Goal: Task Accomplishment & Management: Complete application form

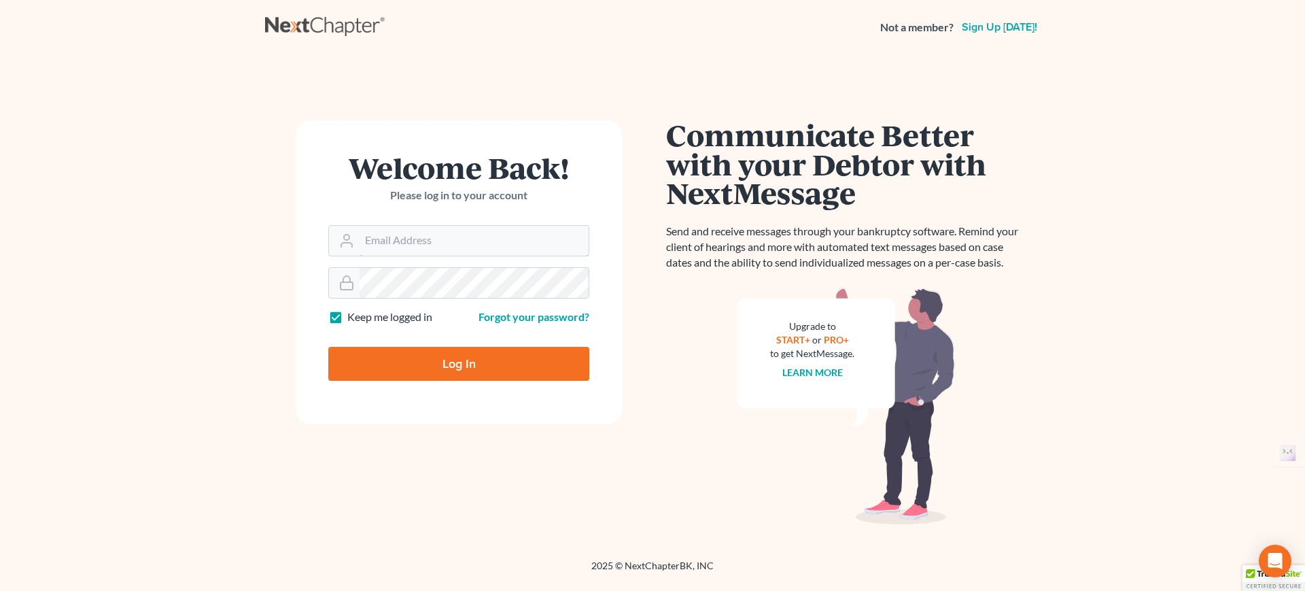
type input "[EMAIL_ADDRESS][DOMAIN_NAME]"
click at [469, 364] on input "Log In" at bounding box center [458, 364] width 261 height 34
type input "Thinking..."
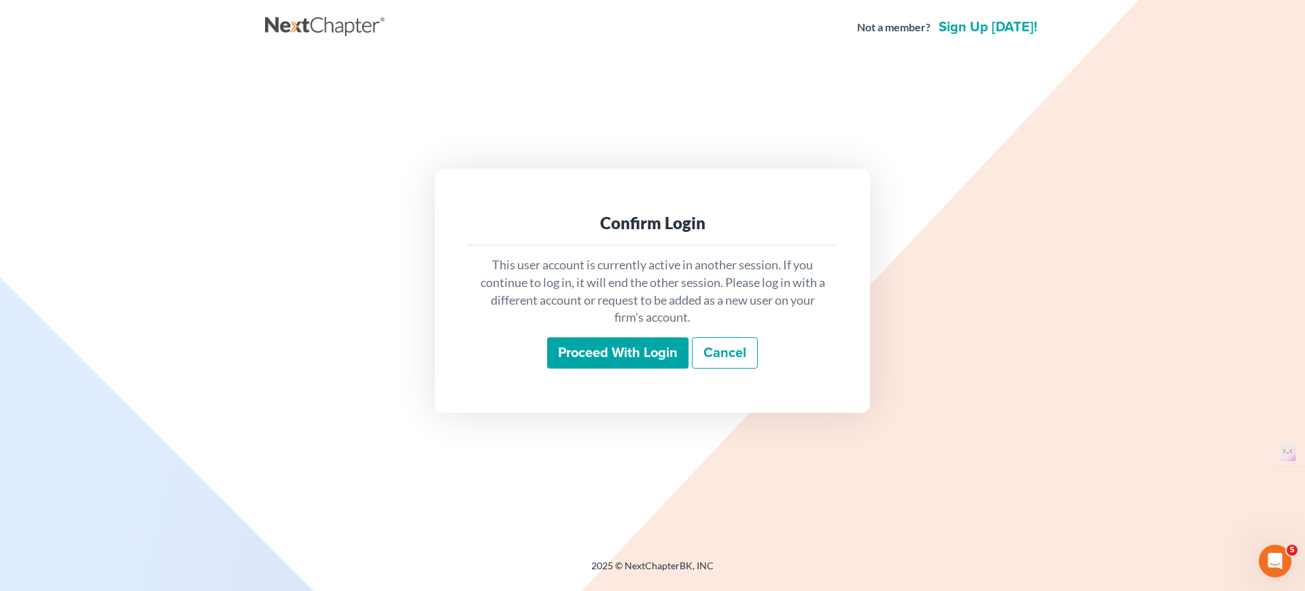
click at [603, 350] on input "Proceed with login" at bounding box center [617, 352] width 141 height 31
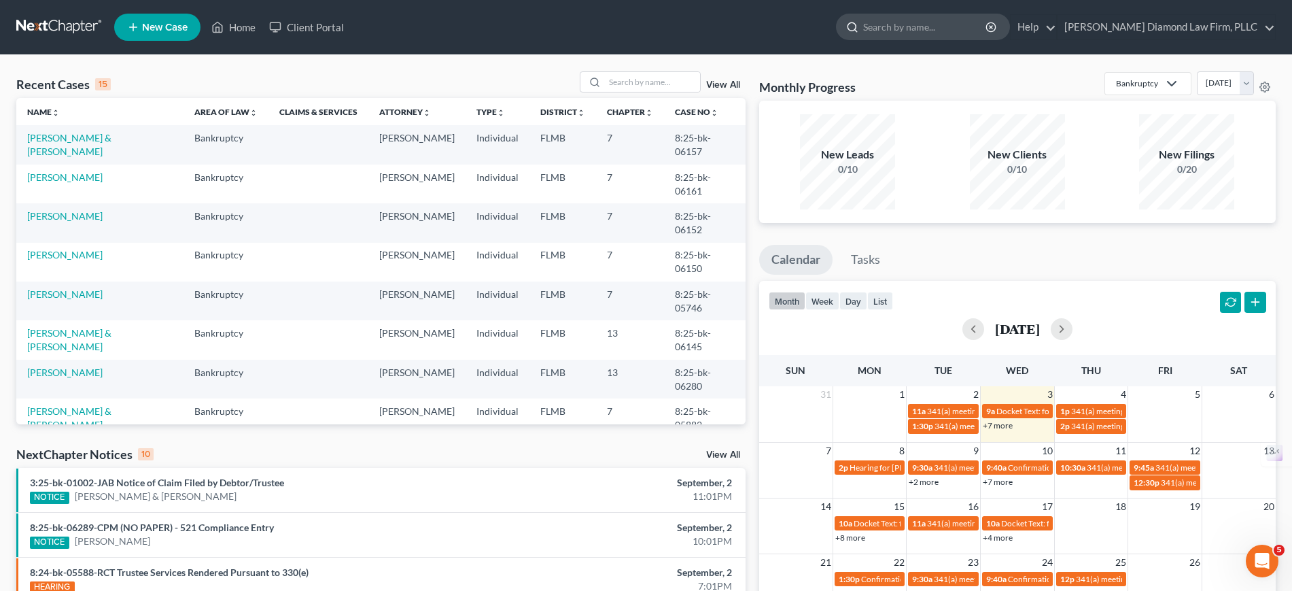
click at [969, 27] on input "search" at bounding box center [925, 26] width 124 height 25
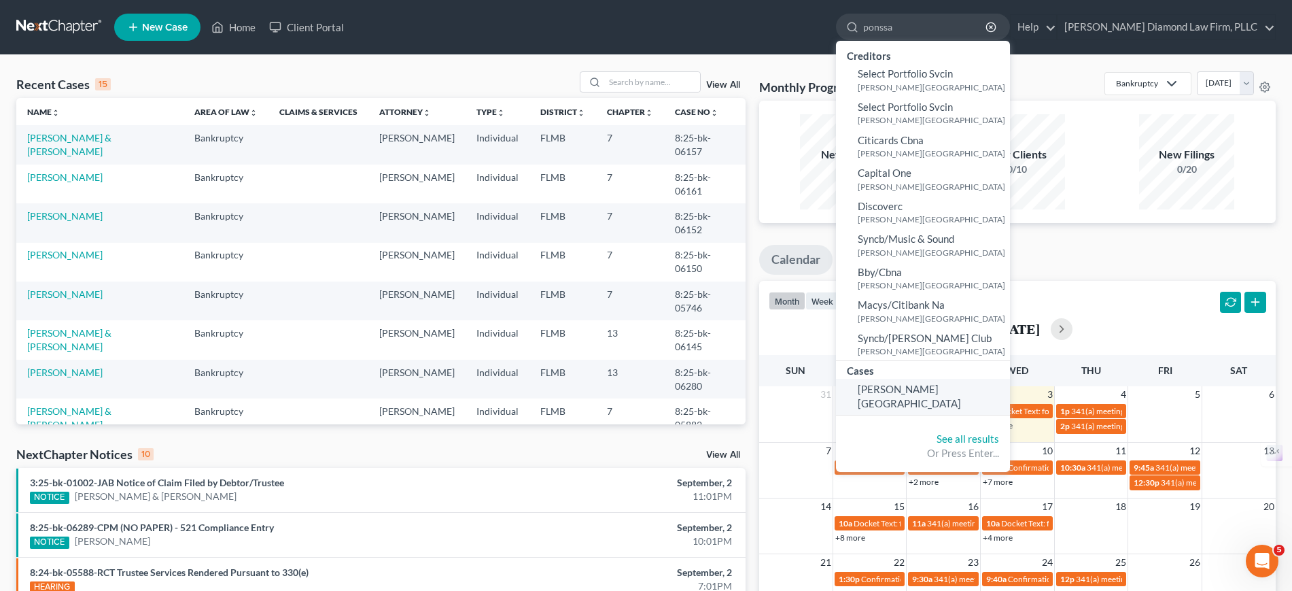
type input "ponssa"
click at [959, 383] on span "[PERSON_NAME][GEOGRAPHIC_DATA]" at bounding box center [909, 396] width 103 height 27
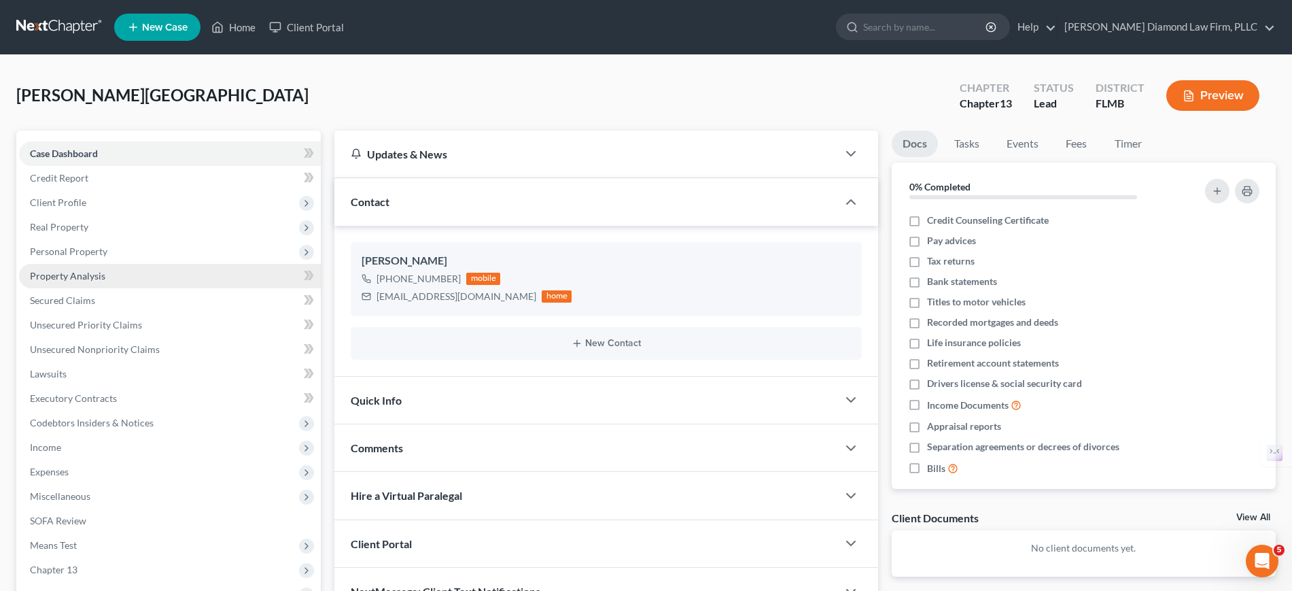
click at [122, 278] on link "Property Analysis" at bounding box center [170, 276] width 302 height 24
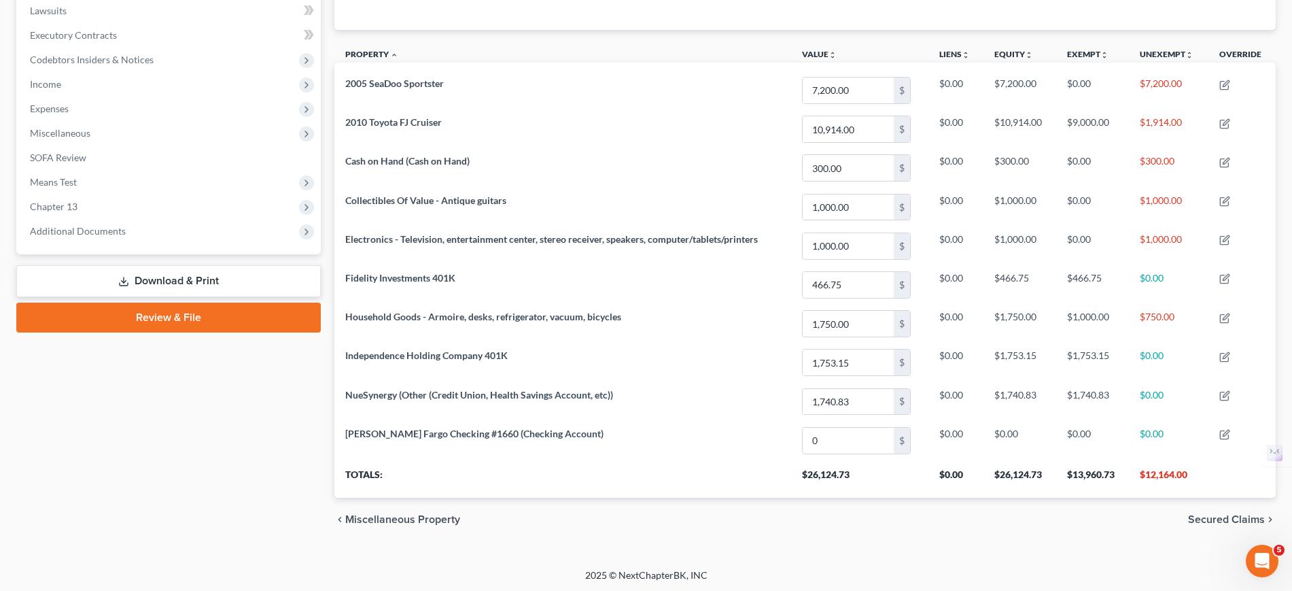
scroll to position [365, 0]
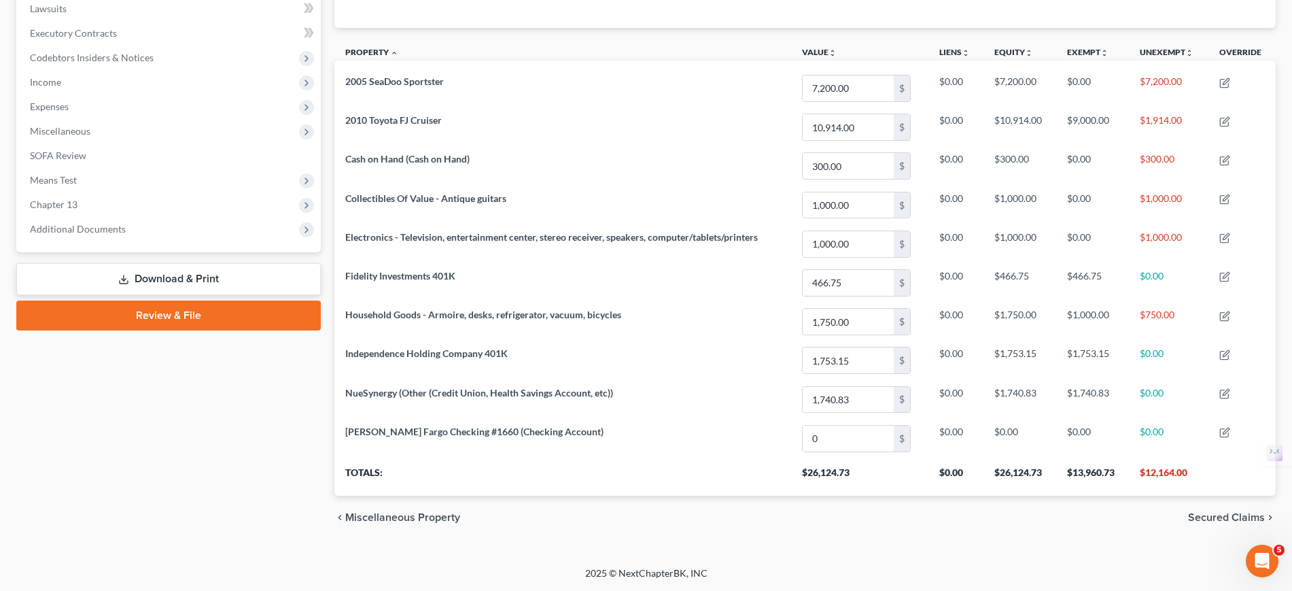
click at [511, 49] on th "Property unfold_more expand_more expand_less" at bounding box center [562, 54] width 457 height 31
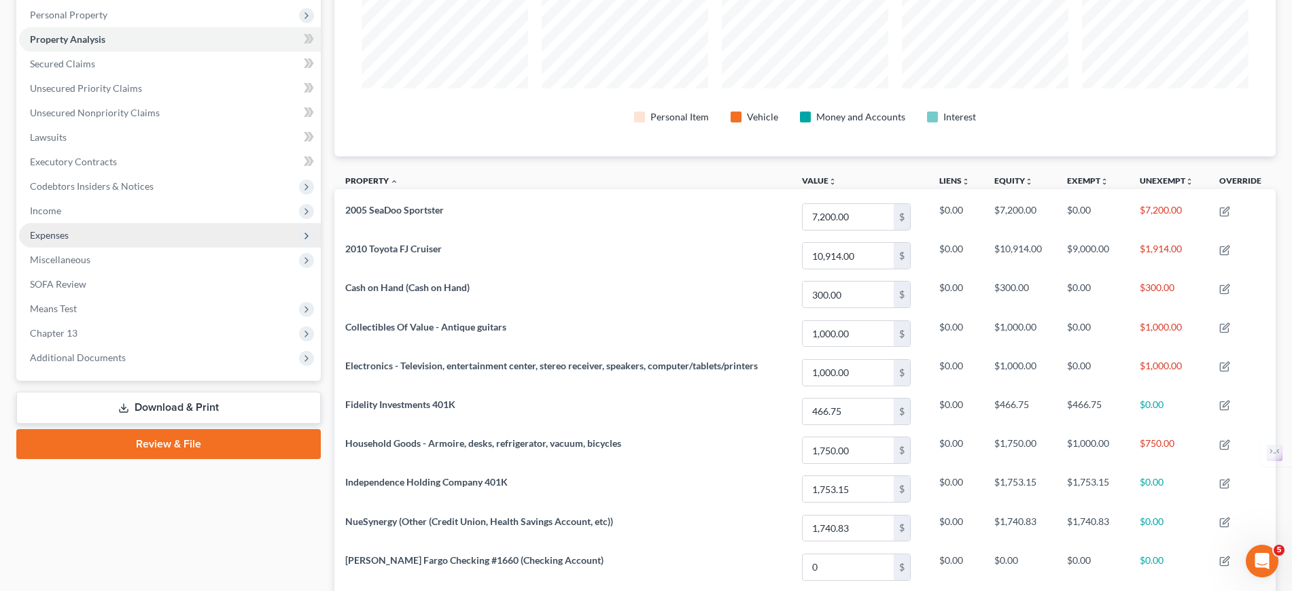
scroll to position [195, 0]
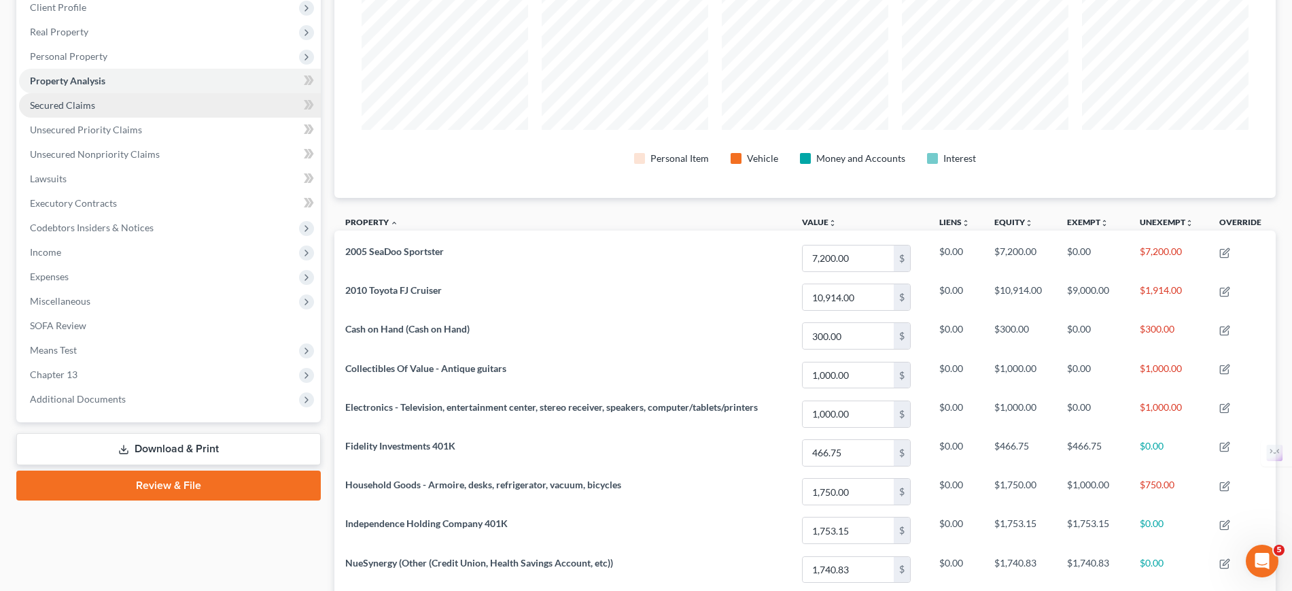
click at [89, 106] on span "Secured Claims" at bounding box center [62, 105] width 65 height 12
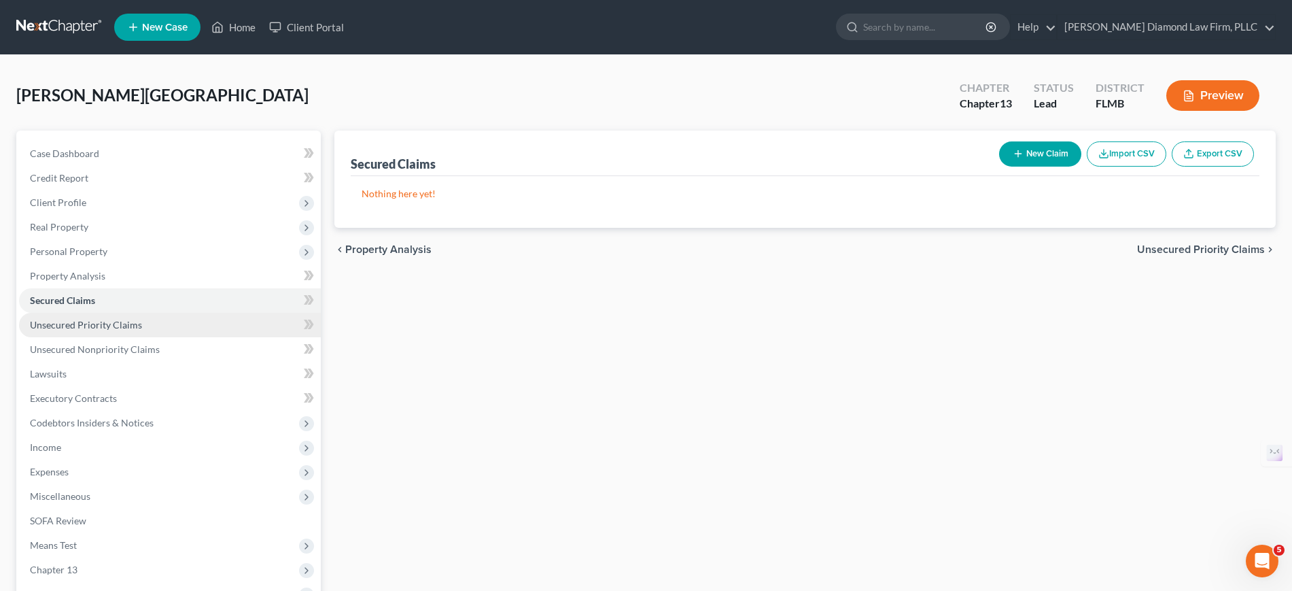
click at [148, 334] on link "Unsecured Priority Claims" at bounding box center [170, 325] width 302 height 24
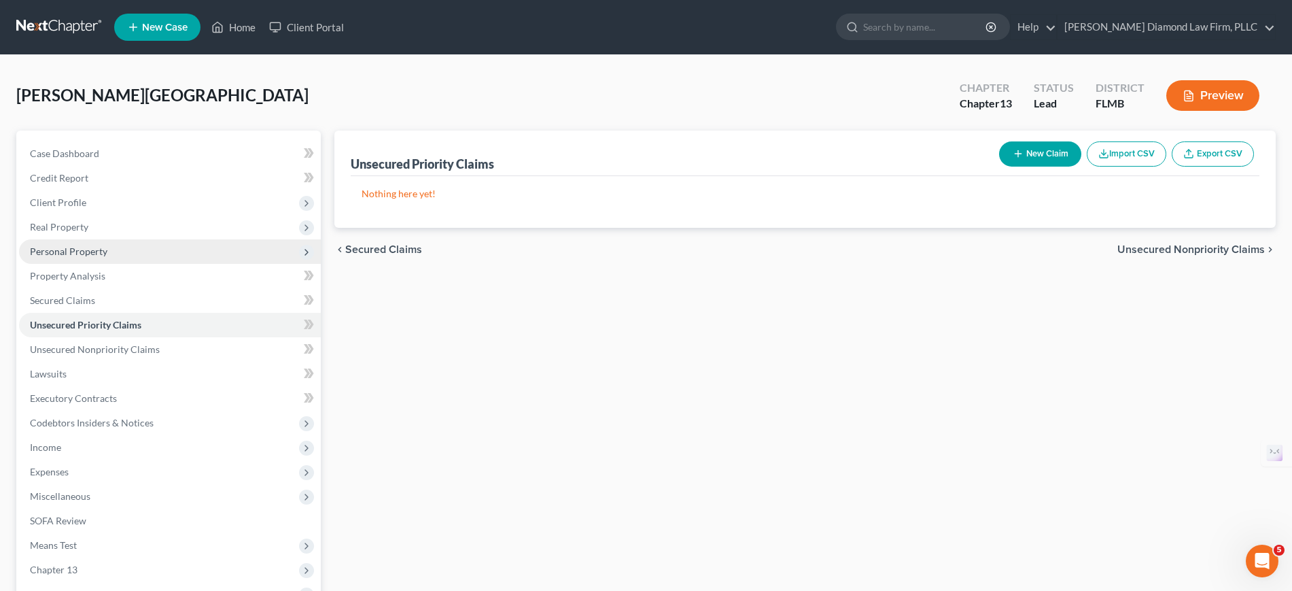
click at [100, 253] on span "Personal Property" at bounding box center [68, 251] width 77 height 12
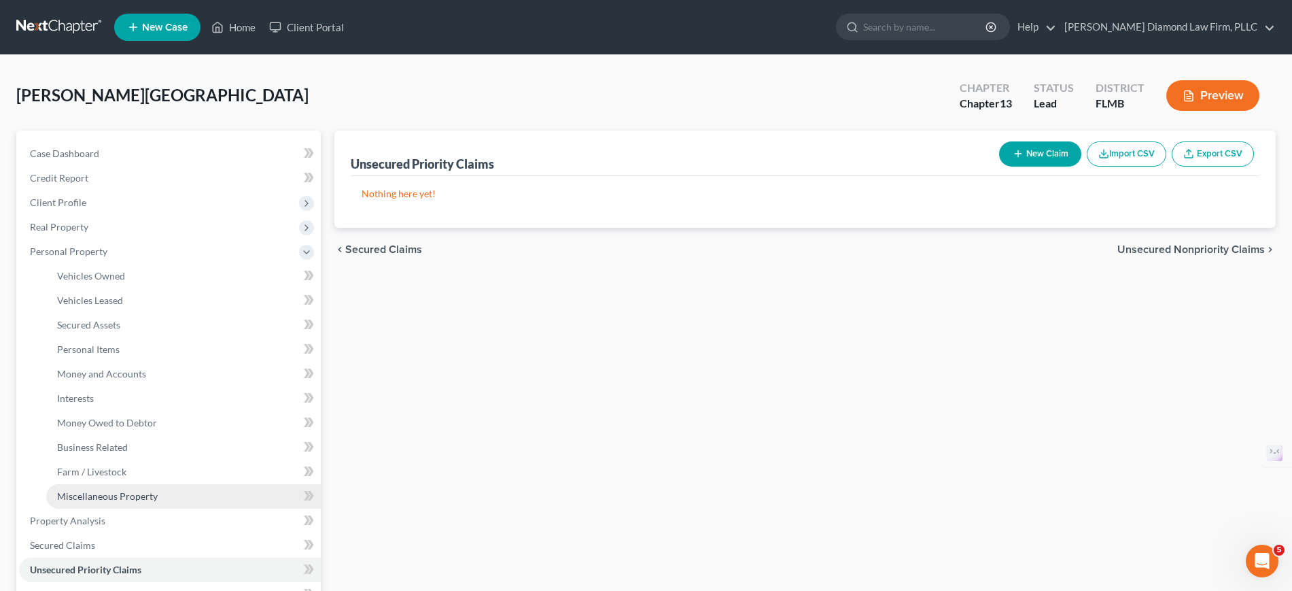
click at [128, 497] on span "Miscellaneous Property" at bounding box center [107, 496] width 101 height 12
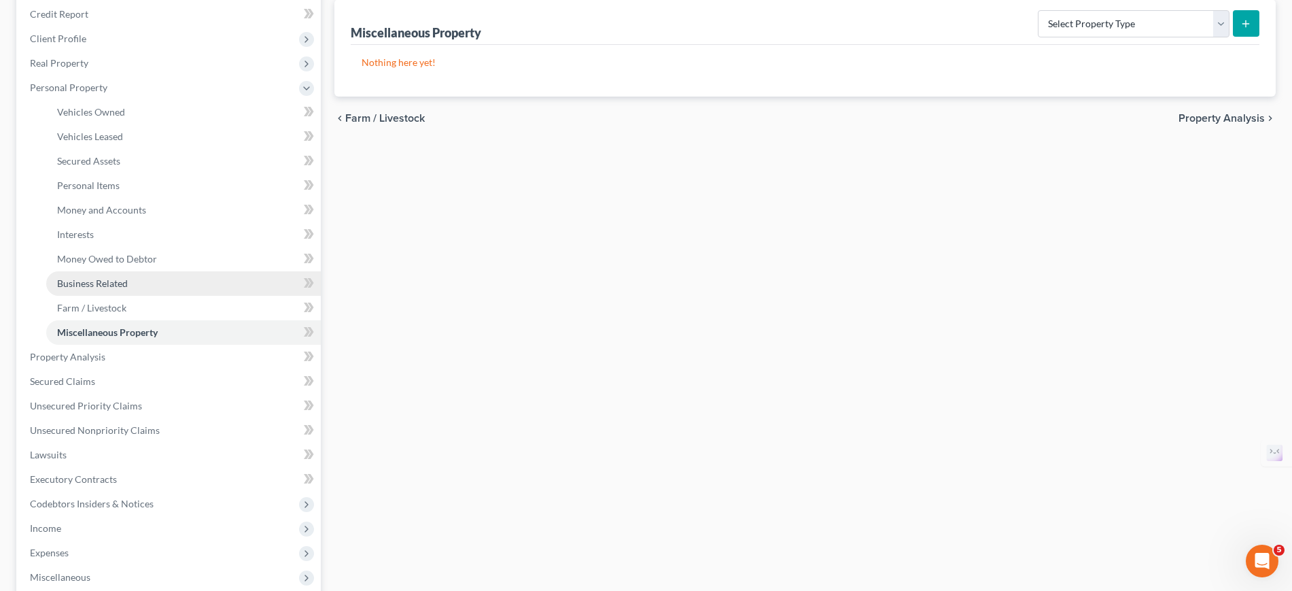
scroll to position [170, 0]
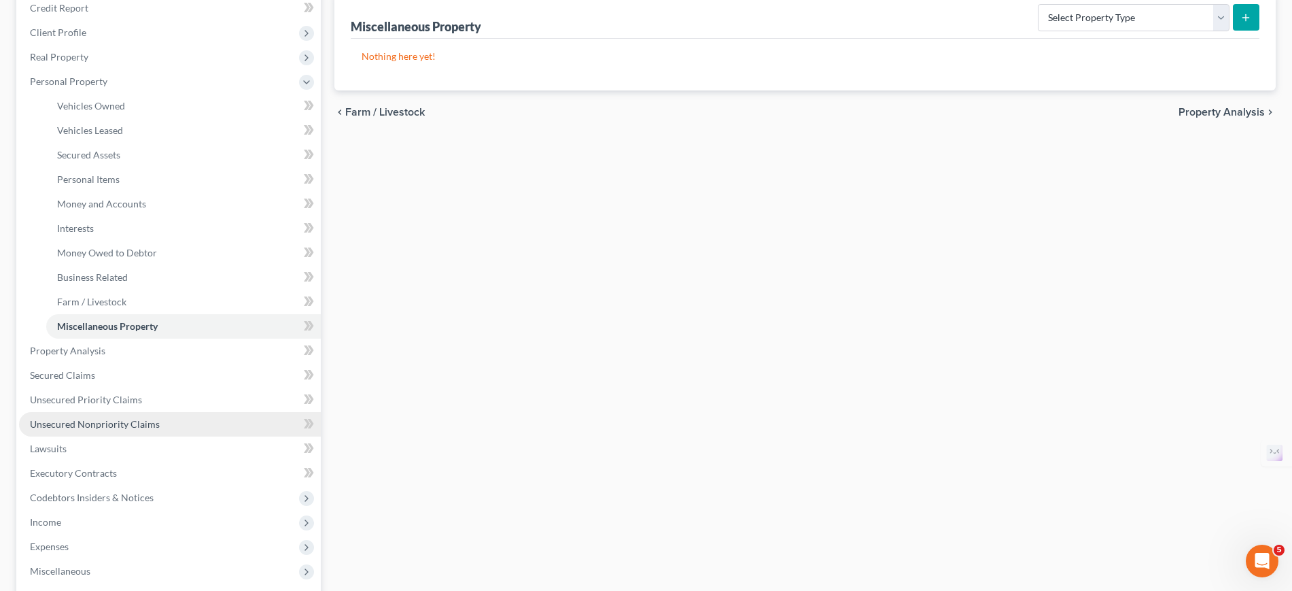
click at [150, 431] on link "Unsecured Nonpriority Claims" at bounding box center [170, 424] width 302 height 24
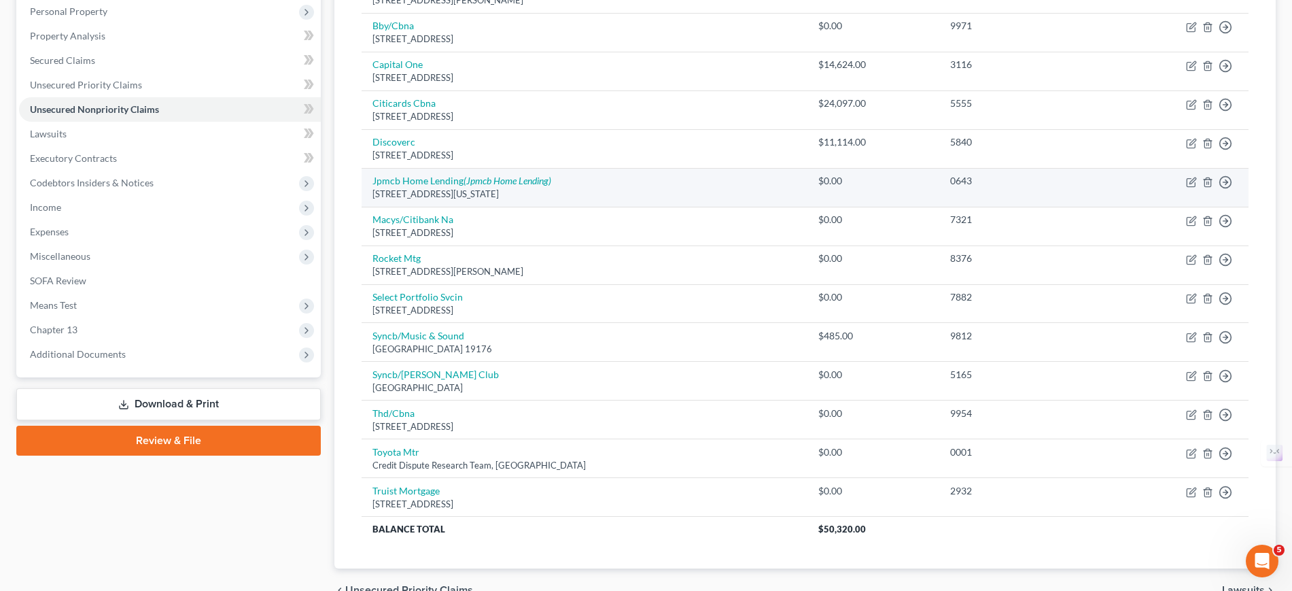
scroll to position [255, 0]
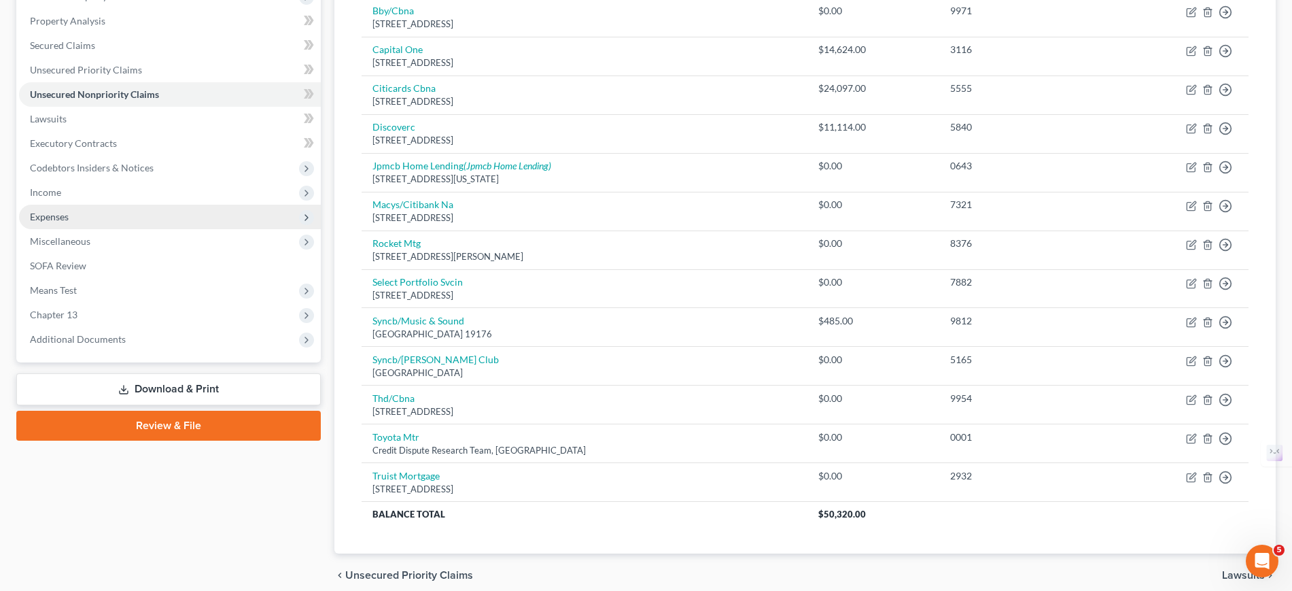
click at [80, 216] on span "Expenses" at bounding box center [170, 217] width 302 height 24
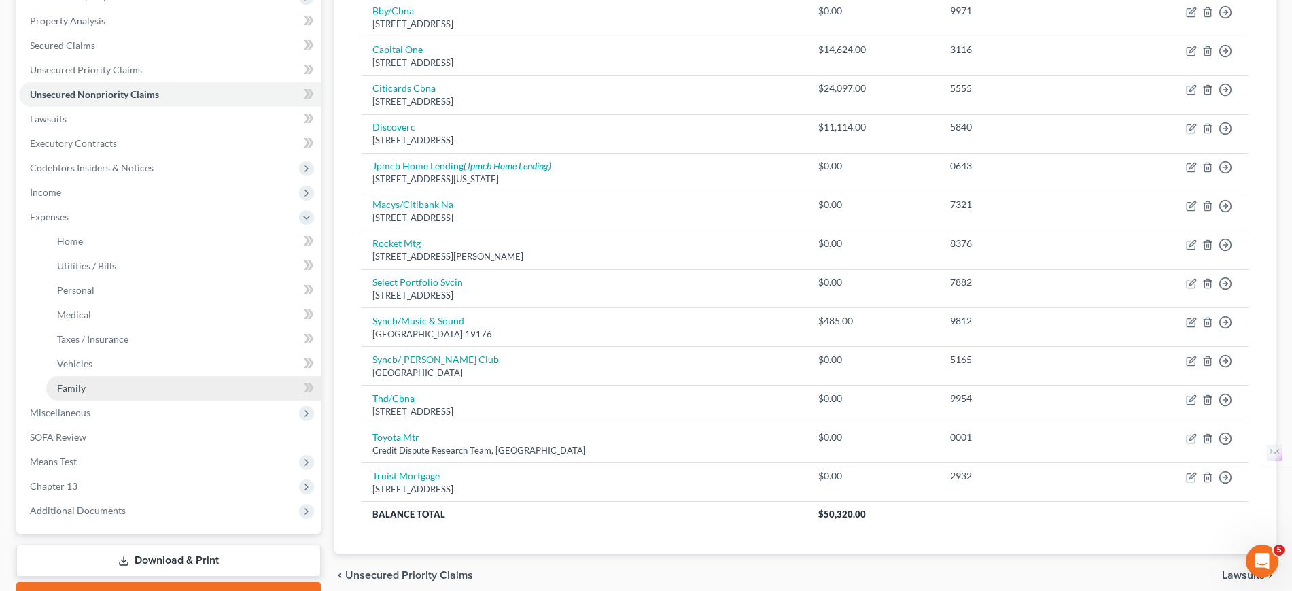
click at [82, 394] on link "Family" at bounding box center [183, 388] width 275 height 24
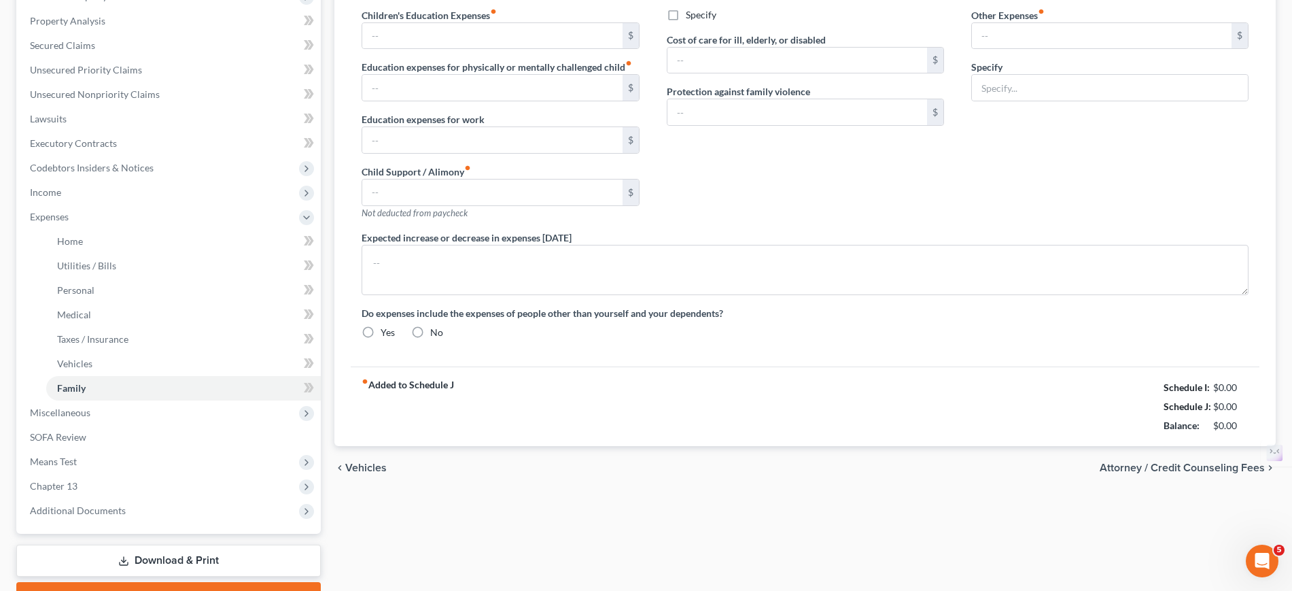
type input "0.00"
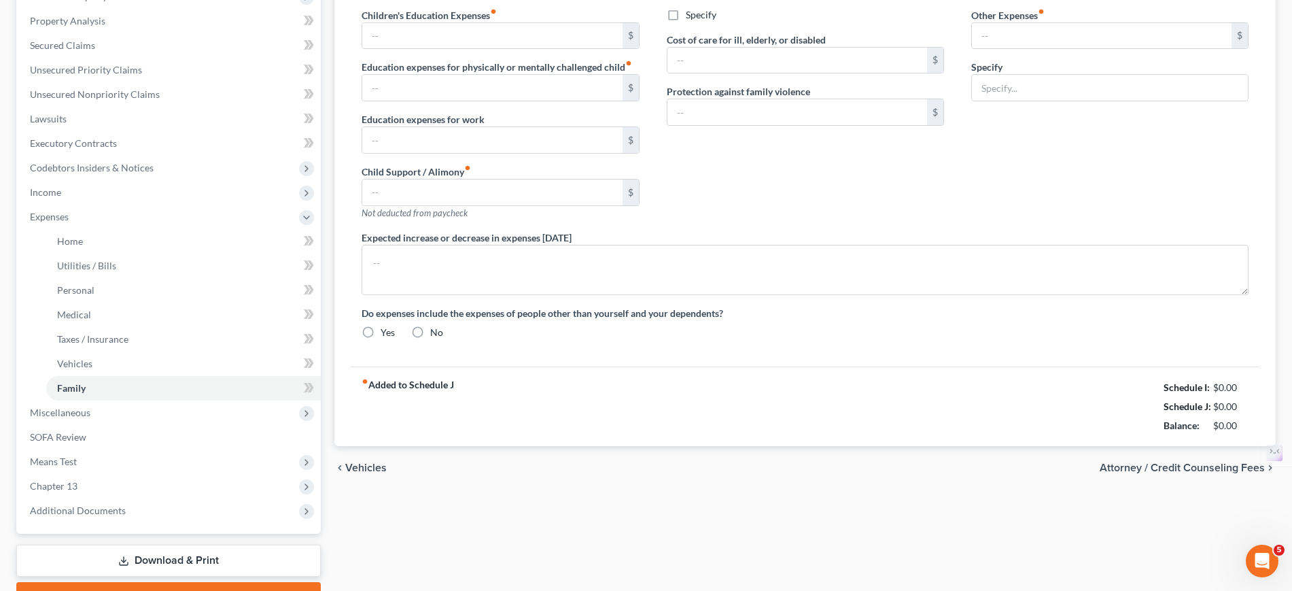
type input "0.00"
type input "400.00"
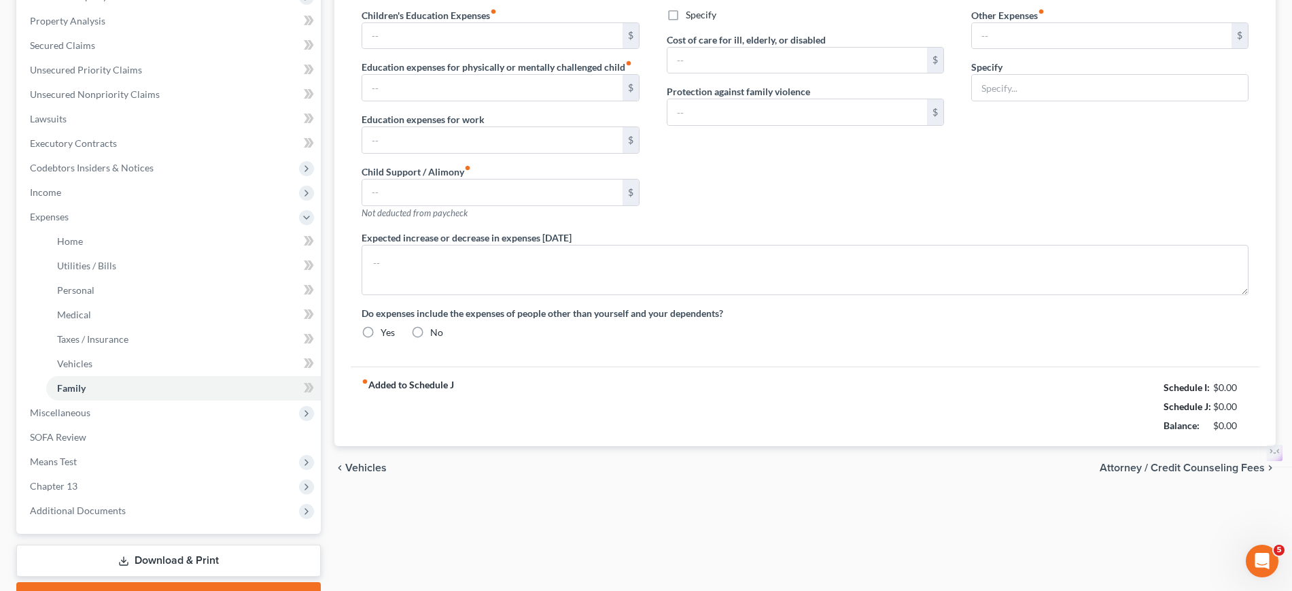
type input "Pet expenses"
radio input "true"
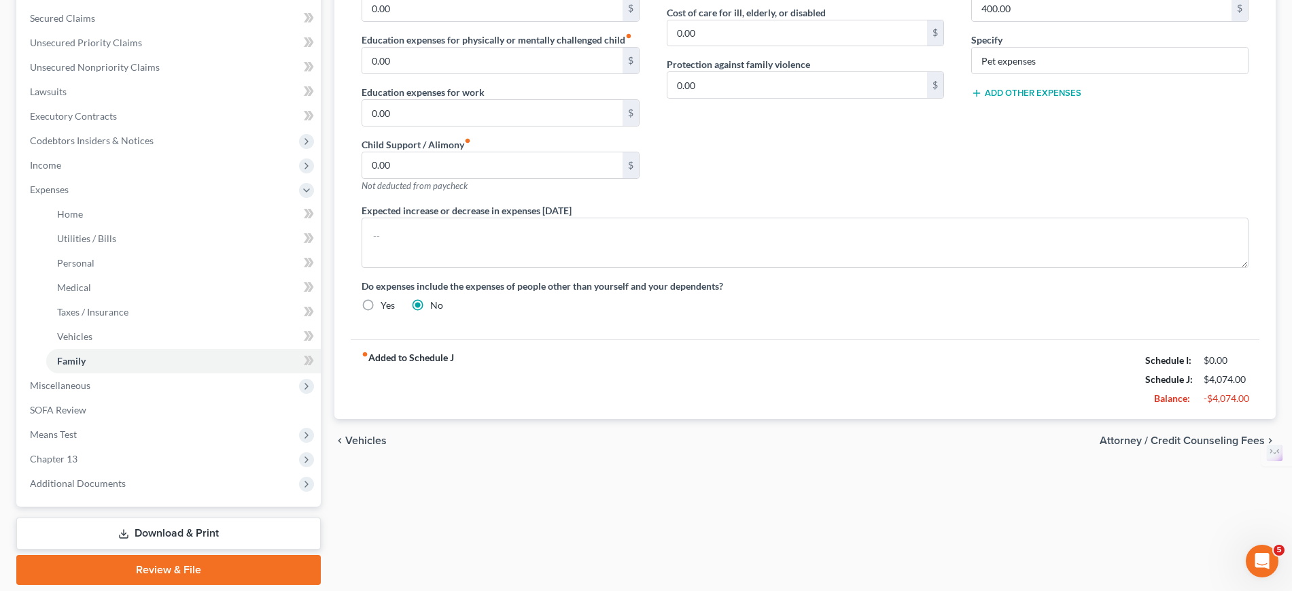
scroll to position [328, 0]
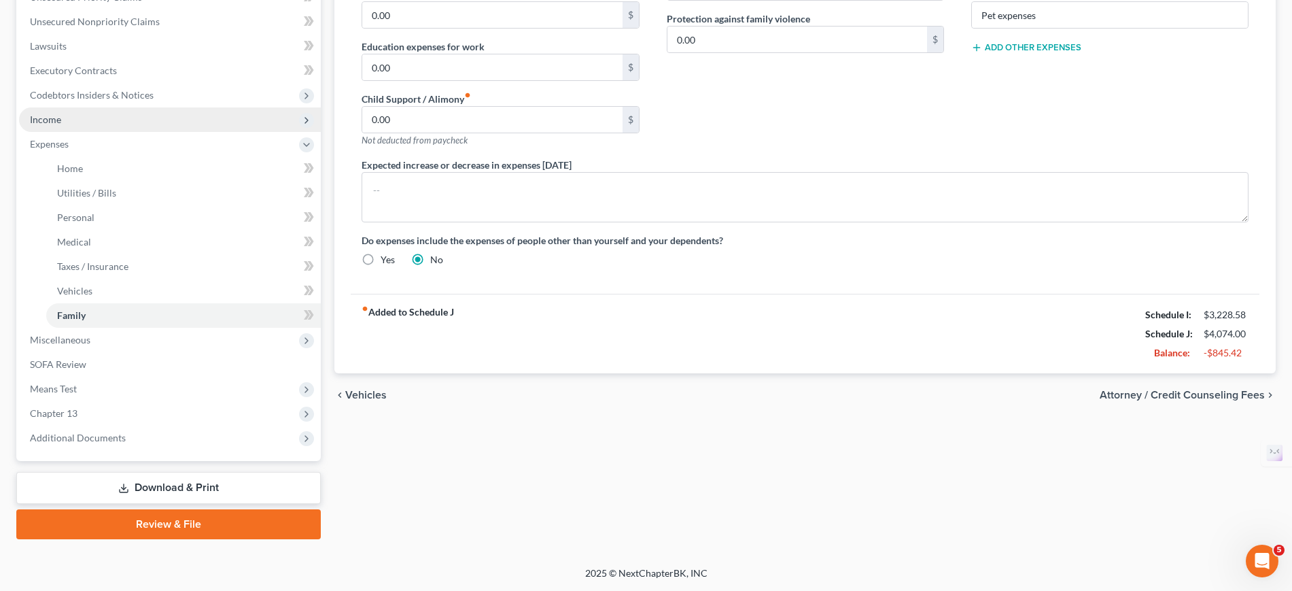
click at [73, 118] on span "Income" at bounding box center [170, 119] width 302 height 24
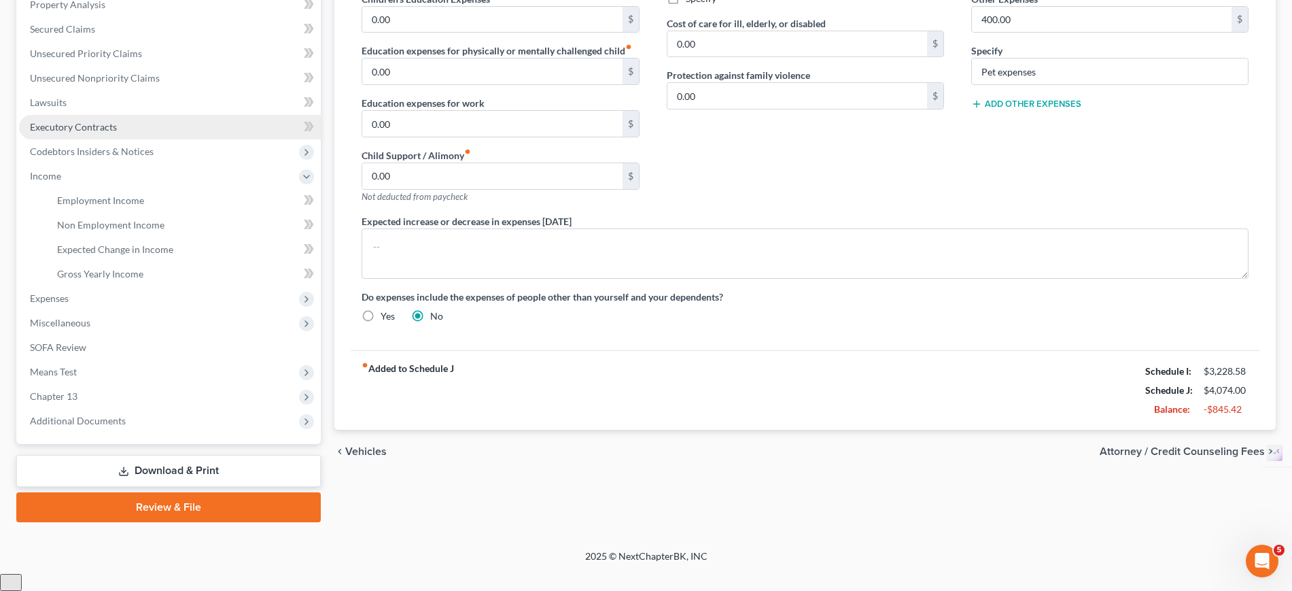
scroll to position [254, 0]
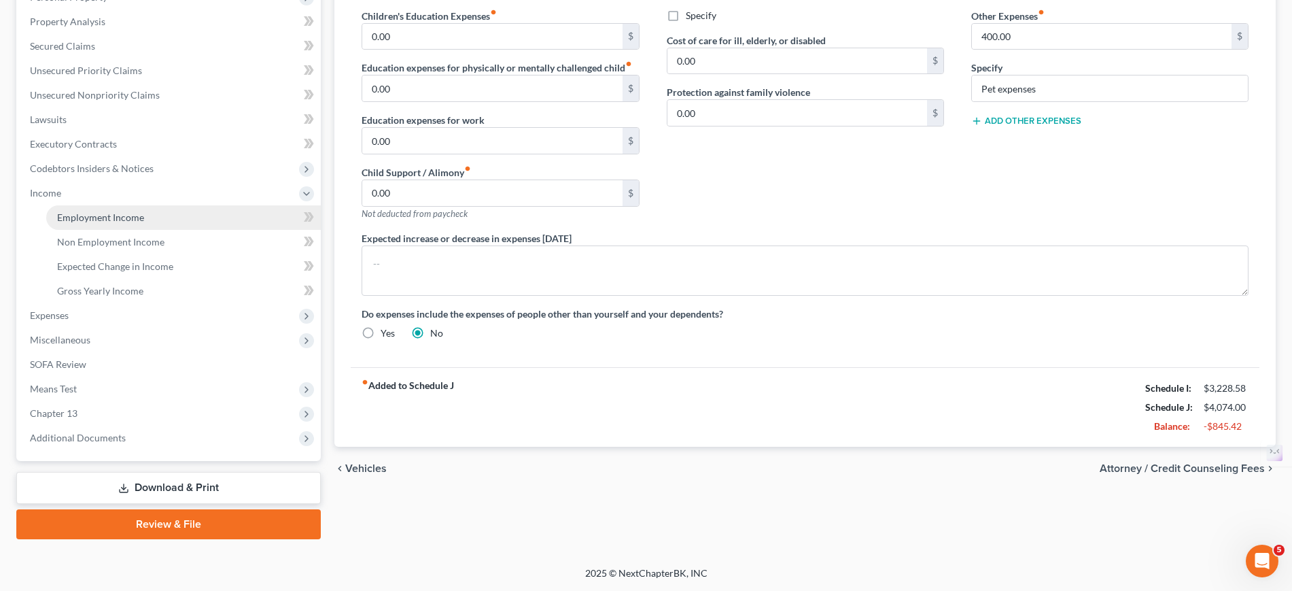
click at [107, 222] on span "Employment Income" at bounding box center [100, 217] width 87 height 12
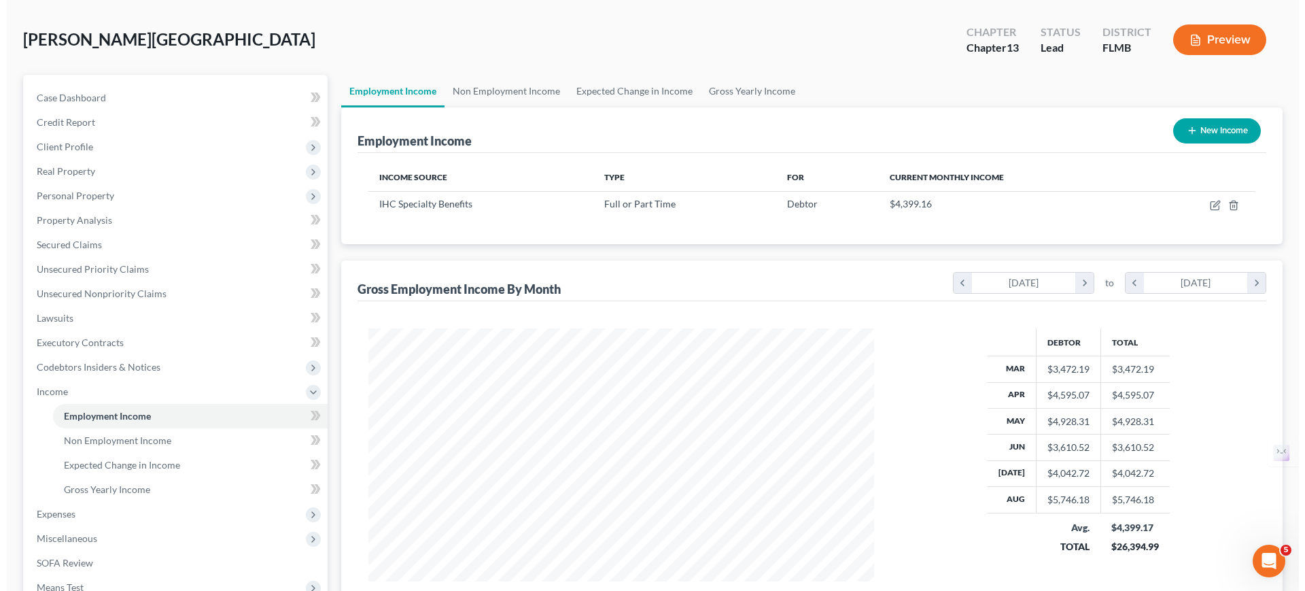
scroll to position [85, 0]
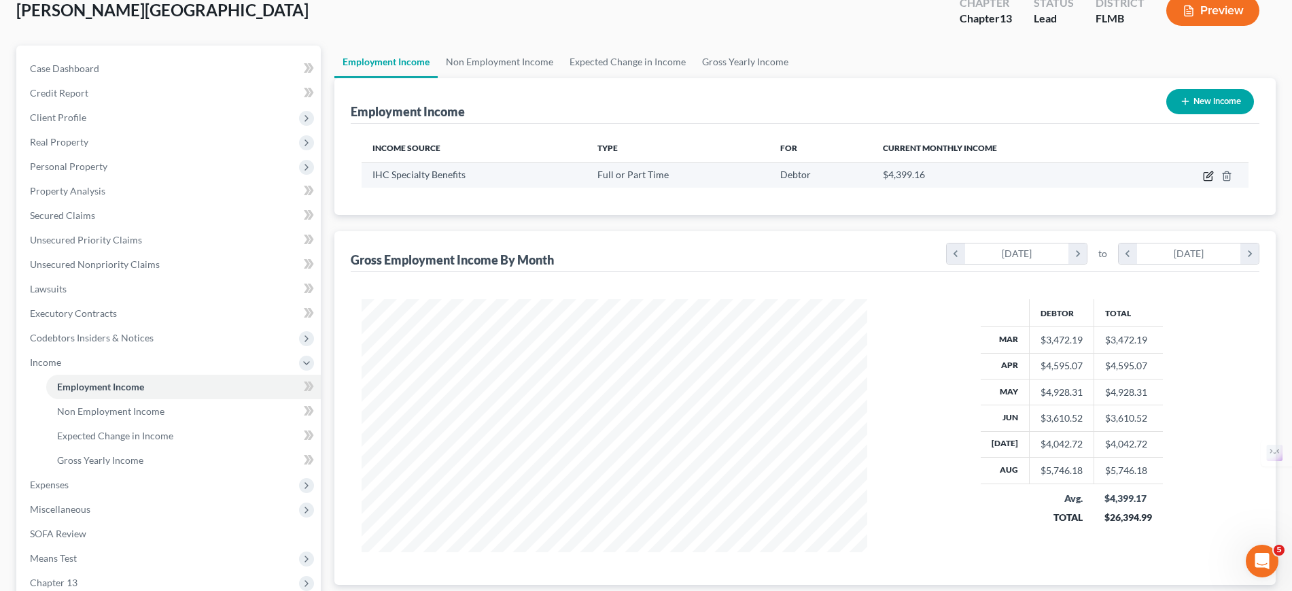
click at [1210, 177] on icon "button" at bounding box center [1208, 176] width 11 height 11
select select "0"
select select "24"
select select "2"
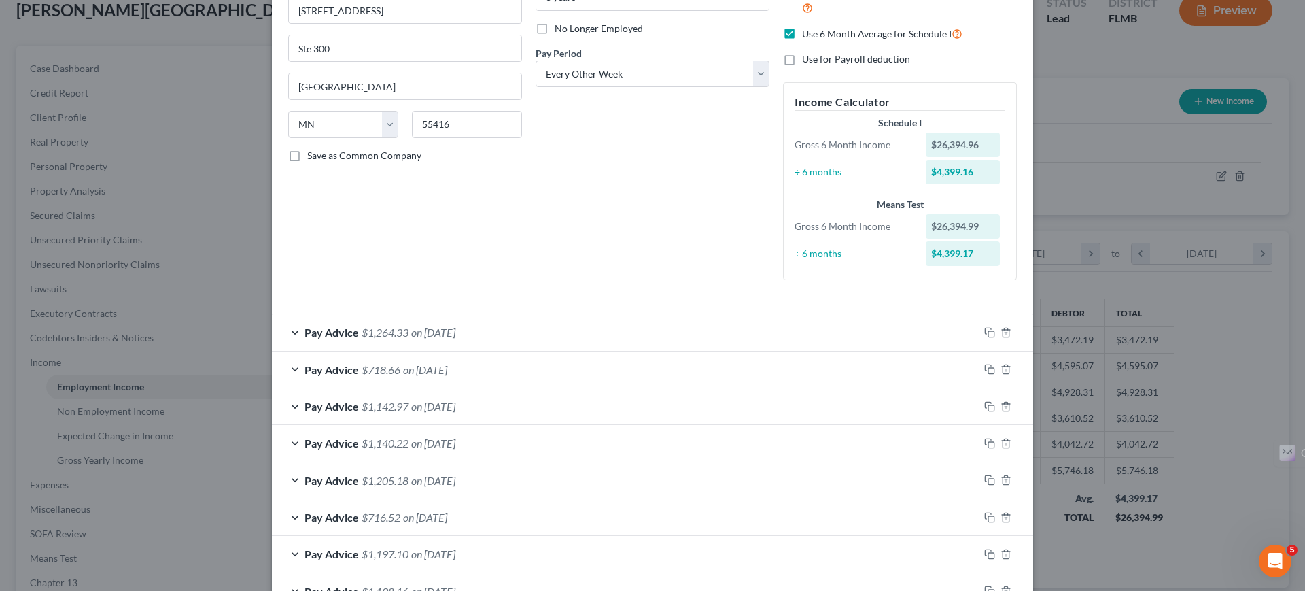
scroll to position [0, 0]
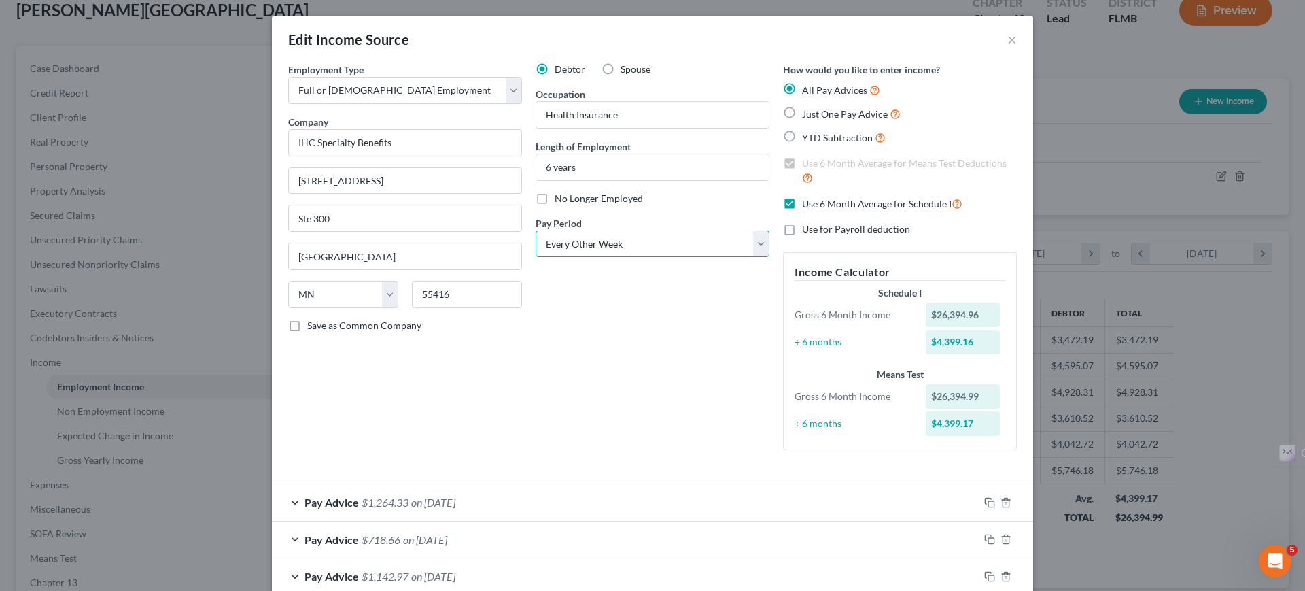
click at [758, 240] on select "Select Monthly Twice Monthly Every Other Week Weekly" at bounding box center [653, 243] width 234 height 27
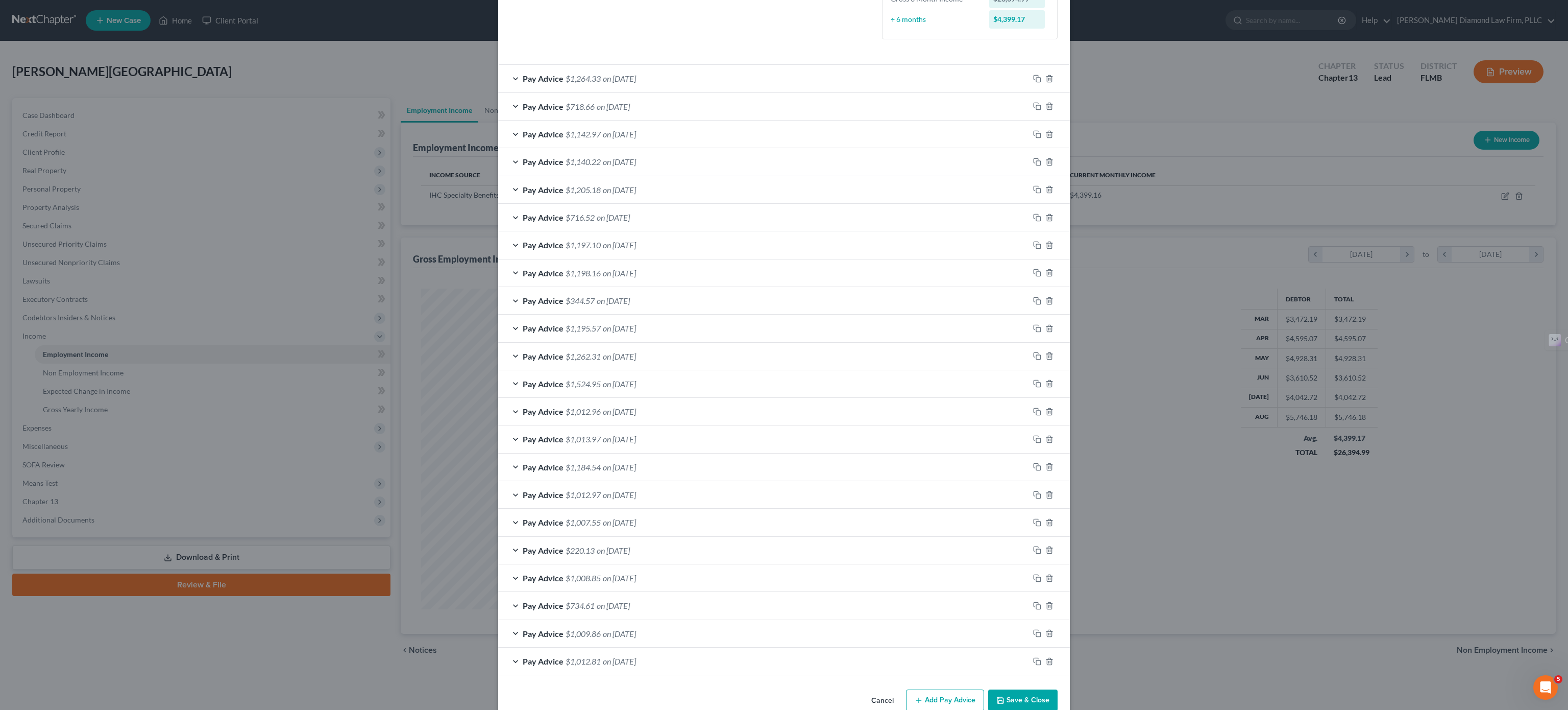
scroll to position [329, 0]
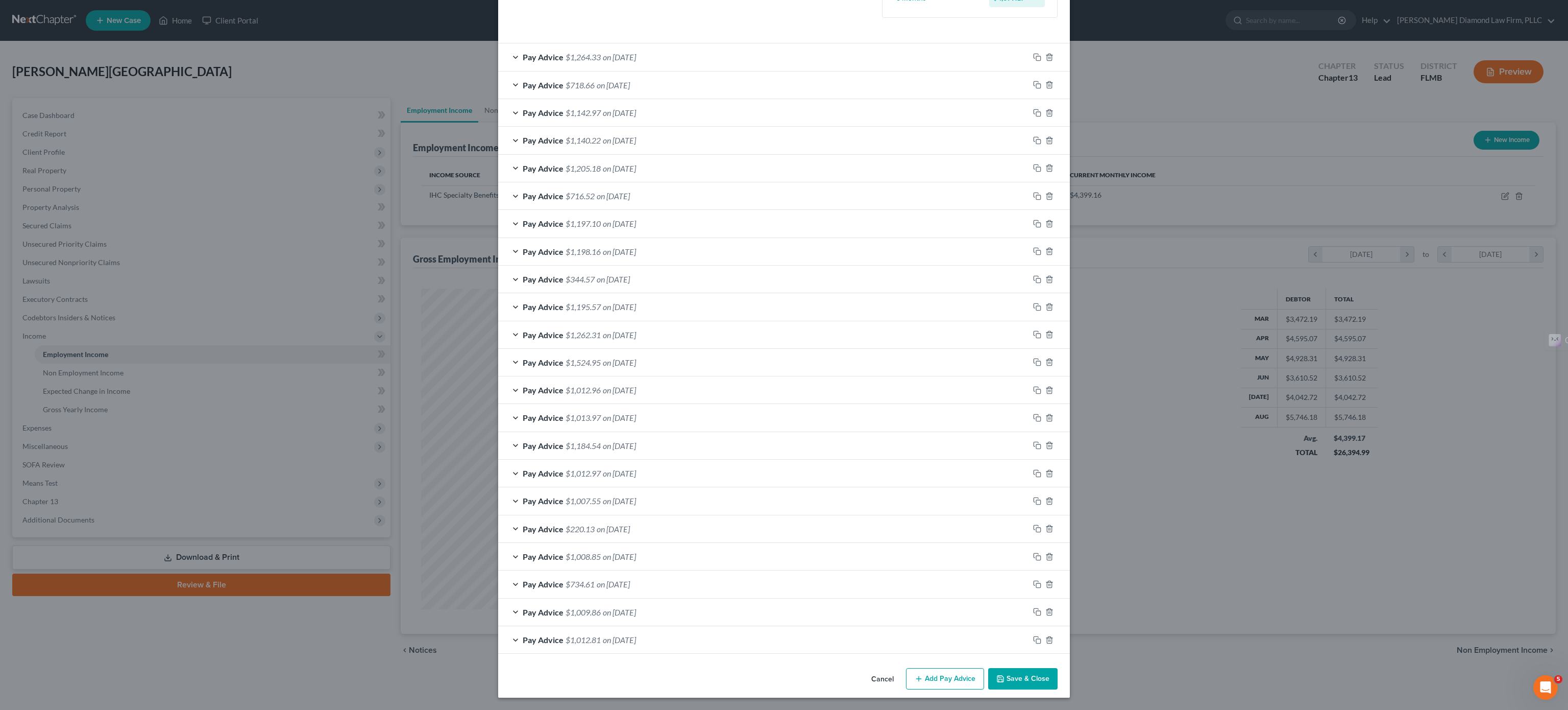
click at [980, 255] on div "Edit Income Source × Employment Type * Select Full or Part Time Employment Self…" at bounding box center [784, 355] width 1568 height 710
click at [980, 156] on div "Edit Income Source × Employment Type * Select Full or Part Time Employment Self…" at bounding box center [784, 355] width 1568 height 710
click at [980, 201] on div "Edit Income Source × Employment Type * Select Full or Part Time Employment Self…" at bounding box center [784, 355] width 1568 height 710
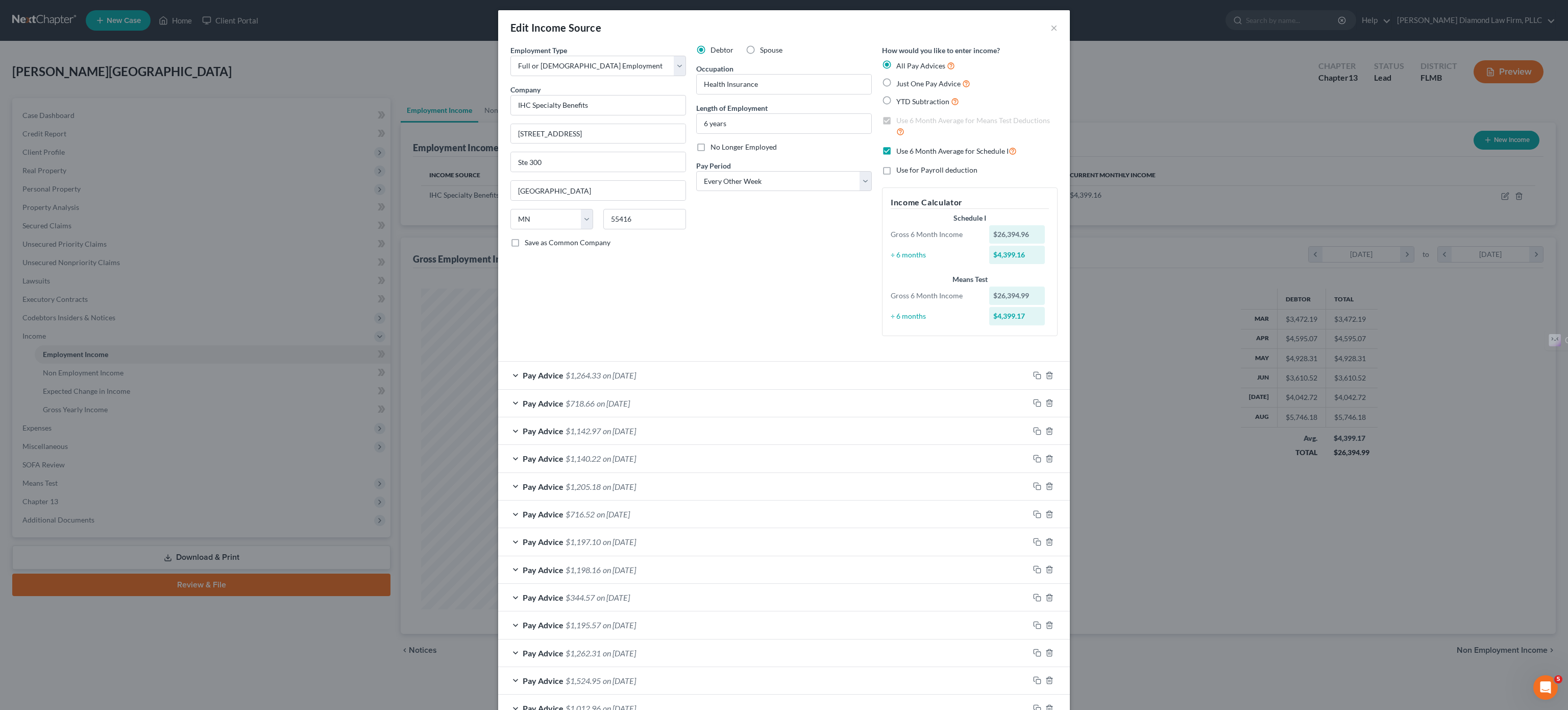
scroll to position [0, 0]
click at [980, 26] on button "×" at bounding box center [1054, 29] width 8 height 12
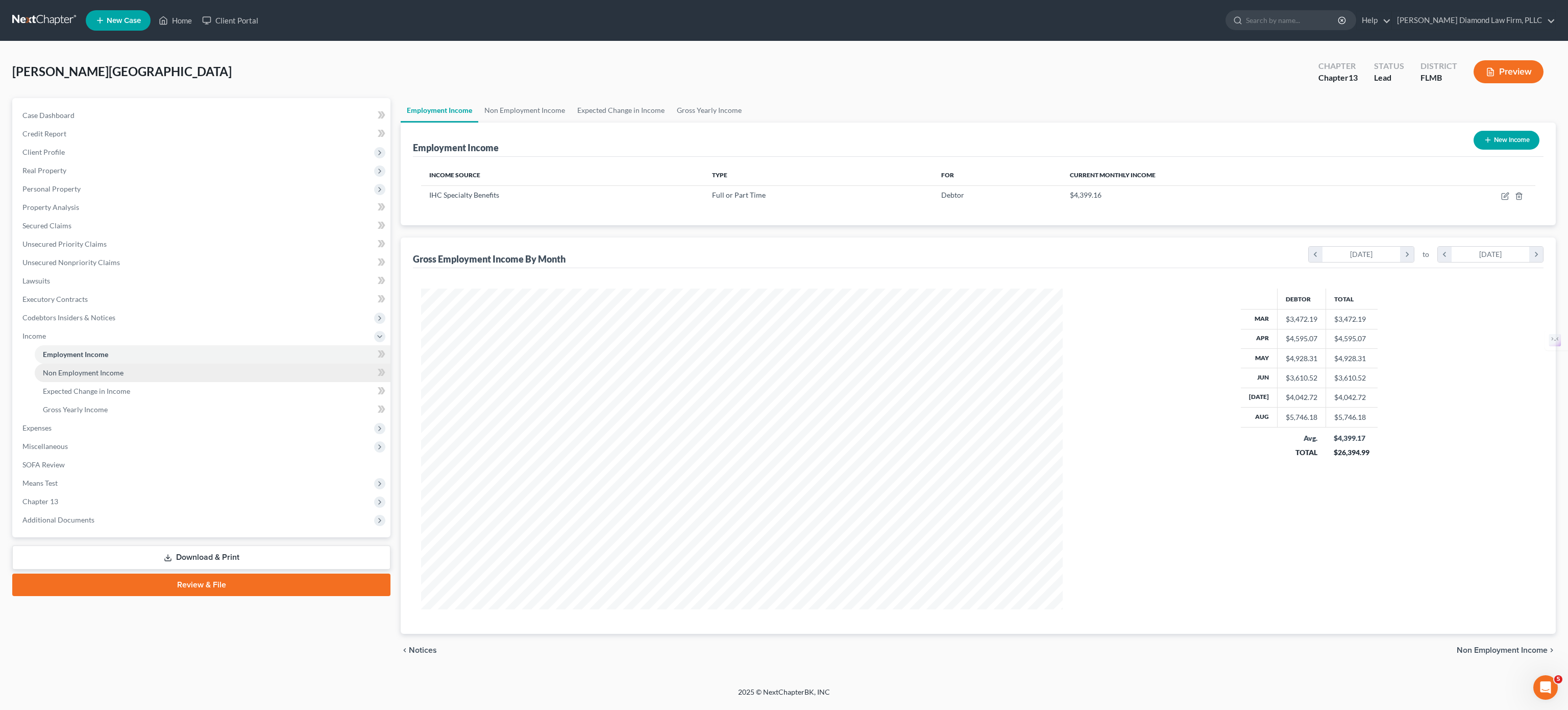
scroll to position [320, 662]
click at [104, 426] on span "Expenses" at bounding box center [202, 428] width 376 height 18
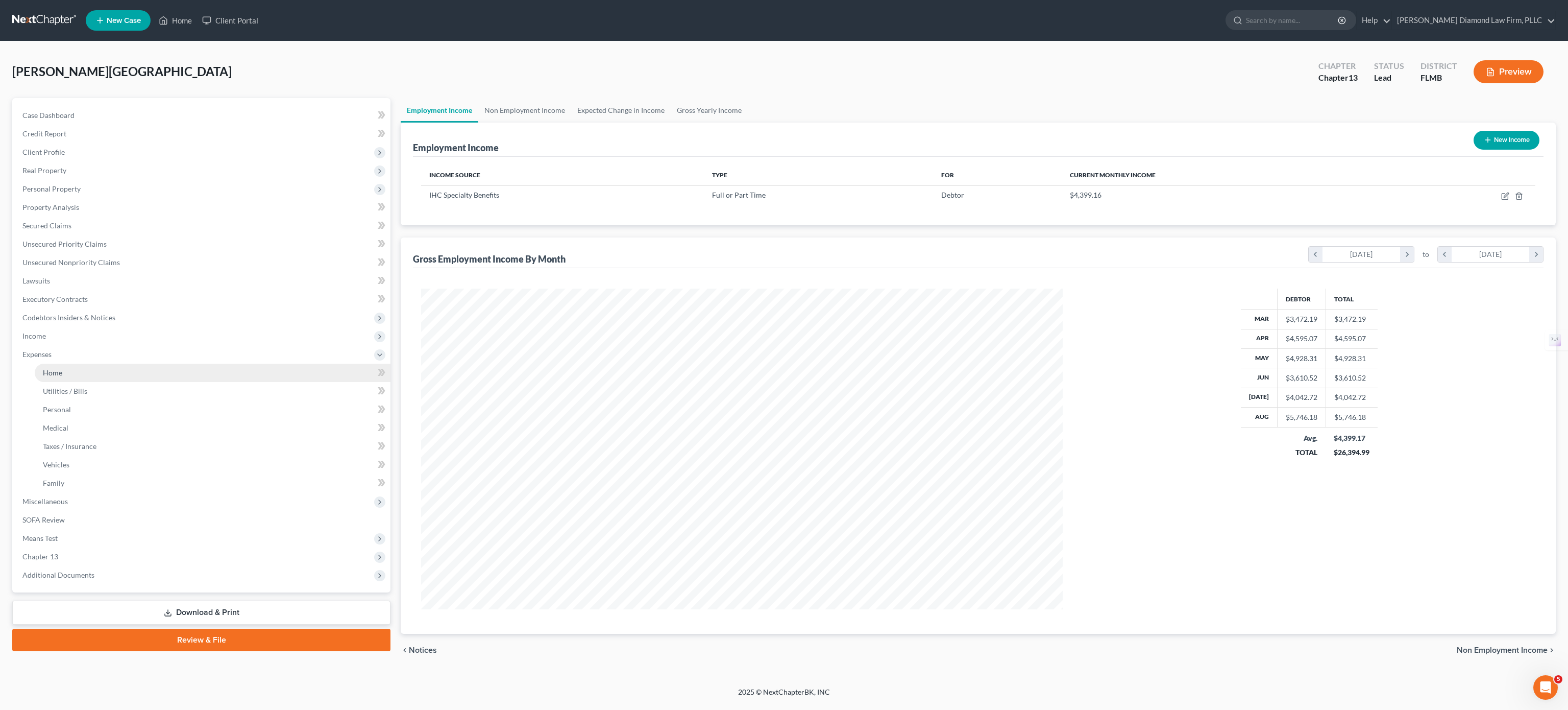
click at [89, 378] on link "Home" at bounding box center [213, 373] width 356 height 18
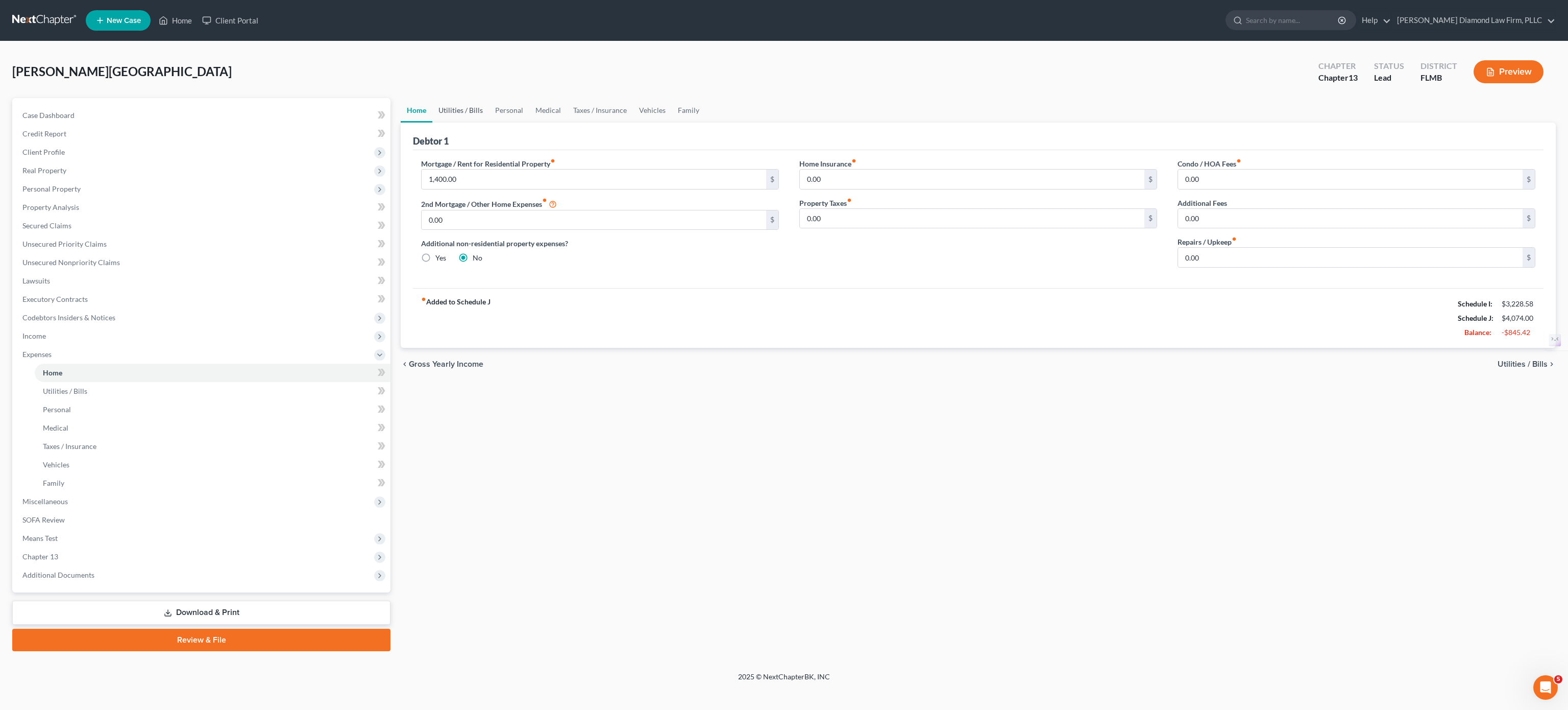
click at [451, 111] on link "Utilities / Bills" at bounding box center [460, 110] width 56 height 25
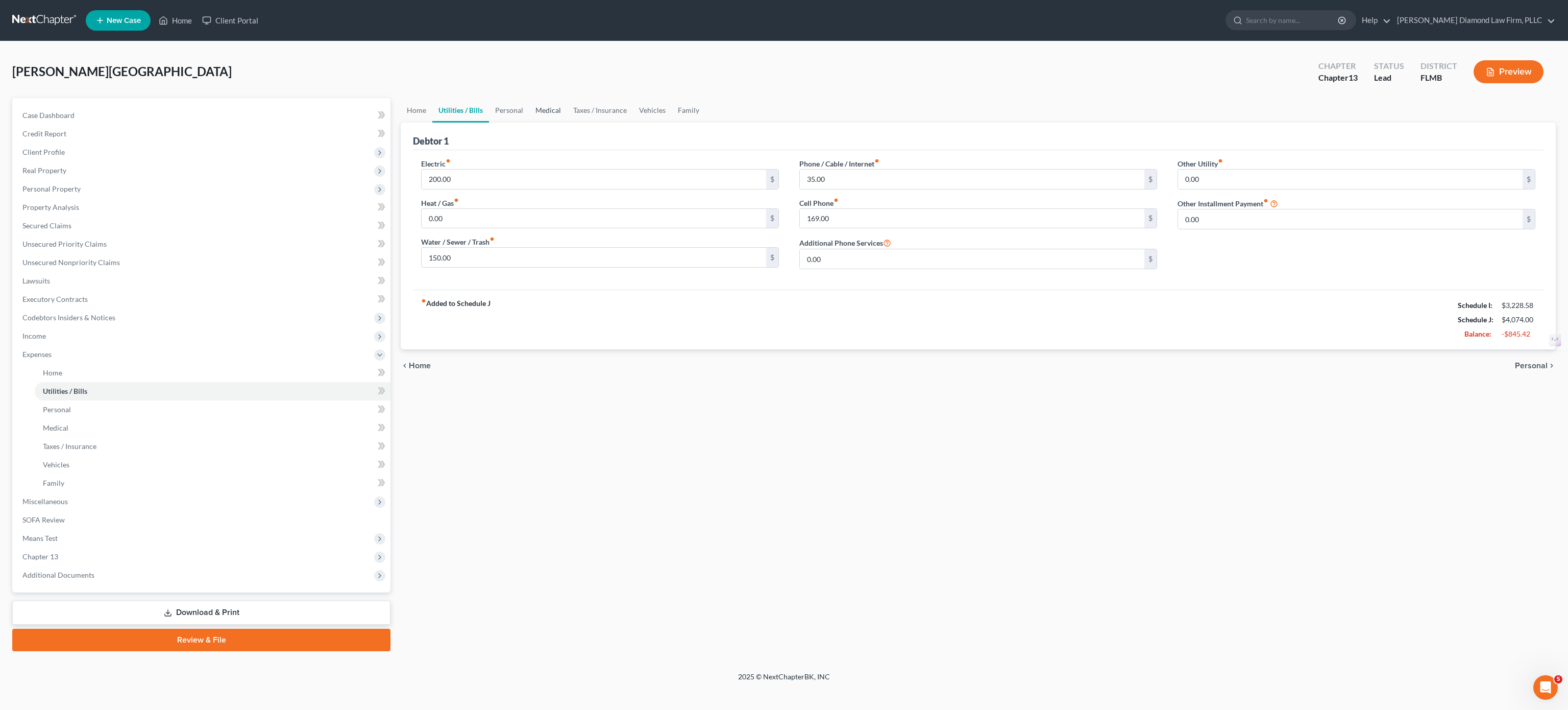
click at [542, 111] on link "Medical" at bounding box center [548, 110] width 38 height 25
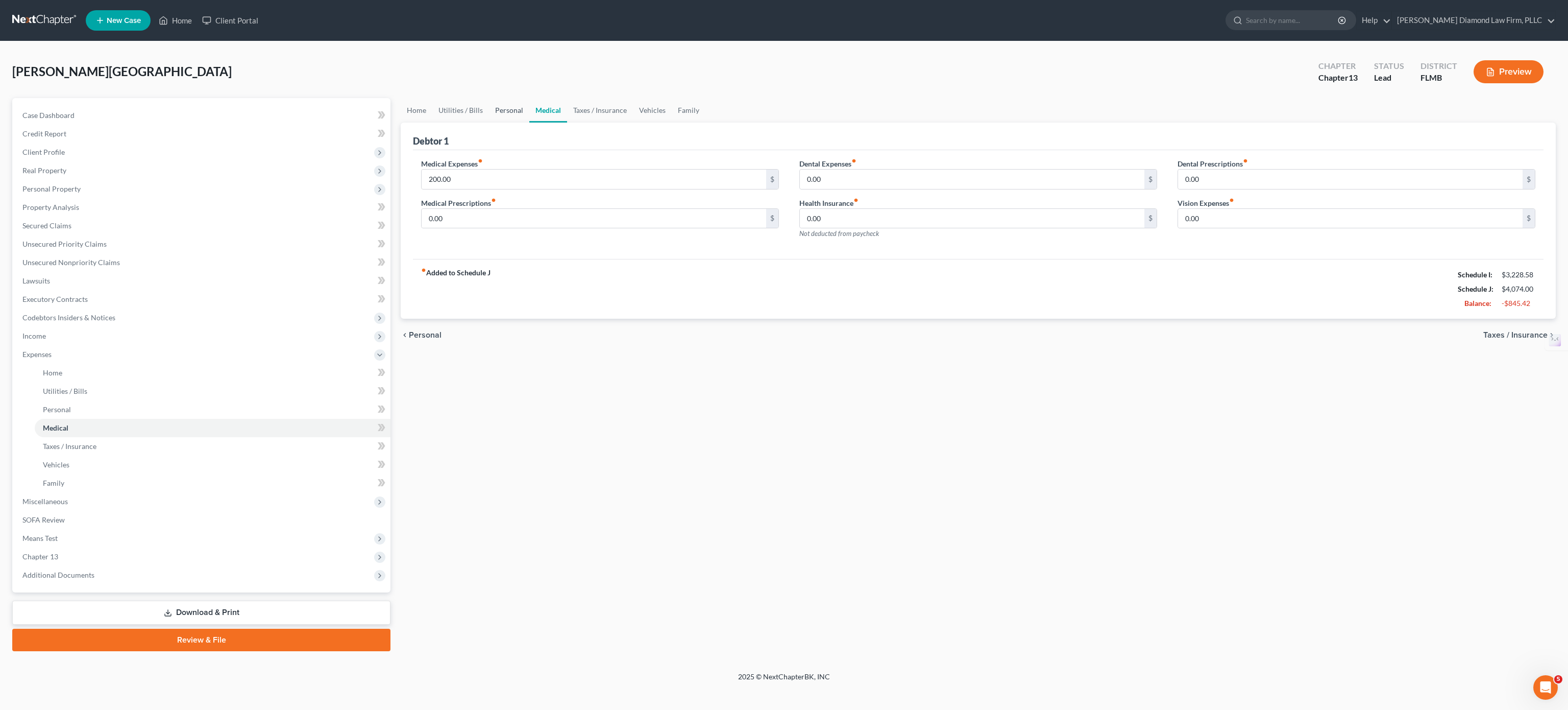
click at [516, 111] on link "Personal" at bounding box center [509, 110] width 41 height 25
click at [551, 108] on link "Medical" at bounding box center [548, 110] width 38 height 25
click at [588, 99] on link "Taxes / Insurance" at bounding box center [600, 110] width 66 height 25
click at [647, 109] on link "Vehicles" at bounding box center [653, 110] width 39 height 25
click at [693, 111] on link "Family" at bounding box center [689, 110] width 34 height 25
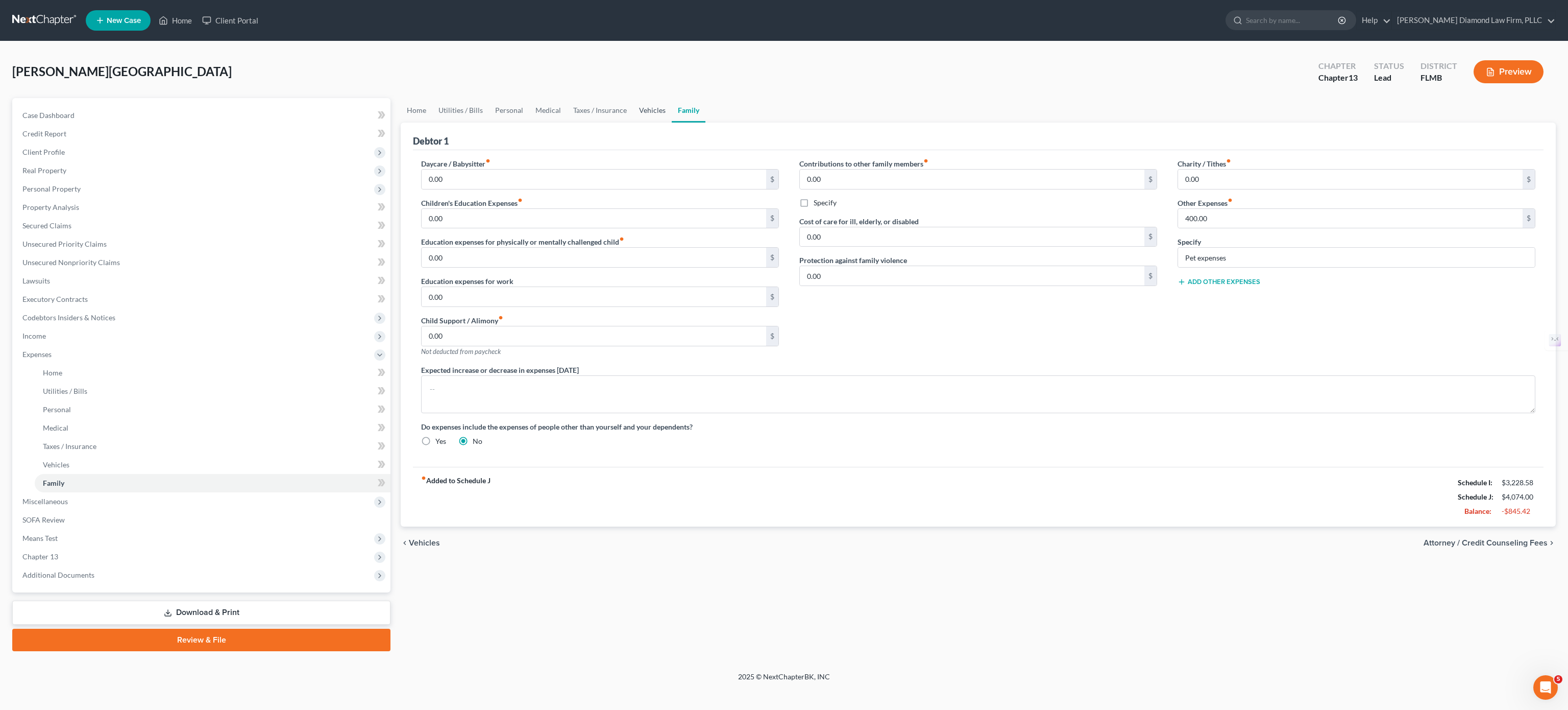
click at [648, 113] on link "Vehicles" at bounding box center [653, 110] width 39 height 25
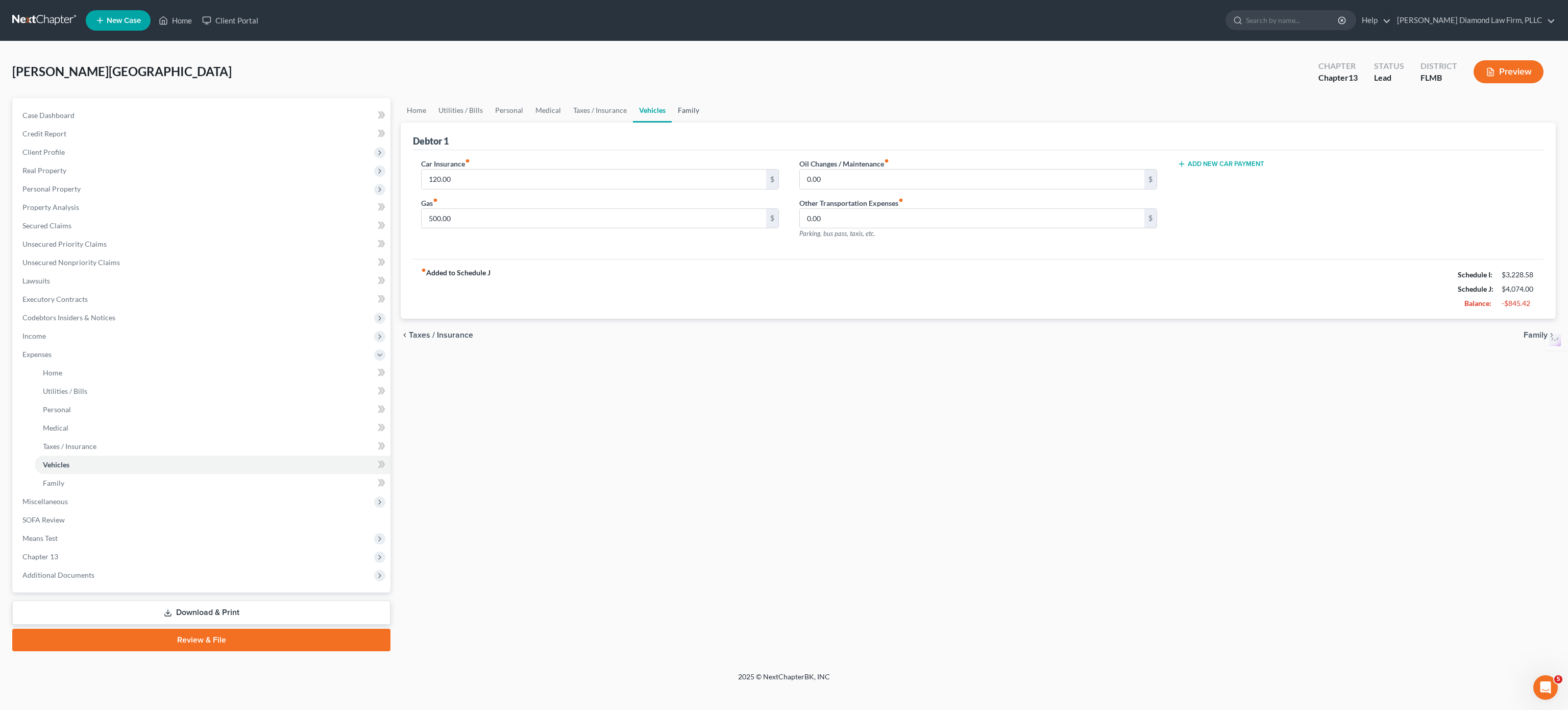
click at [682, 114] on link "Family" at bounding box center [689, 110] width 34 height 25
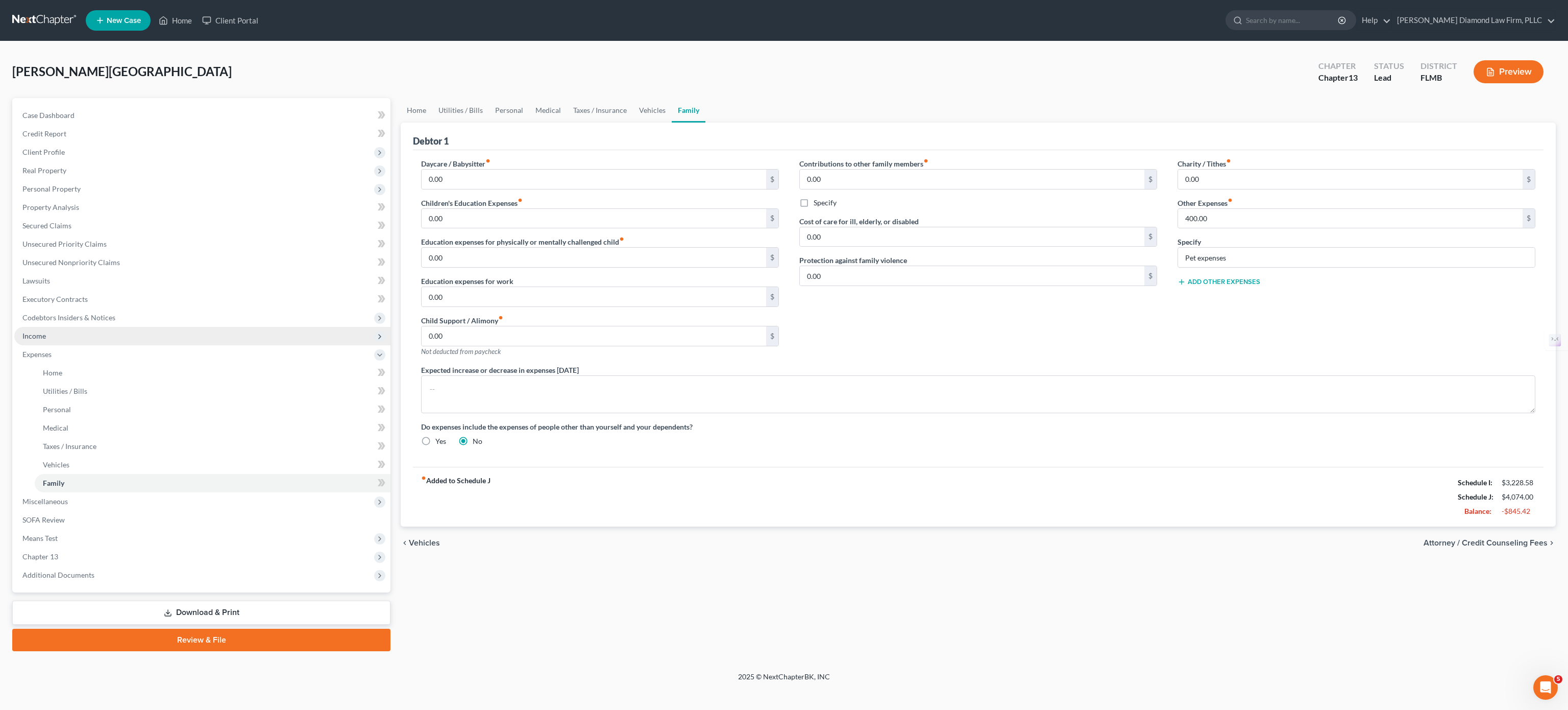
click at [83, 334] on span "Income" at bounding box center [202, 336] width 376 height 18
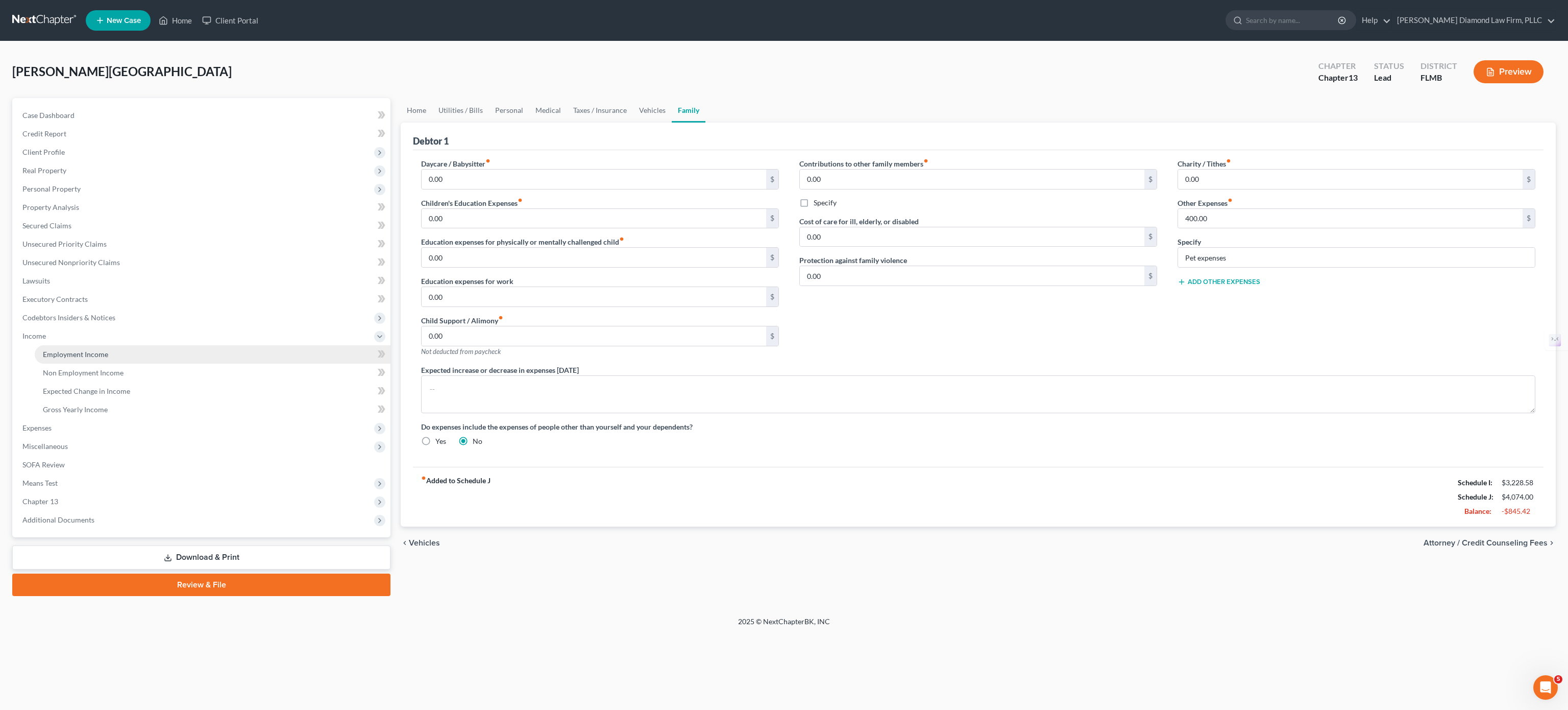
click at [82, 352] on span "Employment Income" at bounding box center [75, 355] width 65 height 9
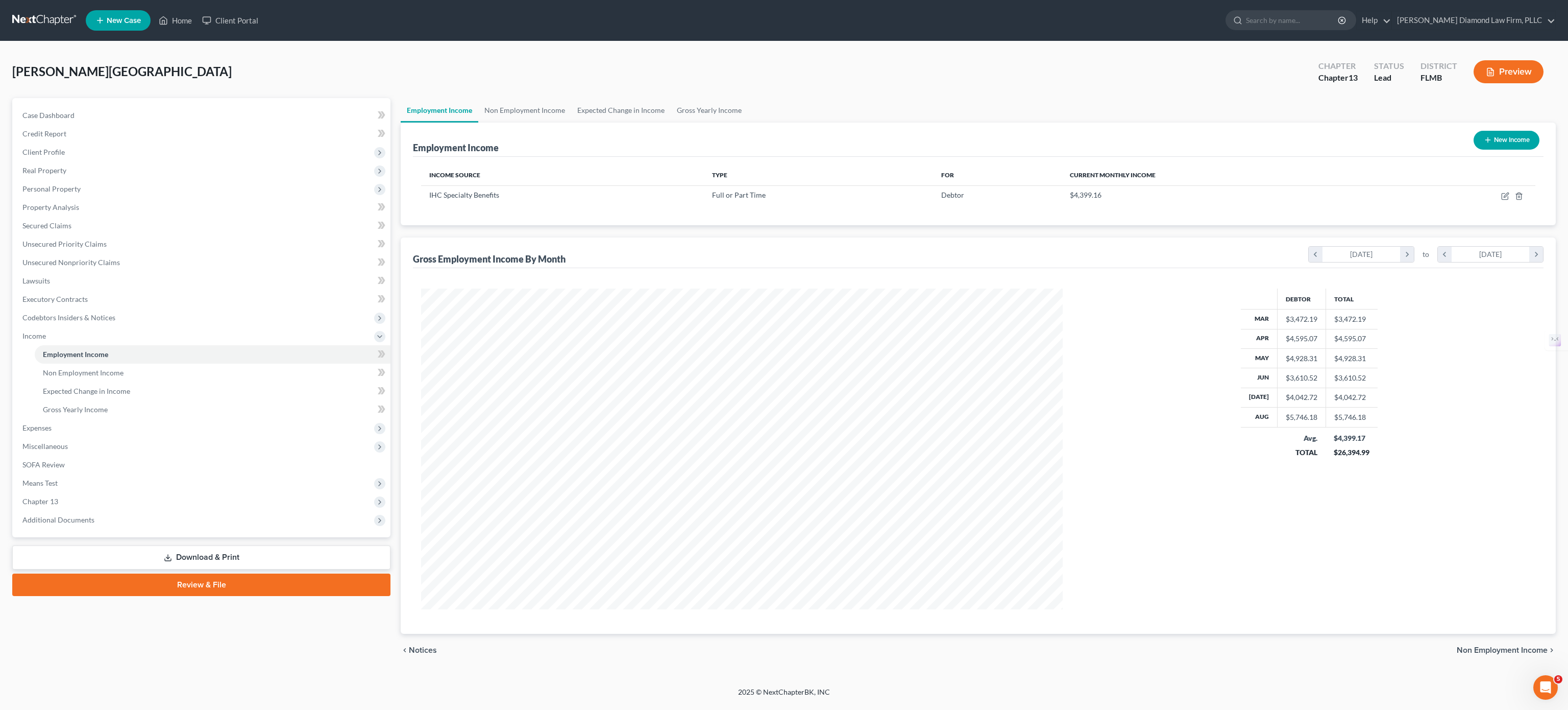
scroll to position [320, 662]
click at [980, 197] on icon "button" at bounding box center [1505, 196] width 8 height 8
select select "0"
select select "24"
select select "2"
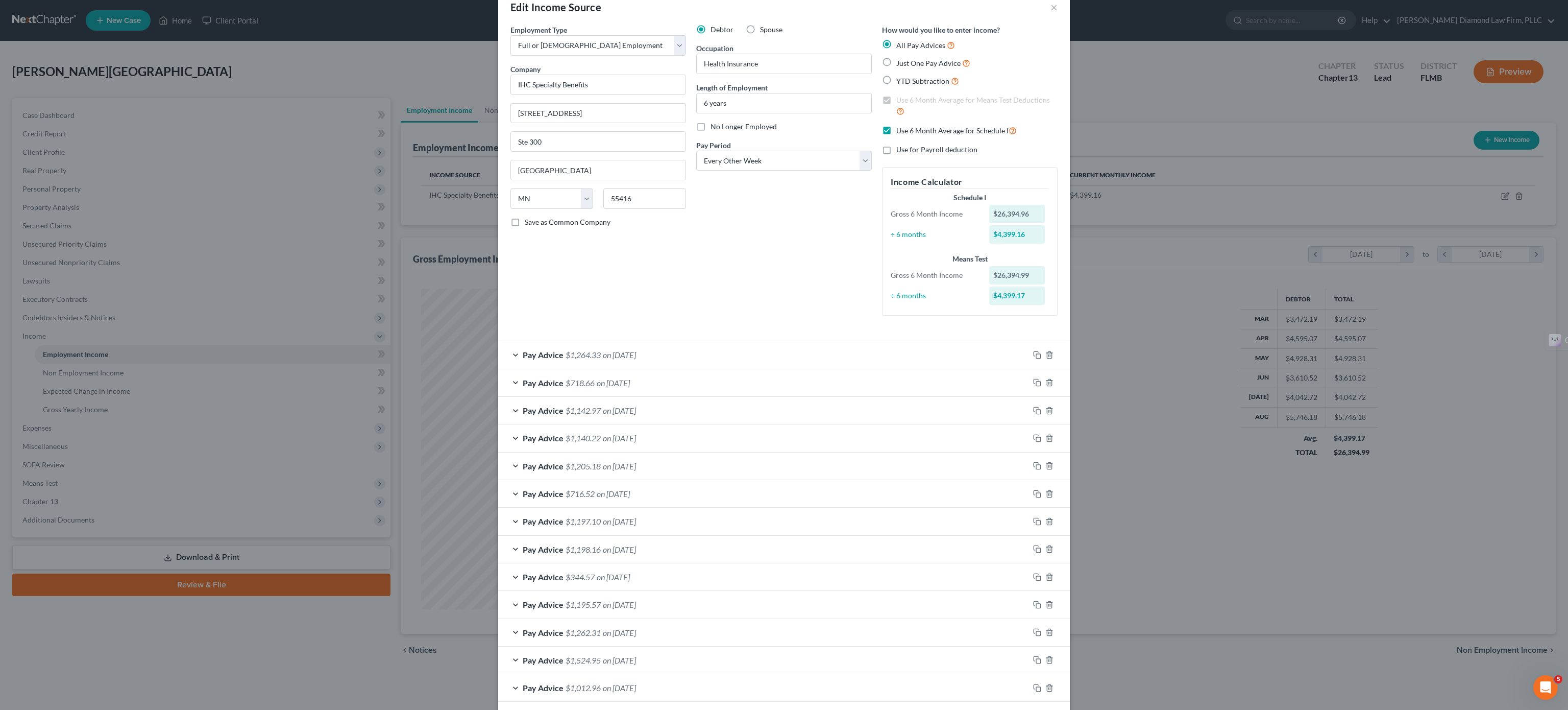
scroll to position [0, 0]
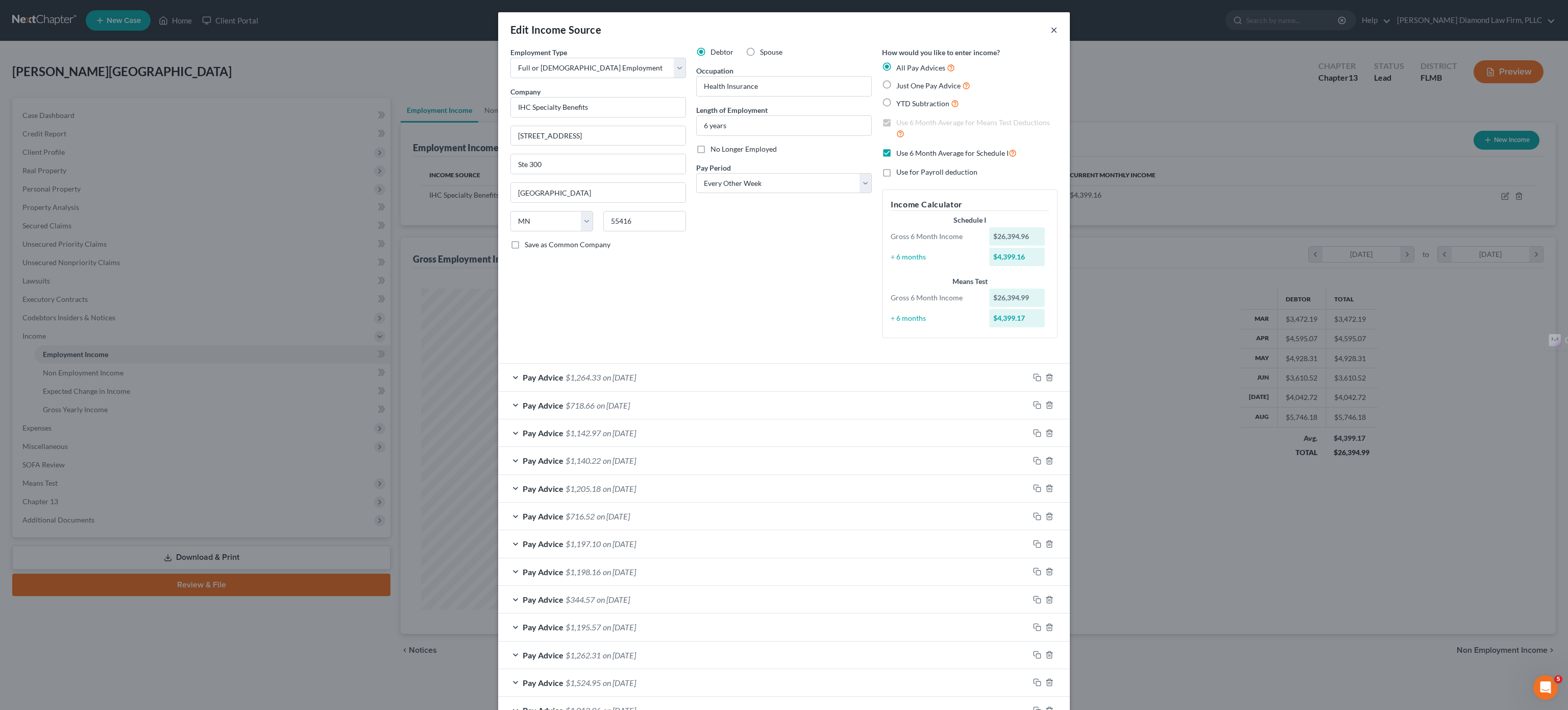
click at [980, 32] on button "×" at bounding box center [1054, 29] width 8 height 12
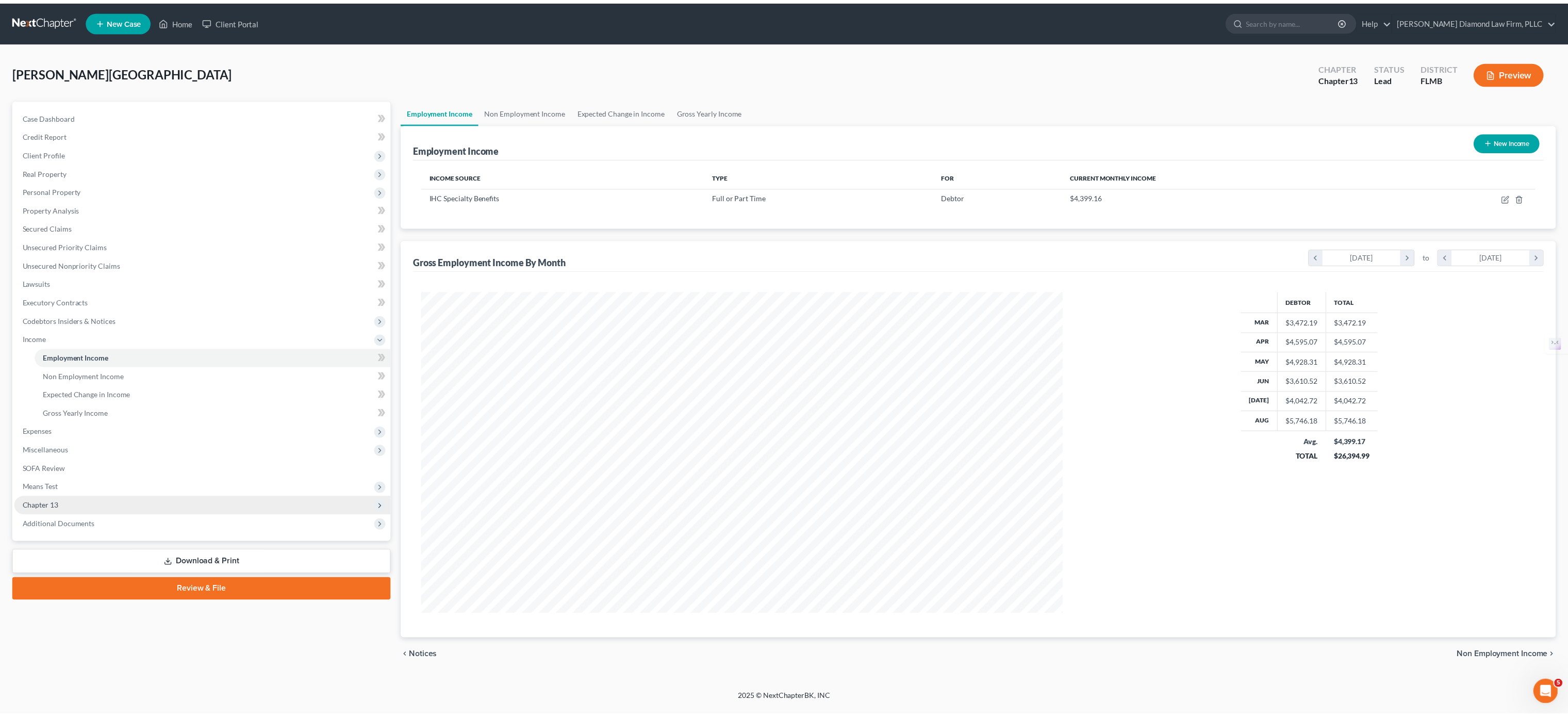
scroll to position [323, 669]
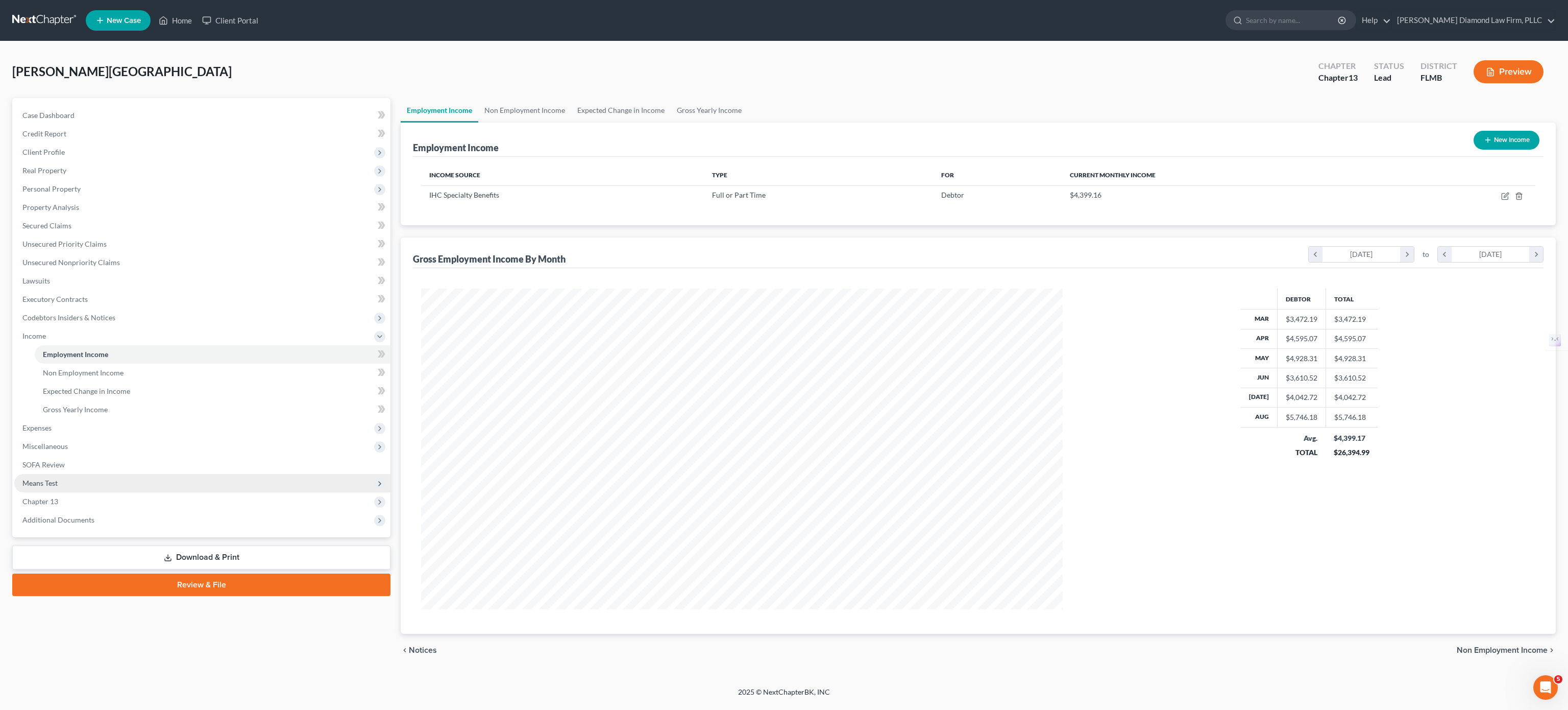
click at [88, 443] on span "Means Test" at bounding box center [202, 483] width 376 height 18
click at [94, 443] on link "Calculation and Presumption" at bounding box center [213, 483] width 356 height 18
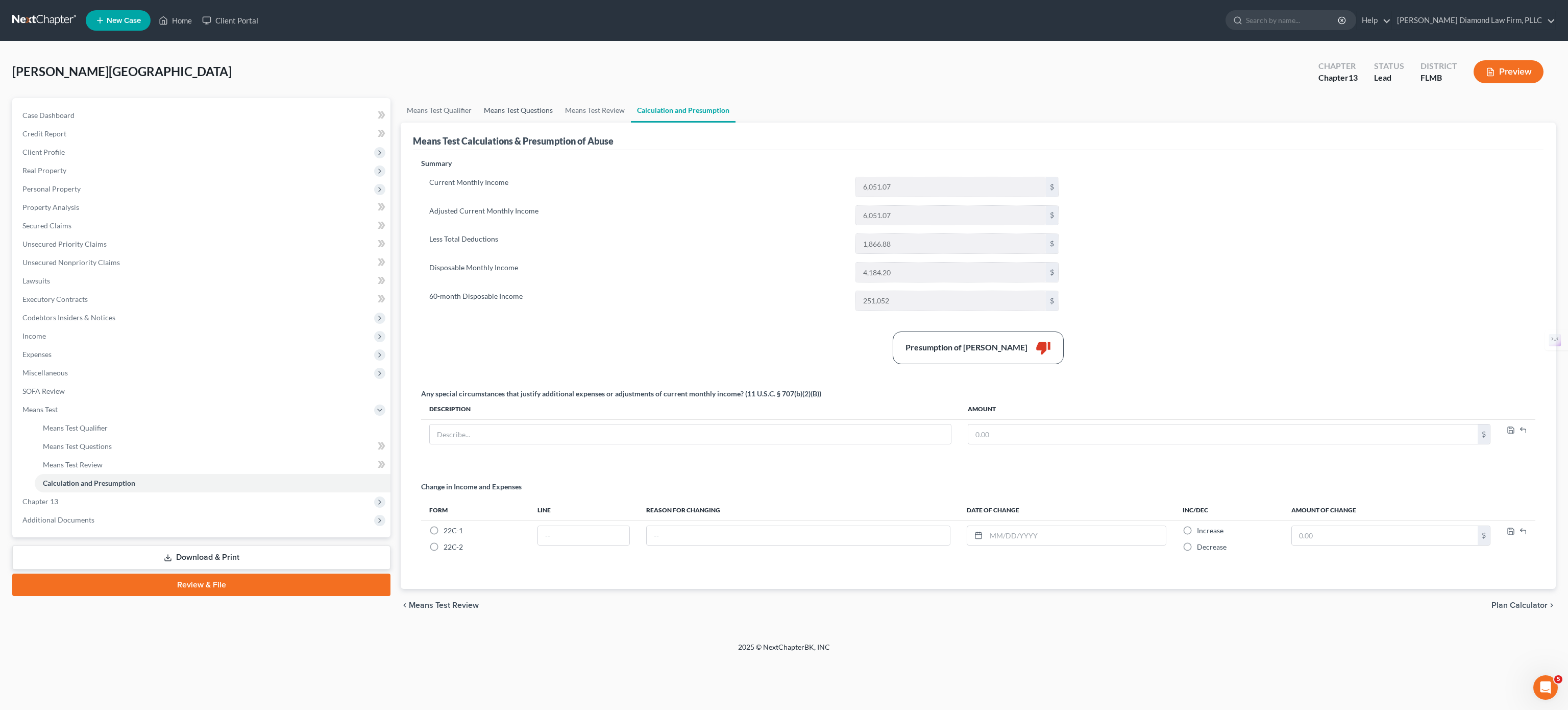
click at [520, 107] on link "Means Test Questions" at bounding box center [518, 110] width 81 height 25
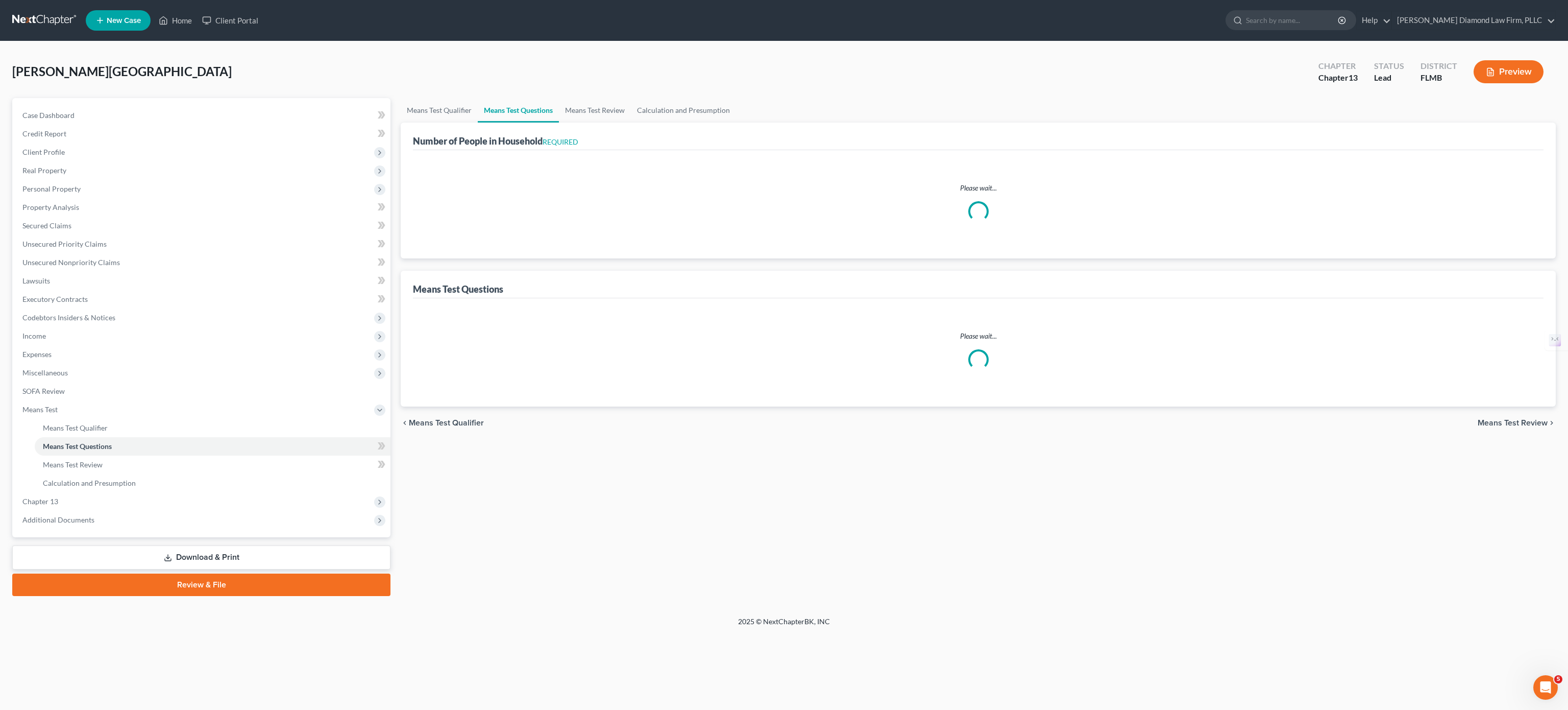
select select "2"
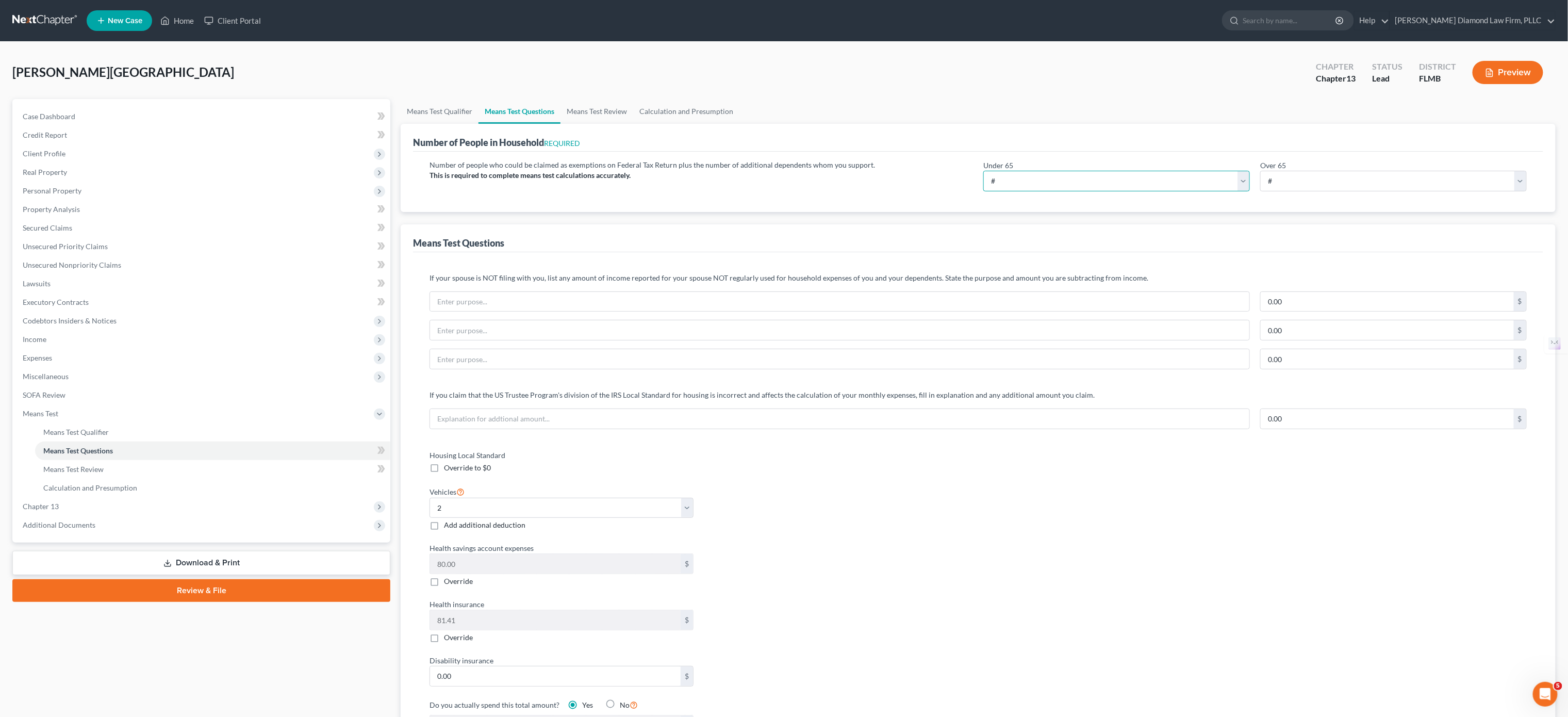
click at [990, 178] on select "# 0 1 2 3 4 5 6 7 8 9 10" at bounding box center [1116, 181] width 266 height 20
select select "1"
click at [983, 171] on select "# 0 1 2 3 4 5 6 7 8 9 10" at bounding box center [1116, 181] width 266 height 20
click at [869, 448] on div "Vehicles Select 0 1 2 3 4 5 Add additional deduction" at bounding box center [698, 508] width 548 height 46
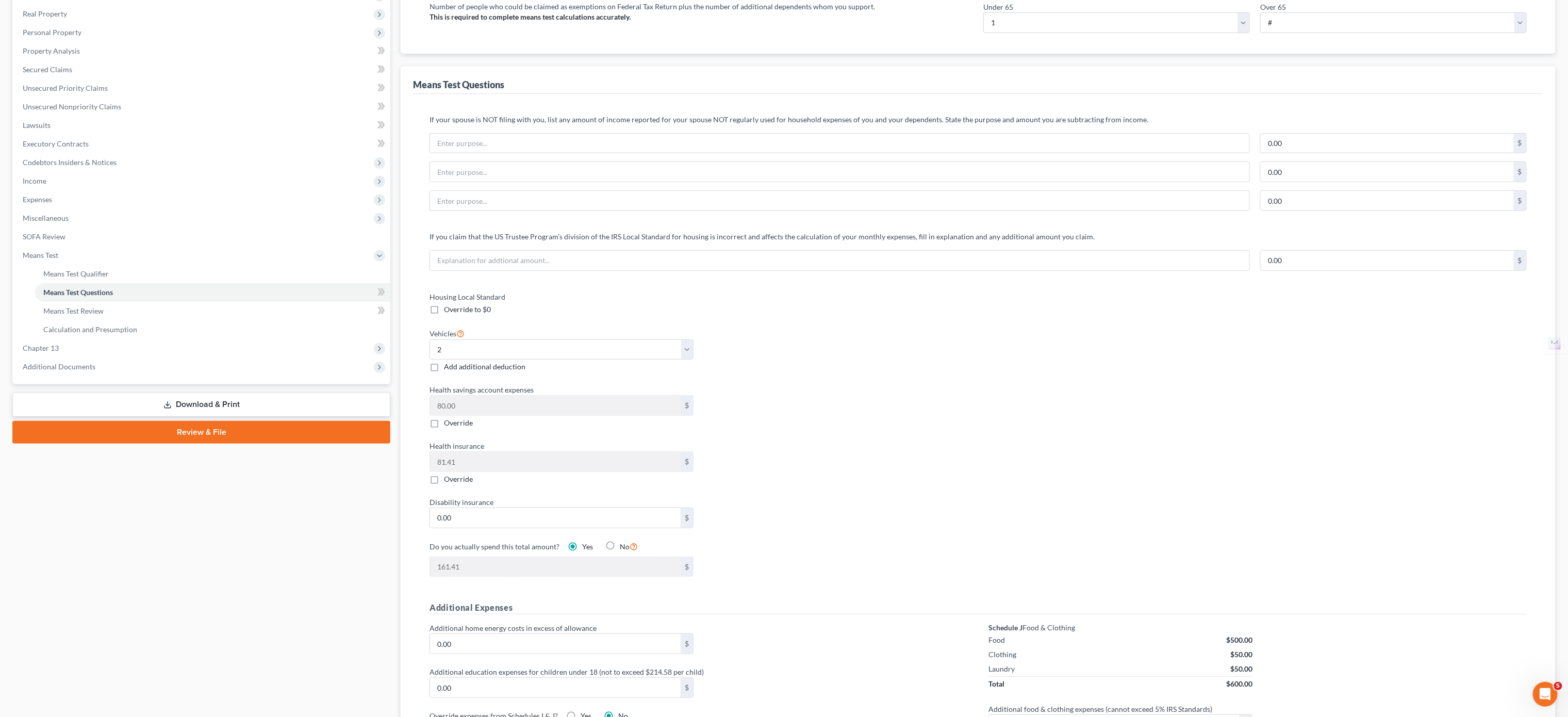
scroll to position [206, 0]
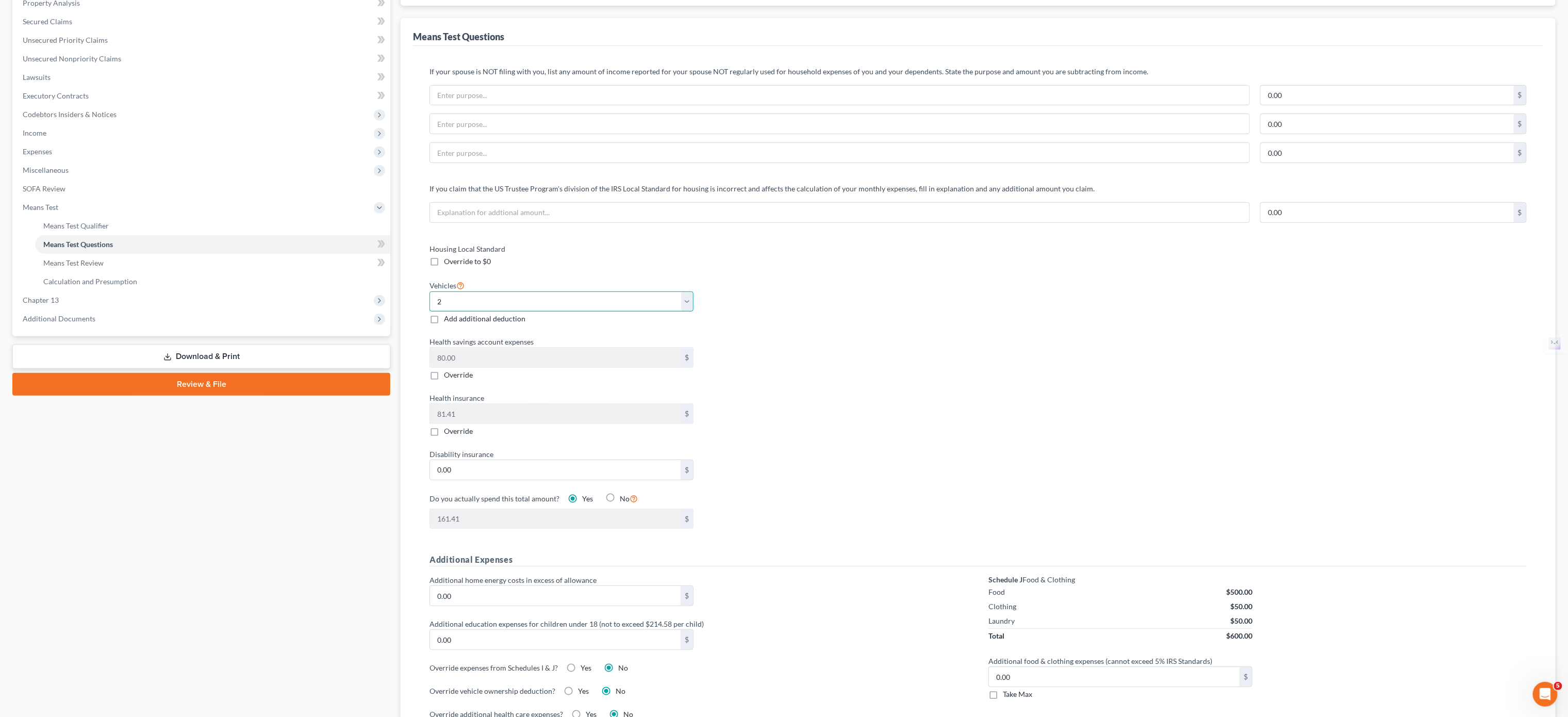
click at [690, 309] on select "Select 0 1 2 3 4 5" at bounding box center [561, 301] width 264 height 20
select select "1"
click at [429, 295] on select "Select 0 1 2 3 4 5" at bounding box center [561, 301] width 264 height 20
click at [790, 387] on div "Housing Local Standard Override to $0 Vehicles Select 0 1 2 3 4 5 Add additiona…" at bounding box center [699, 392] width 559 height 298
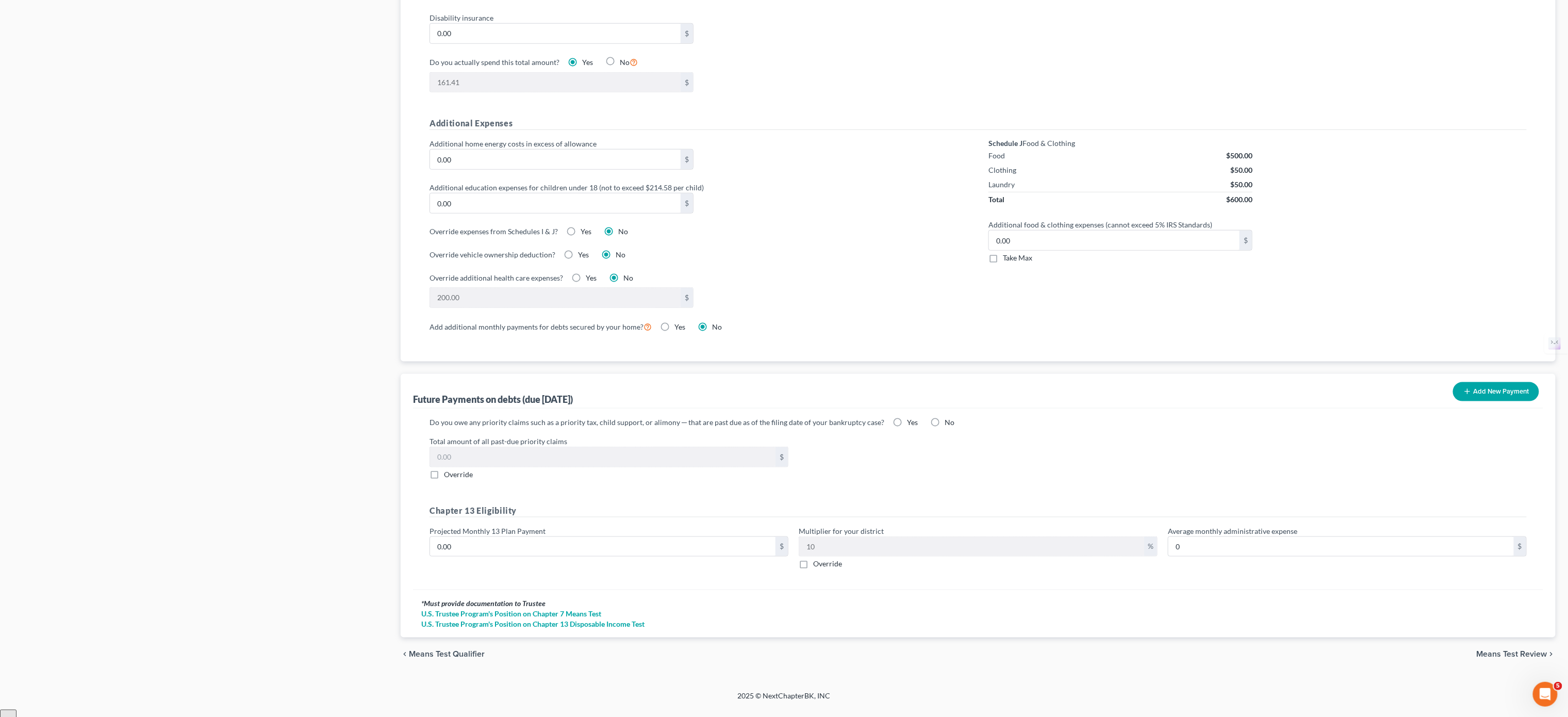
scroll to position [649, 0]
click at [470, 448] on input "0.00" at bounding box center [602, 541] width 345 height 20
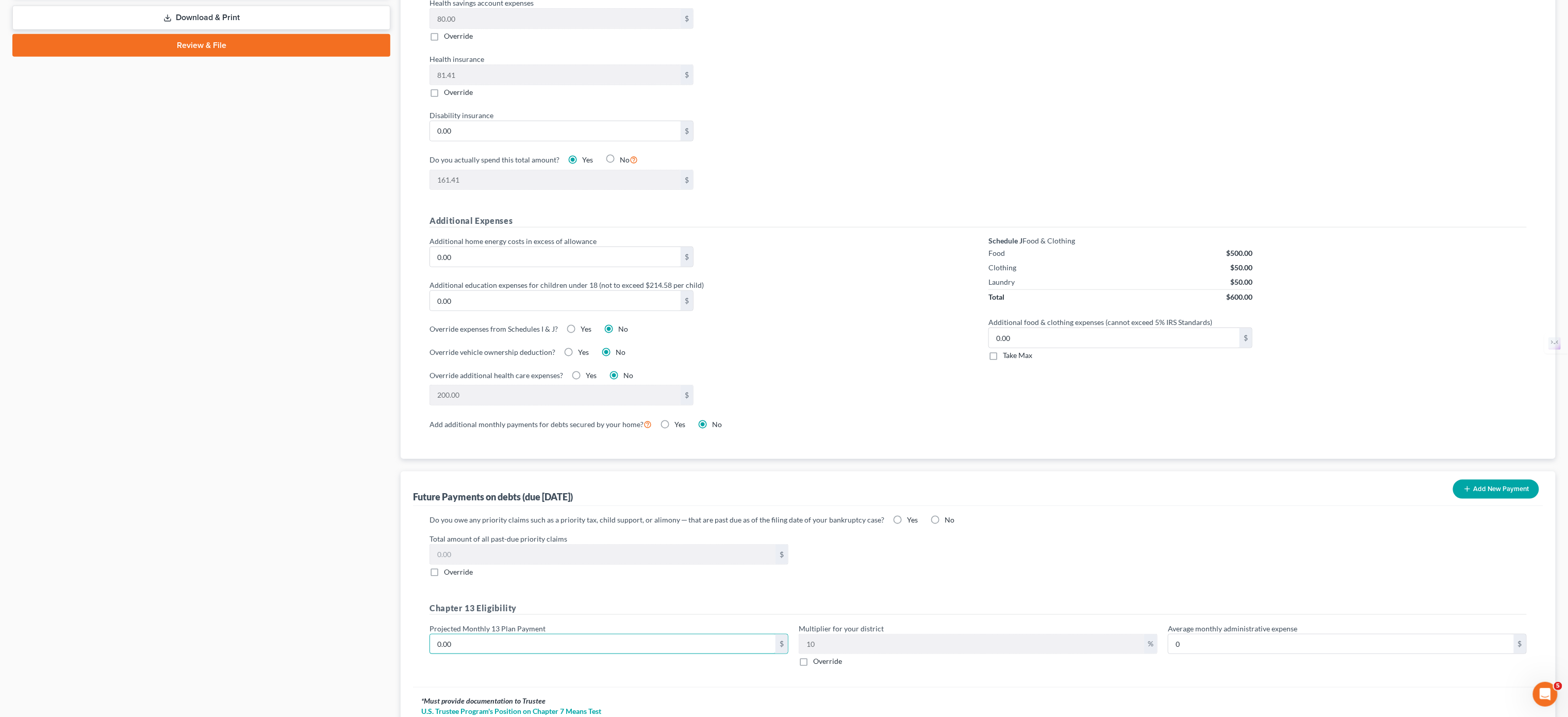
scroll to position [133, 0]
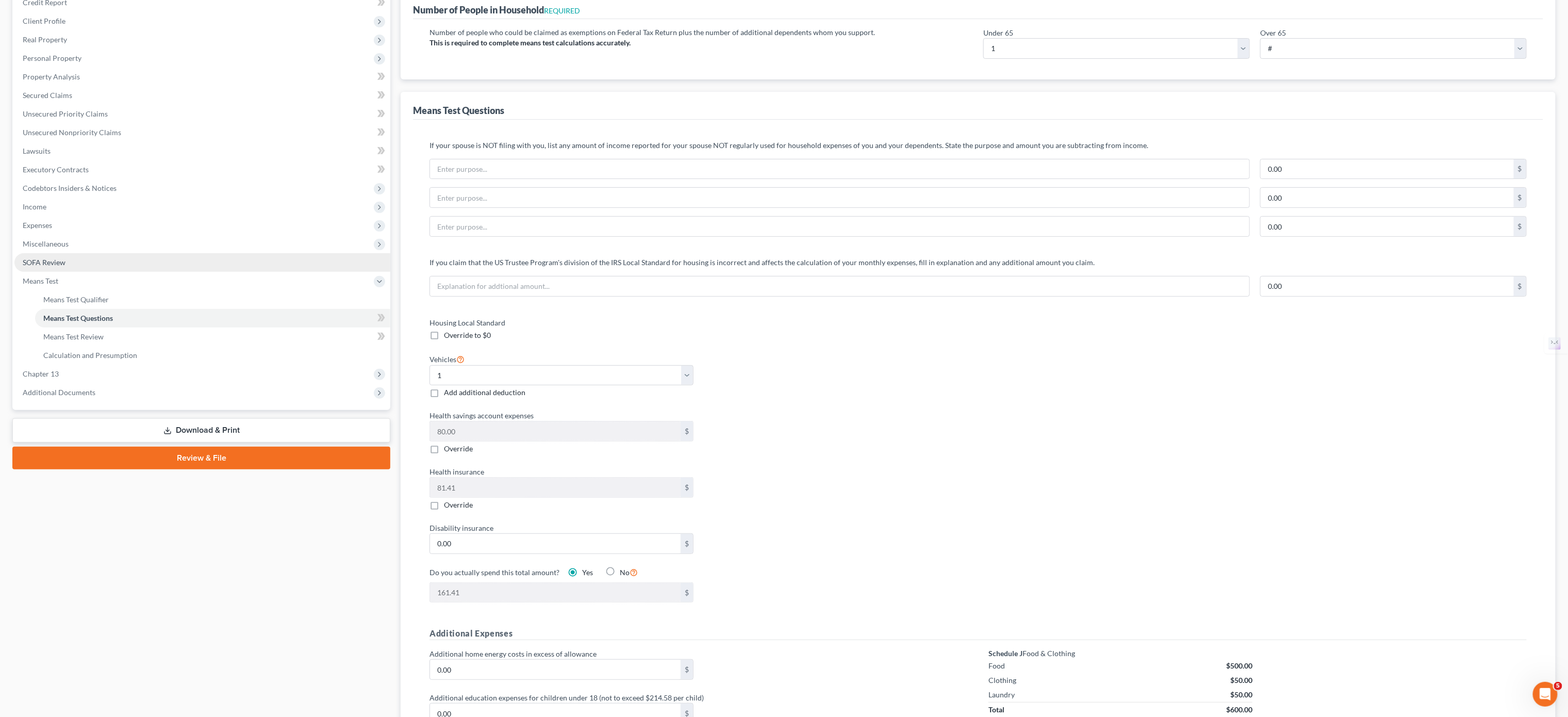
click at [84, 256] on link "SOFA Review" at bounding box center [203, 263] width 376 height 18
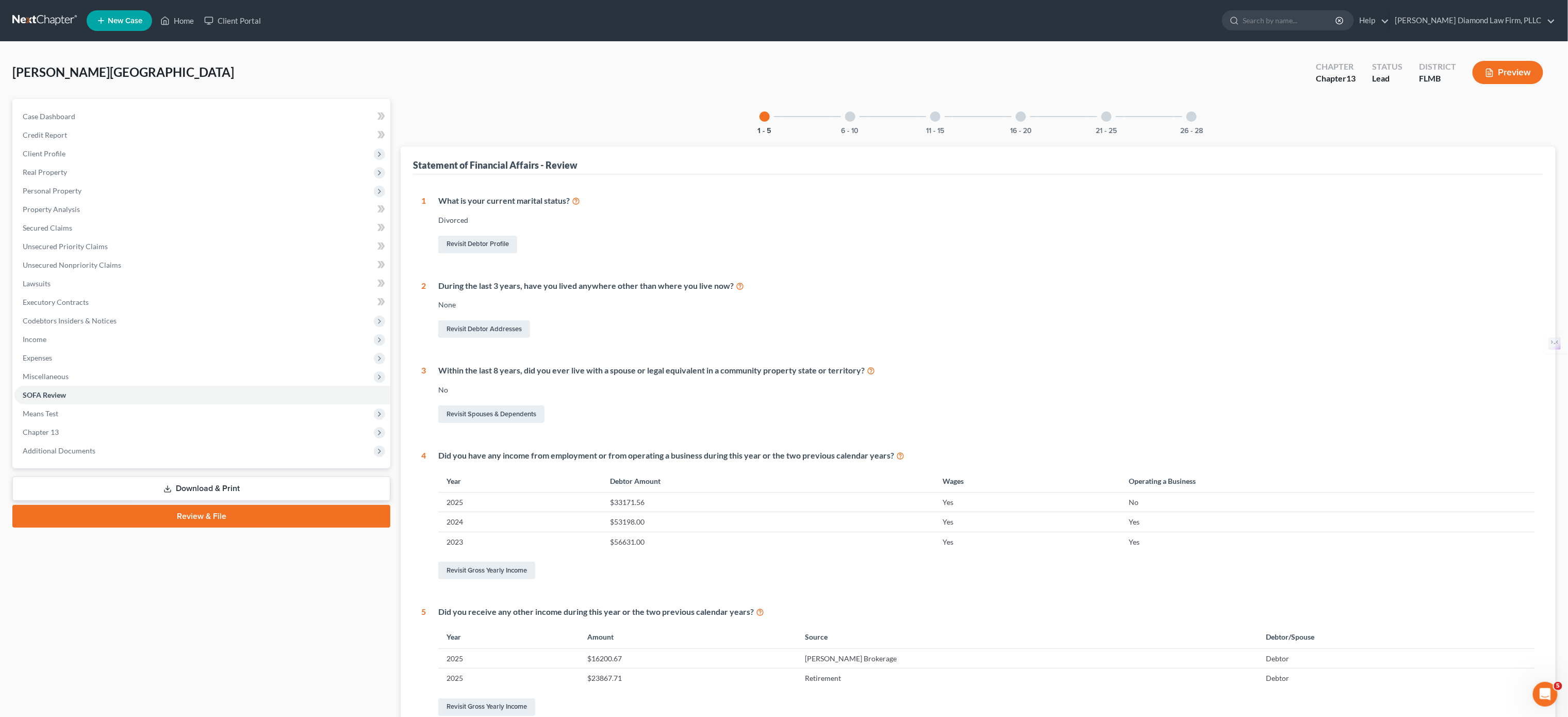
click at [990, 117] on div at bounding box center [1107, 117] width 11 height 11
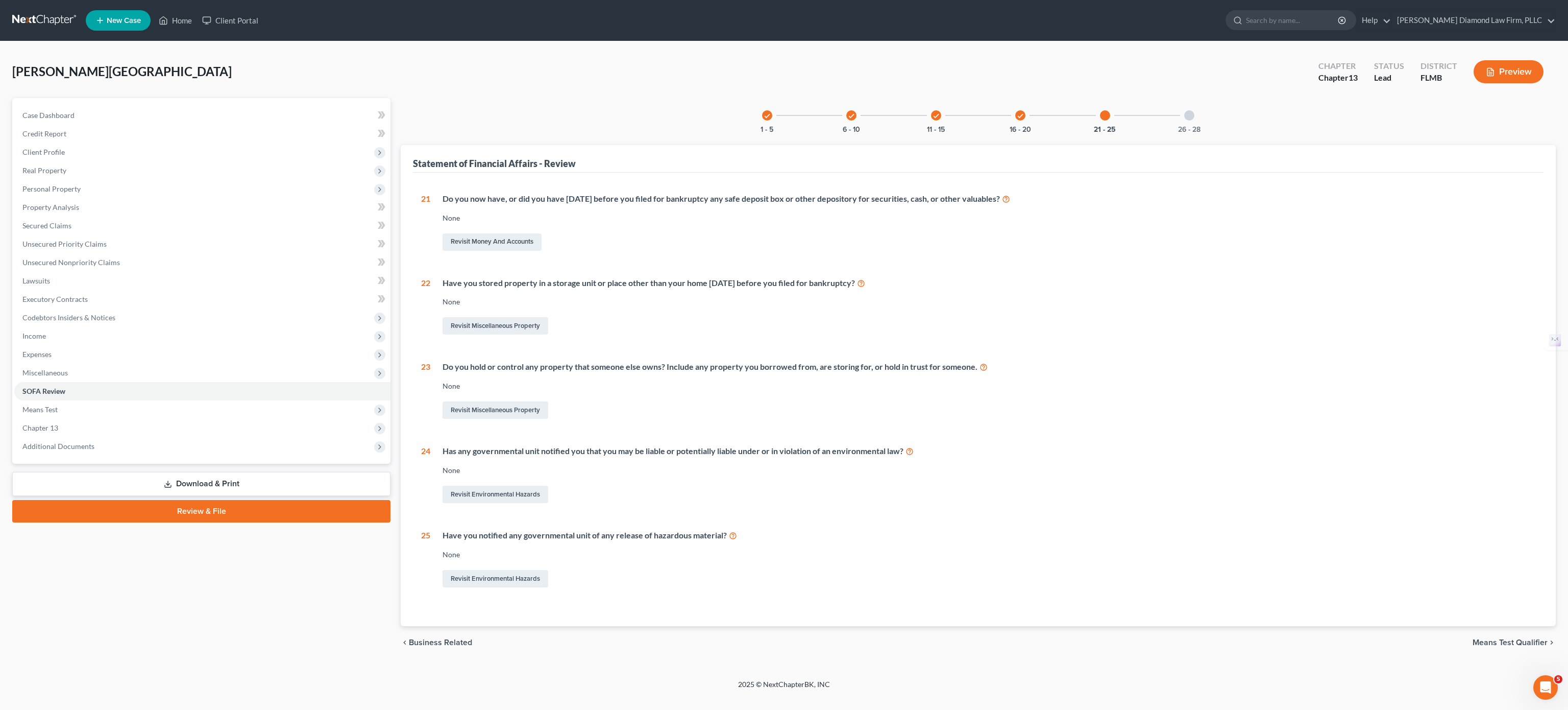
click at [980, 119] on div "check 16 - 20" at bounding box center [1021, 116] width 35 height 35
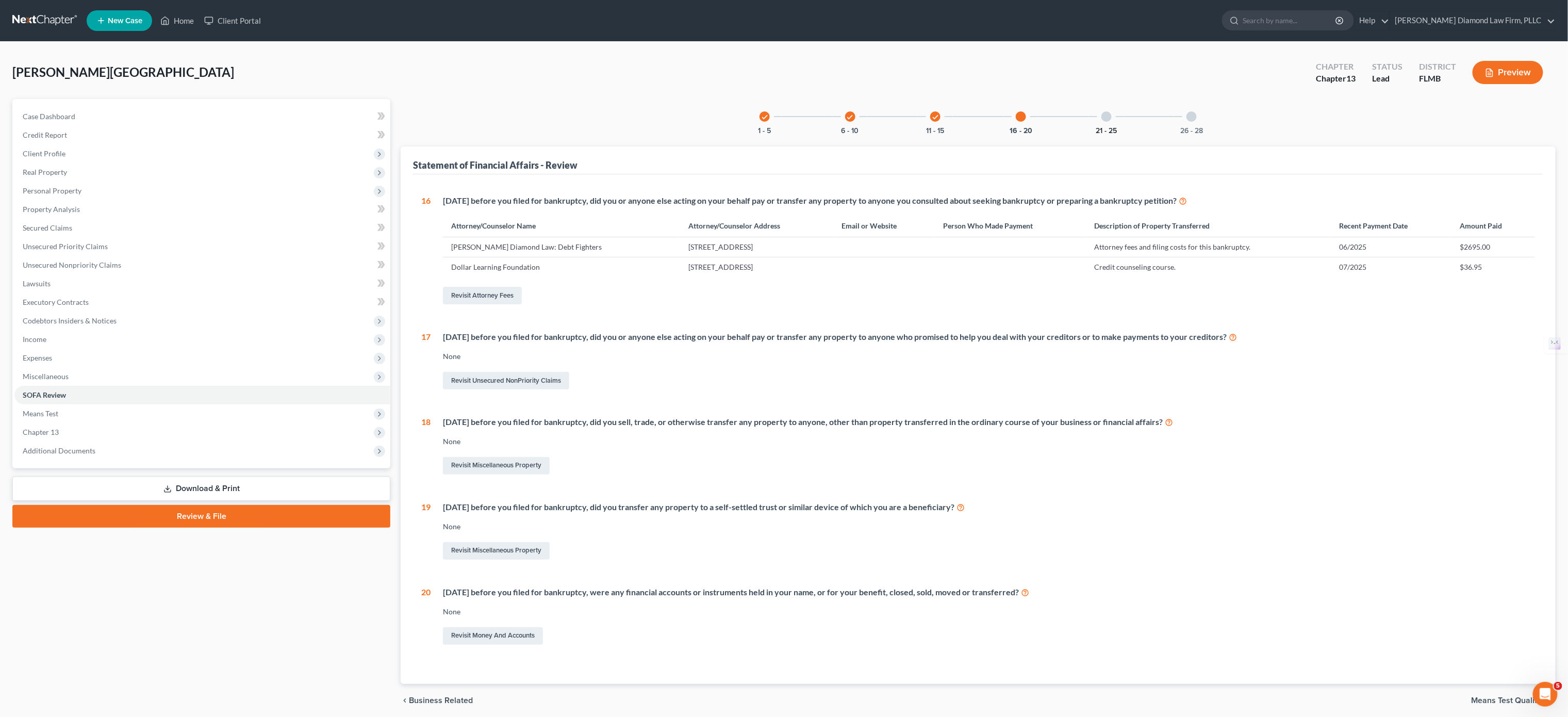
click at [990, 127] on button "21 - 25" at bounding box center [1107, 131] width 21 height 8
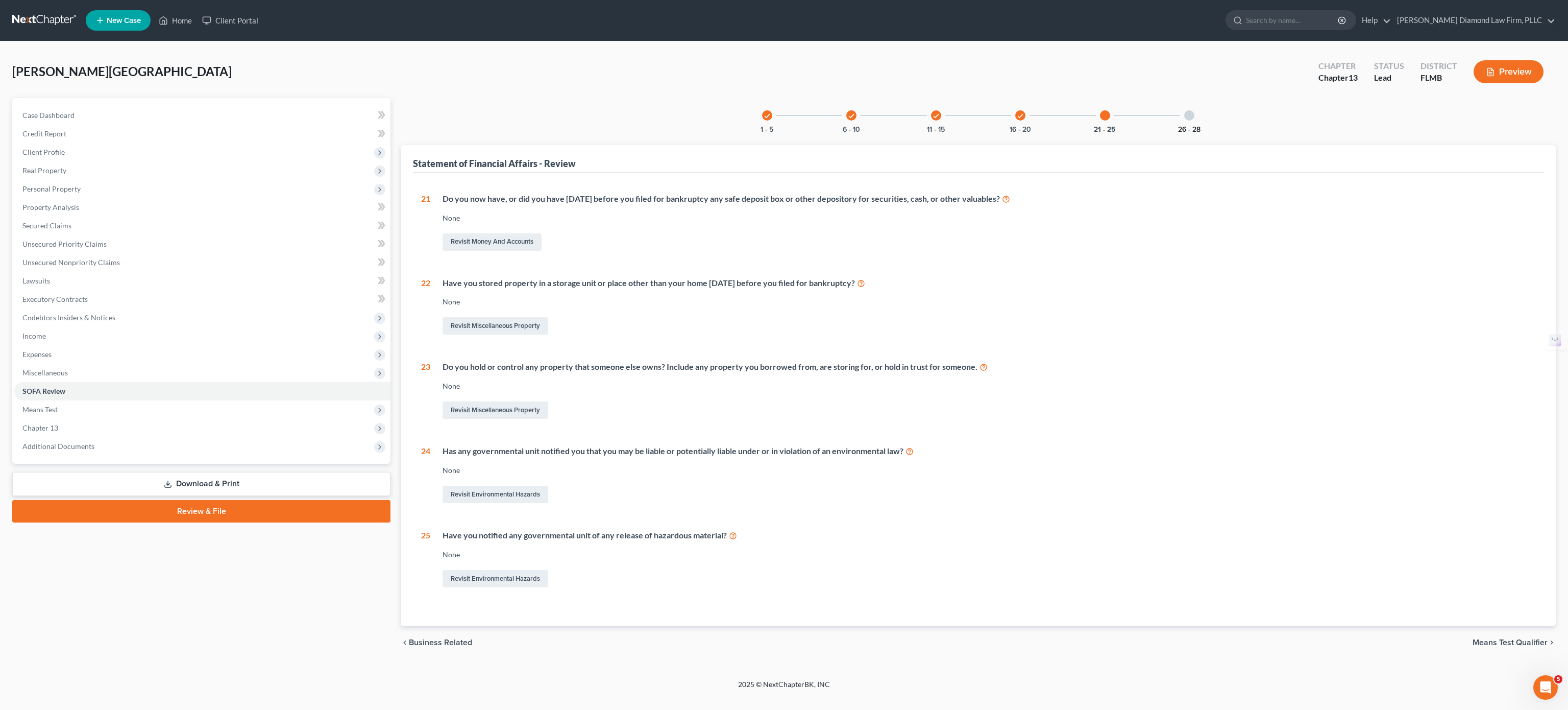
click at [980, 130] on button "26 - 28" at bounding box center [1190, 130] width 23 height 8
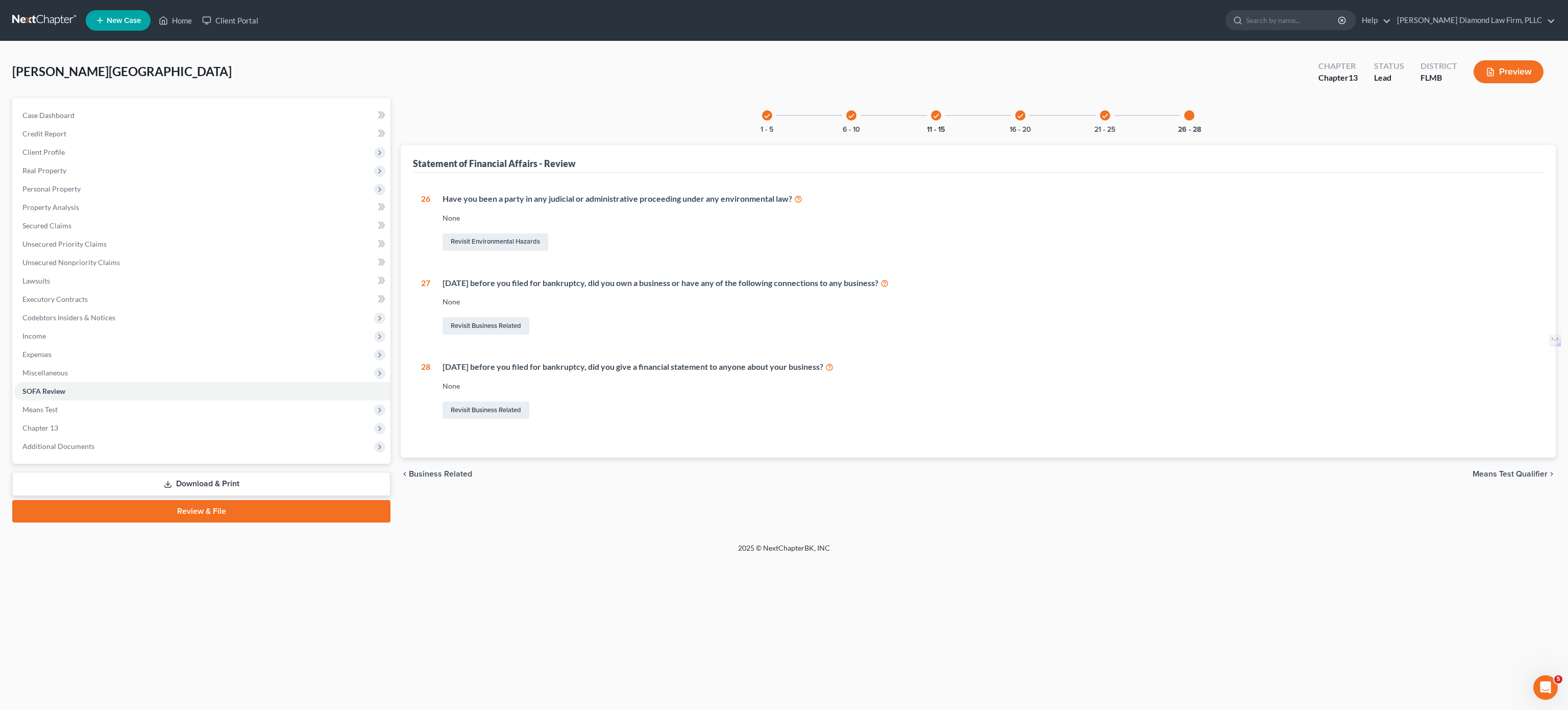
click at [944, 126] on button "11 - 15" at bounding box center [936, 130] width 18 height 8
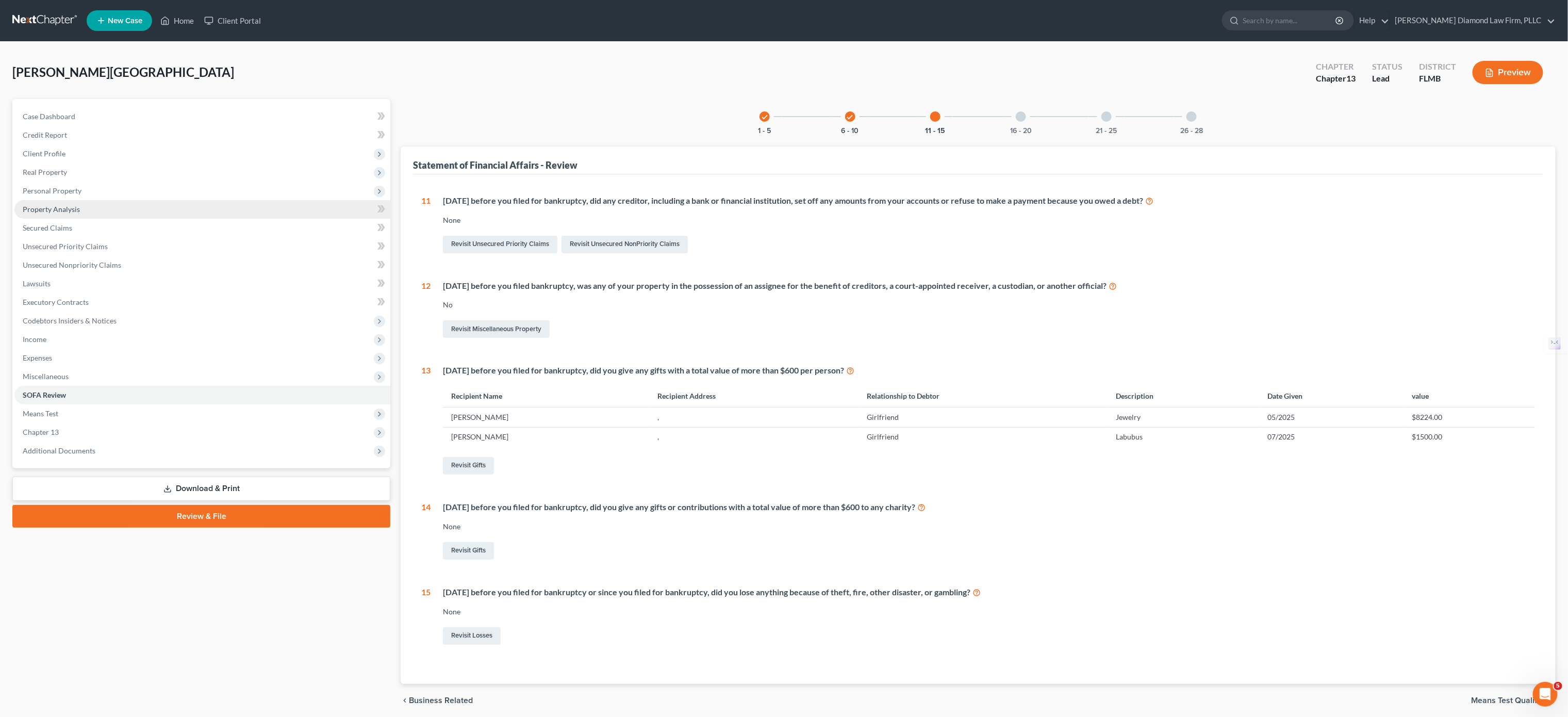
click at [68, 205] on span "Property Analysis" at bounding box center [51, 209] width 57 height 9
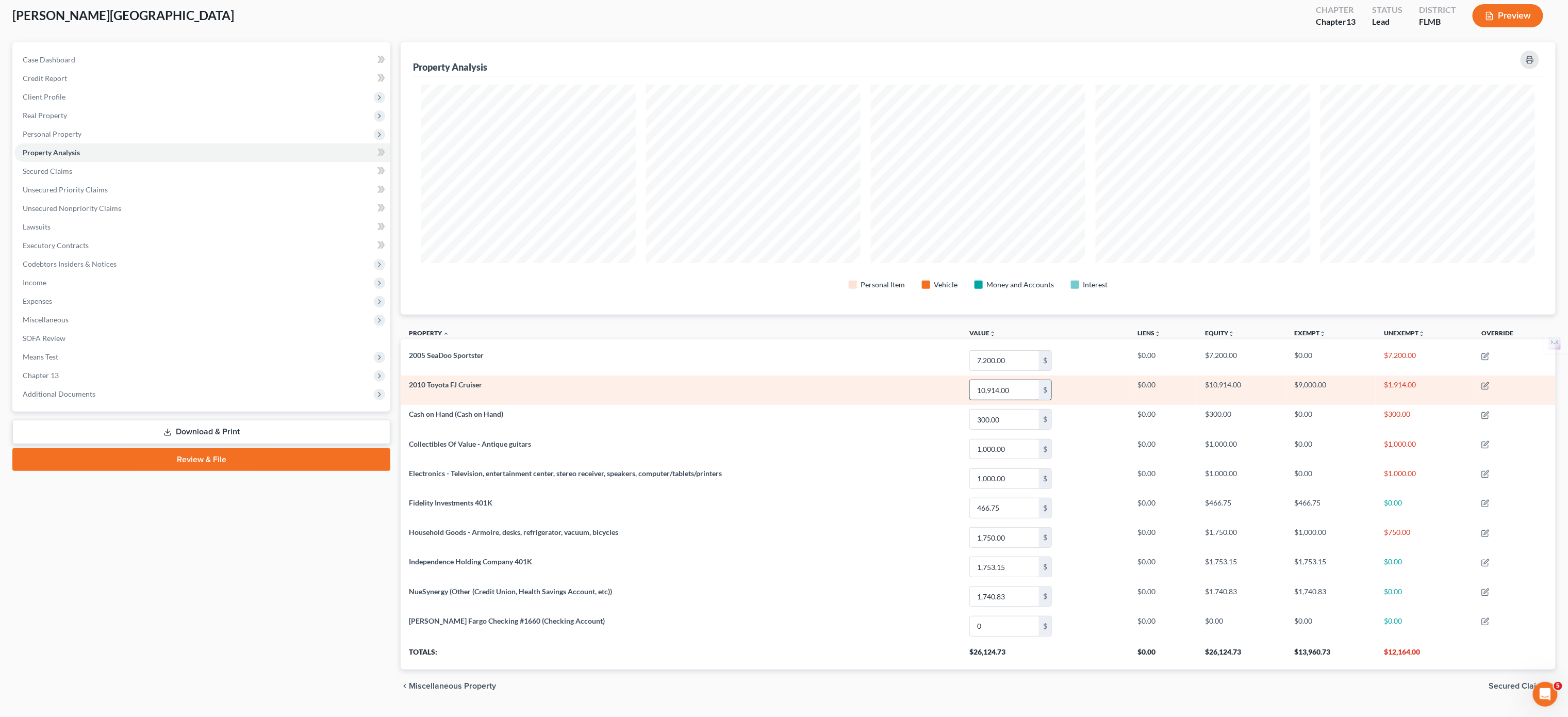
scroll to position [88, 0]
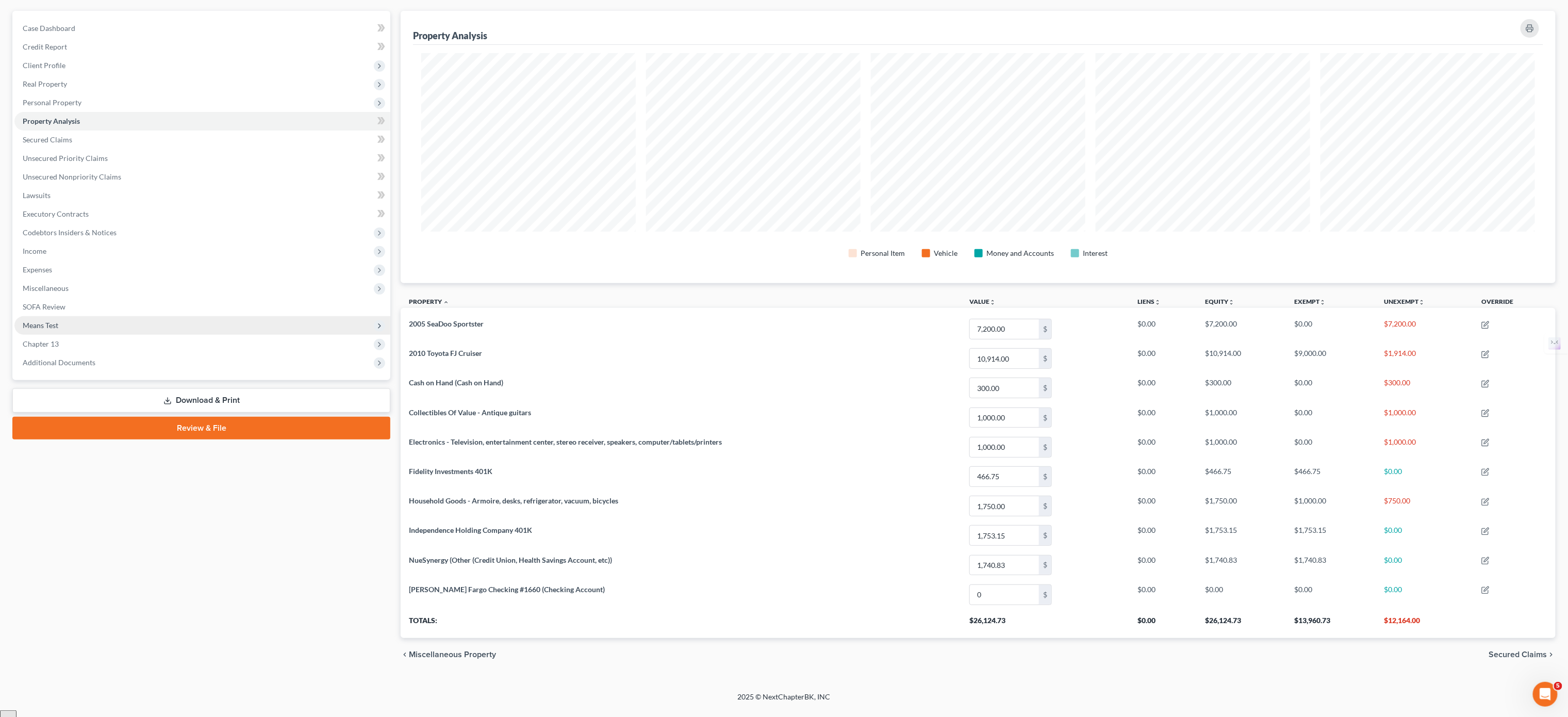
click at [62, 319] on span "Means Test" at bounding box center [203, 325] width 376 height 18
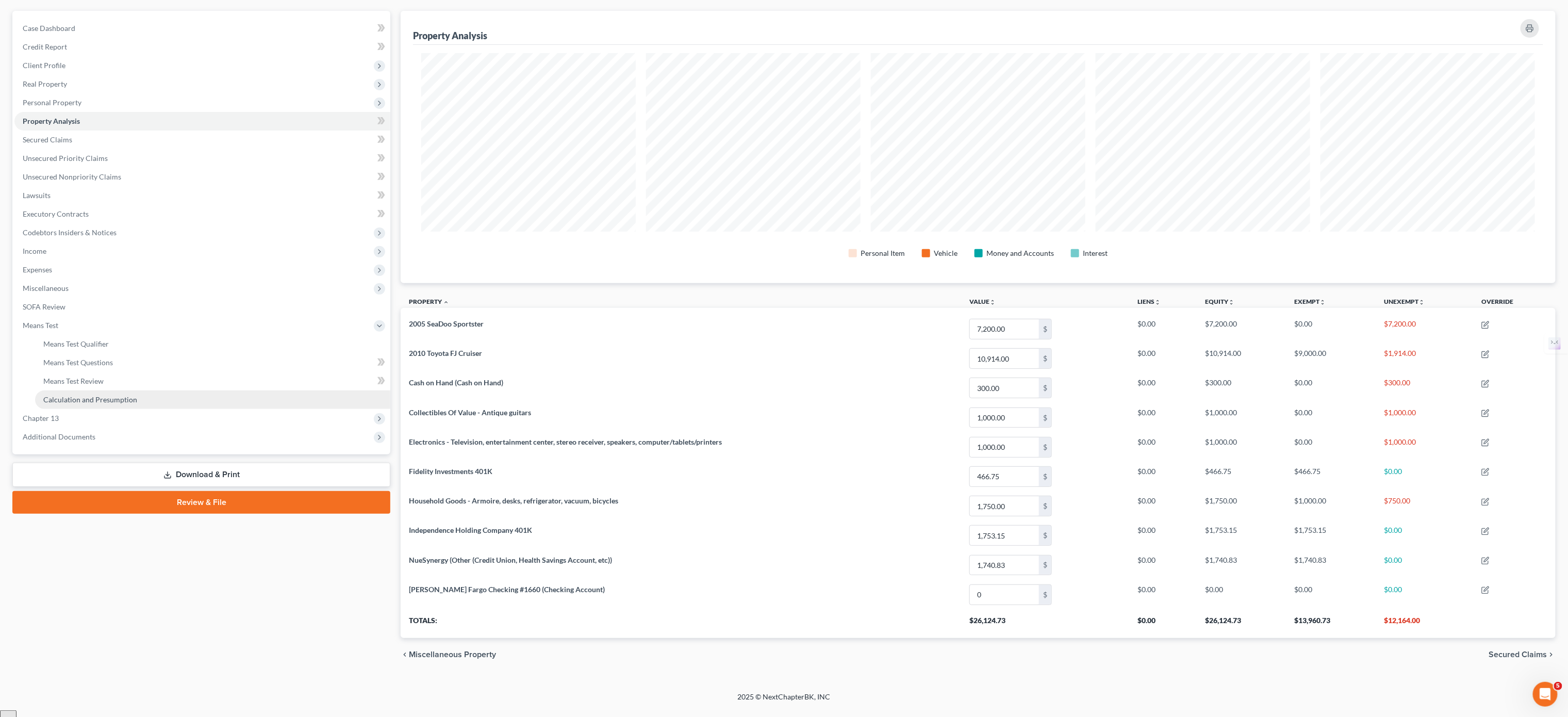
click at [113, 404] on link "Calculation and Presumption" at bounding box center [212, 400] width 355 height 18
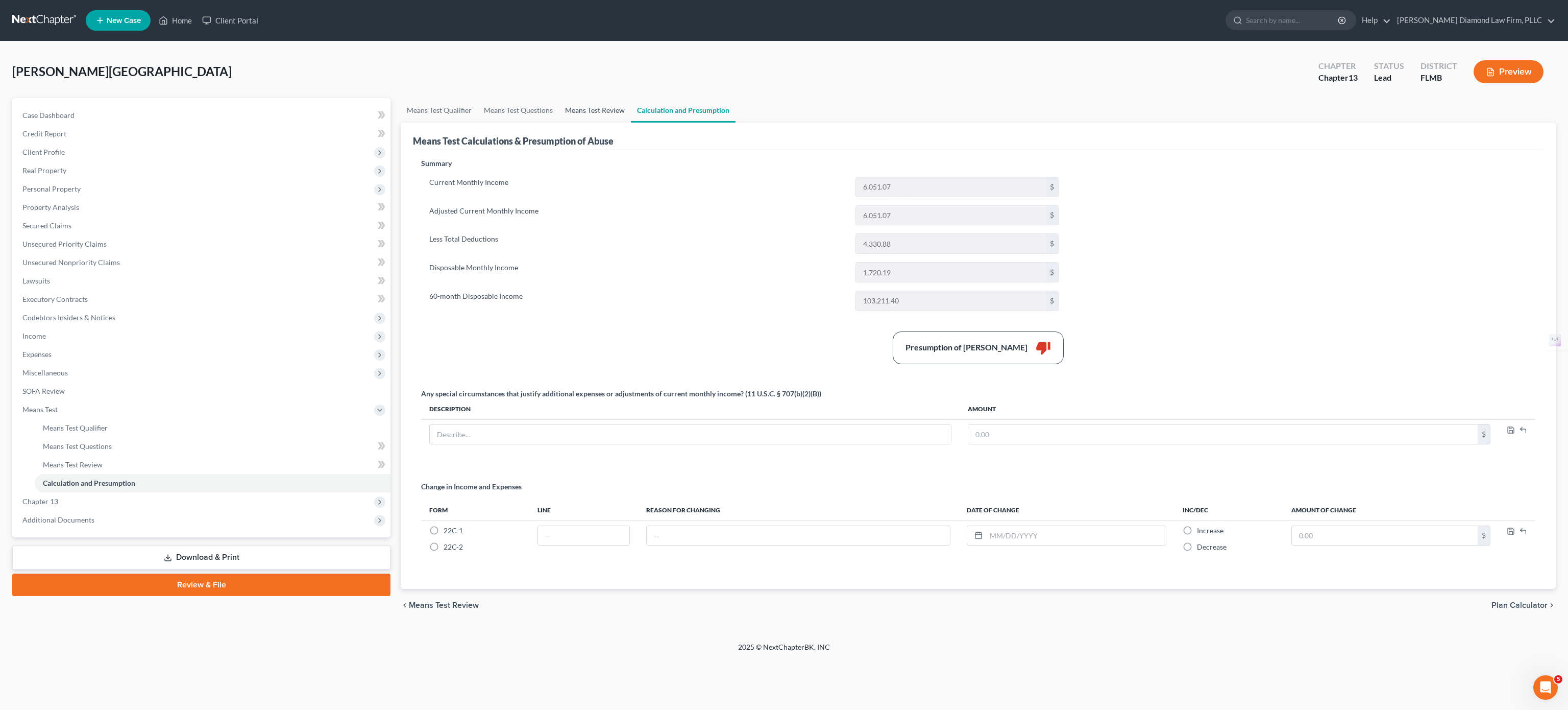
click at [588, 108] on link "Means Test Review" at bounding box center [595, 110] width 72 height 25
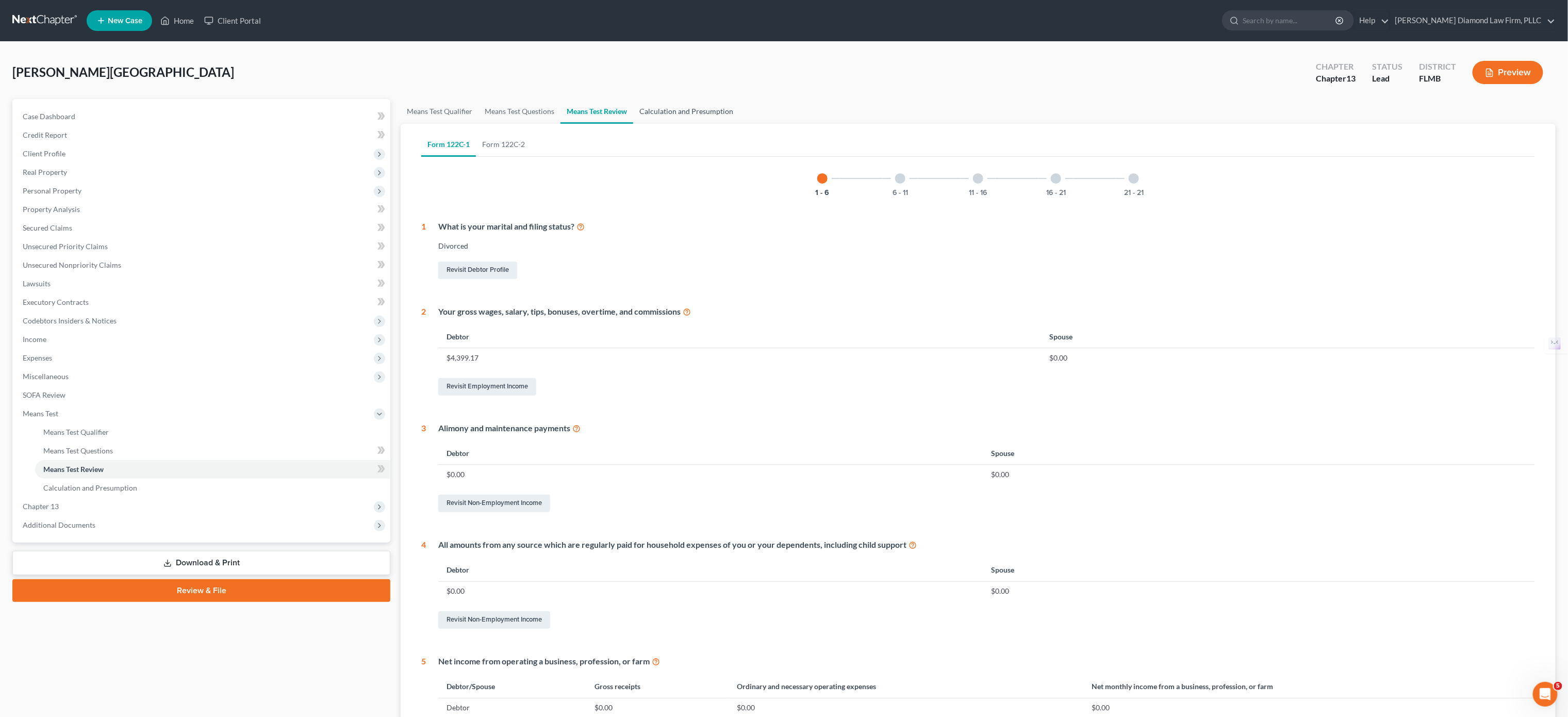
click at [655, 116] on link "Calculation and Presumption" at bounding box center [687, 112] width 106 height 25
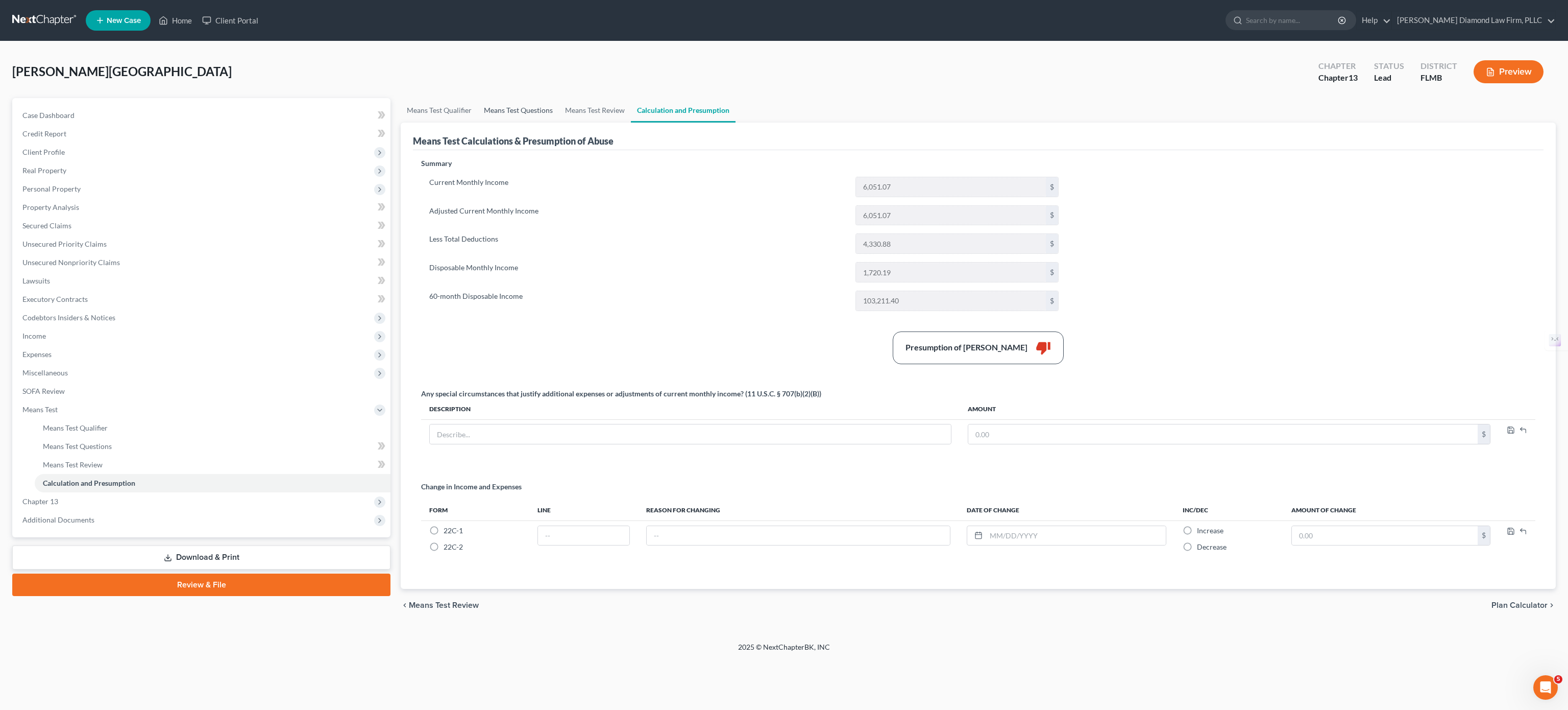
click at [525, 104] on link "Means Test Questions" at bounding box center [518, 110] width 81 height 25
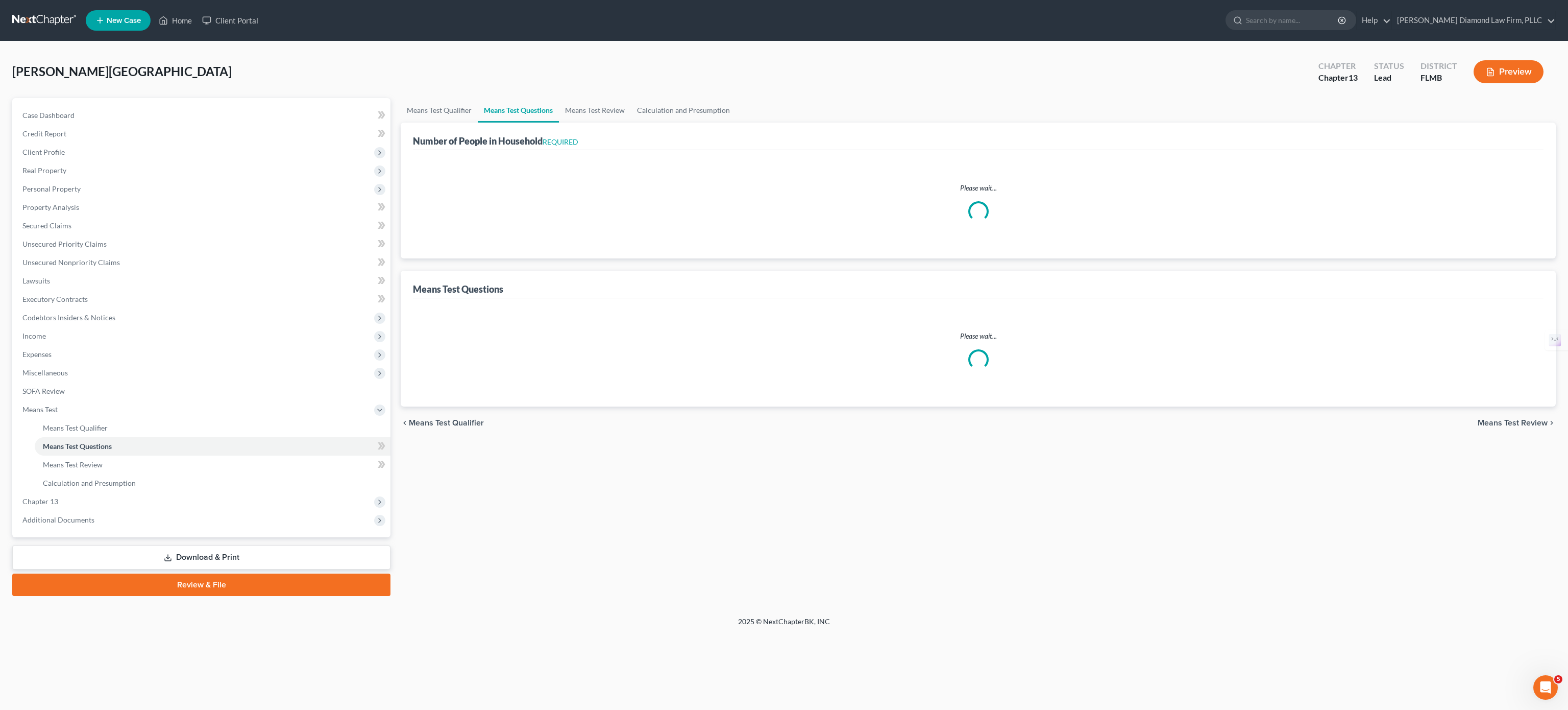
select select "1"
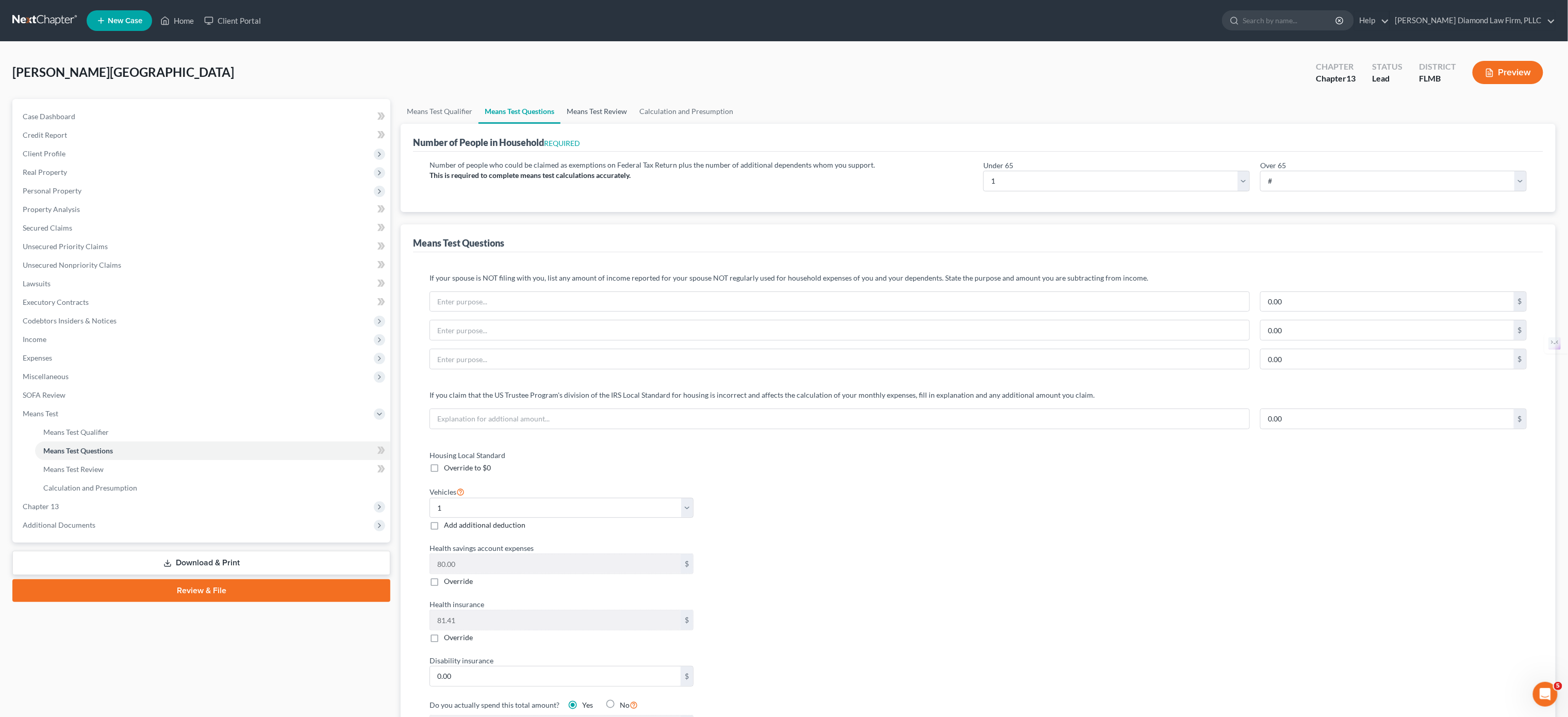
click at [588, 121] on link "Means Test Review" at bounding box center [597, 112] width 73 height 25
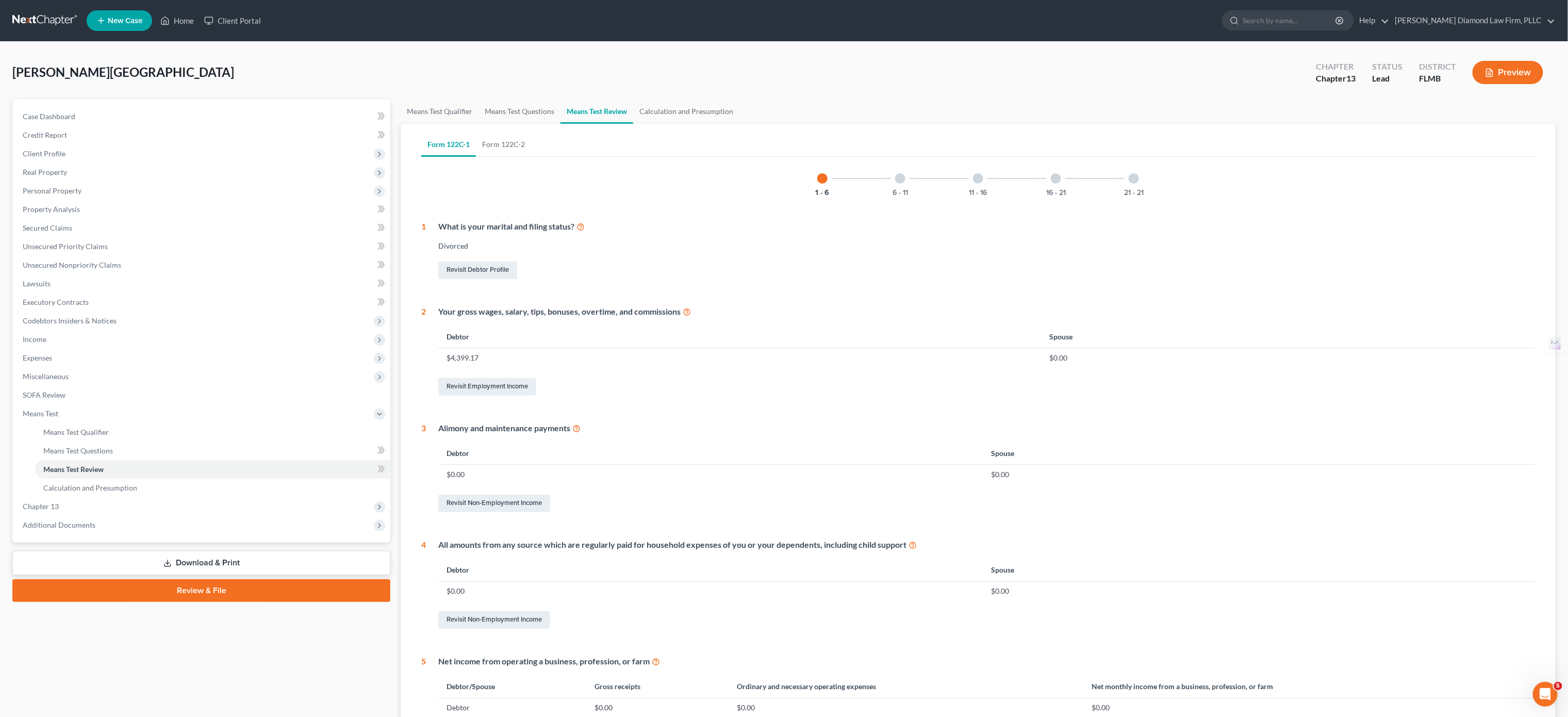
click at [990, 181] on div at bounding box center [1134, 178] width 11 height 11
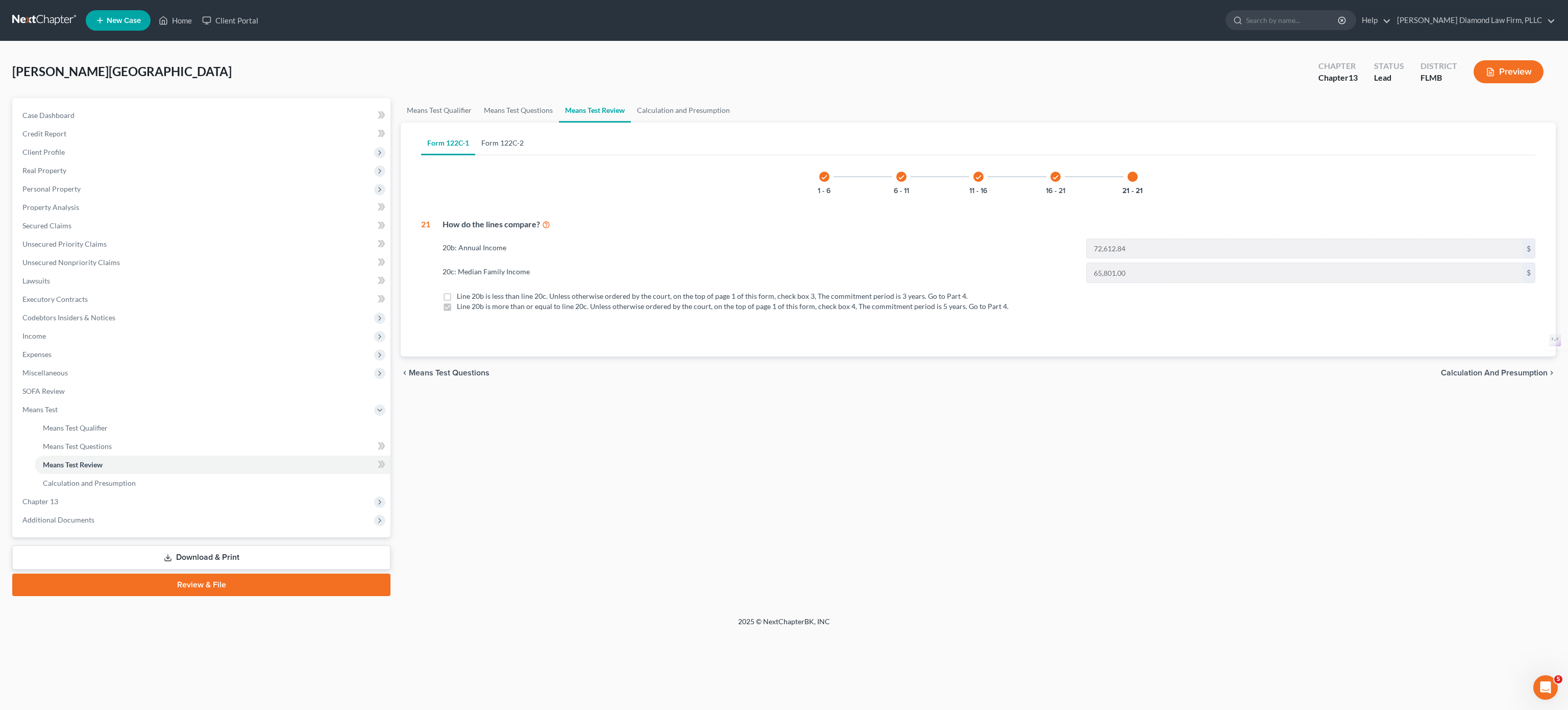
click at [498, 146] on link "Form 122C-2" at bounding box center [502, 143] width 55 height 25
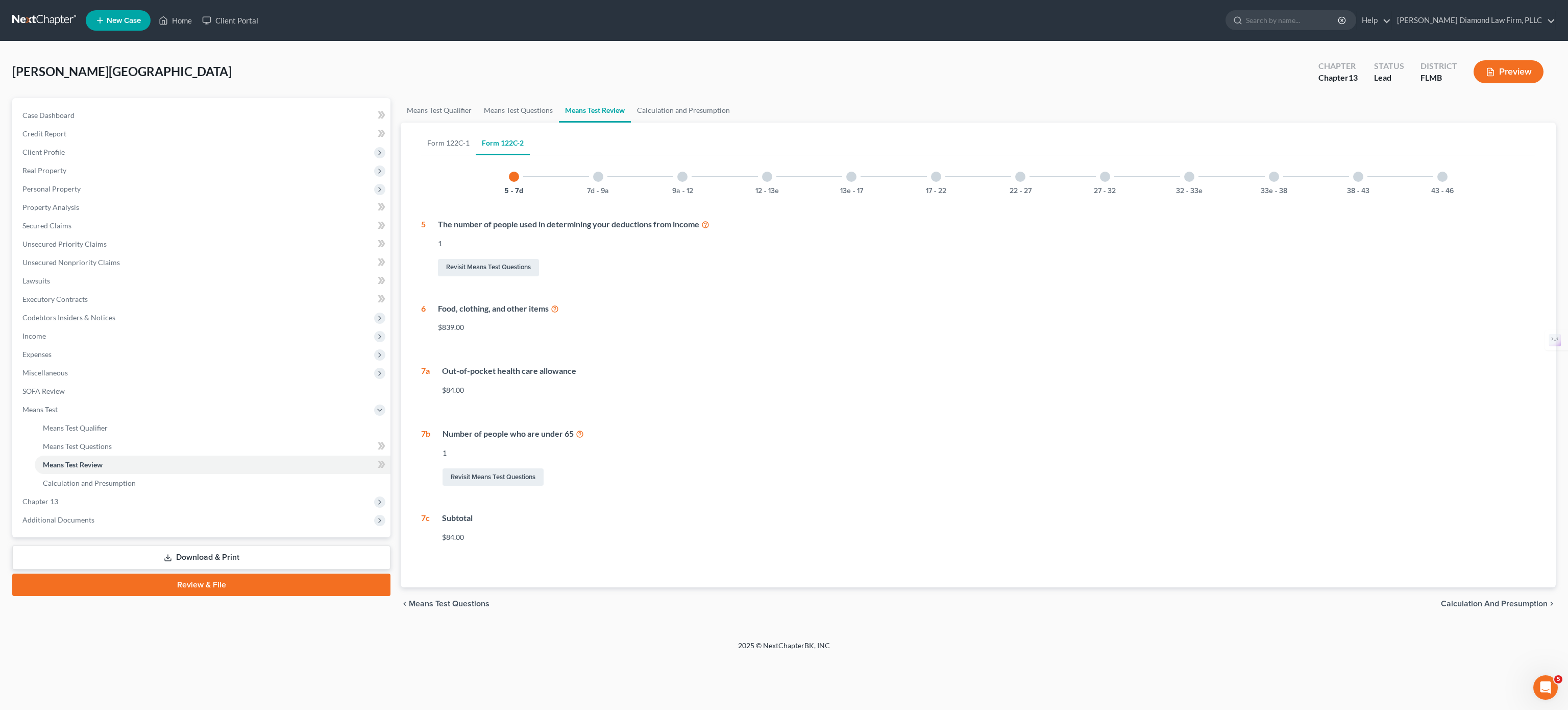
click at [599, 177] on div at bounding box center [599, 177] width 11 height 11
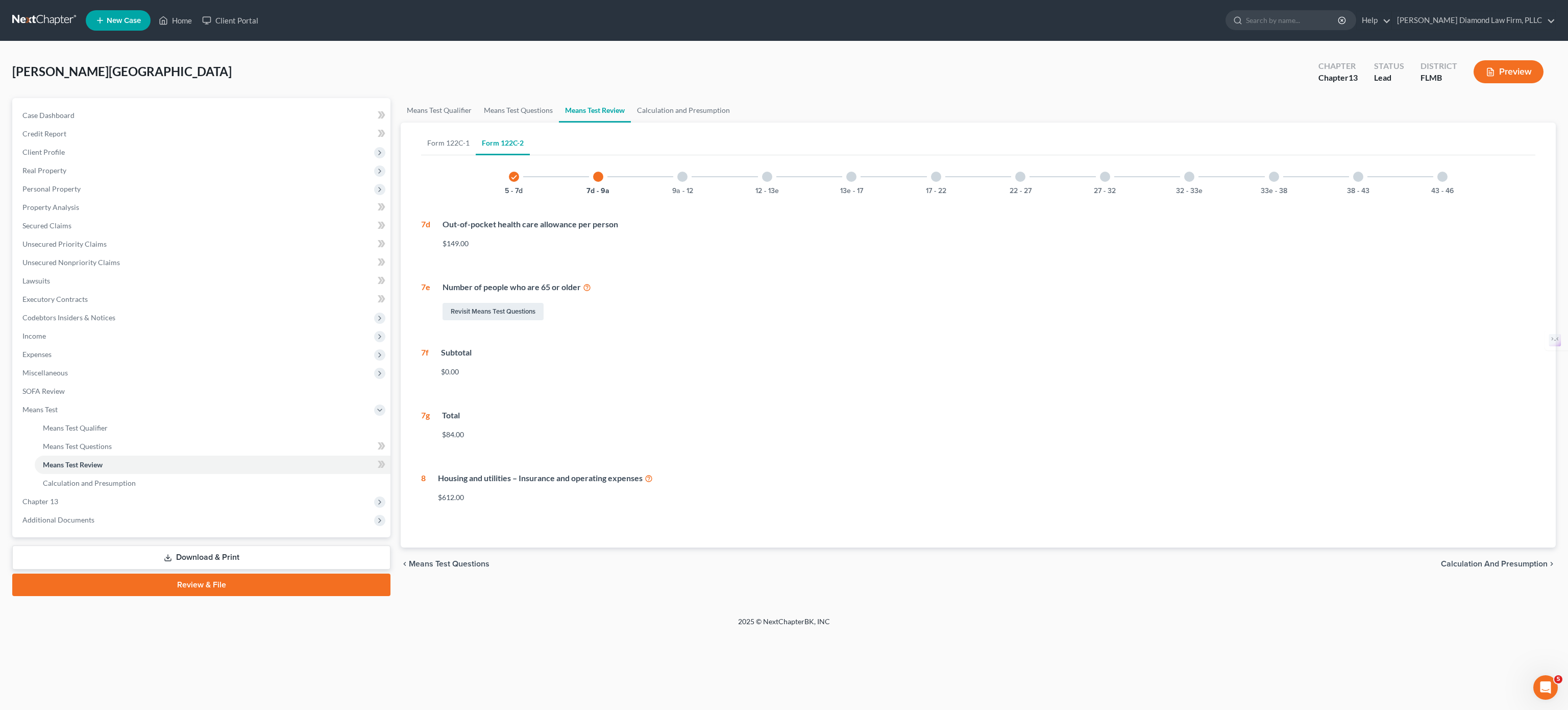
click at [678, 180] on div "9a - 12" at bounding box center [683, 177] width 35 height 35
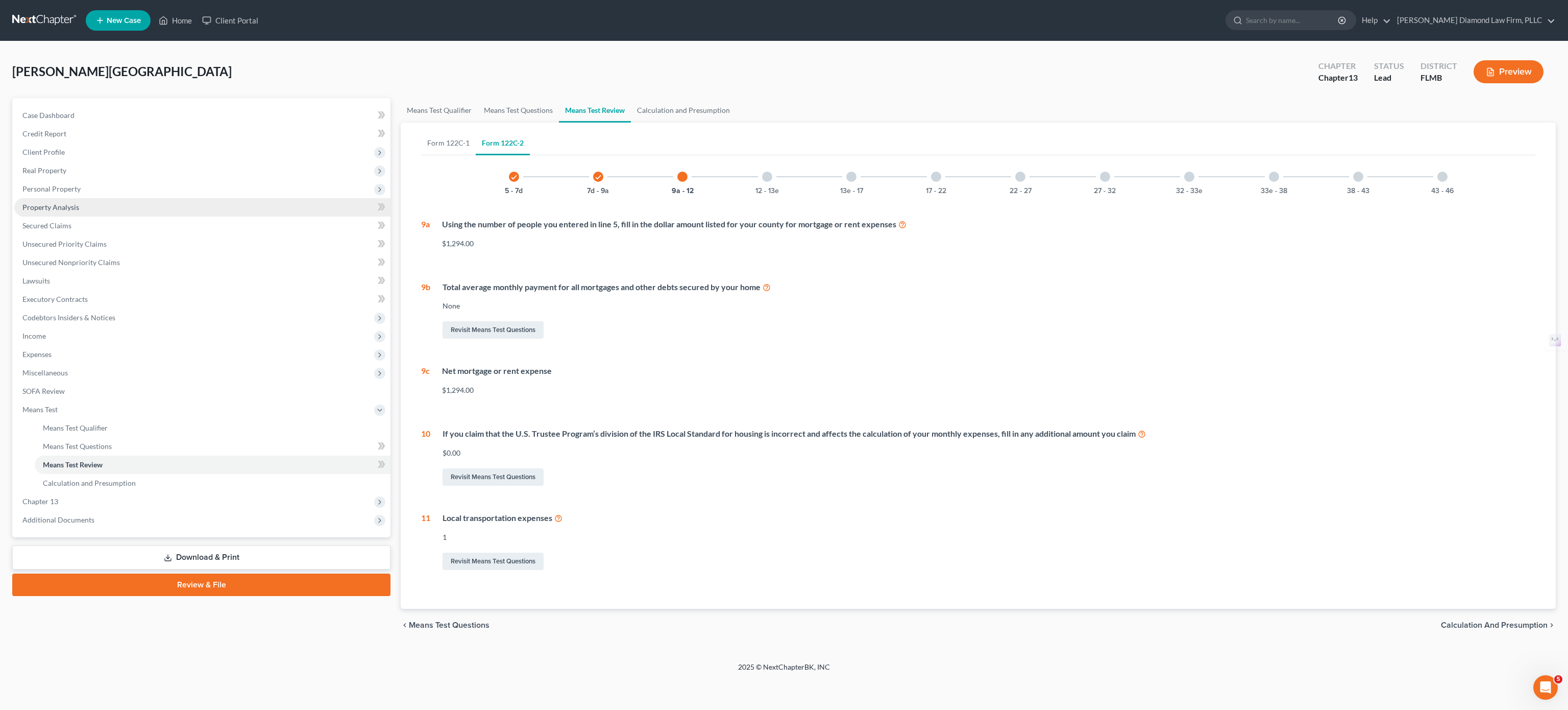
click at [59, 203] on span "Property Analysis" at bounding box center [50, 207] width 56 height 9
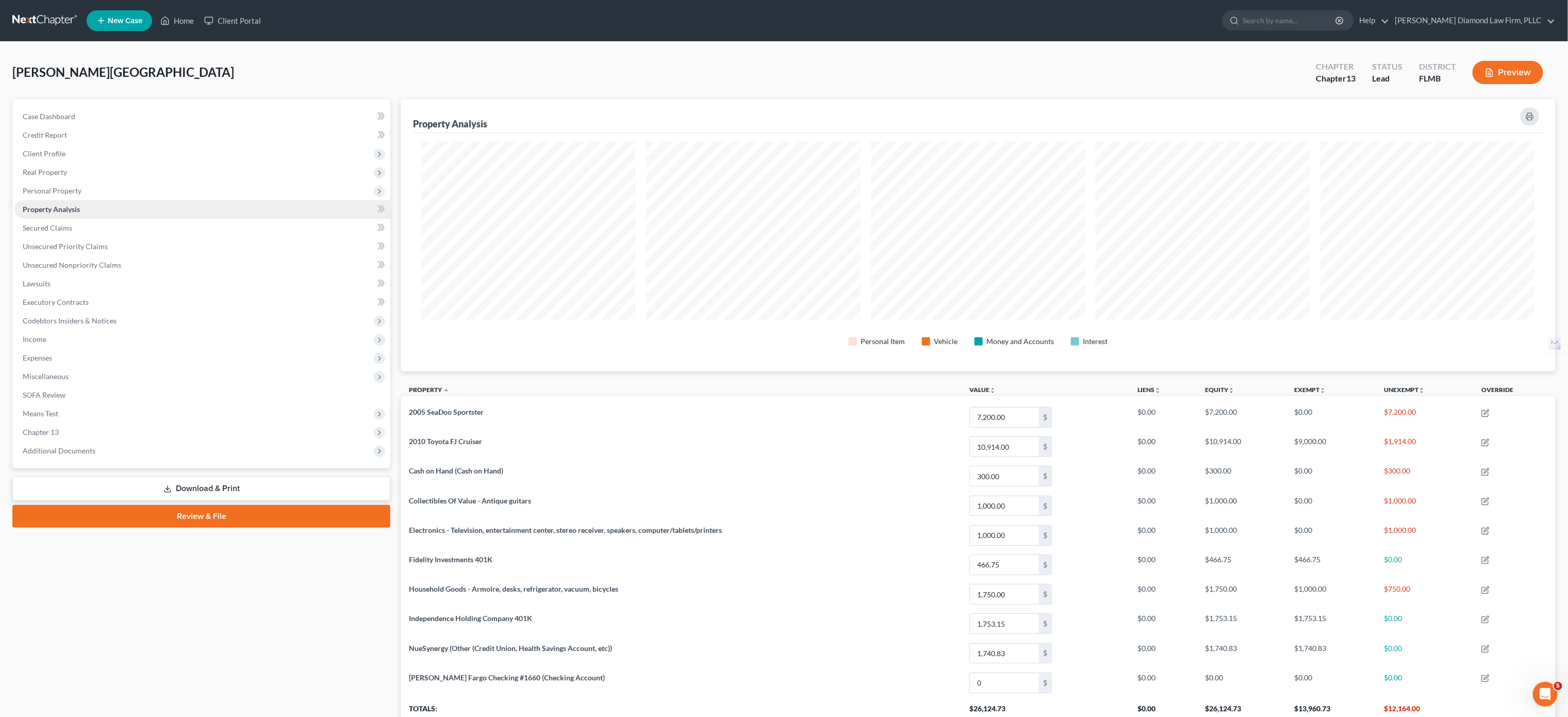
scroll to position [273, 1155]
click at [68, 416] on span "Means Test" at bounding box center [203, 414] width 376 height 18
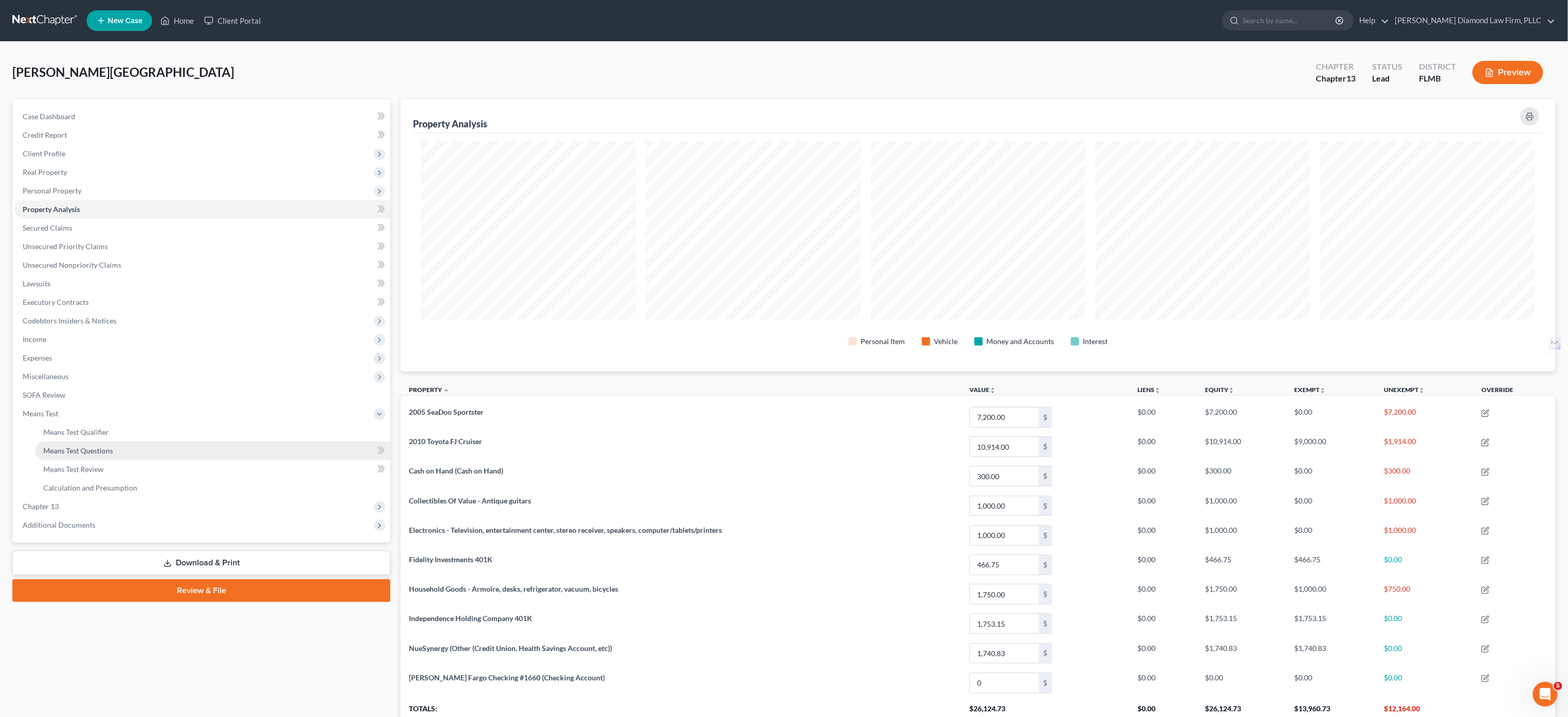
click at [167, 448] on link "Means Test Questions" at bounding box center [212, 451] width 355 height 18
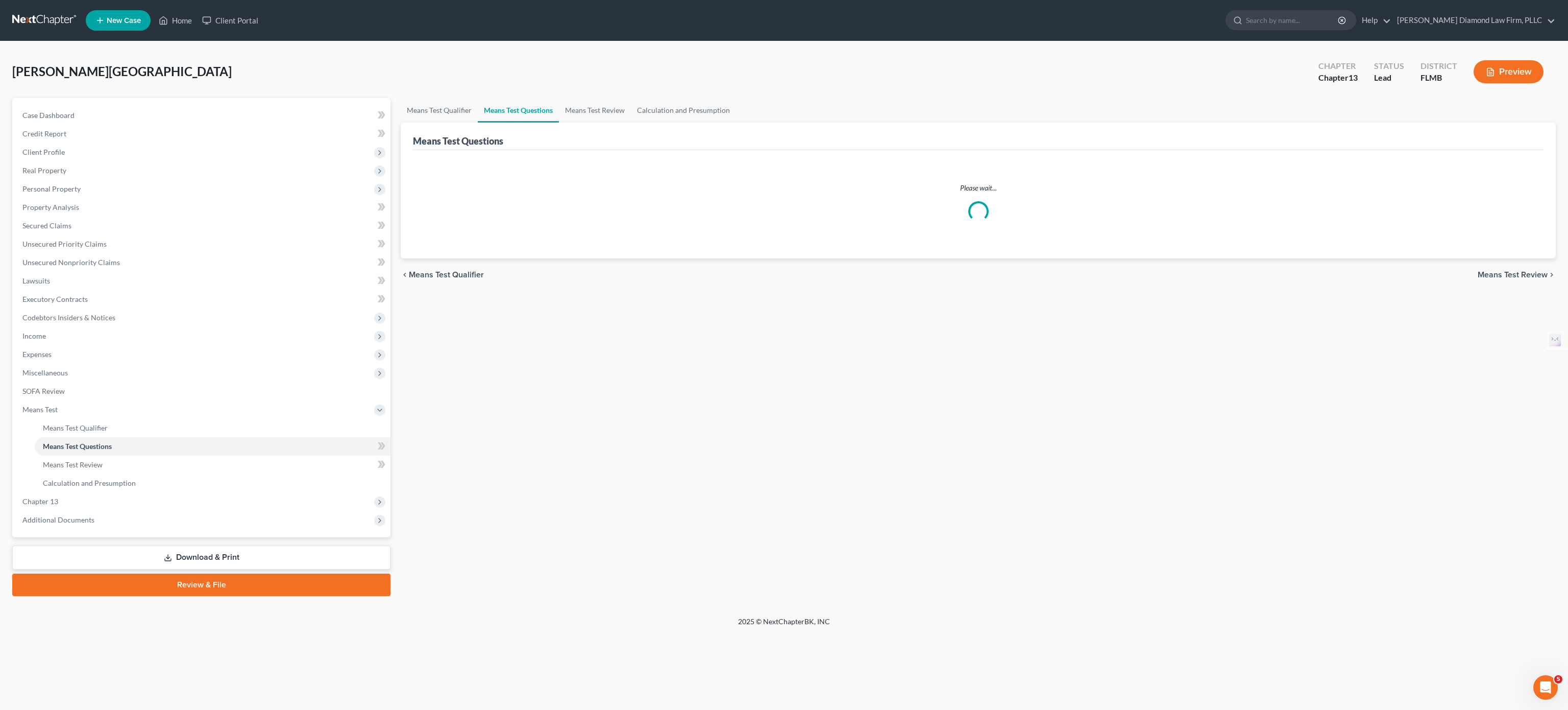
select select "1"
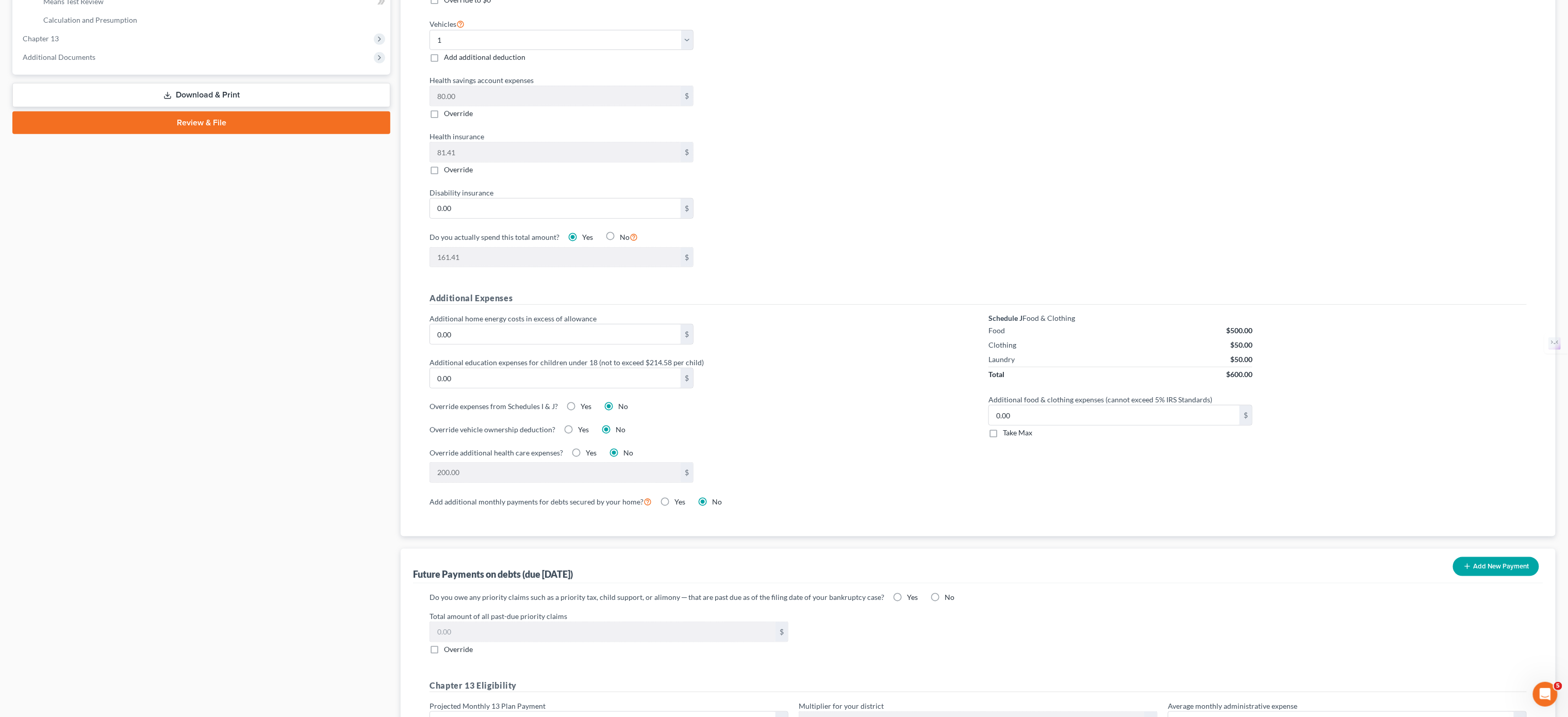
scroll to position [619, 0]
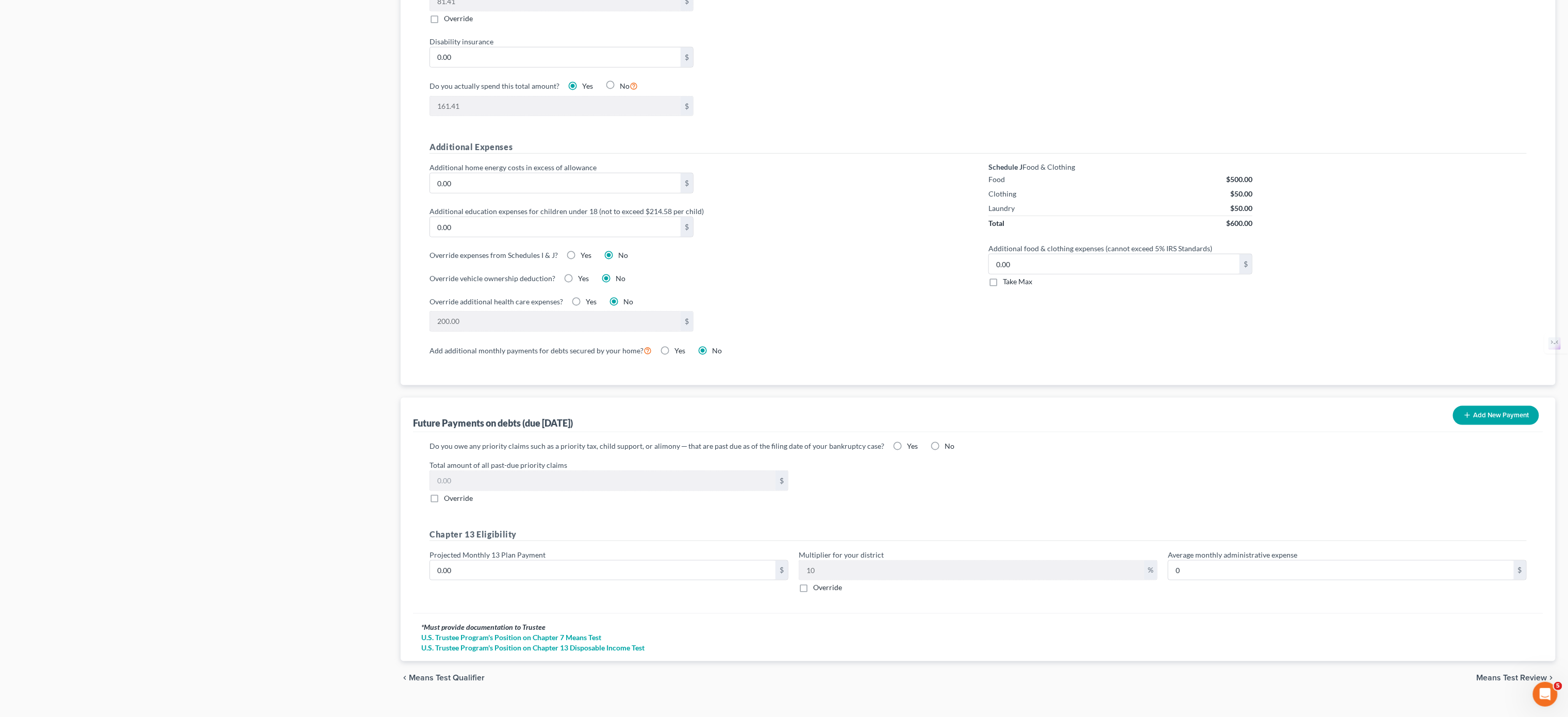
click at [578, 284] on label "Yes" at bounding box center [583, 278] width 11 height 11
click at [583, 280] on input "Yes" at bounding box center [586, 276] width 7 height 7
radio input "true"
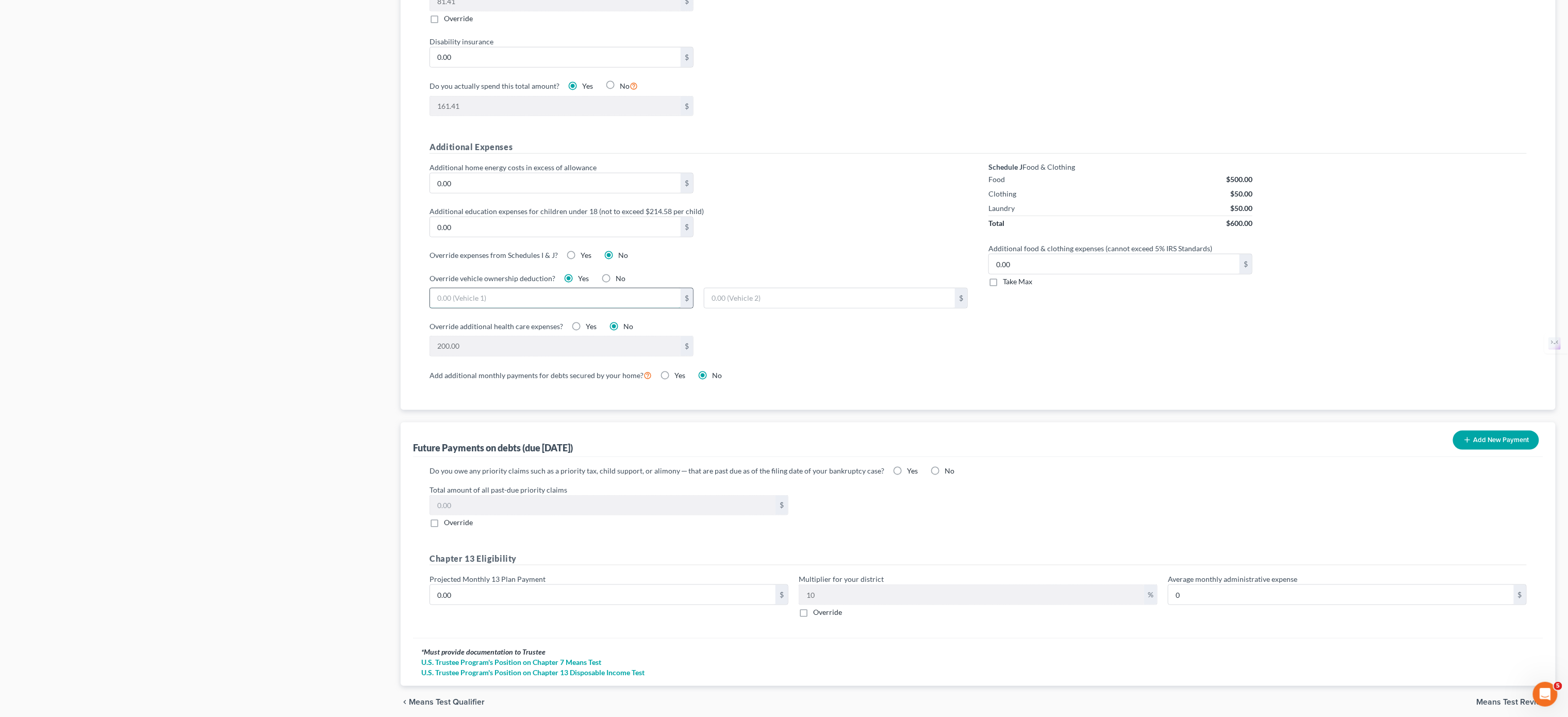
click at [544, 308] on input "text" at bounding box center [555, 298] width 250 height 20
type input "200"
click at [278, 398] on div "Case Dashboard Payments Invoices Payments Payments Credit Report Client Profile" at bounding box center [202, 99] width 388 height 1239
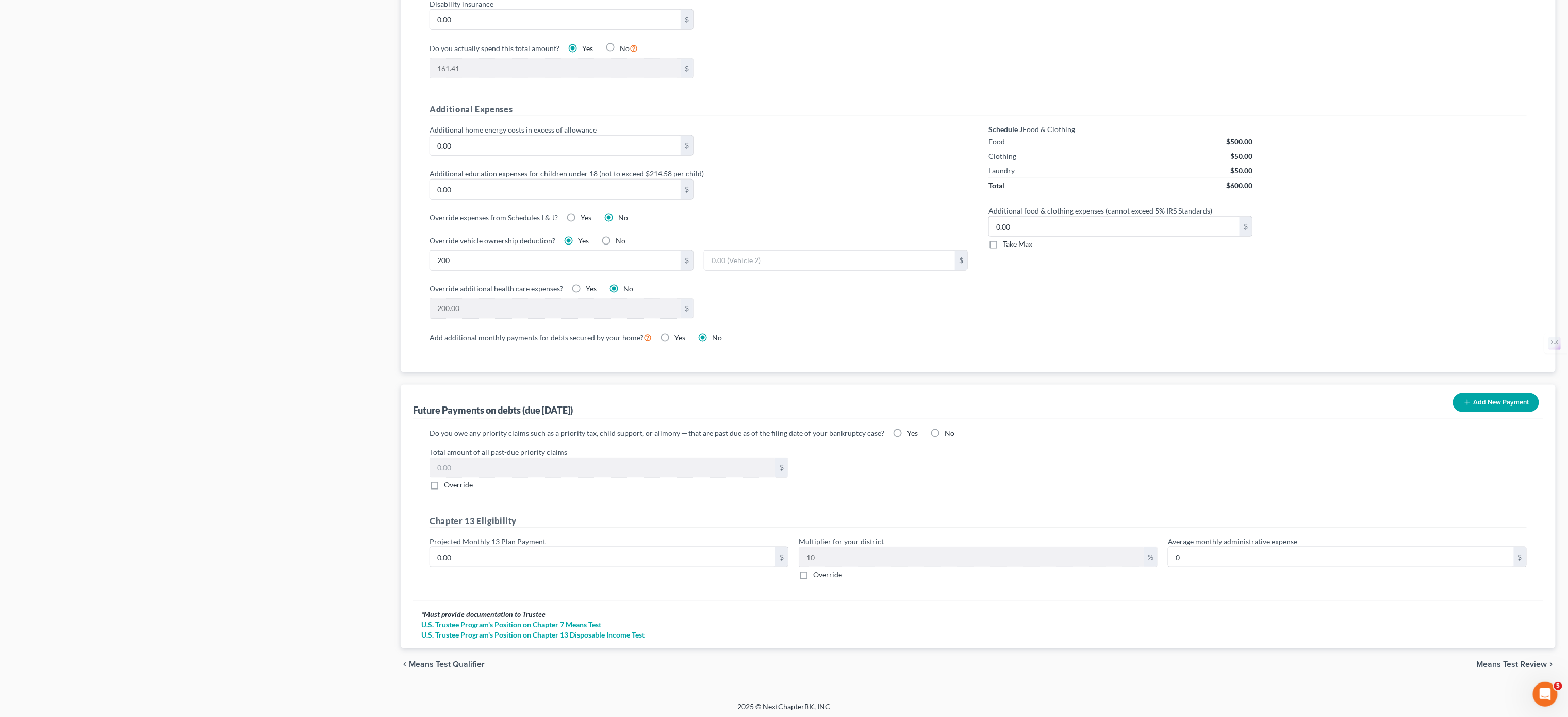
scroll to position [675, 0]
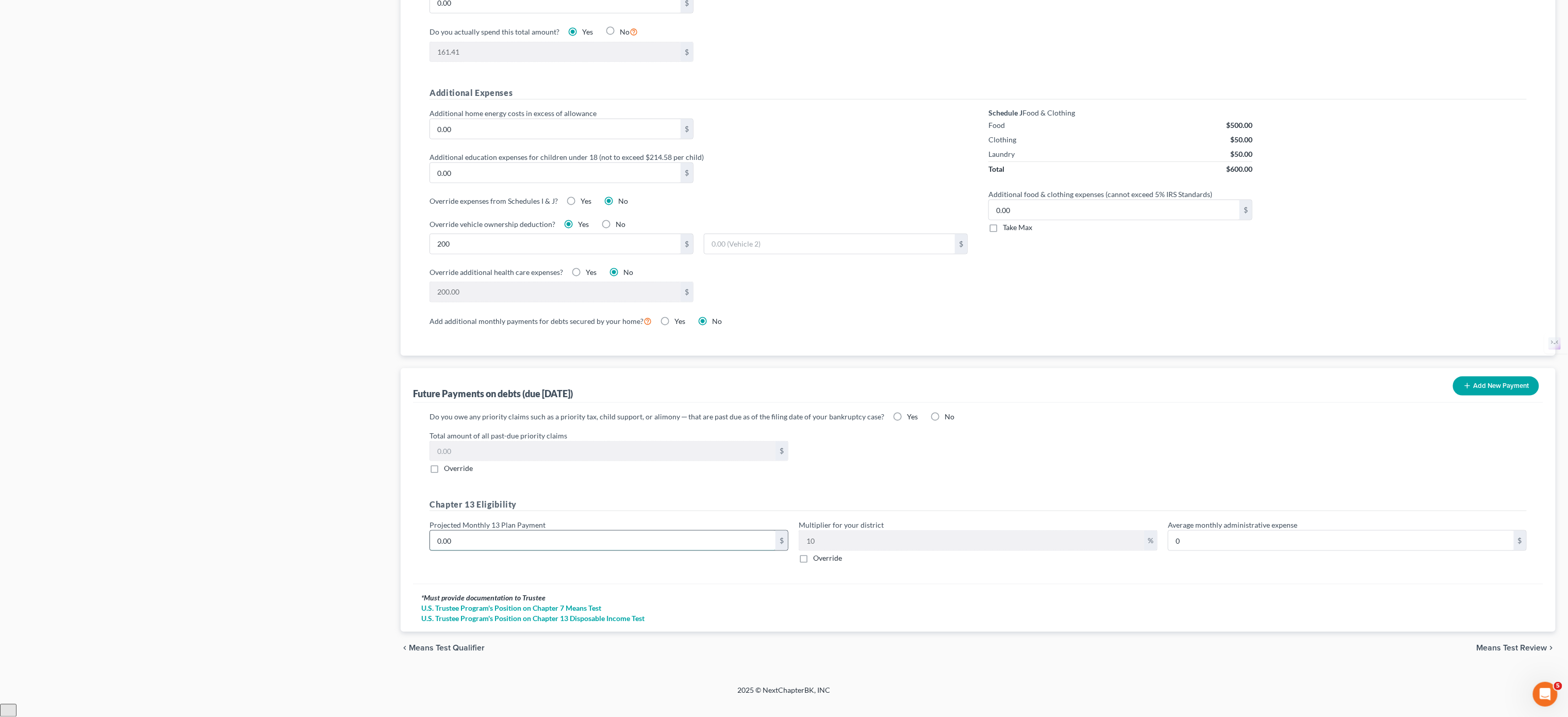
click at [478, 448] on input "0.00" at bounding box center [602, 541] width 345 height 20
click at [501, 448] on input "0.00" at bounding box center [602, 541] width 345 height 20
type input "50.00"
type input "5.00"
type input "500.00"
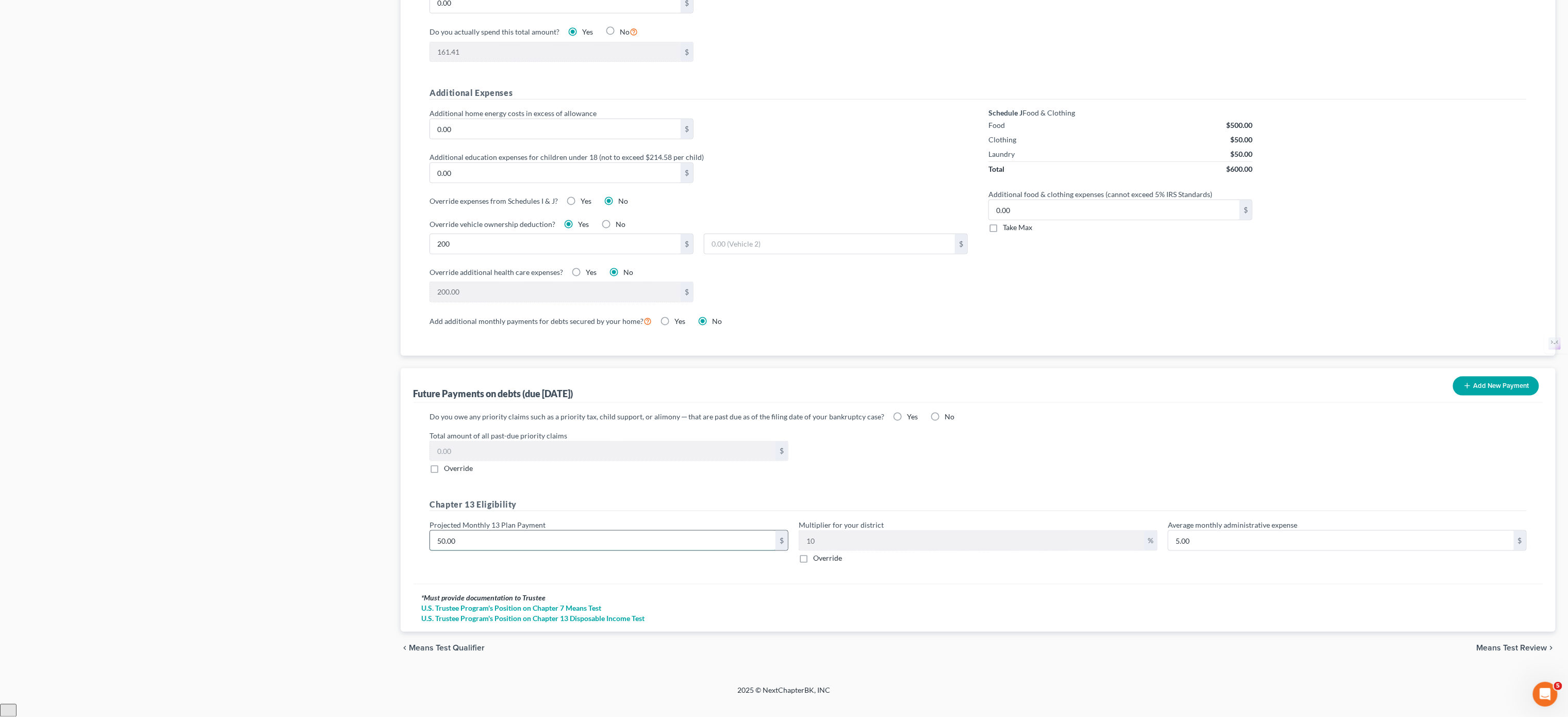
type input "50.00"
type input "500.00"
click at [149, 448] on div "Case Dashboard Payments Invoices Payments Payments Credit Report Client Profile" at bounding box center [202, 45] width 388 height 1239
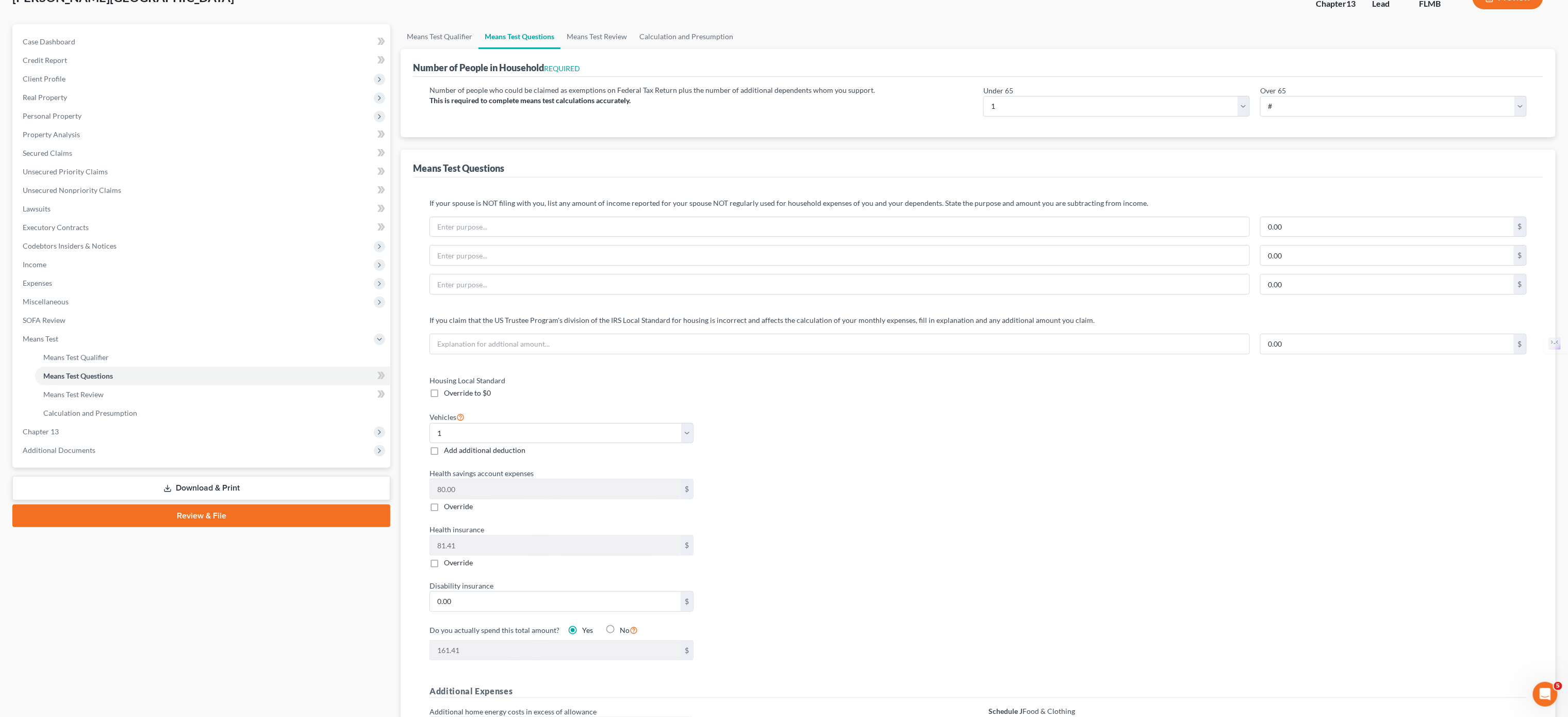
scroll to position [0, 0]
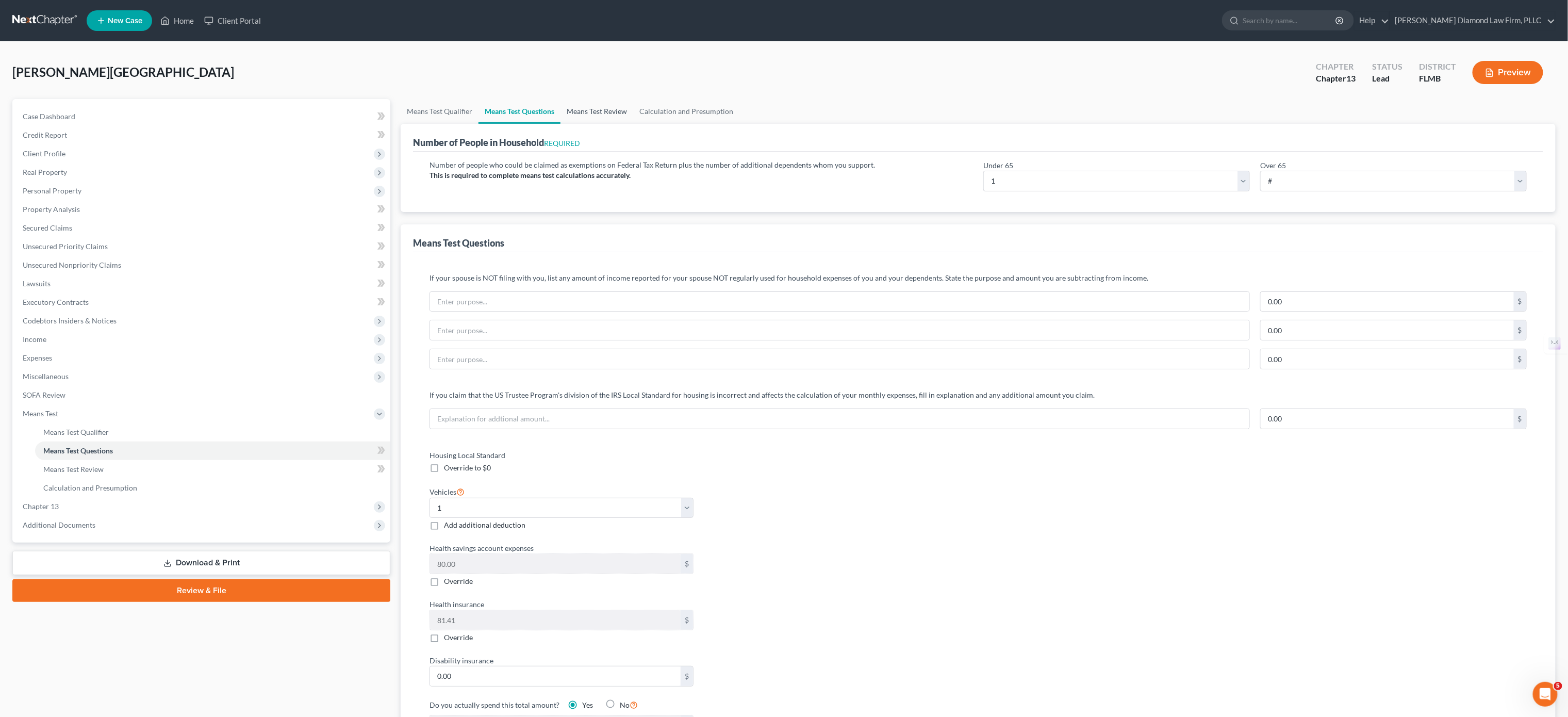
click at [595, 112] on link "Means Test Review" at bounding box center [597, 112] width 73 height 25
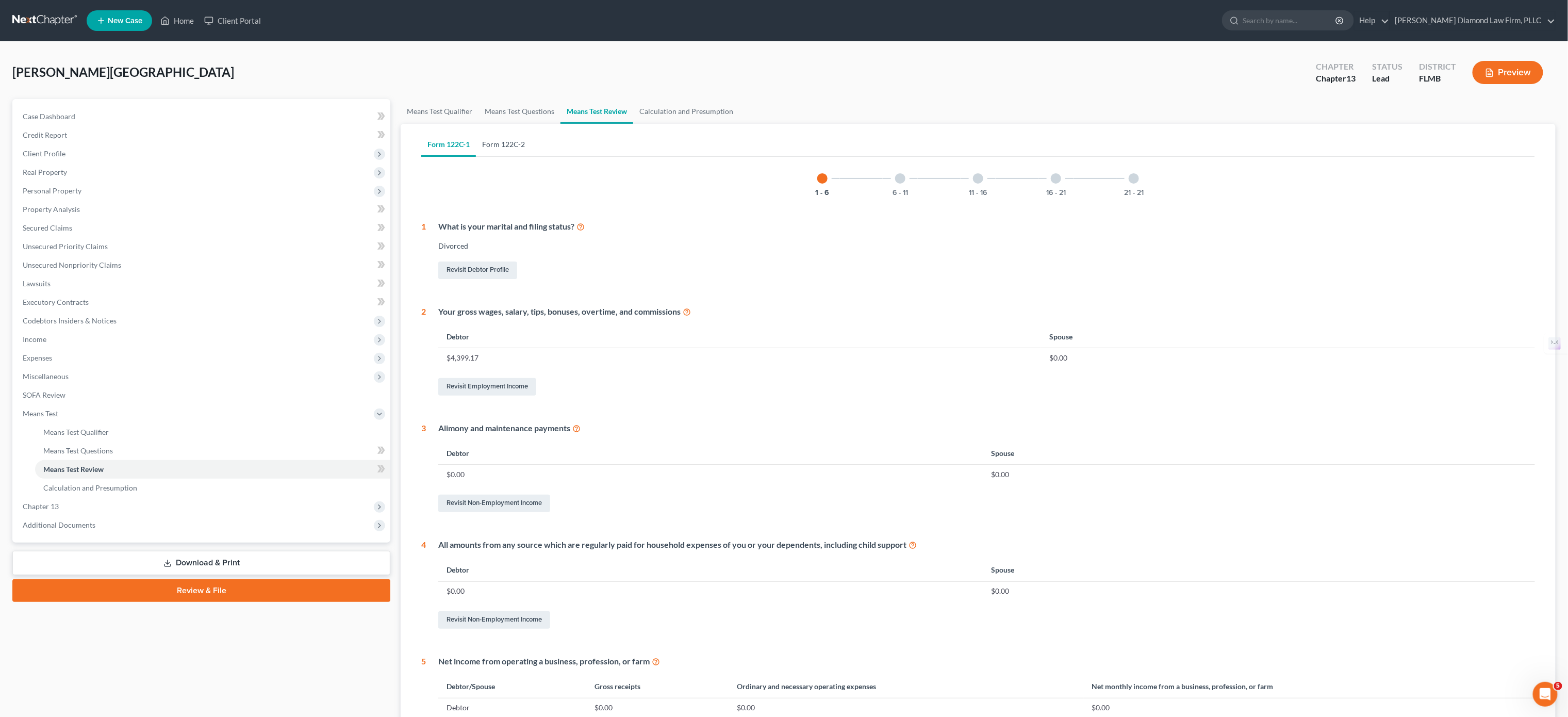
click at [507, 144] on link "Form 122C-2" at bounding box center [503, 144] width 55 height 25
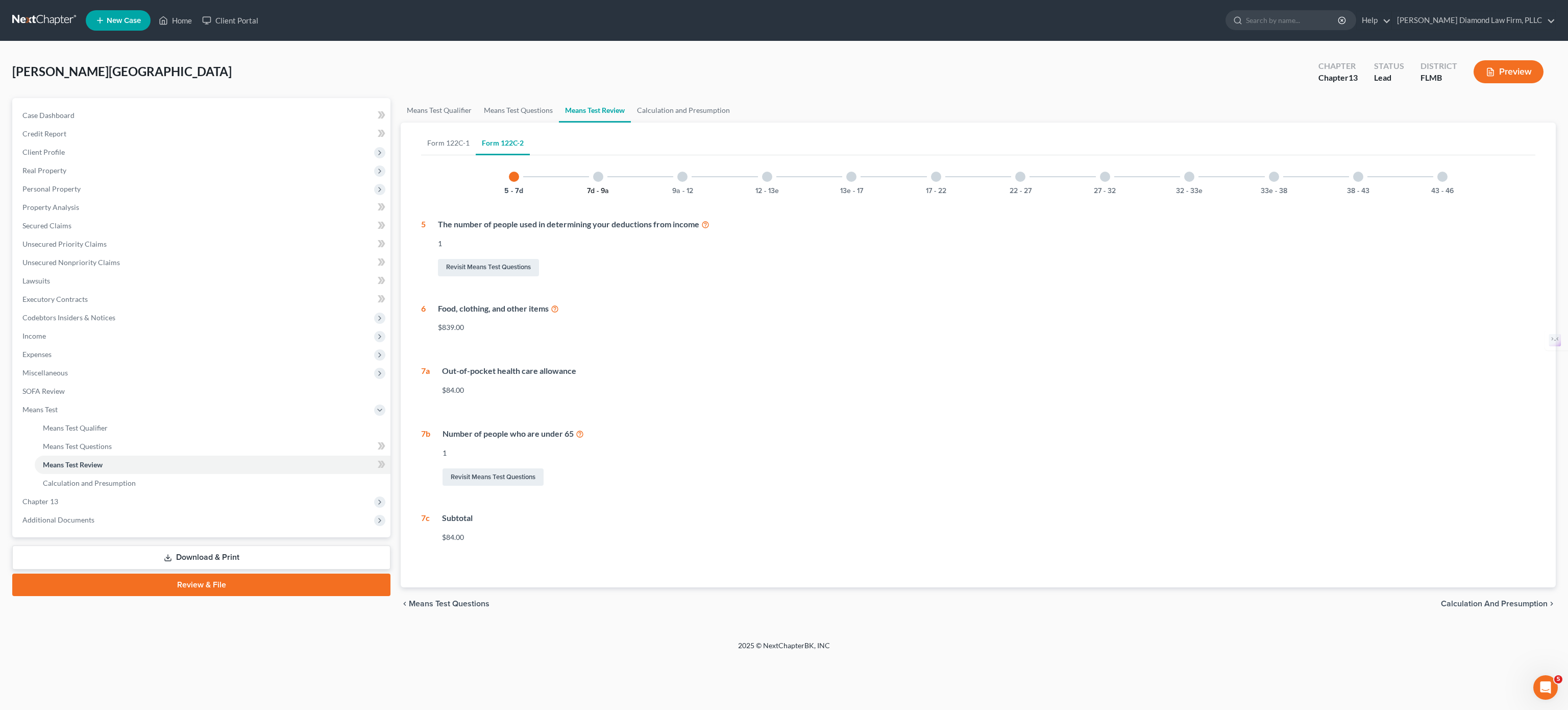
click at [590, 189] on button "7d - 9a" at bounding box center [598, 191] width 22 height 8
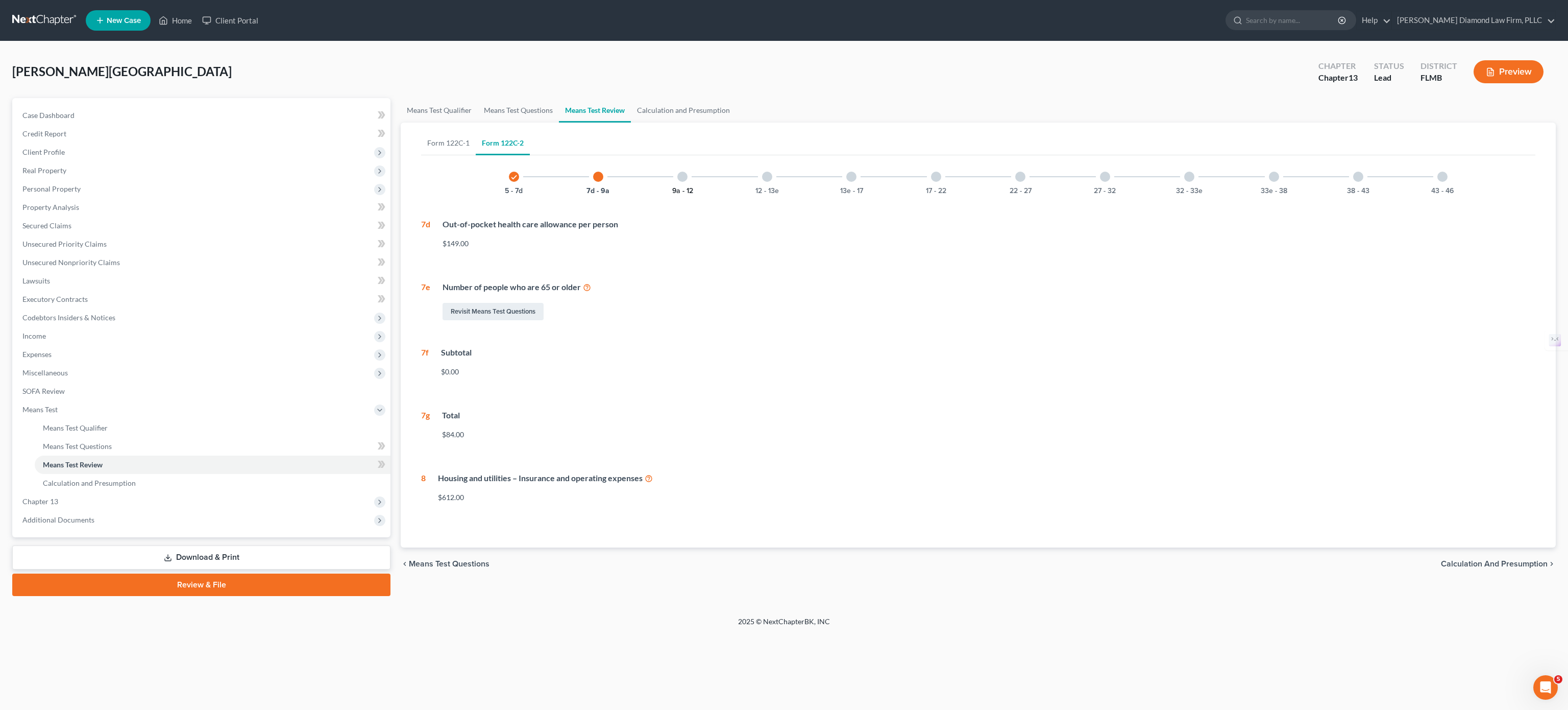
click at [688, 187] on button "9a - 12" at bounding box center [683, 191] width 21 height 8
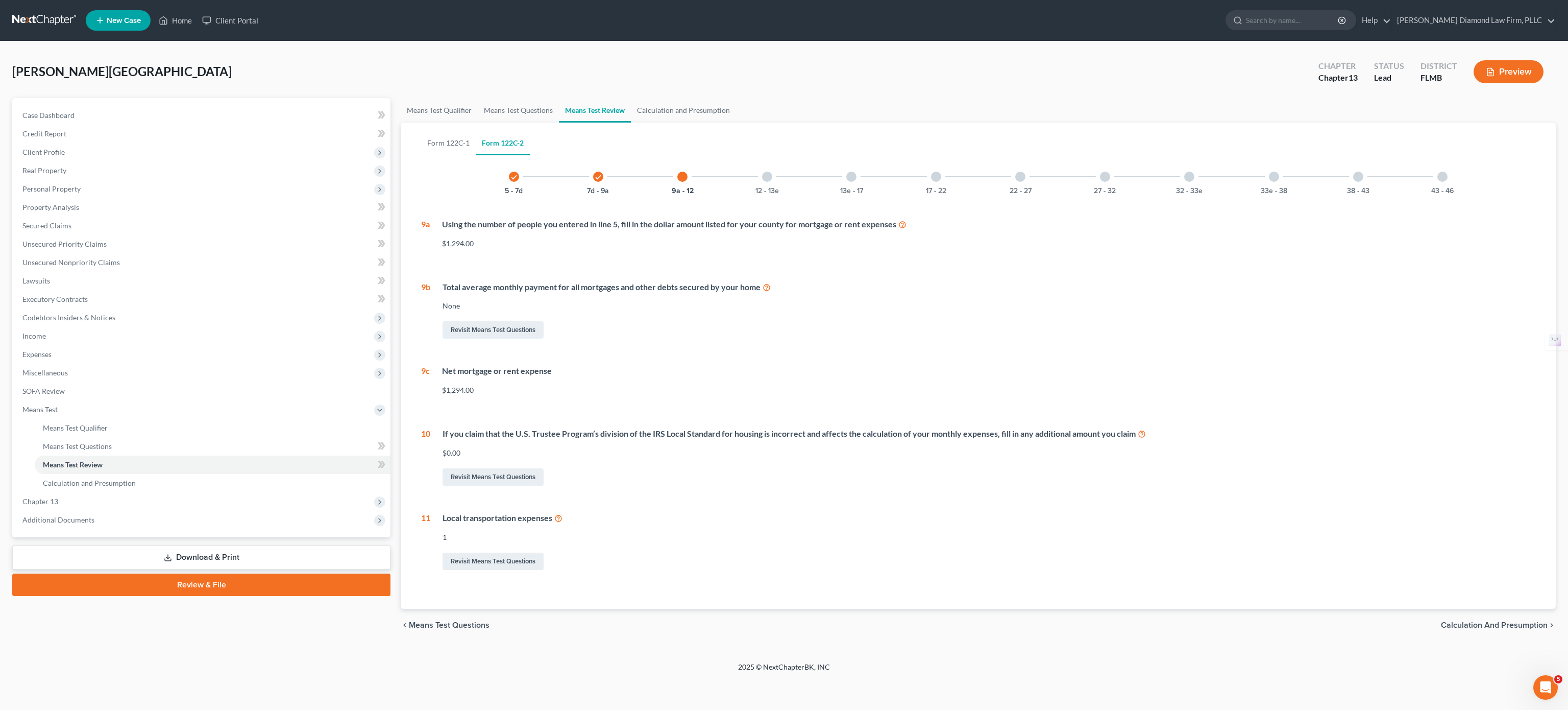
click at [771, 183] on div "12 - 13e" at bounding box center [767, 177] width 35 height 35
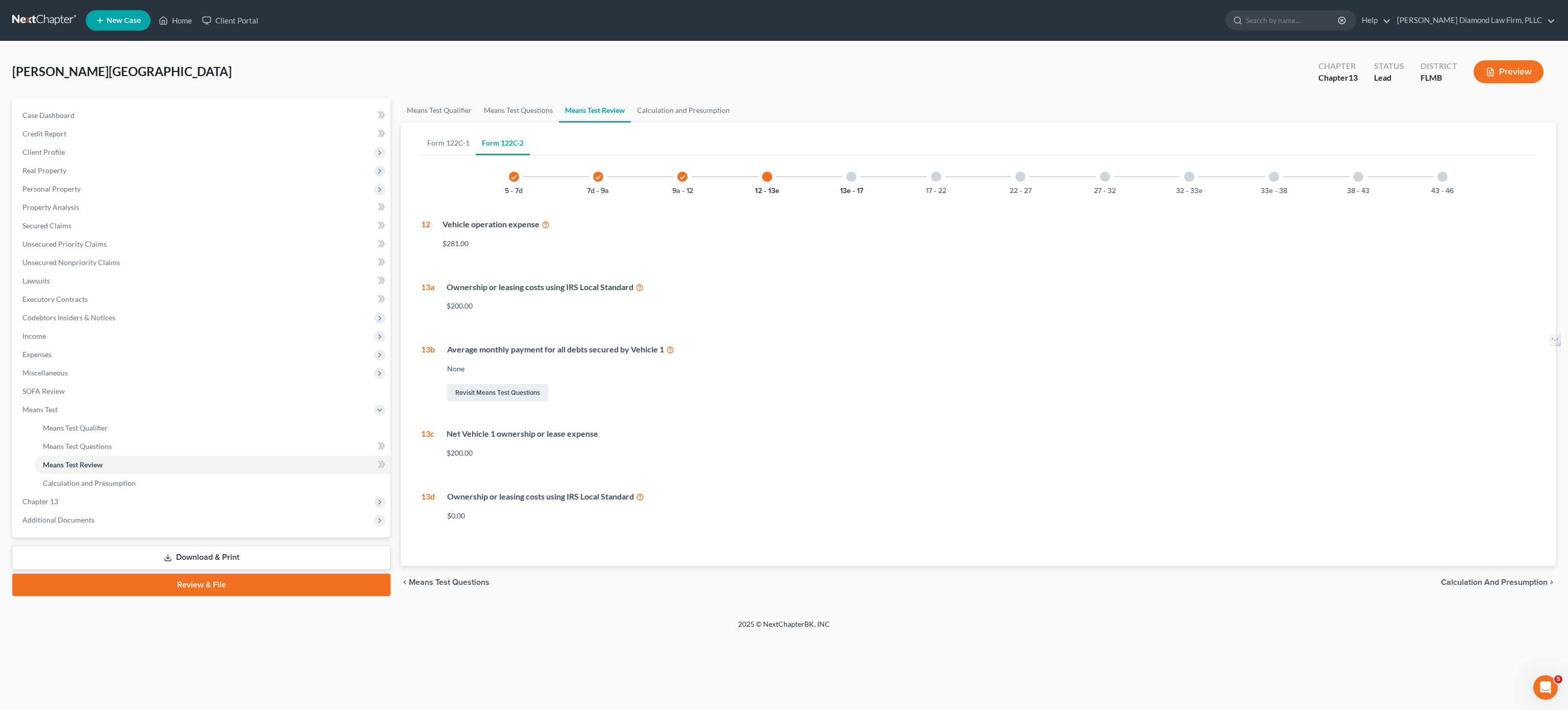
click at [862, 192] on button "13e - 17" at bounding box center [852, 191] width 23 height 8
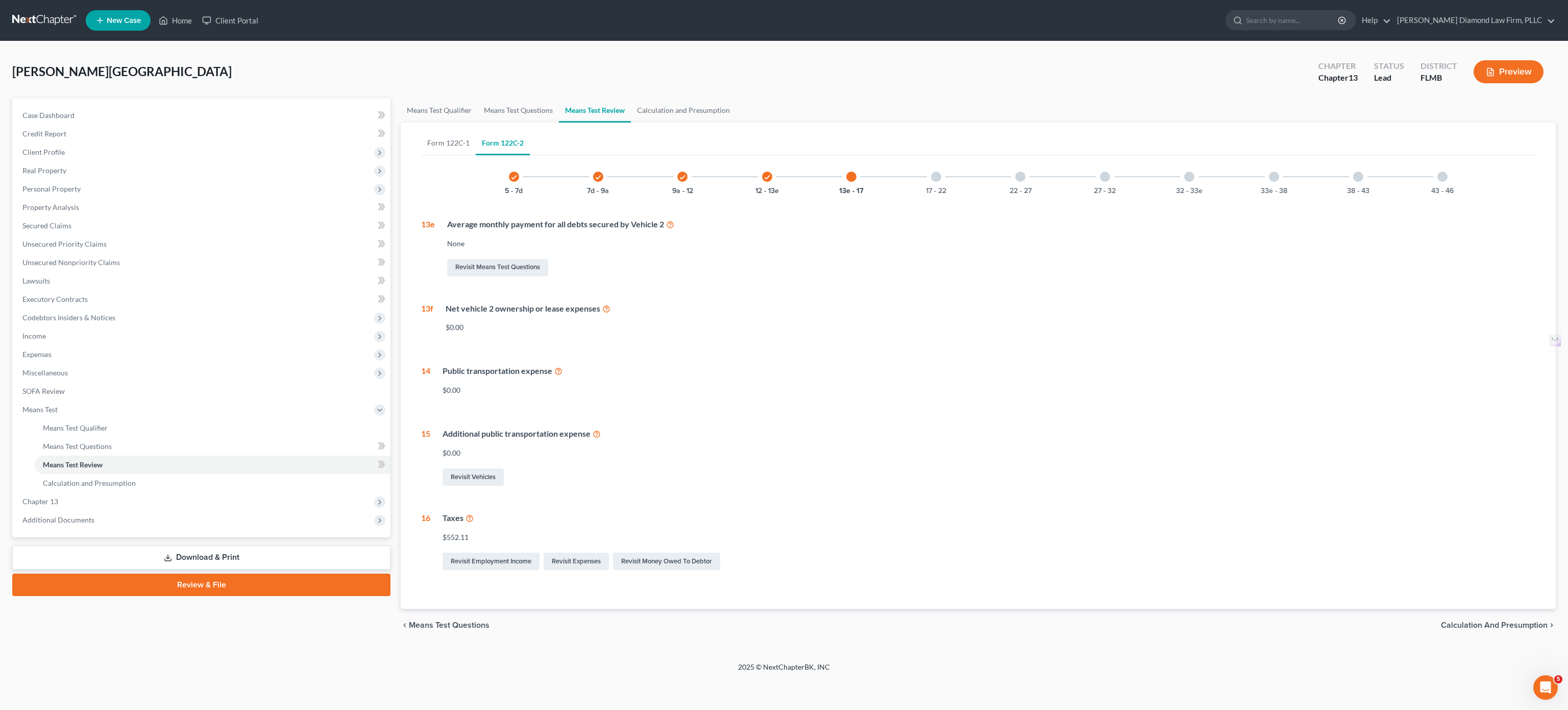
click at [936, 177] on div at bounding box center [936, 177] width 11 height 11
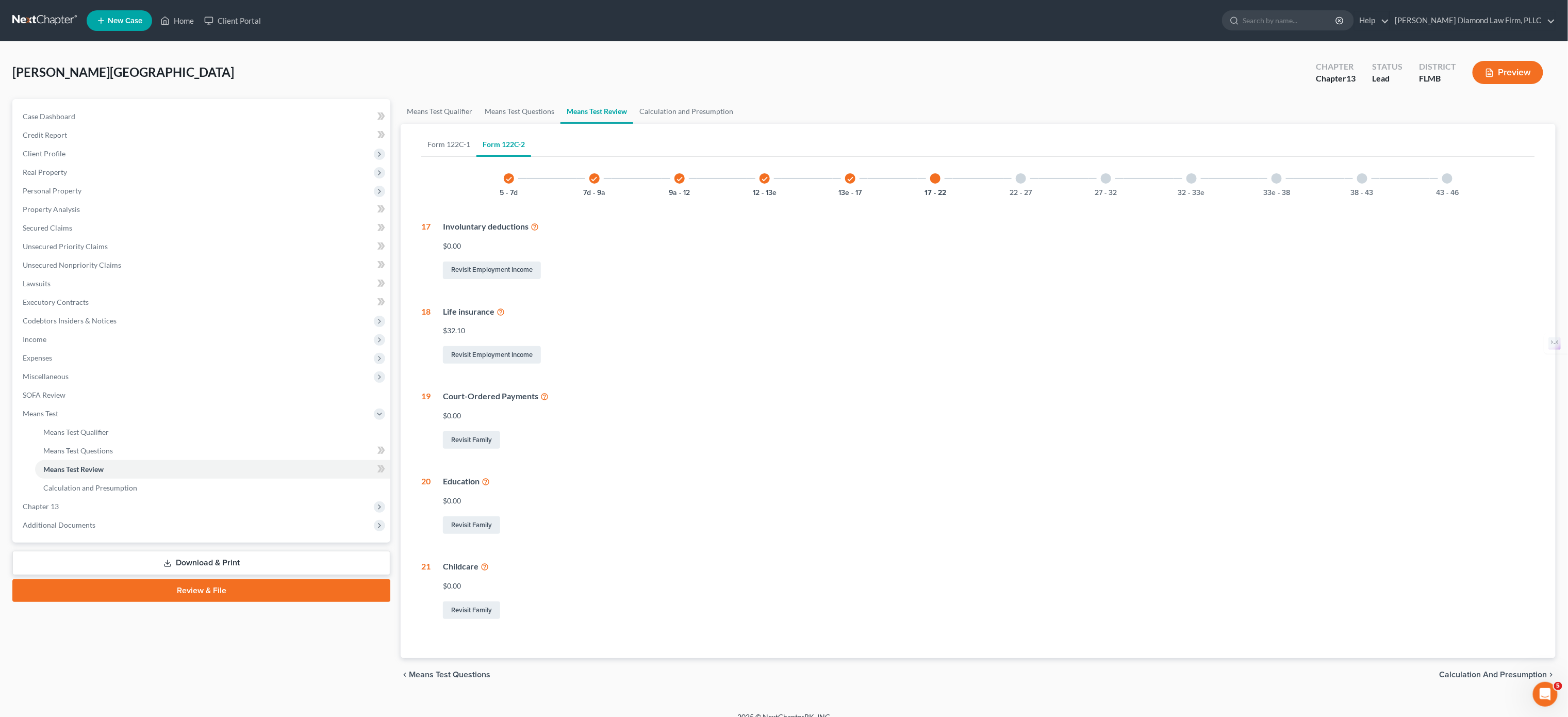
click at [990, 180] on div at bounding box center [1021, 178] width 11 height 11
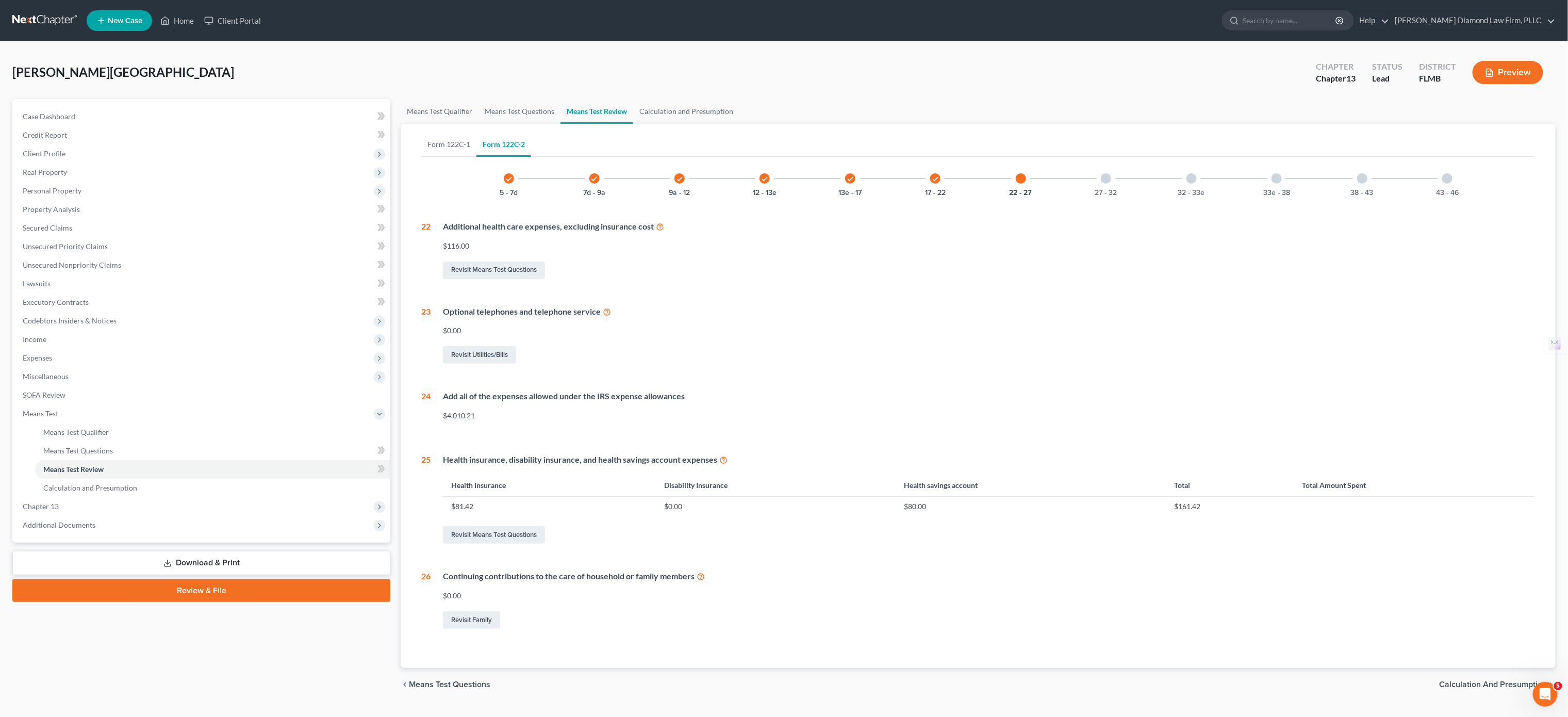
click at [990, 175] on div at bounding box center [1106, 178] width 11 height 11
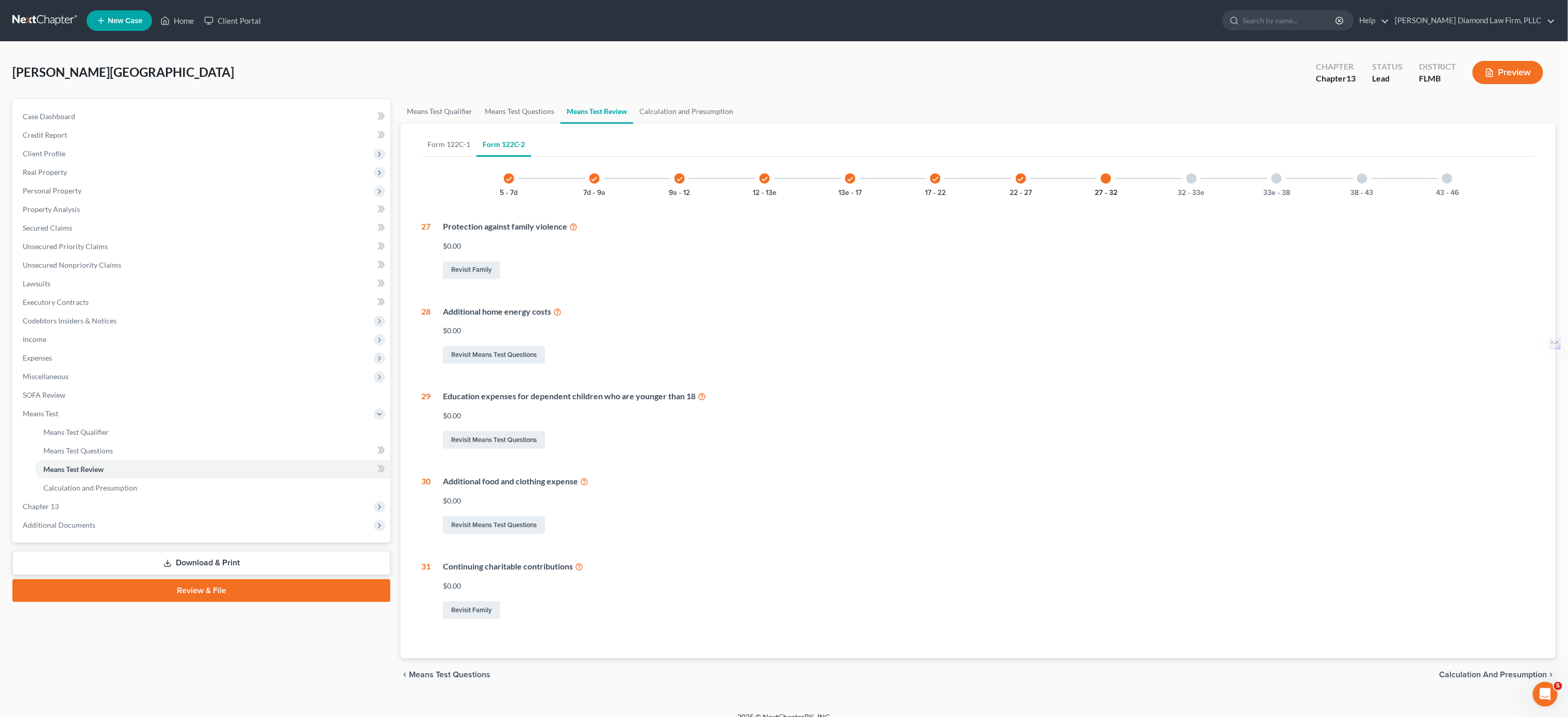
click at [990, 182] on div "32 - 33e" at bounding box center [1192, 178] width 35 height 35
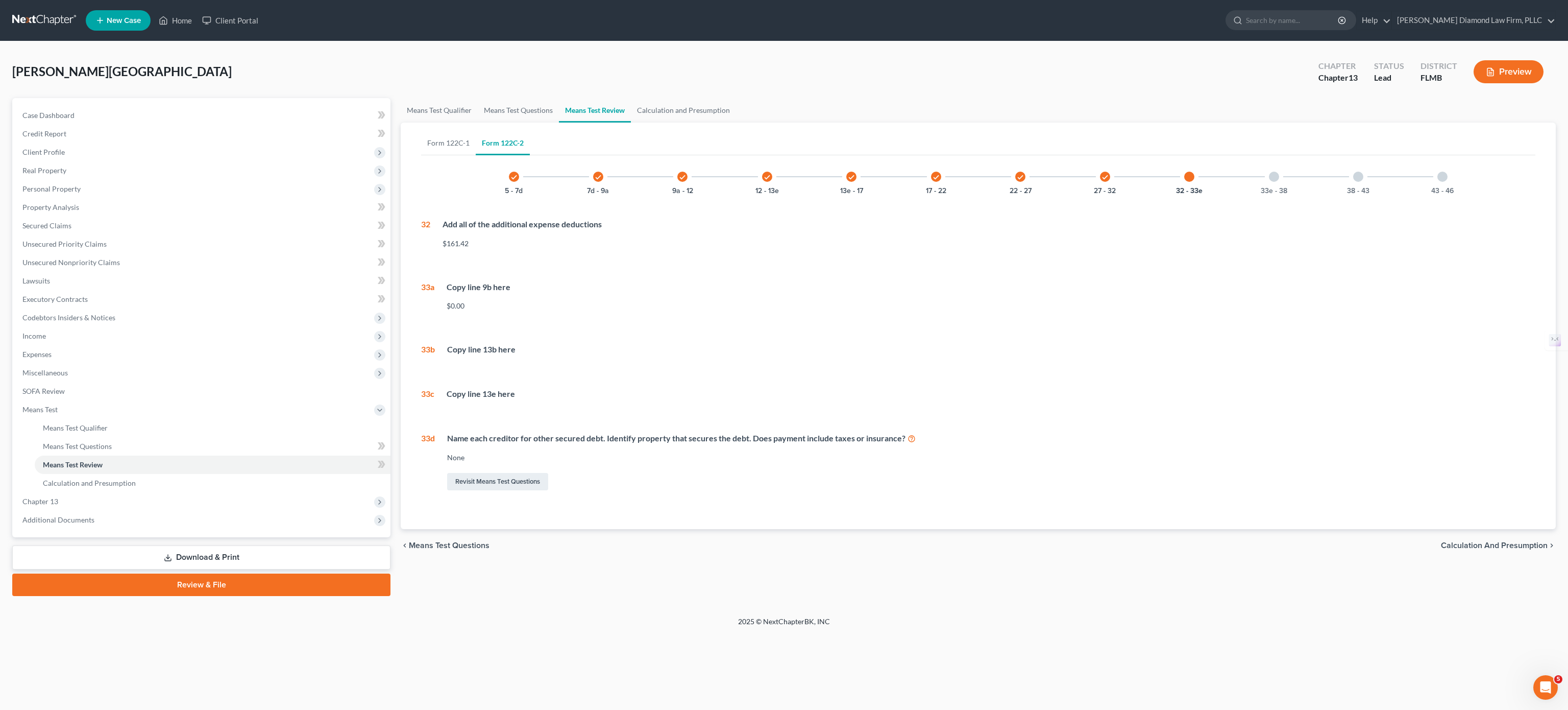
click at [980, 183] on div "33e - 38" at bounding box center [1274, 177] width 35 height 35
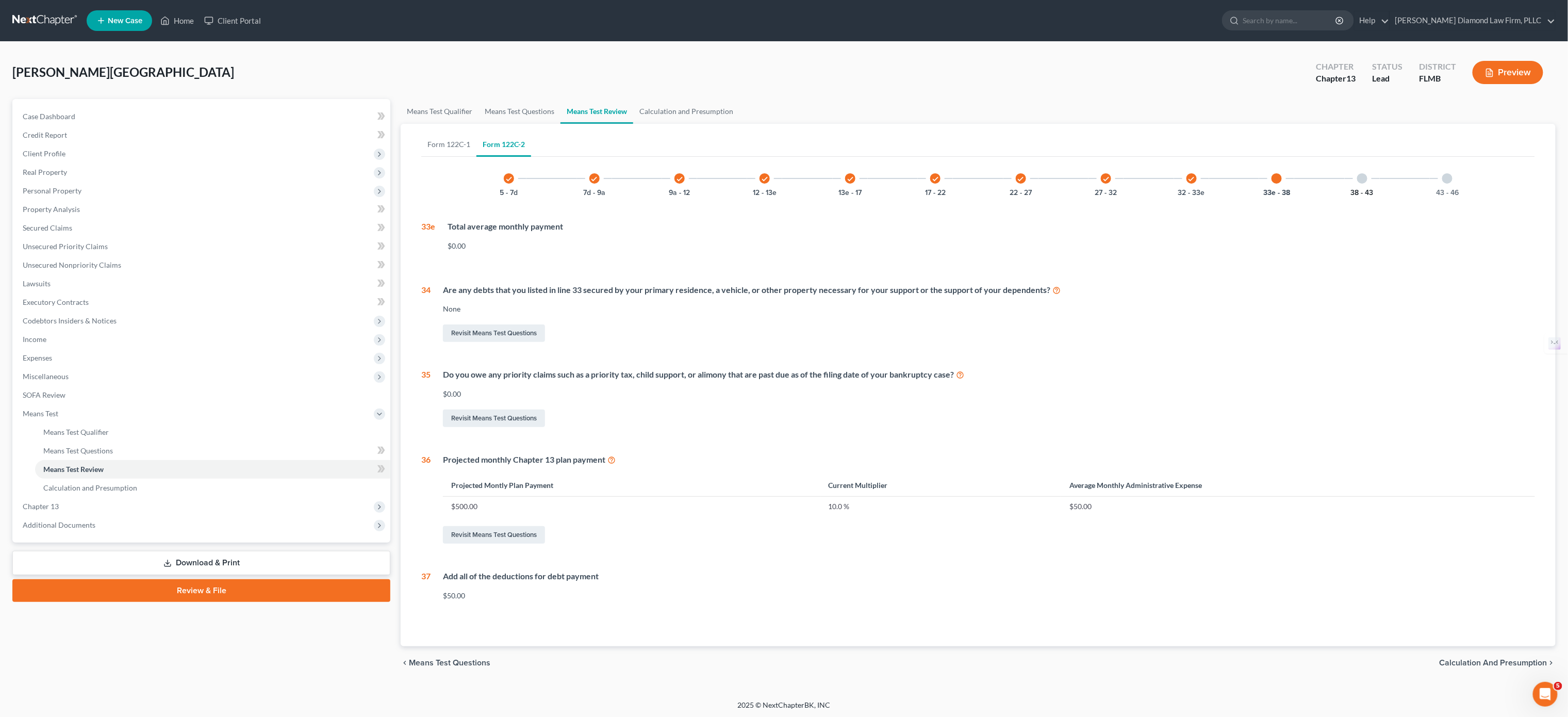
click at [990, 192] on button "38 - 43" at bounding box center [1362, 193] width 23 height 8
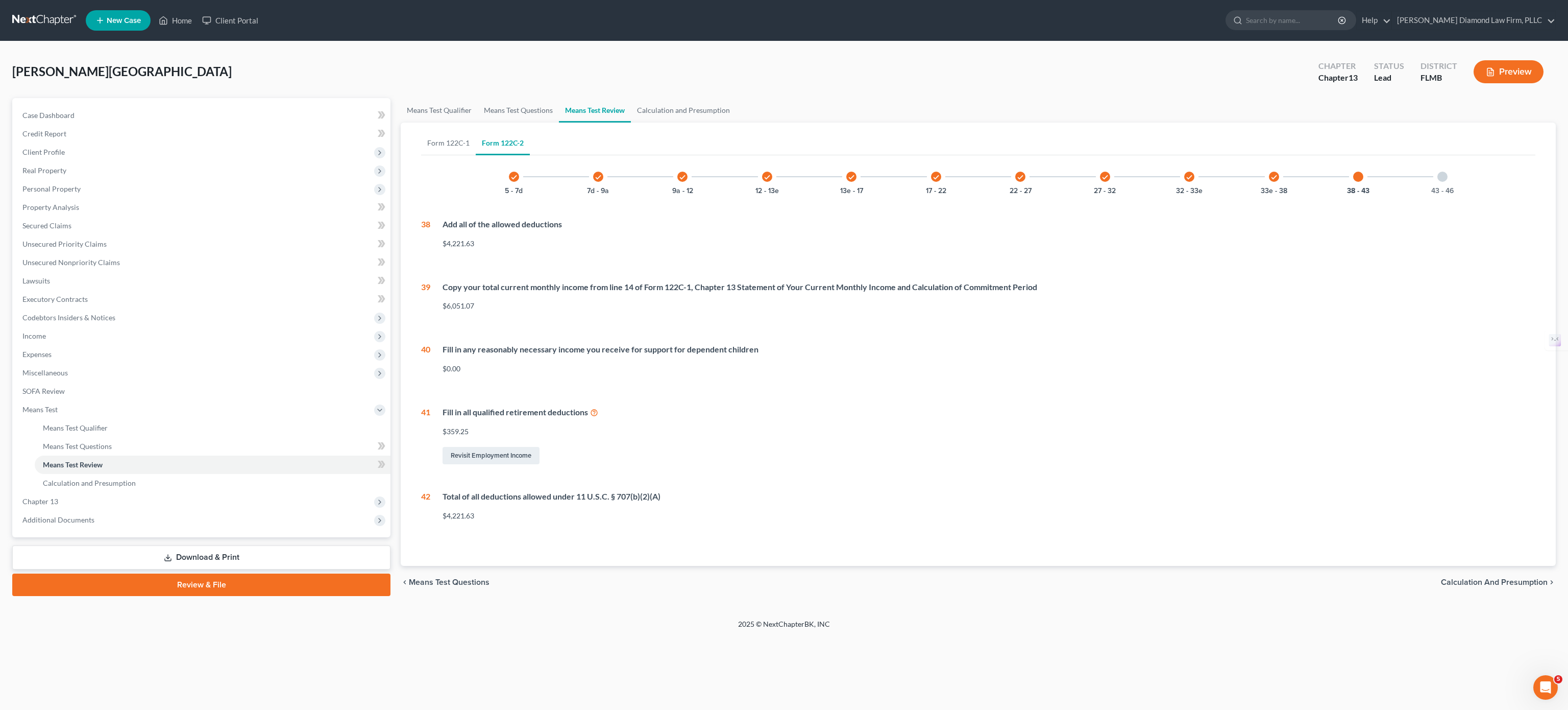
click at [980, 172] on div at bounding box center [1443, 177] width 11 height 11
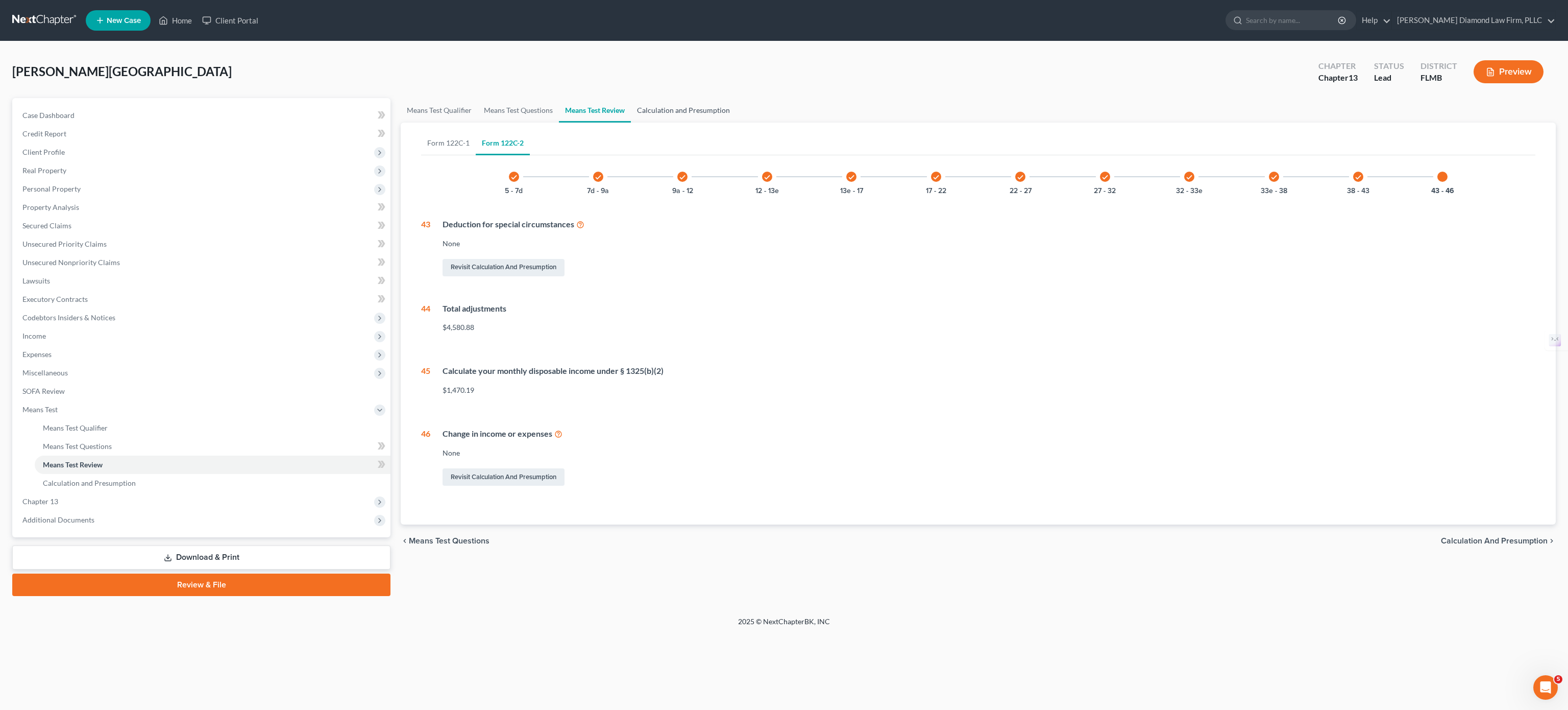
click at [692, 103] on link "Calculation and Presumption" at bounding box center [683, 110] width 105 height 25
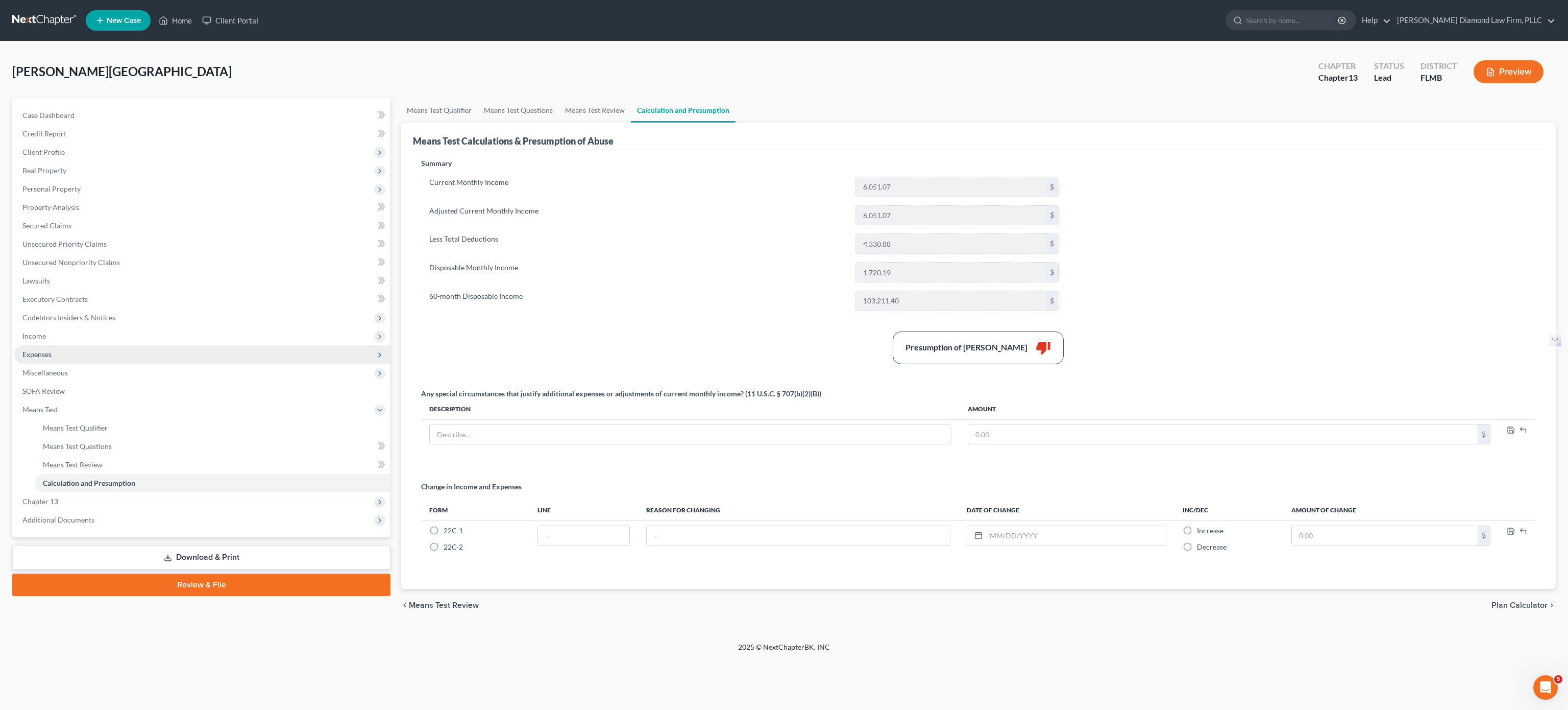
click at [92, 352] on span "Expenses" at bounding box center [202, 355] width 376 height 18
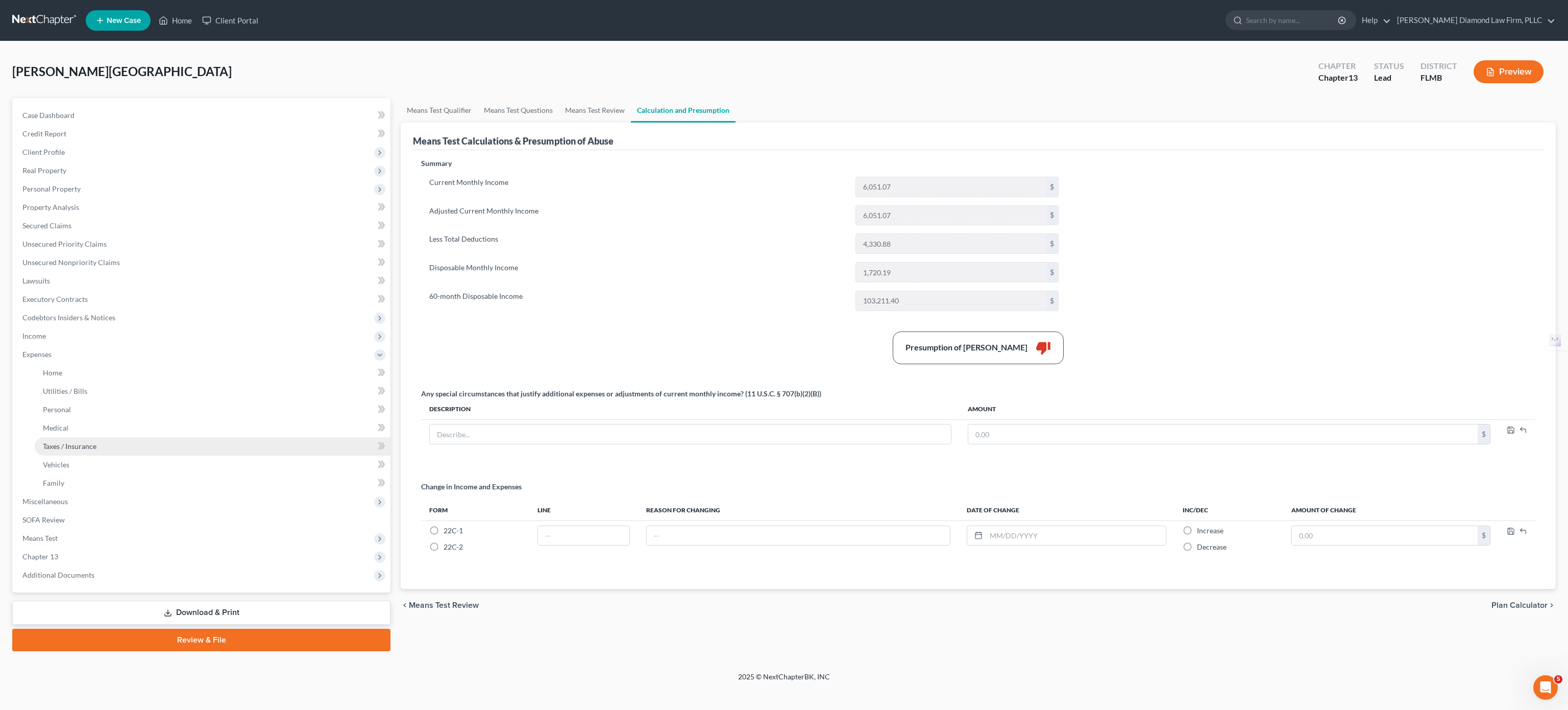
click at [77, 443] on link "Taxes / Insurance" at bounding box center [213, 446] width 356 height 18
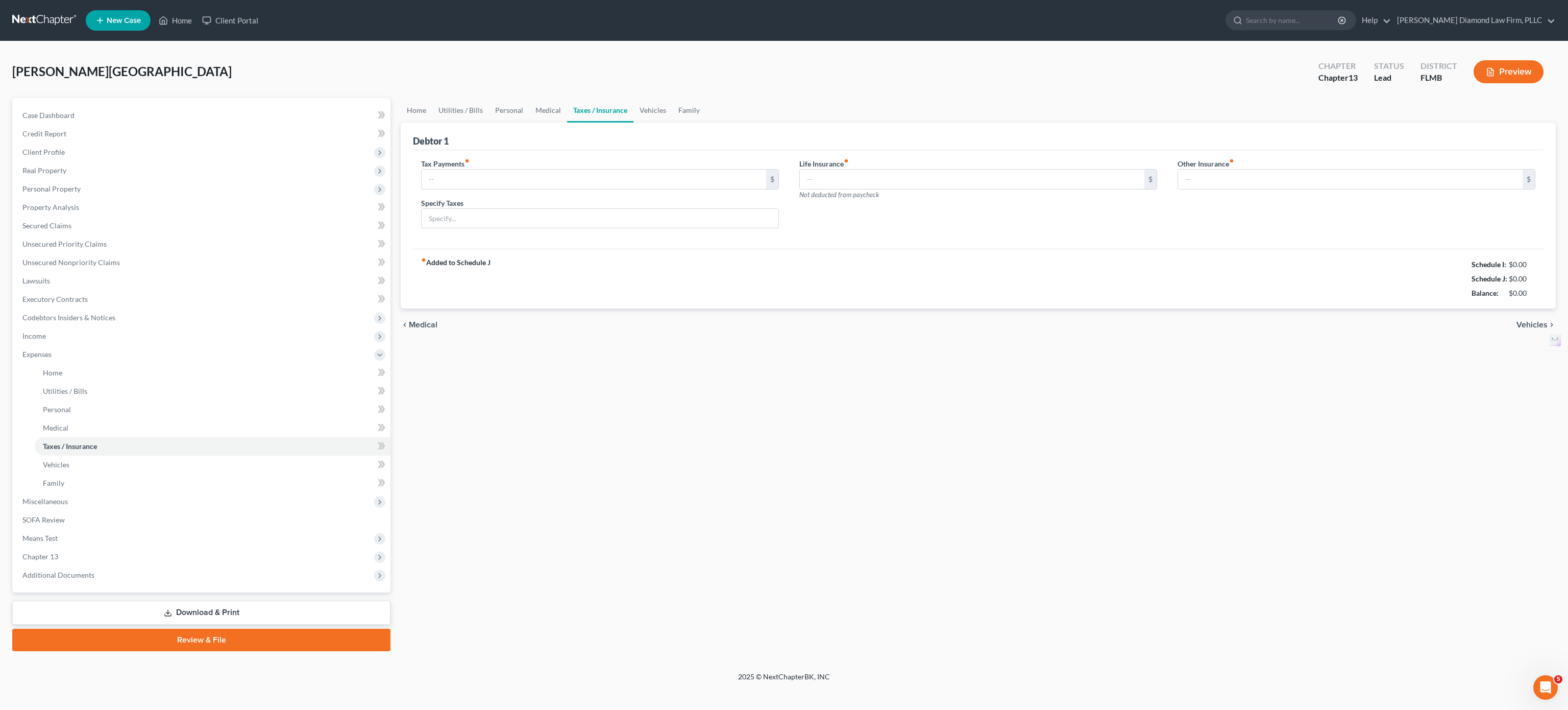
type input "0.00"
click at [429, 175] on input "0.00" at bounding box center [594, 180] width 345 height 20
type input "100"
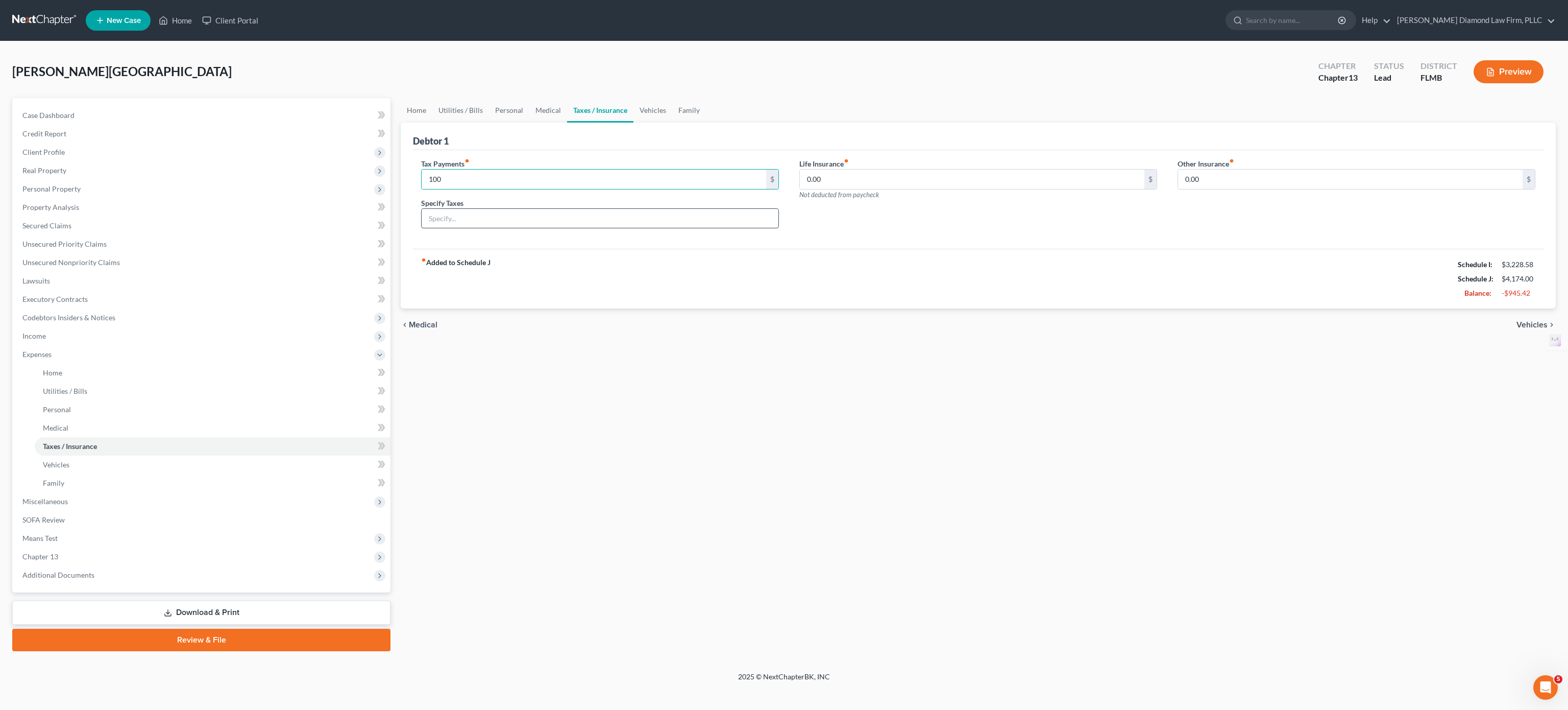
click at [529, 216] on input "text" at bounding box center [600, 219] width 357 height 20
type input "tax obligation in excess of withholding per 2024 return"
click at [583, 379] on div "Home Utilities / Bills Personal Medical Taxes / Insurance Vehicles Family Debto…" at bounding box center [978, 375] width 1165 height 553
click at [176, 443] on span "Chapter 13" at bounding box center [202, 557] width 376 height 18
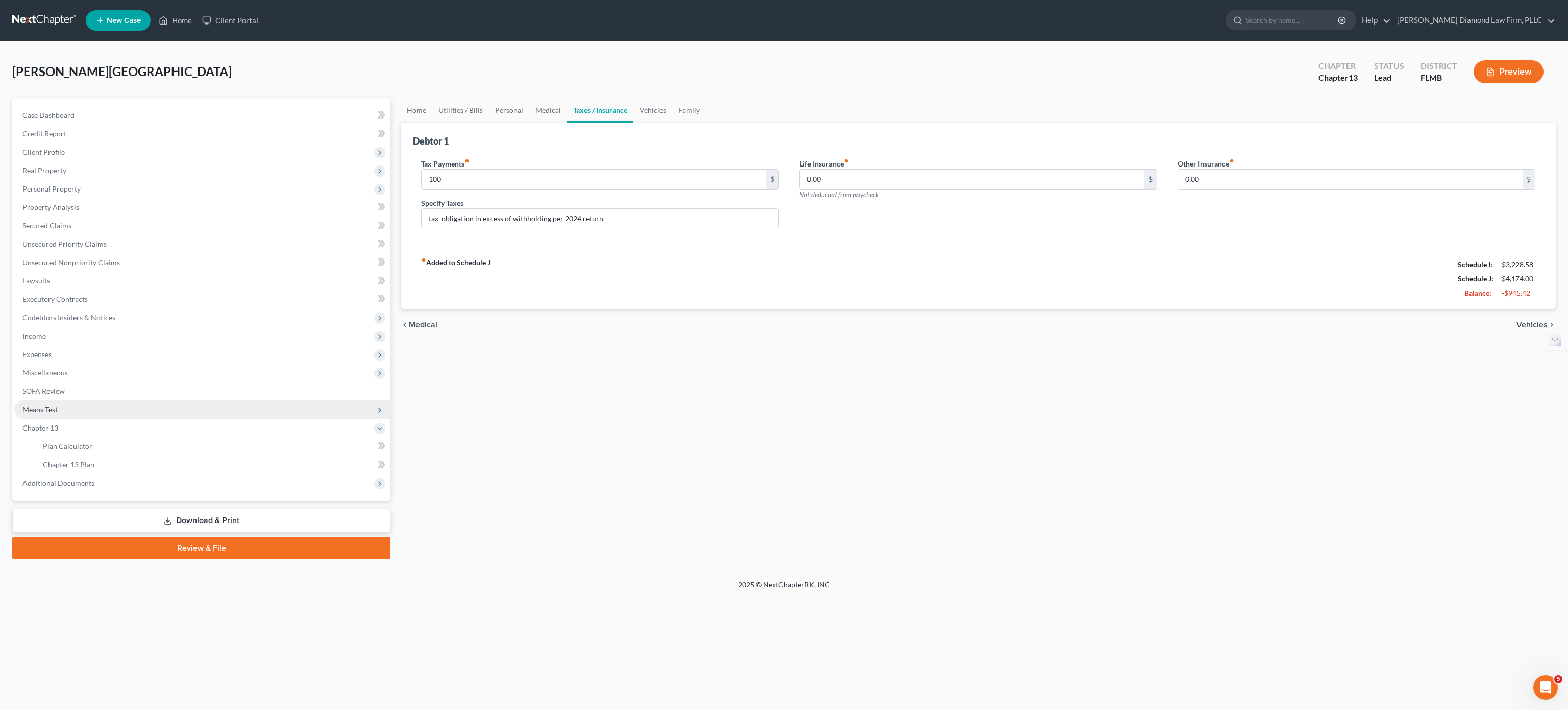
click at [94, 415] on span "Means Test" at bounding box center [202, 409] width 376 height 18
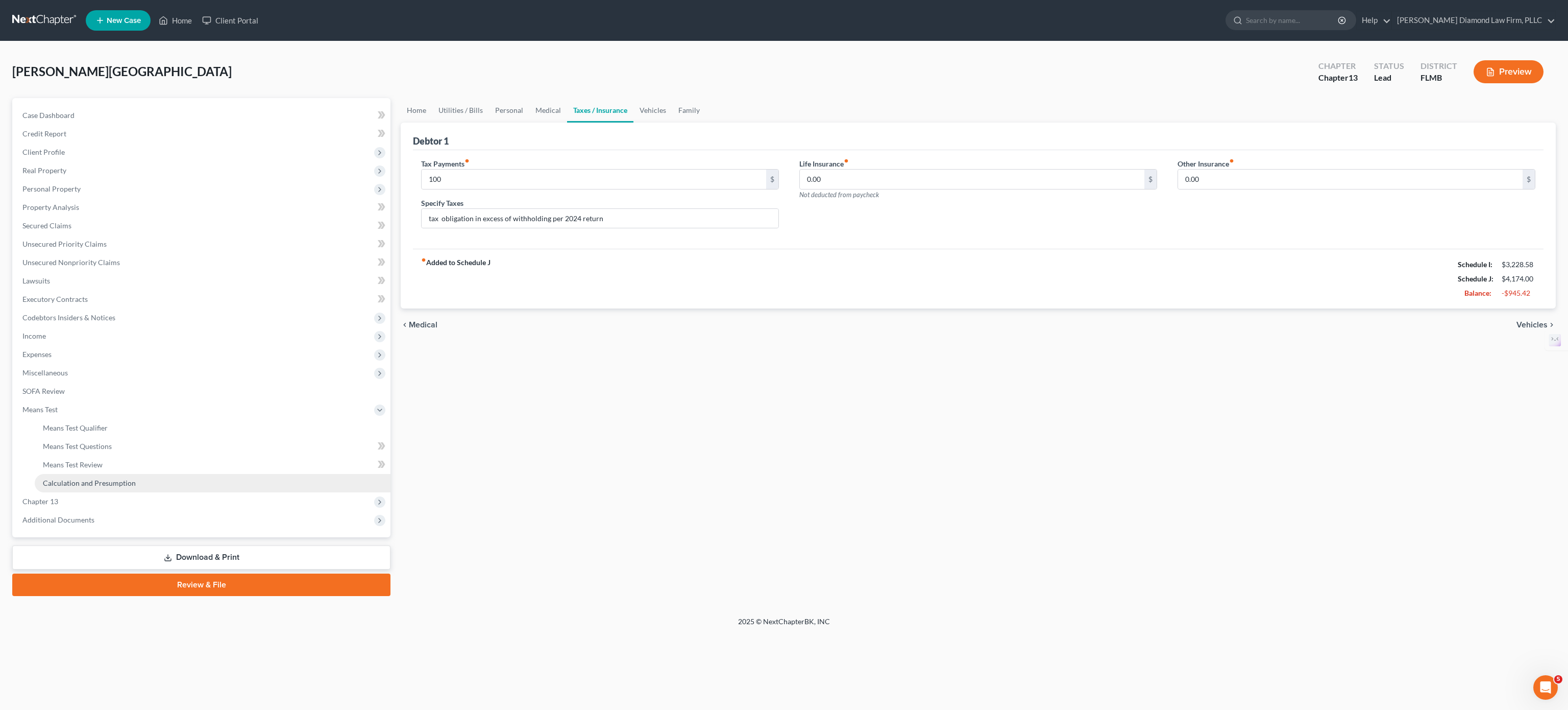
click at [117, 443] on span "Calculation and Presumption" at bounding box center [89, 483] width 93 height 9
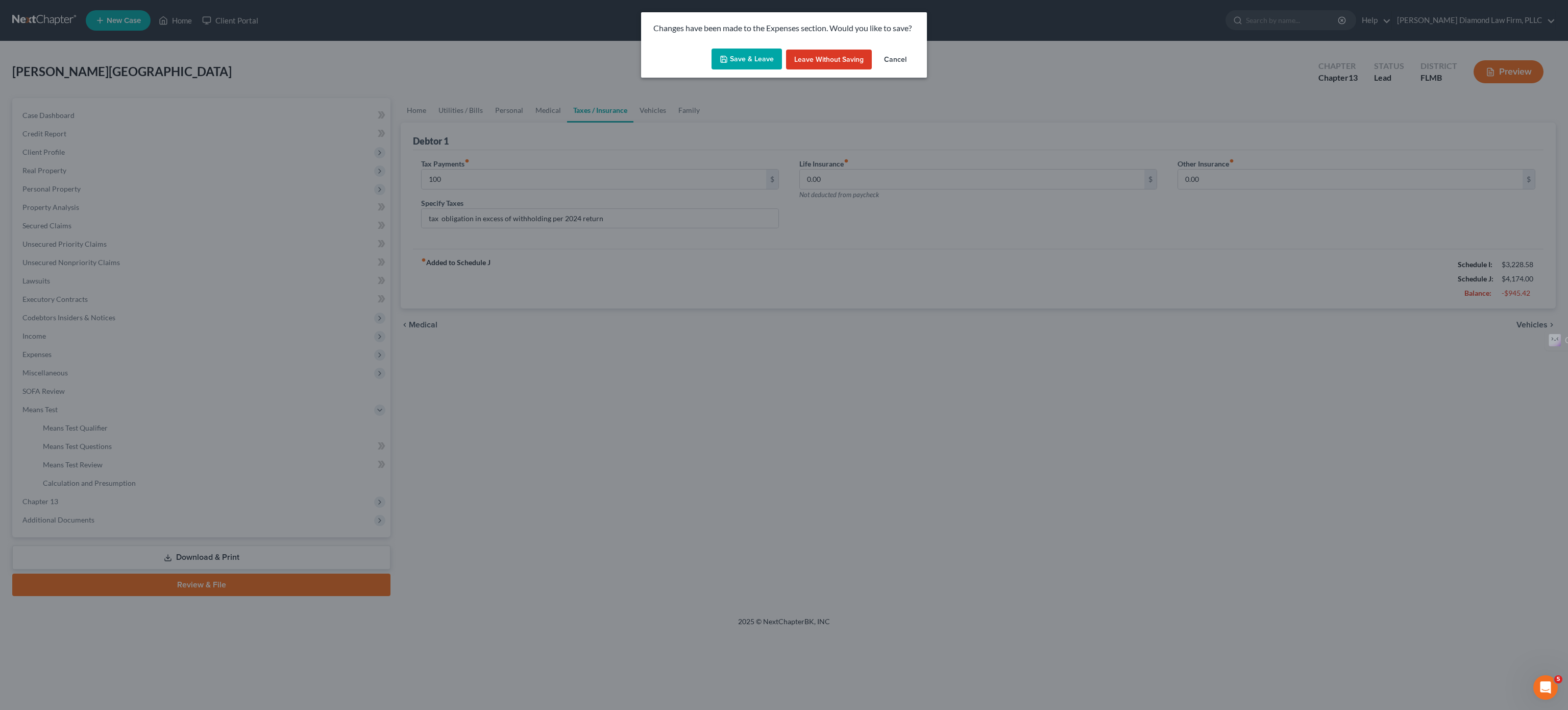
click at [741, 59] on button "Save & Leave" at bounding box center [747, 59] width 71 height 22
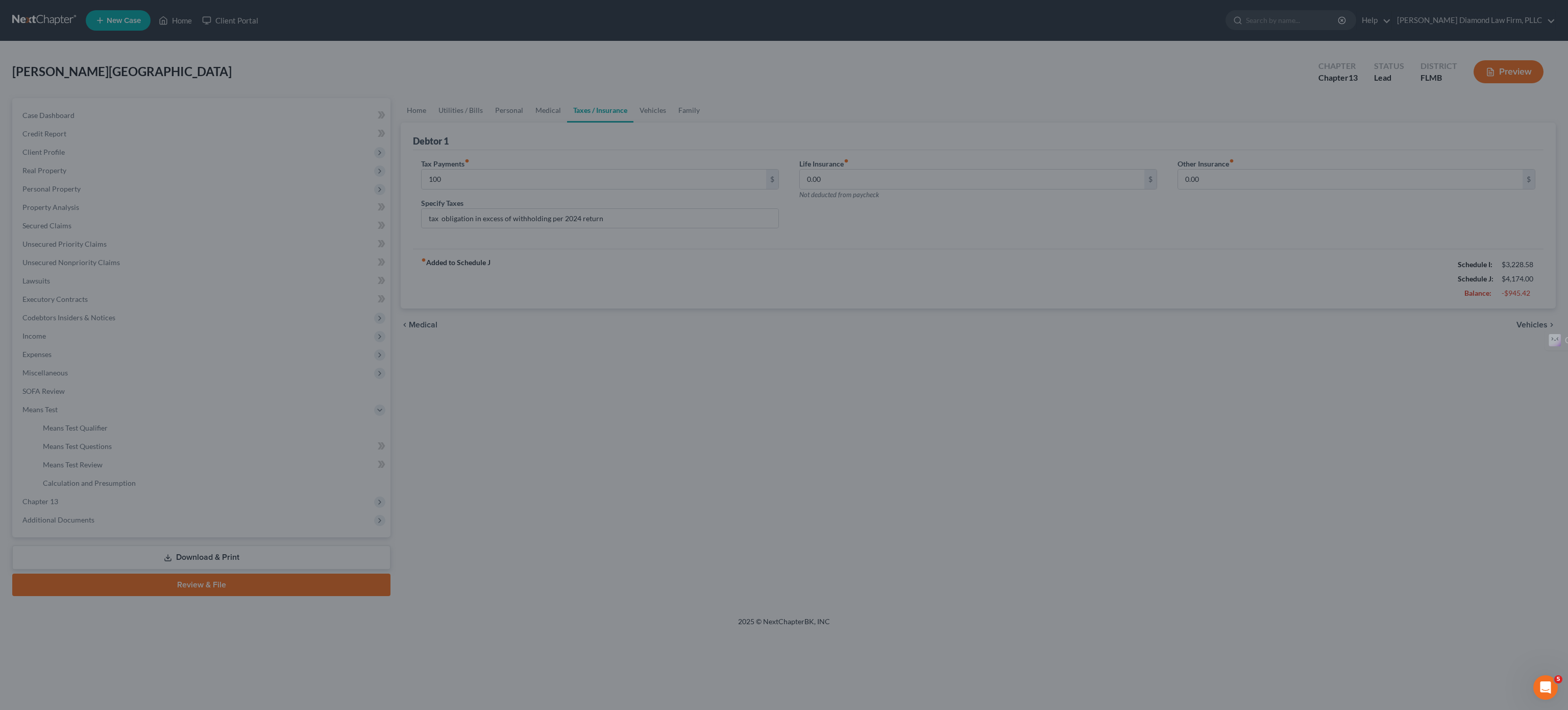
type input "100.00"
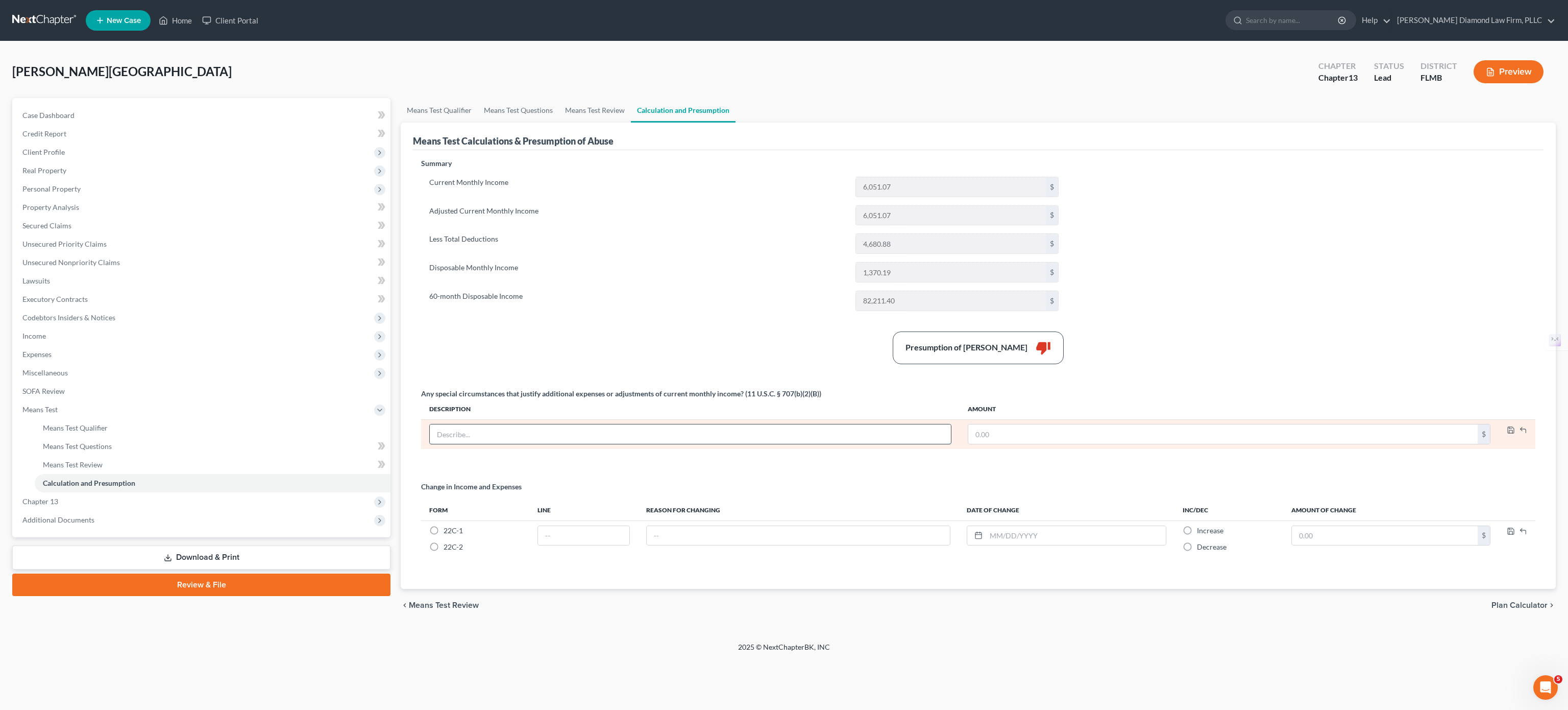
click at [530, 443] on input "text" at bounding box center [690, 434] width 521 height 20
type input "Attorney fees and maintenance"
type input "100"
click at [980, 433] on polyline "button" at bounding box center [1511, 431] width 4 height 2
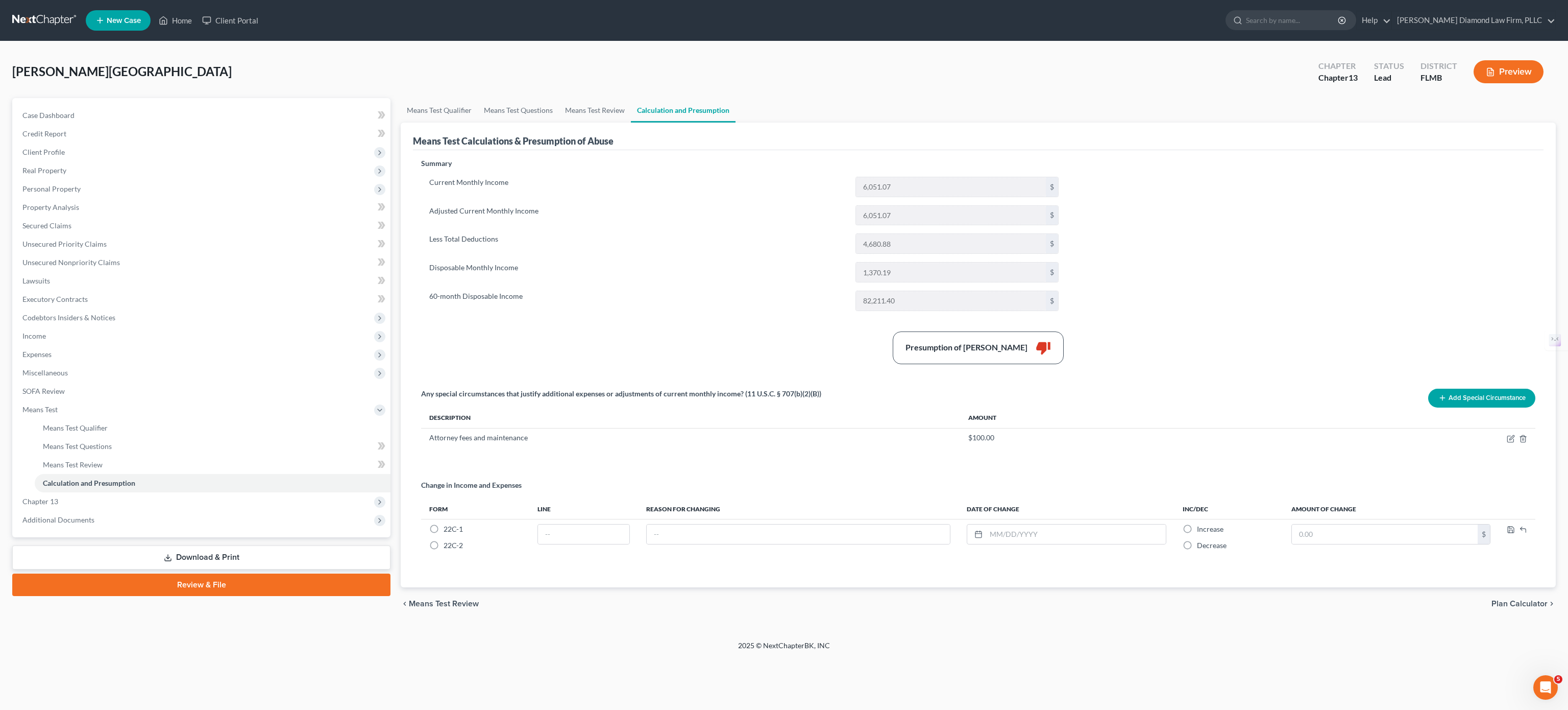
click at [980, 401] on button "Add Special Circumstance" at bounding box center [1482, 397] width 107 height 19
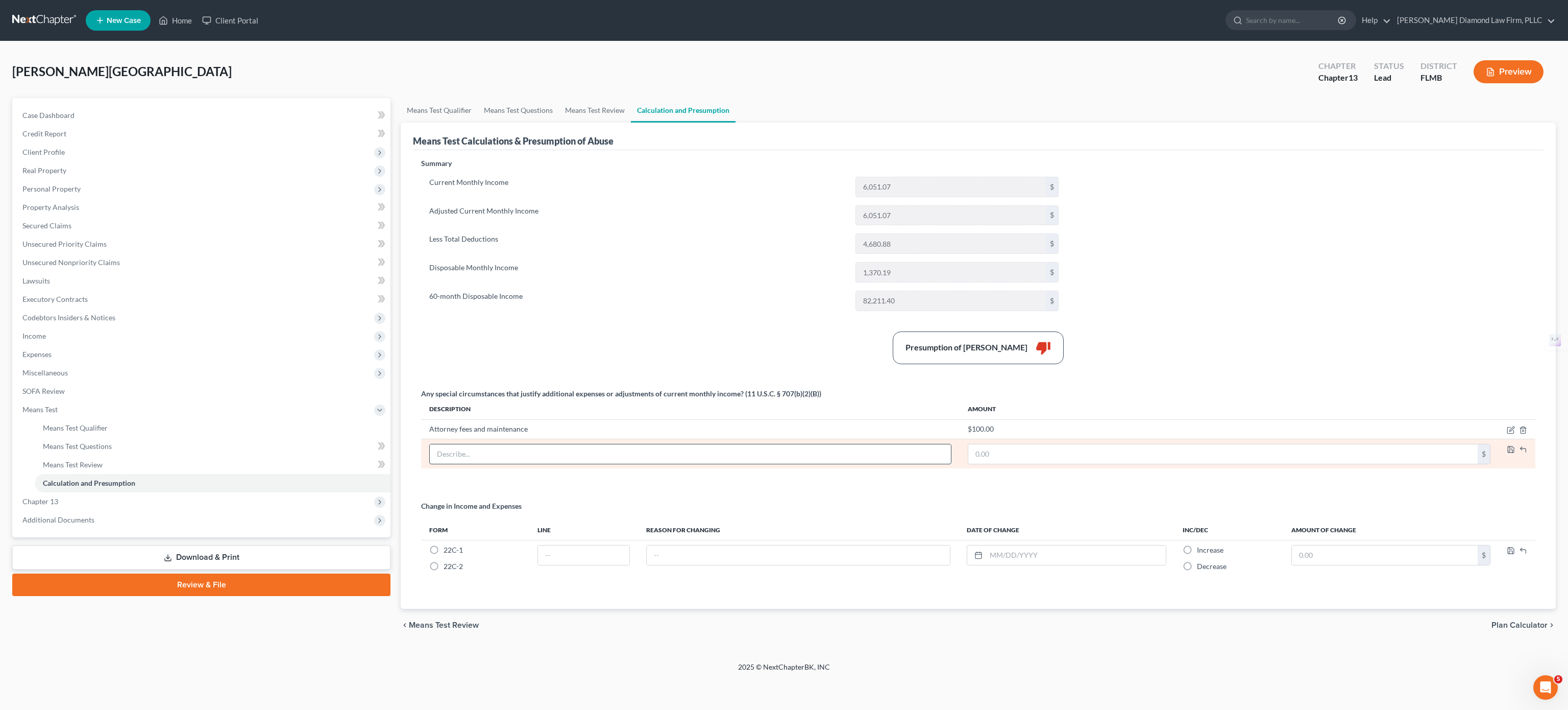
click at [519, 443] on input "text" at bounding box center [690, 454] width 521 height 20
type input "Pet expenses"
type input "100"
click at [980, 443] on icon "button" at bounding box center [1511, 449] width 8 height 8
drag, startPoint x: 604, startPoint y: 111, endPoint x: 591, endPoint y: 111, distance: 13.0
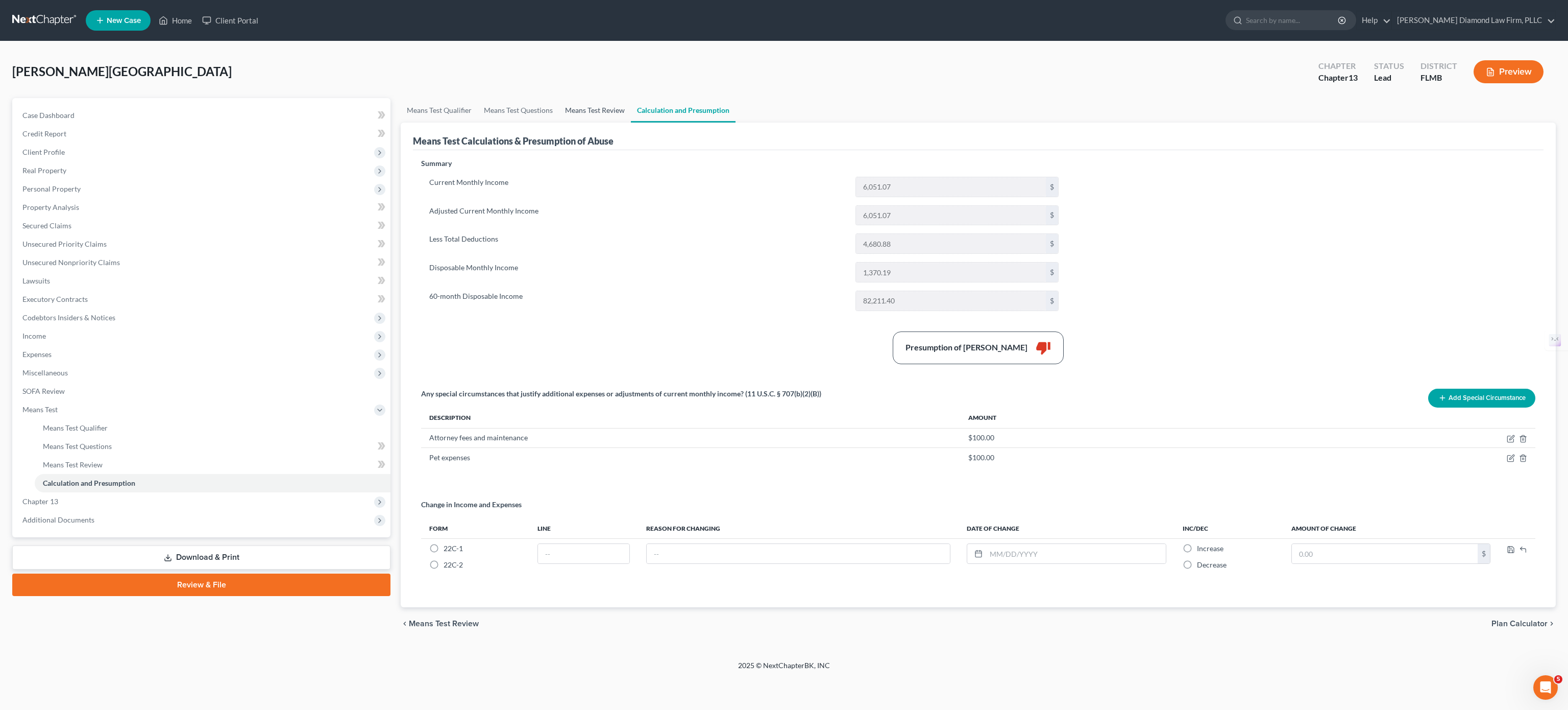
click at [604, 111] on link "Means Test Review" at bounding box center [595, 110] width 72 height 25
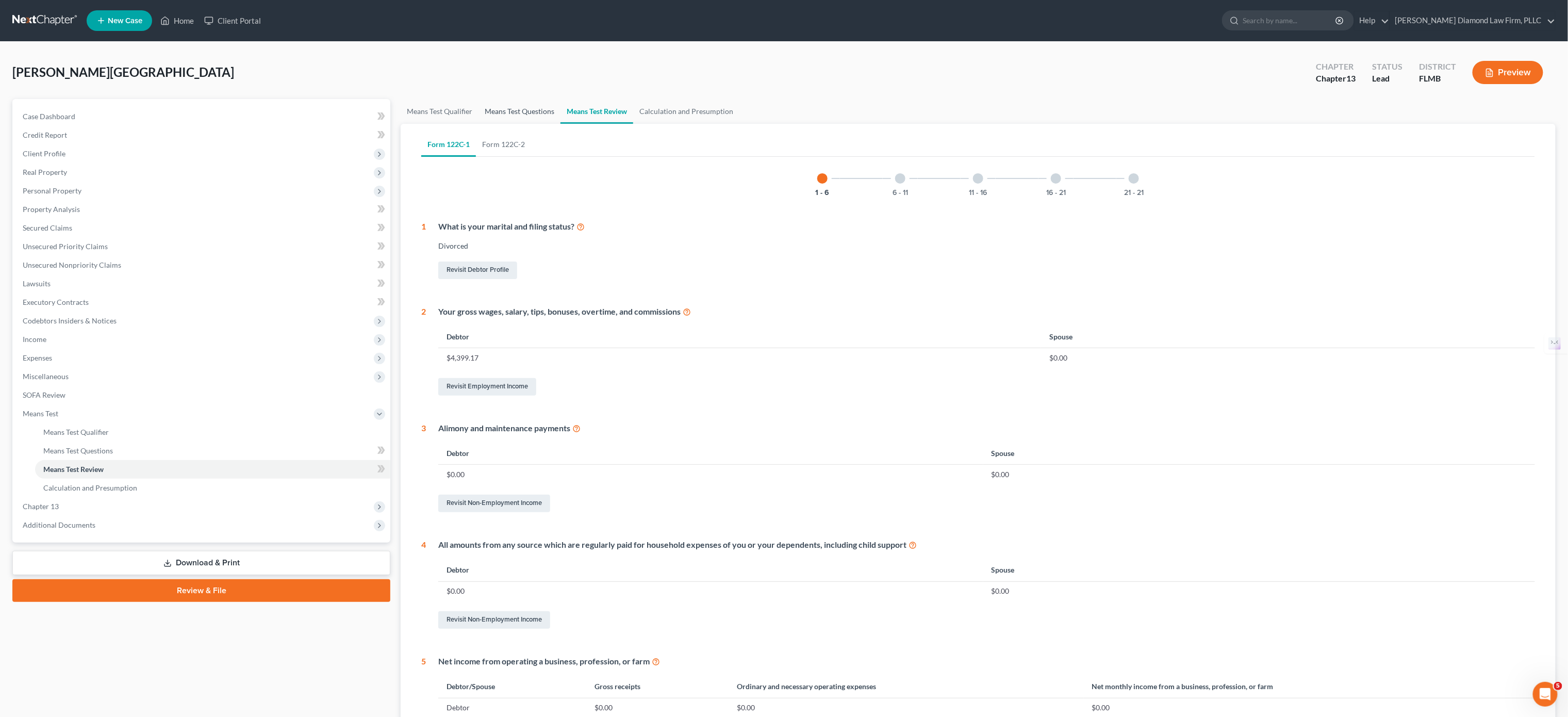
click at [497, 112] on link "Means Test Questions" at bounding box center [520, 112] width 82 height 25
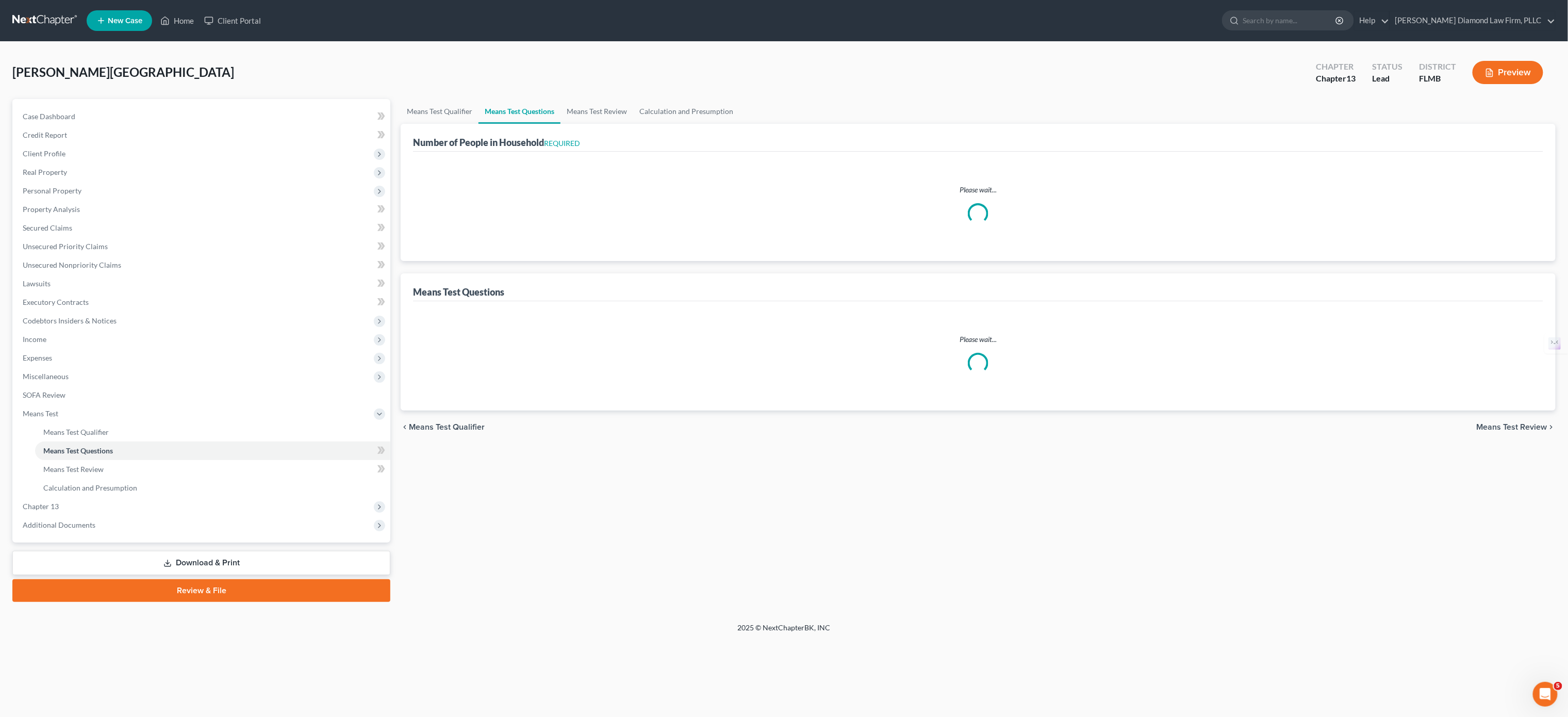
select select "1"
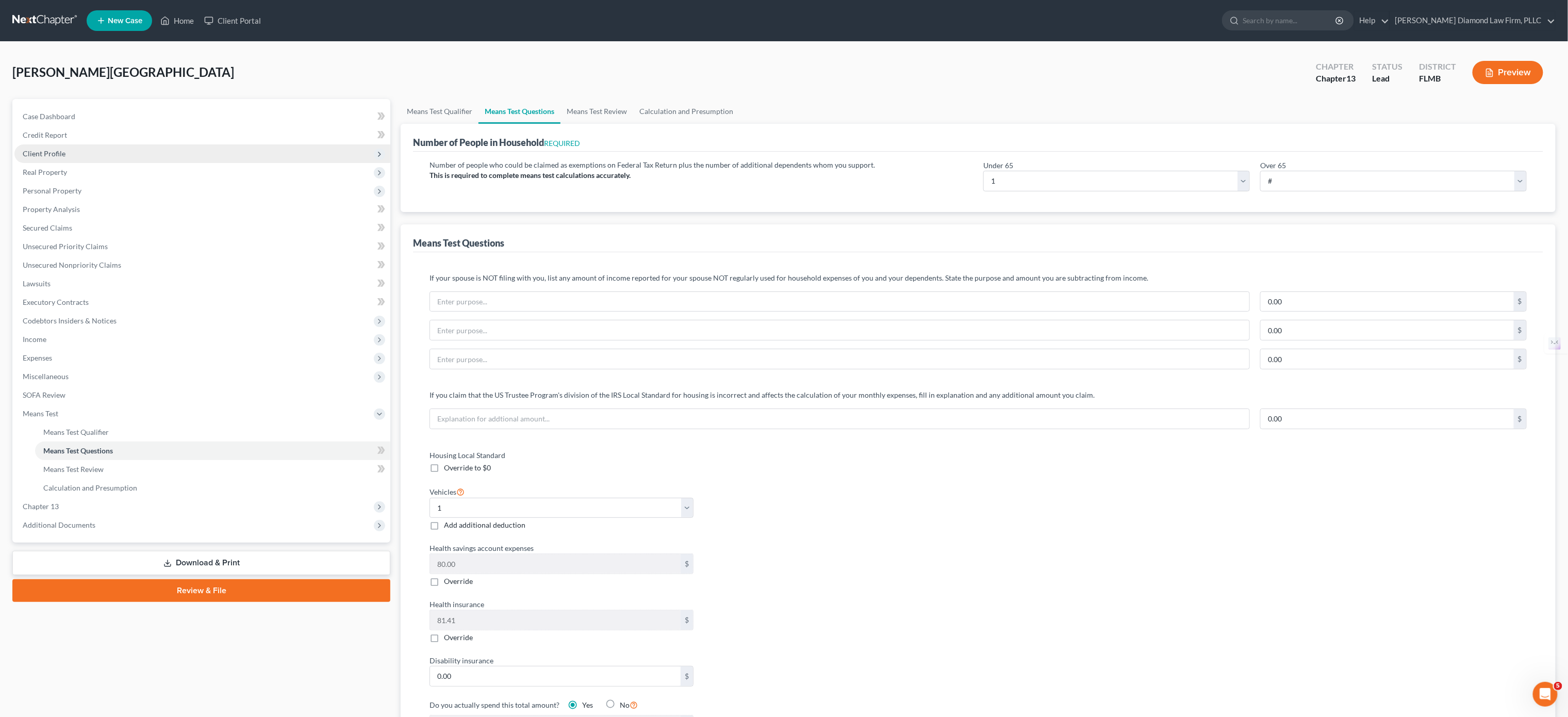
click at [71, 153] on span "Client Profile" at bounding box center [203, 153] width 376 height 18
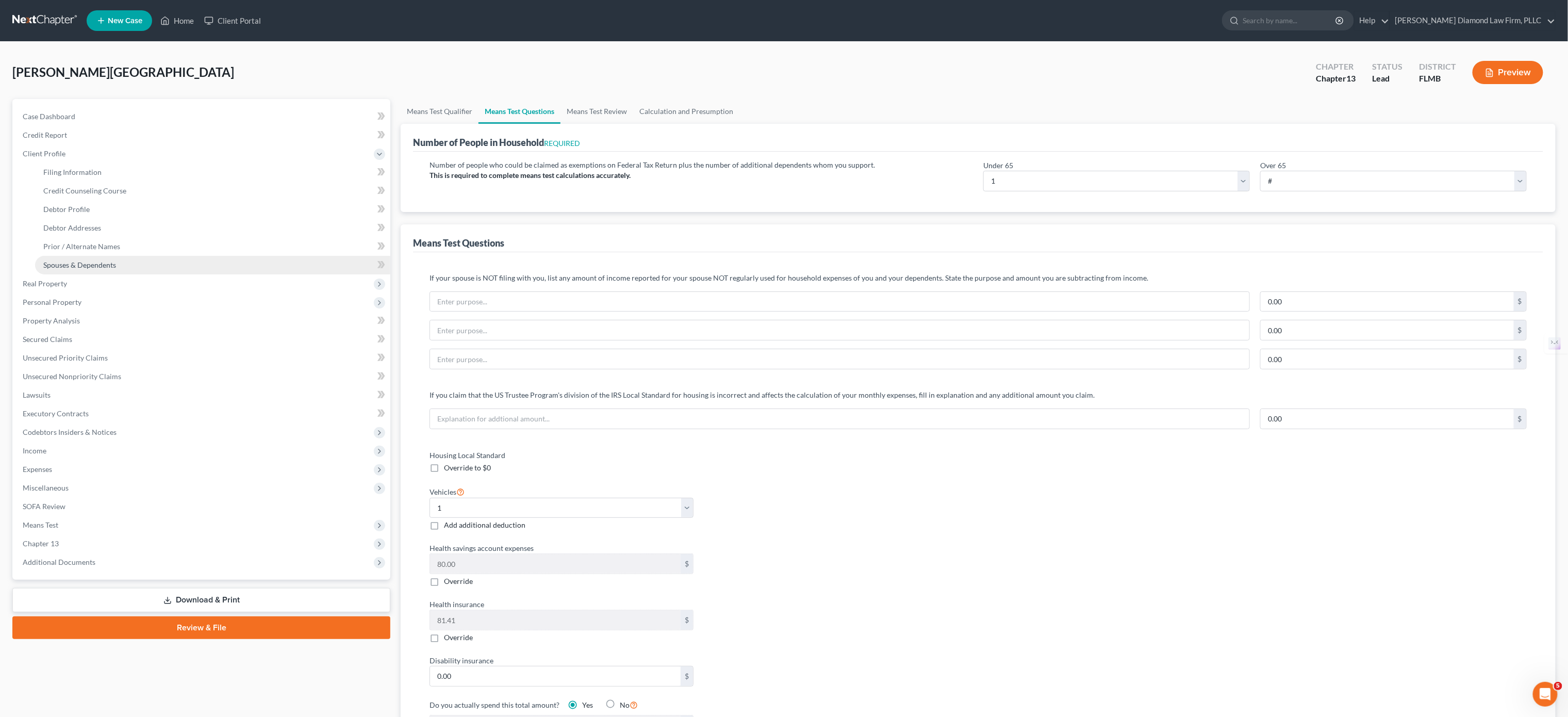
click at [81, 263] on span "Spouses & Dependents" at bounding box center [80, 265] width 73 height 9
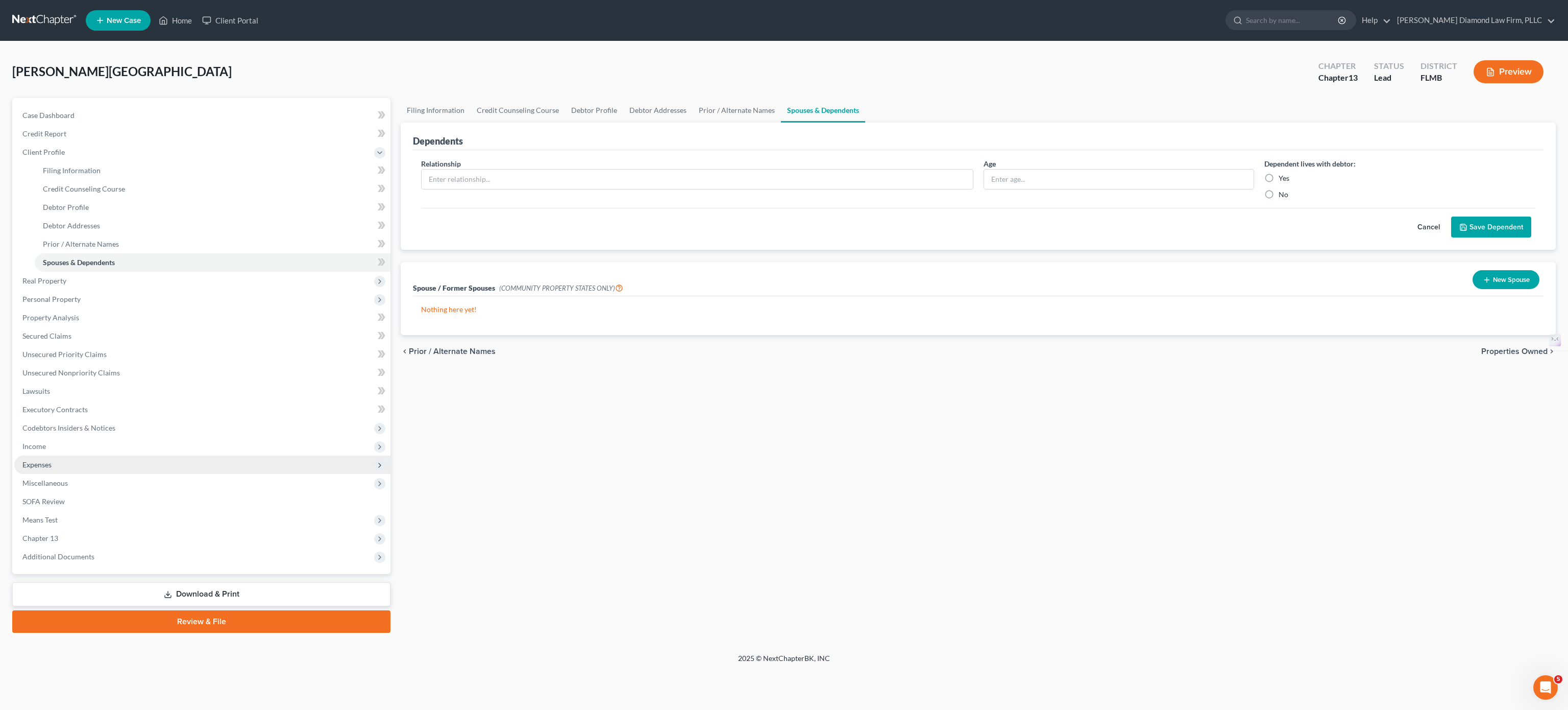
click at [63, 443] on span "Expenses" at bounding box center [202, 464] width 376 height 18
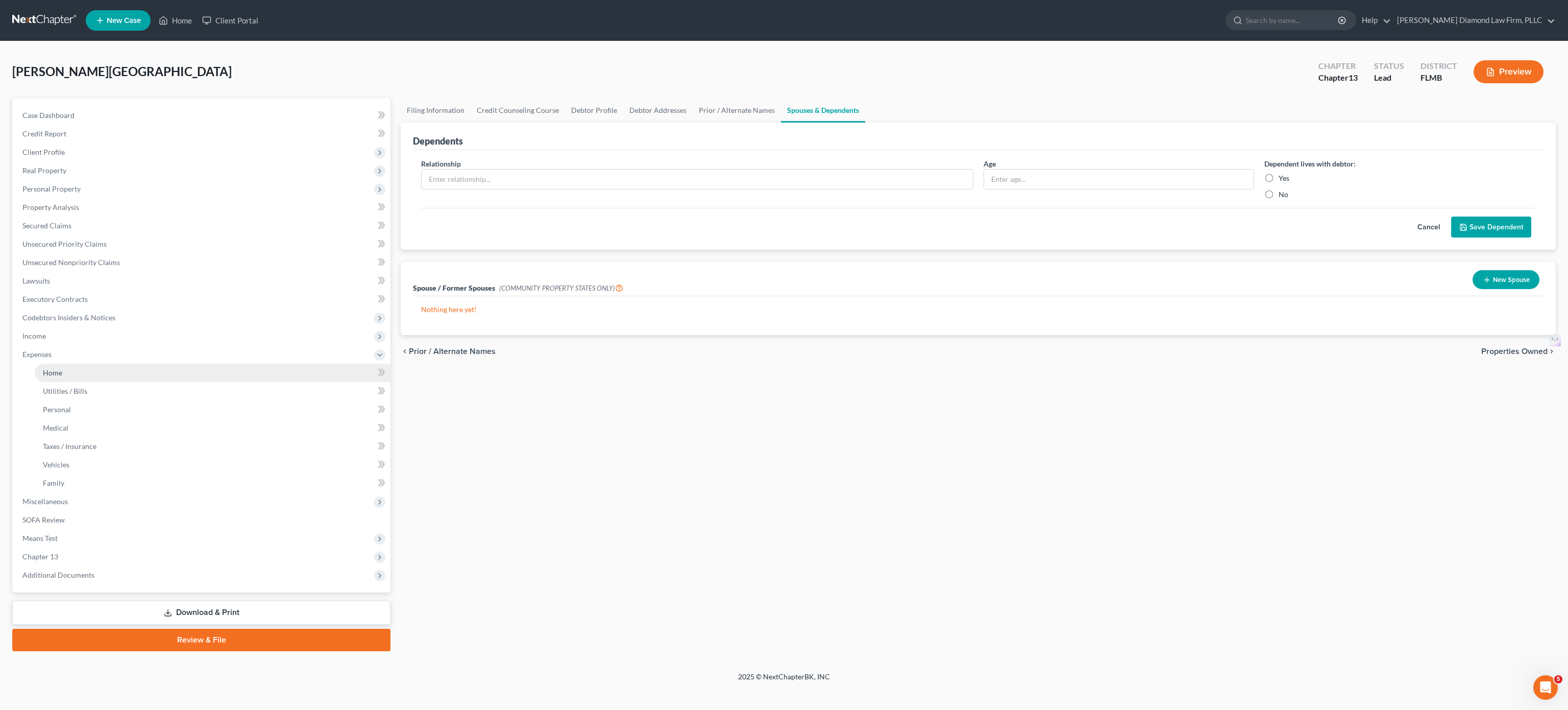
click at [73, 375] on link "Home" at bounding box center [213, 373] width 356 height 18
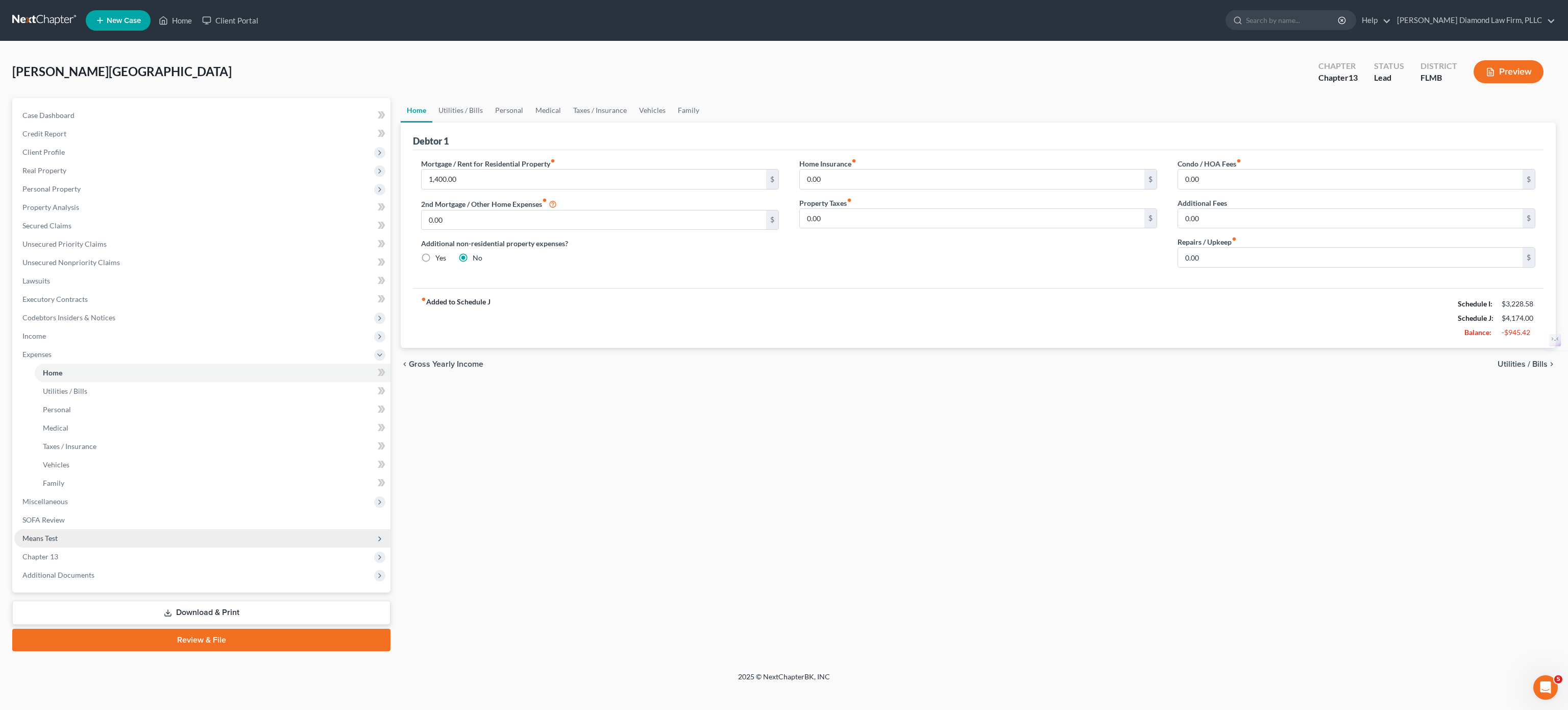
click at [130, 443] on span "Means Test" at bounding box center [202, 538] width 376 height 18
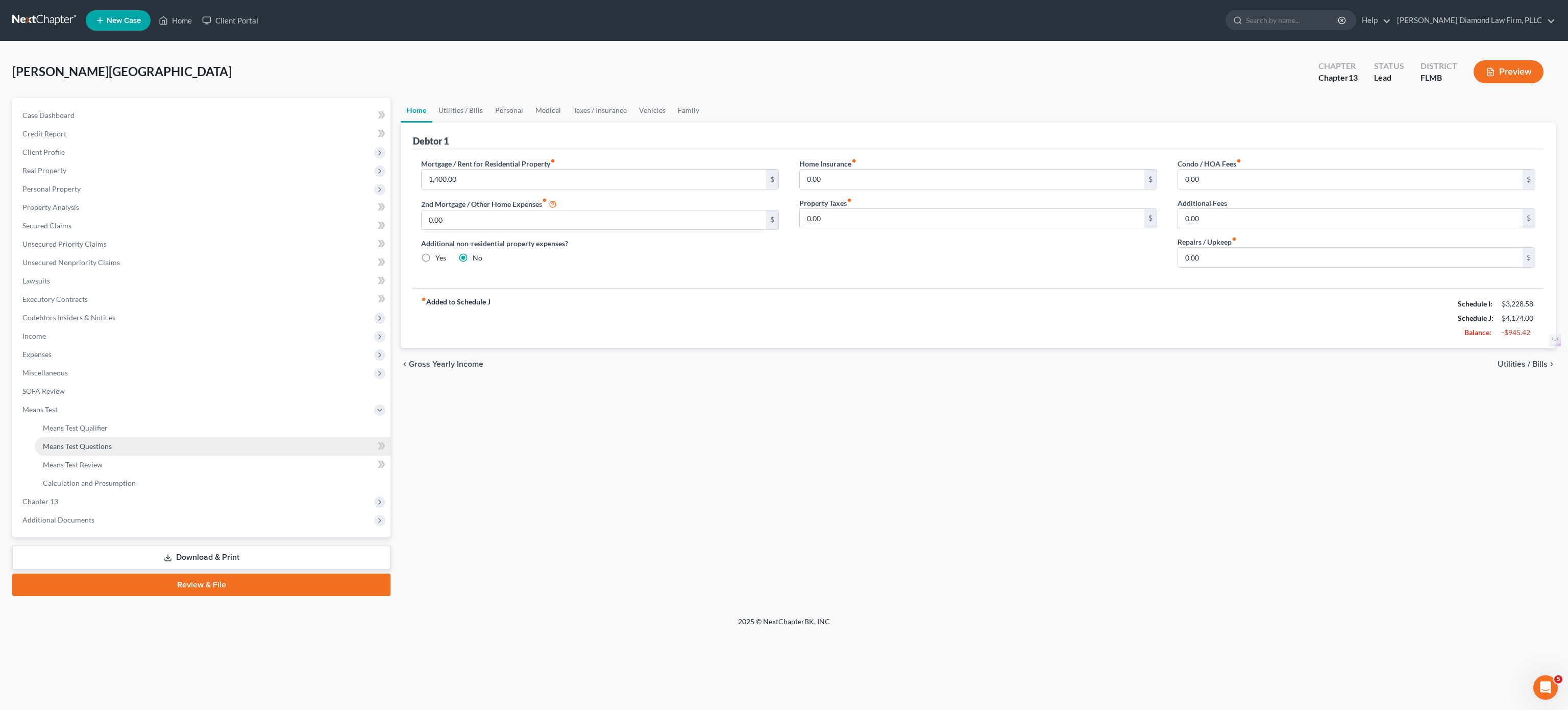
click at [109, 443] on span "Means Test Questions" at bounding box center [77, 446] width 69 height 9
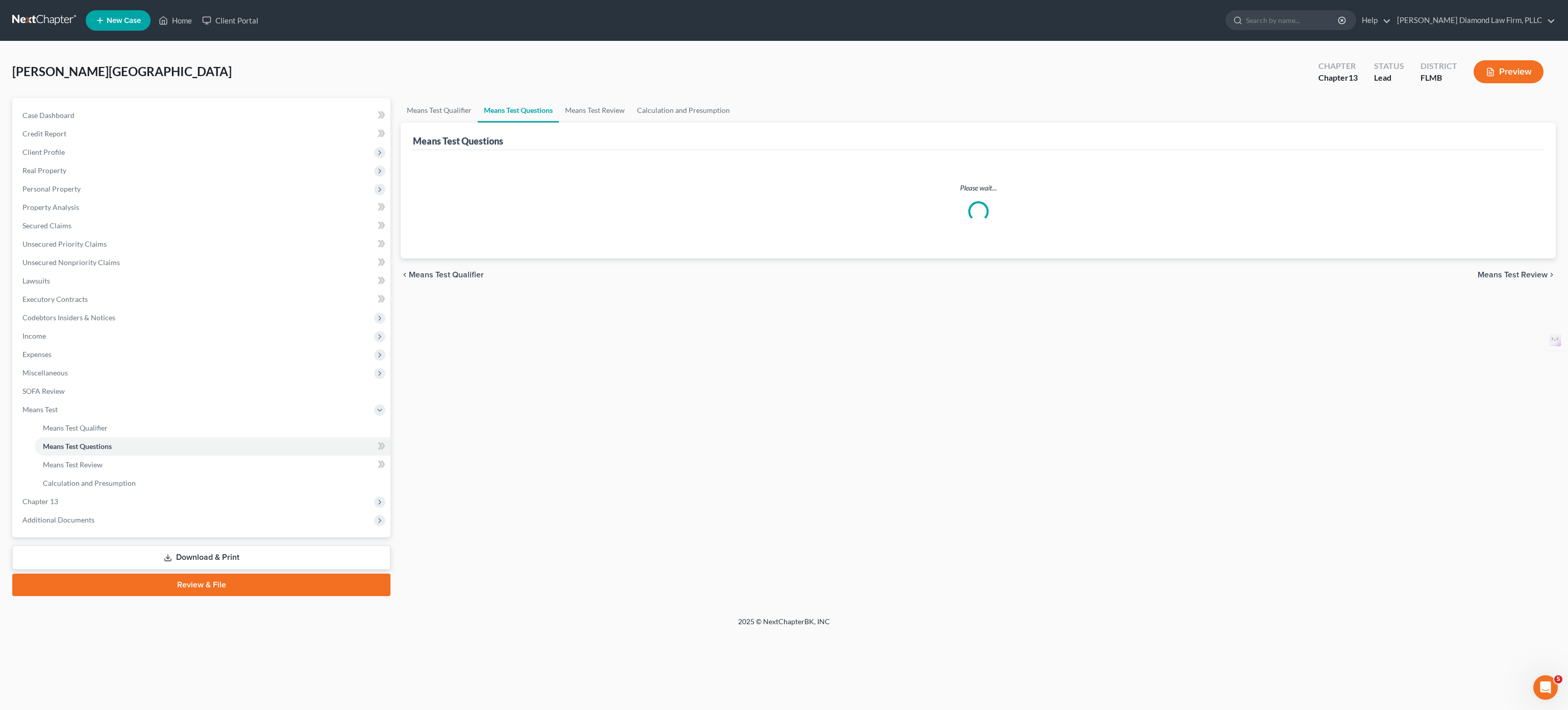
select select "1"
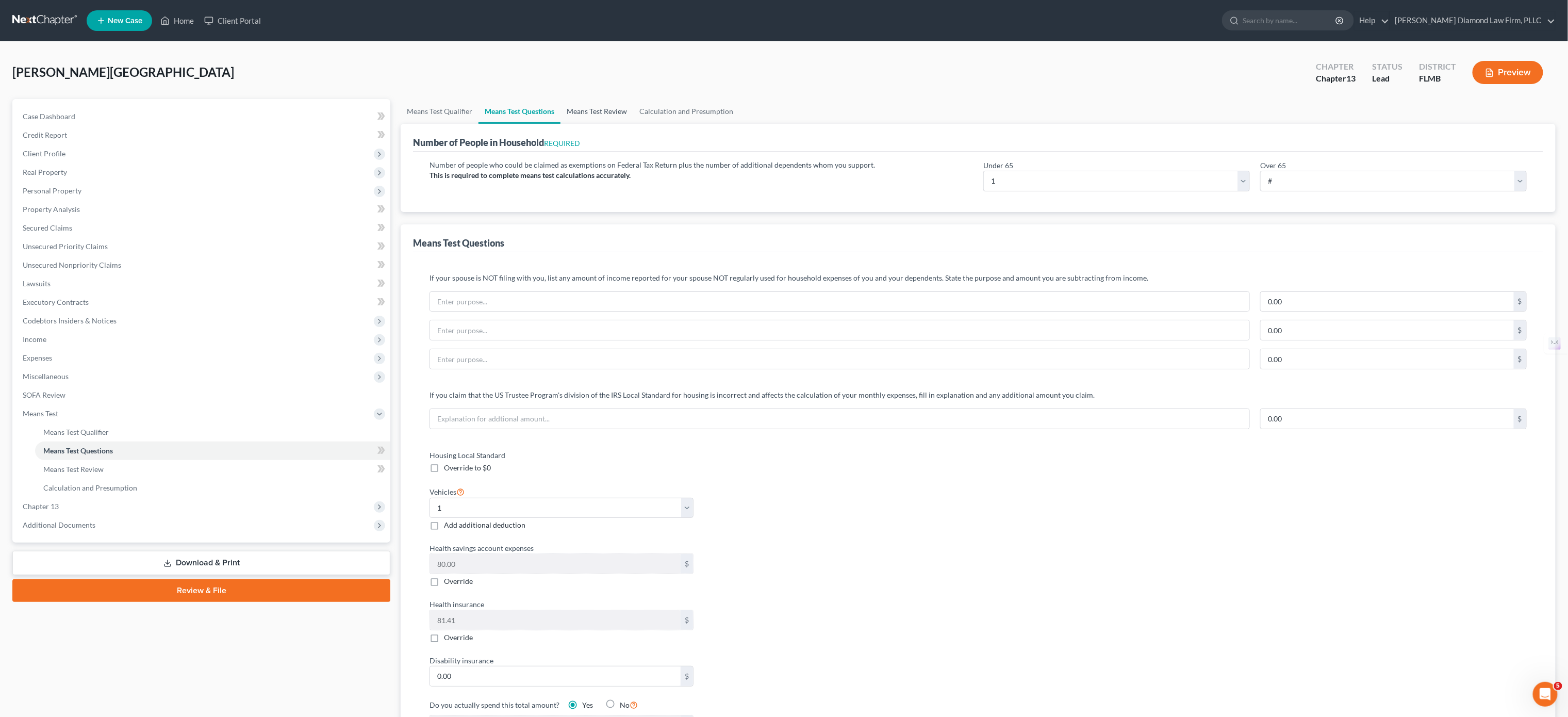
click at [602, 107] on link "Means Test Review" at bounding box center [597, 112] width 73 height 25
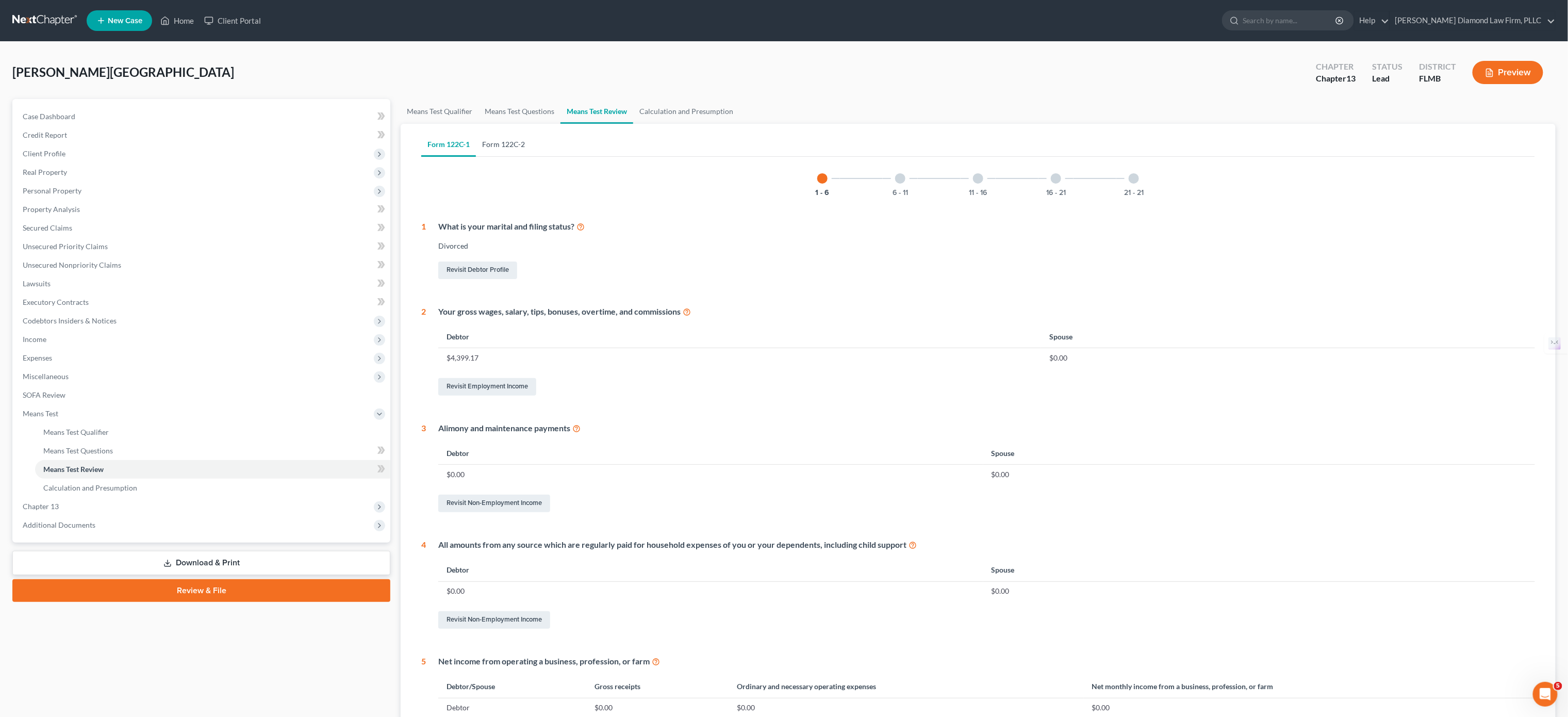
click at [492, 141] on link "Form 122C-2" at bounding box center [503, 144] width 55 height 25
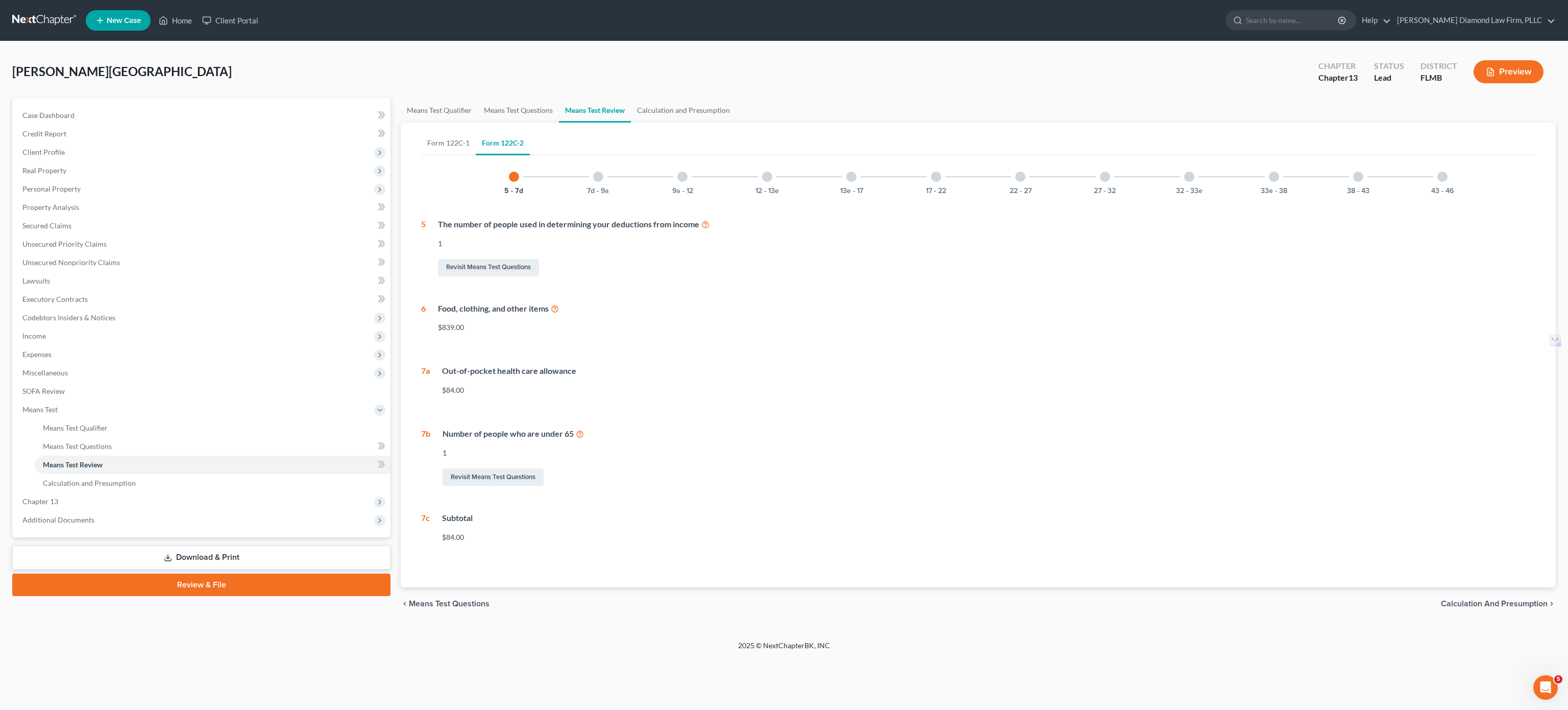
click at [601, 182] on div "7d - 9a" at bounding box center [599, 177] width 35 height 35
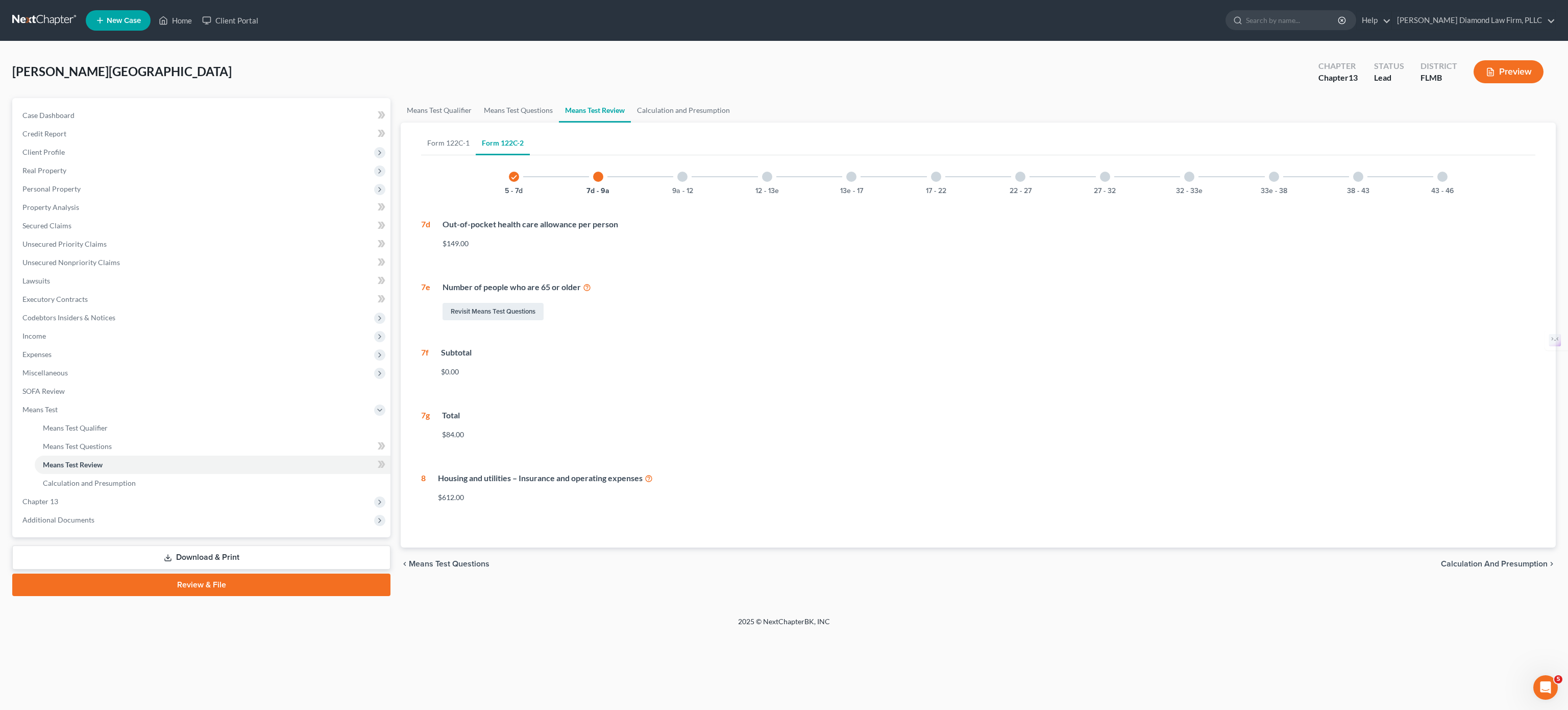
click at [688, 178] on div "9a - 12" at bounding box center [683, 177] width 35 height 35
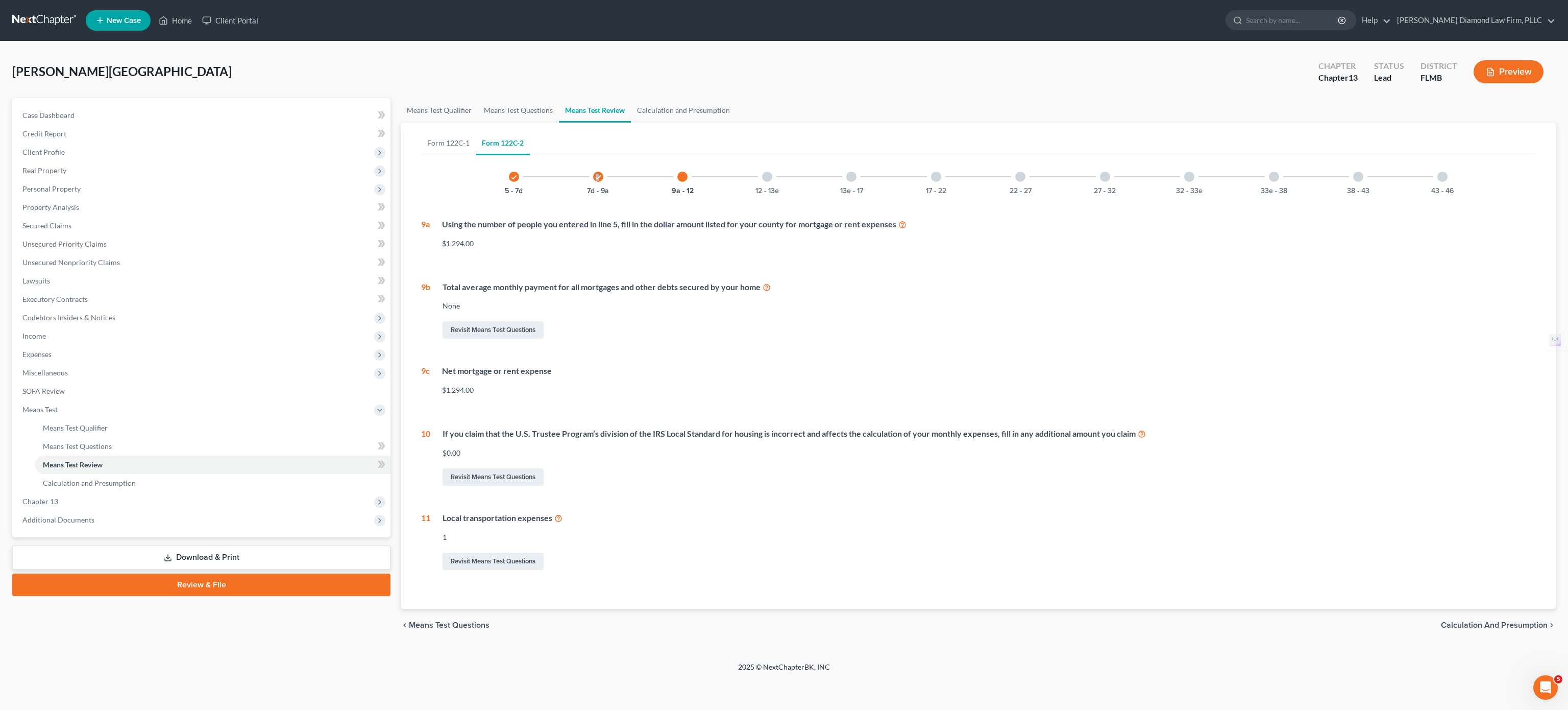
drag, startPoint x: 596, startPoint y: 175, endPoint x: 608, endPoint y: 167, distance: 14.4
click at [599, 174] on icon "check" at bounding box center [599, 177] width 8 height 8
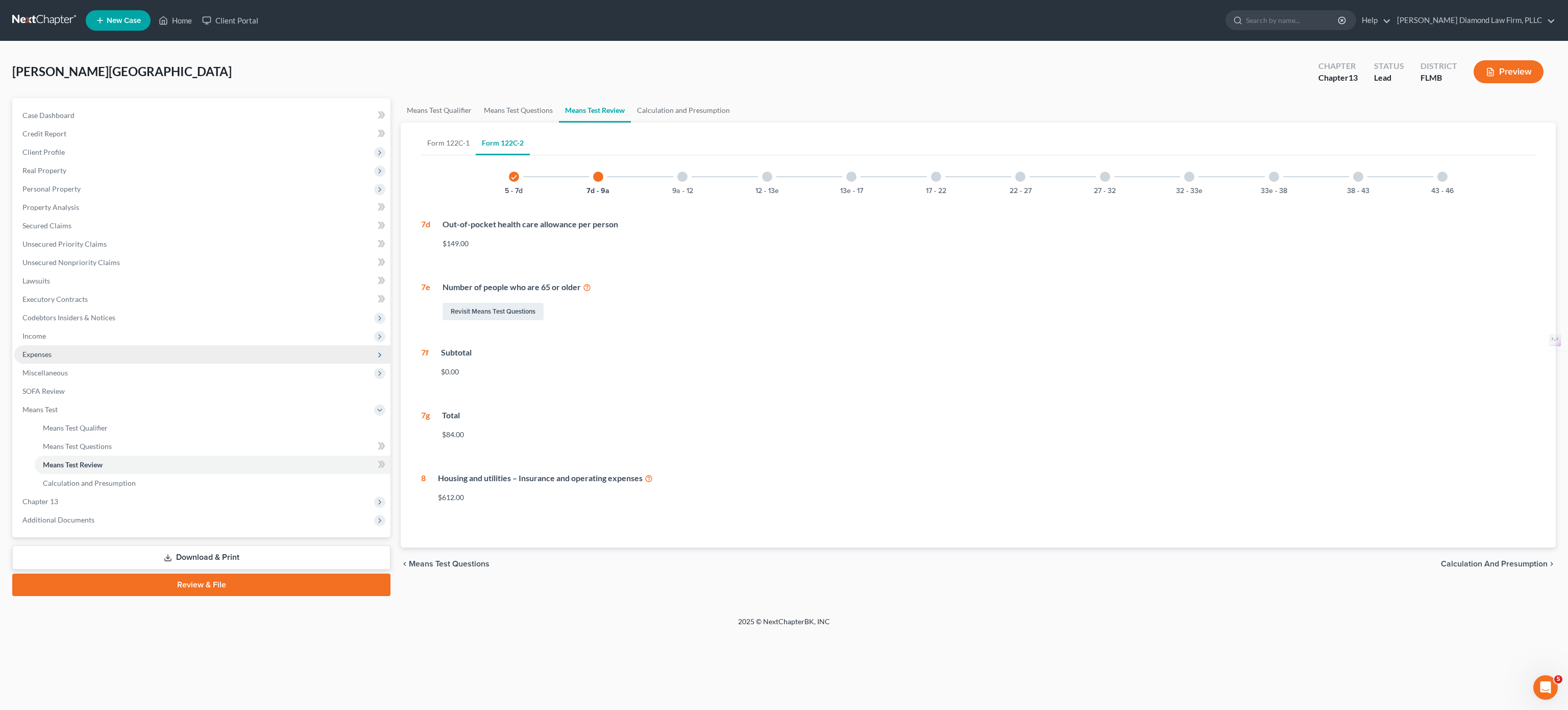
click at [53, 351] on span "Expenses" at bounding box center [202, 355] width 376 height 18
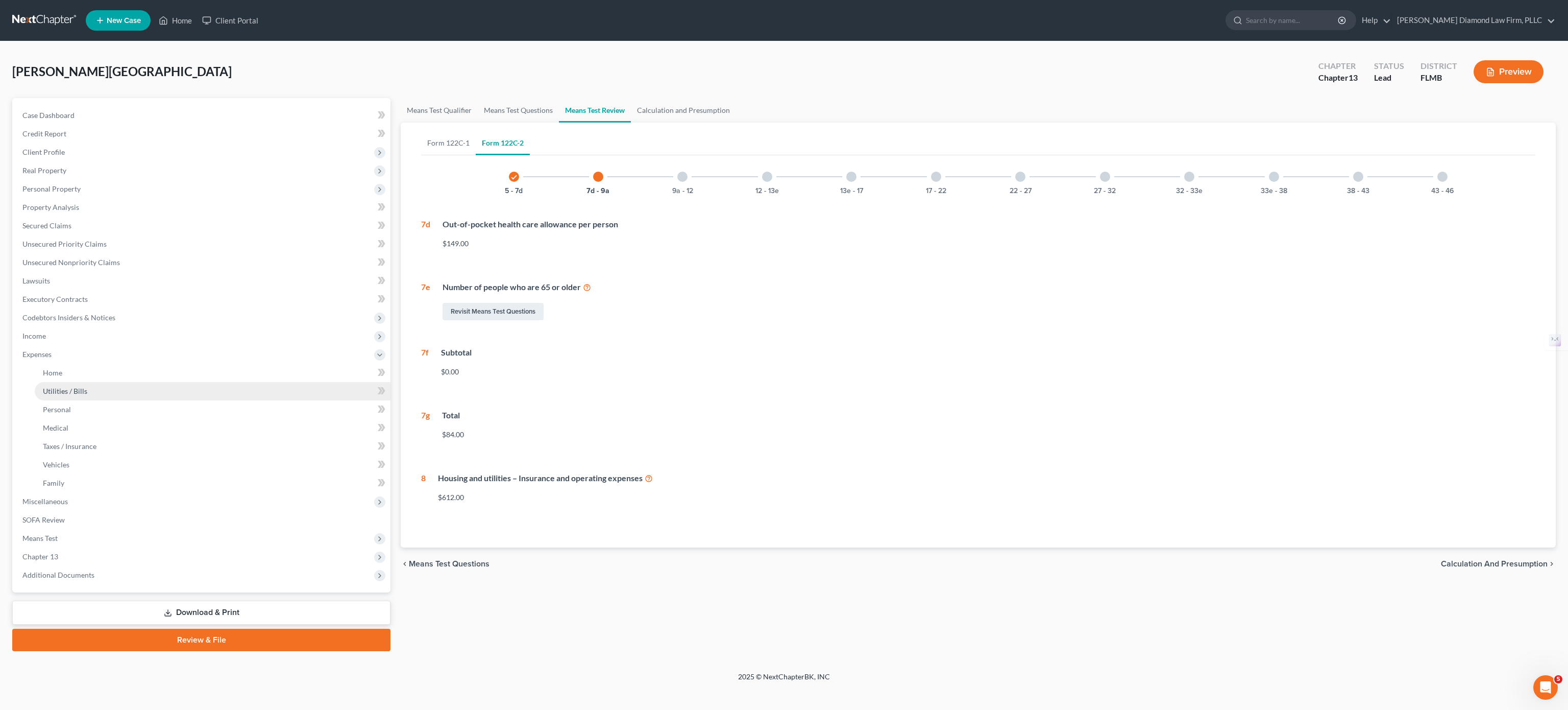
click at [85, 387] on span "Utilities / Bills" at bounding box center [65, 391] width 44 height 9
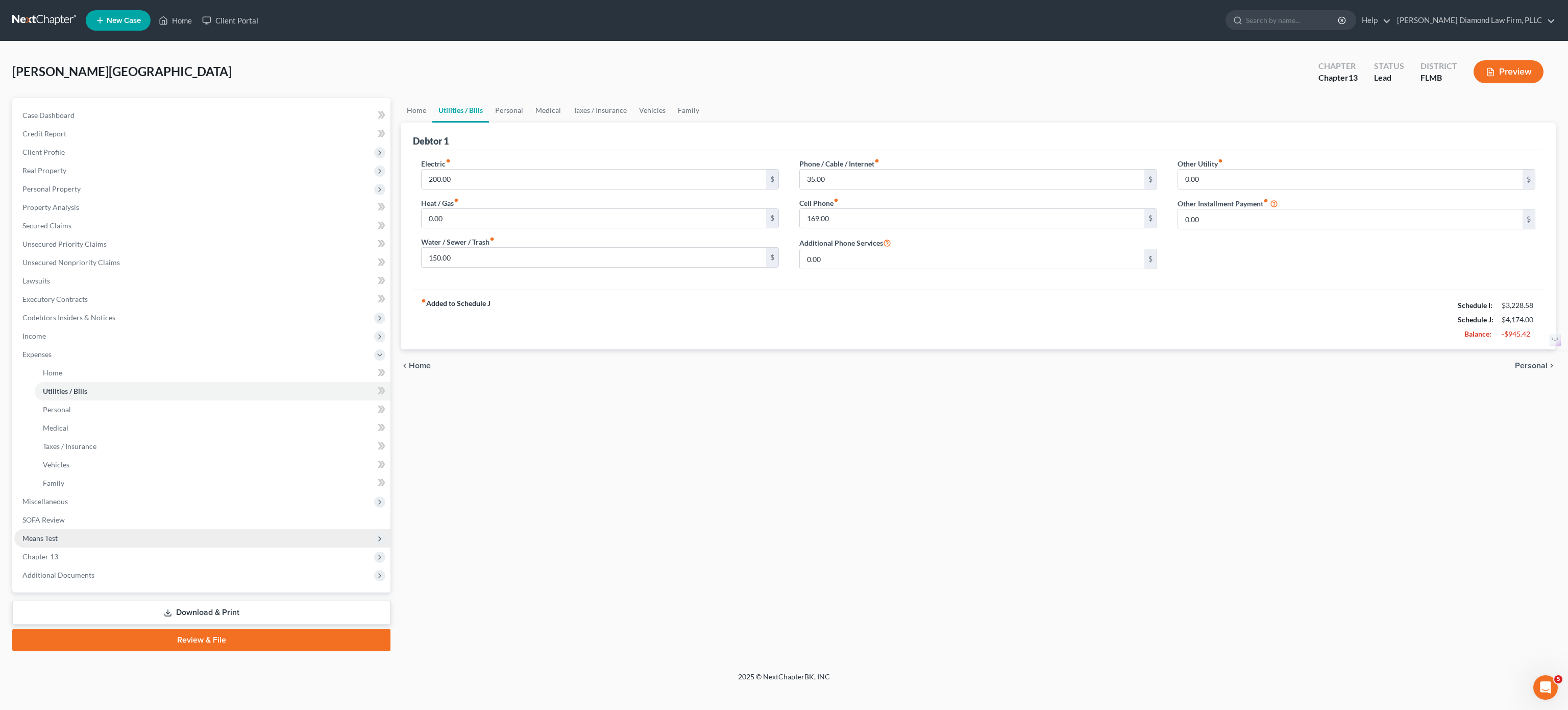
click at [52, 443] on span "Means Test" at bounding box center [40, 538] width 35 height 9
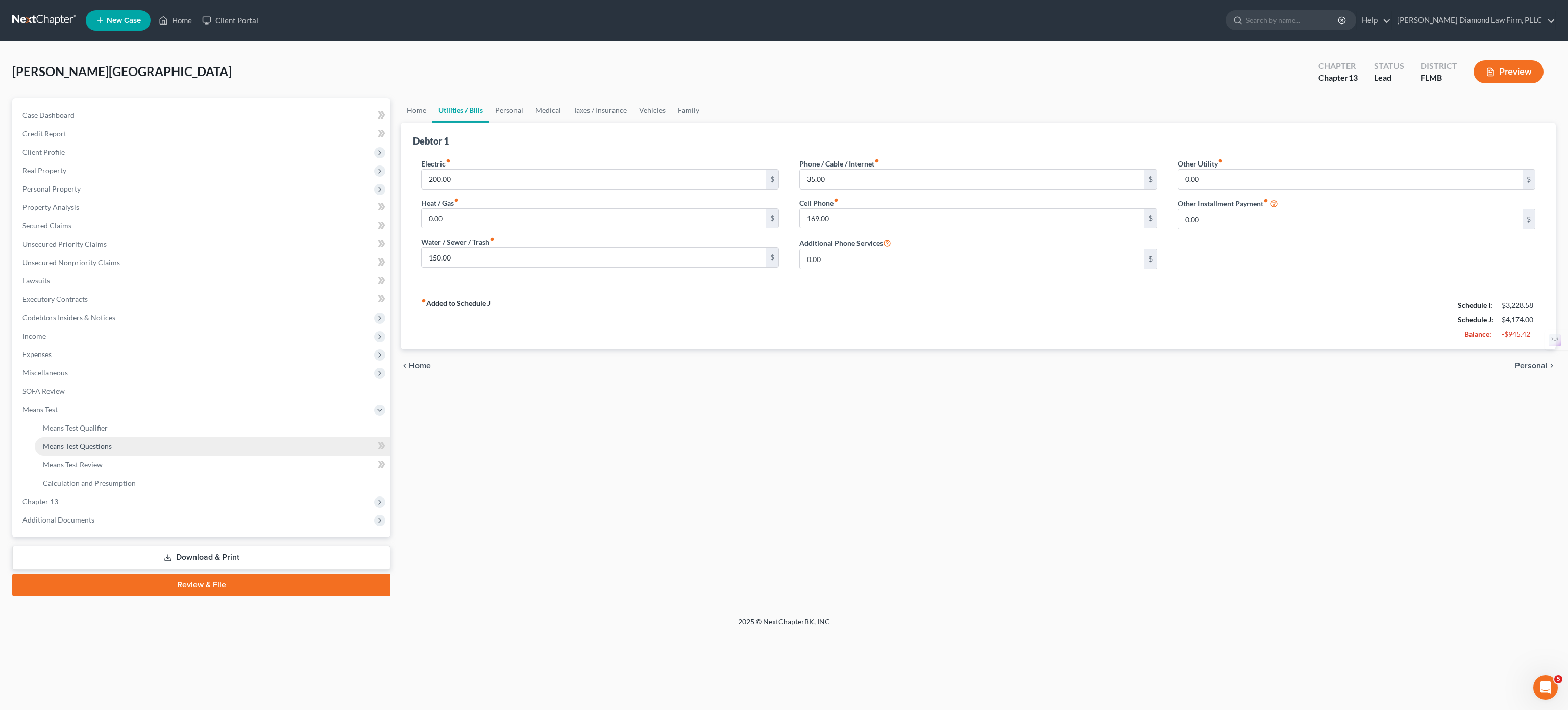
click at [79, 443] on span "Means Test Questions" at bounding box center [77, 446] width 69 height 9
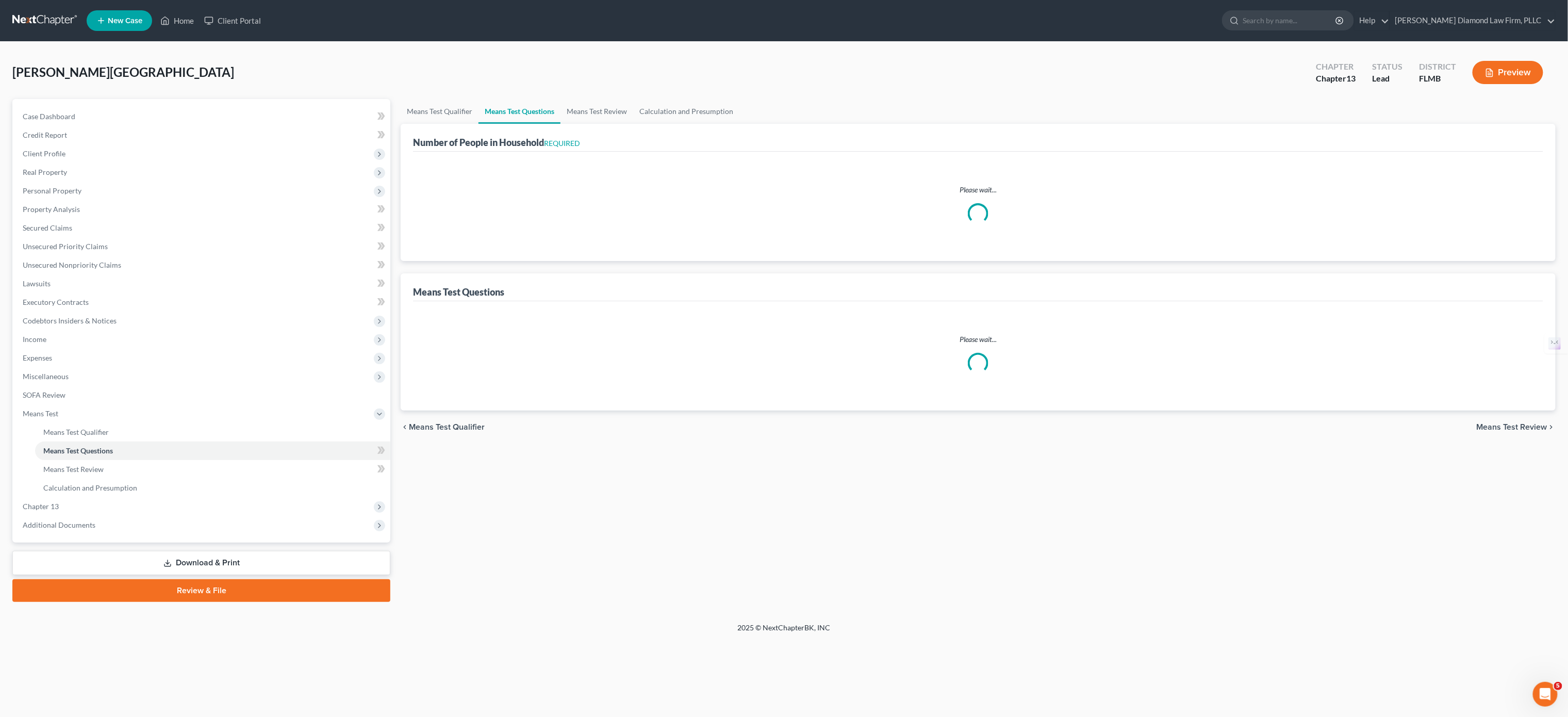
select select "1"
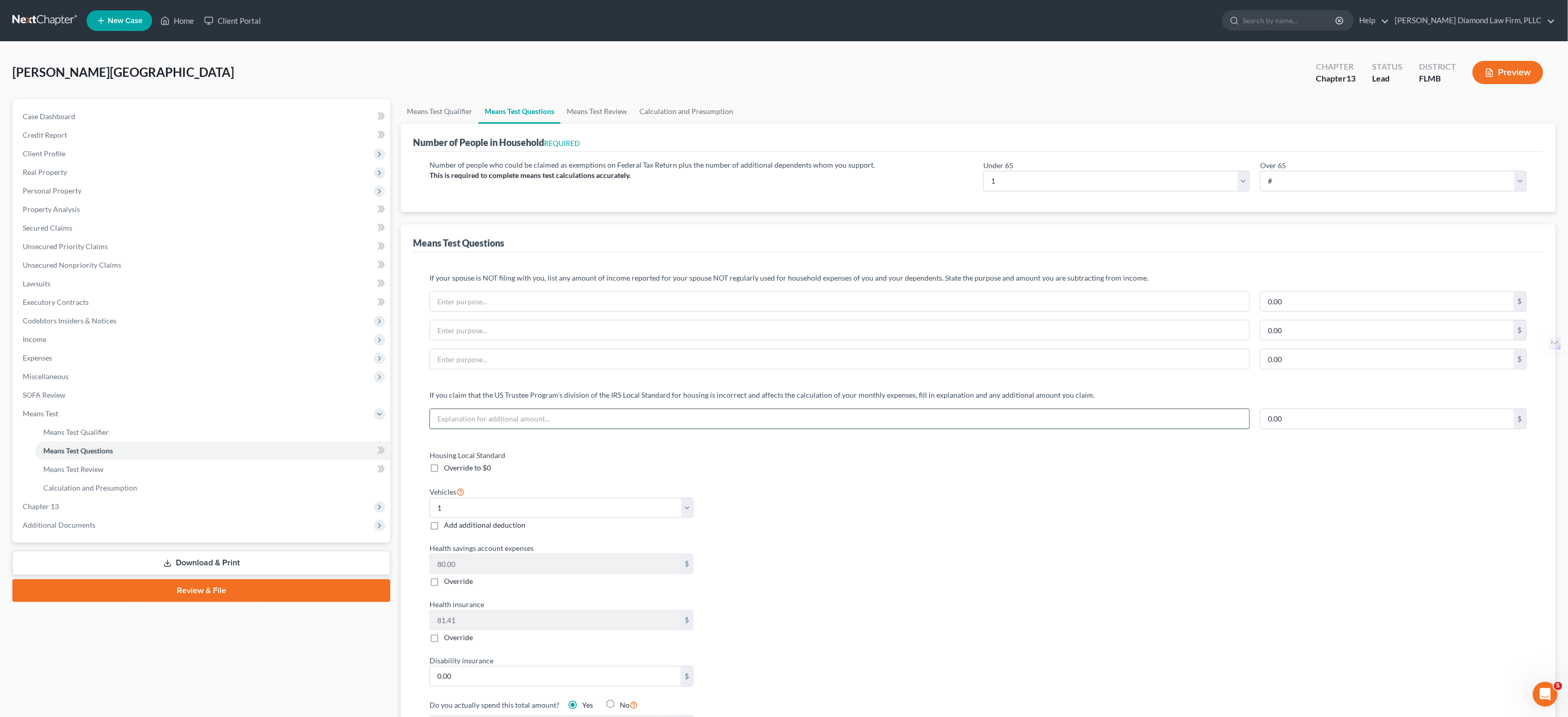
click at [529, 424] on input "text" at bounding box center [840, 419] width 819 height 20
type input "Actual rent expenses"
type input "106"
click at [748, 448] on label "Health savings account expenses" at bounding box center [698, 548] width 548 height 11
click at [646, 106] on link "Calculation and Presumption" at bounding box center [687, 112] width 106 height 25
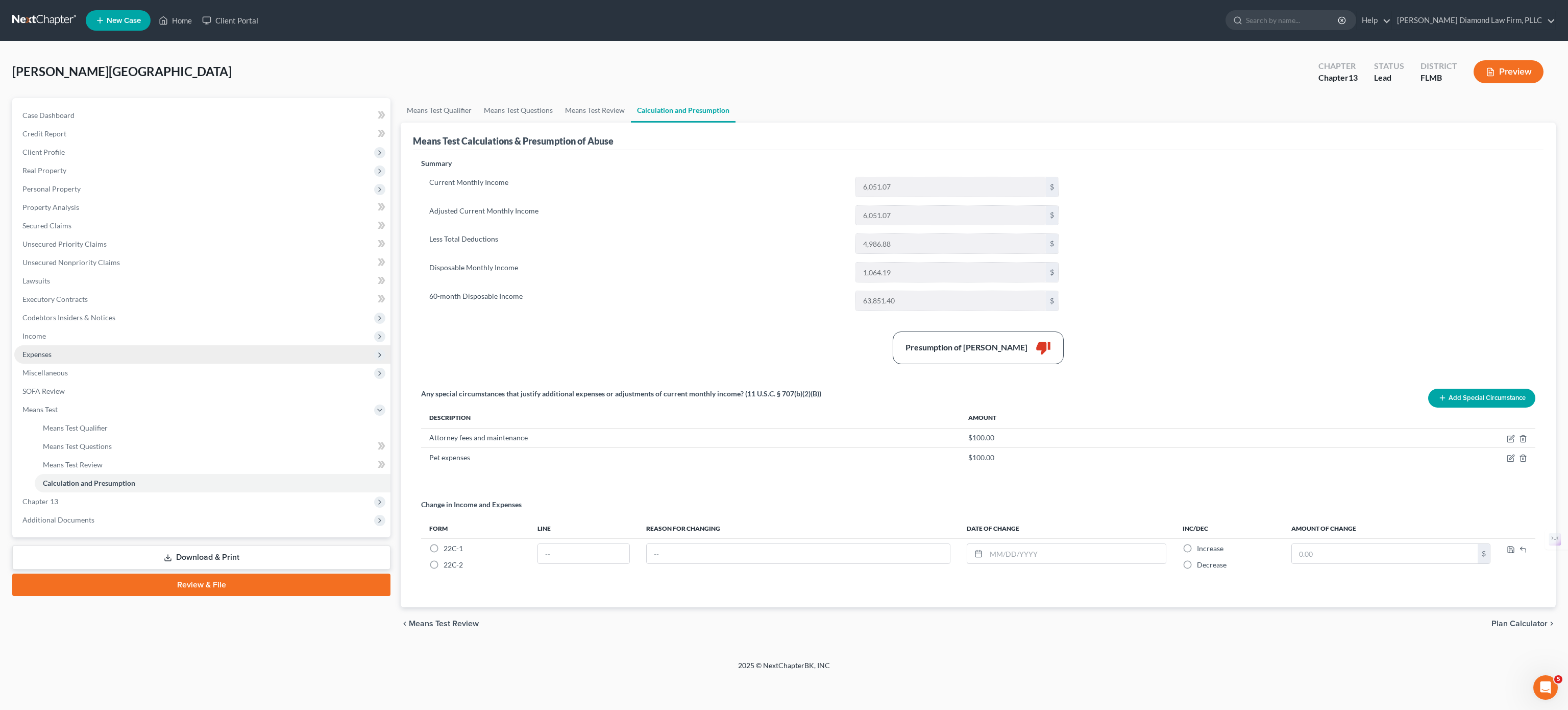
click at [86, 349] on span "Expenses" at bounding box center [202, 355] width 376 height 18
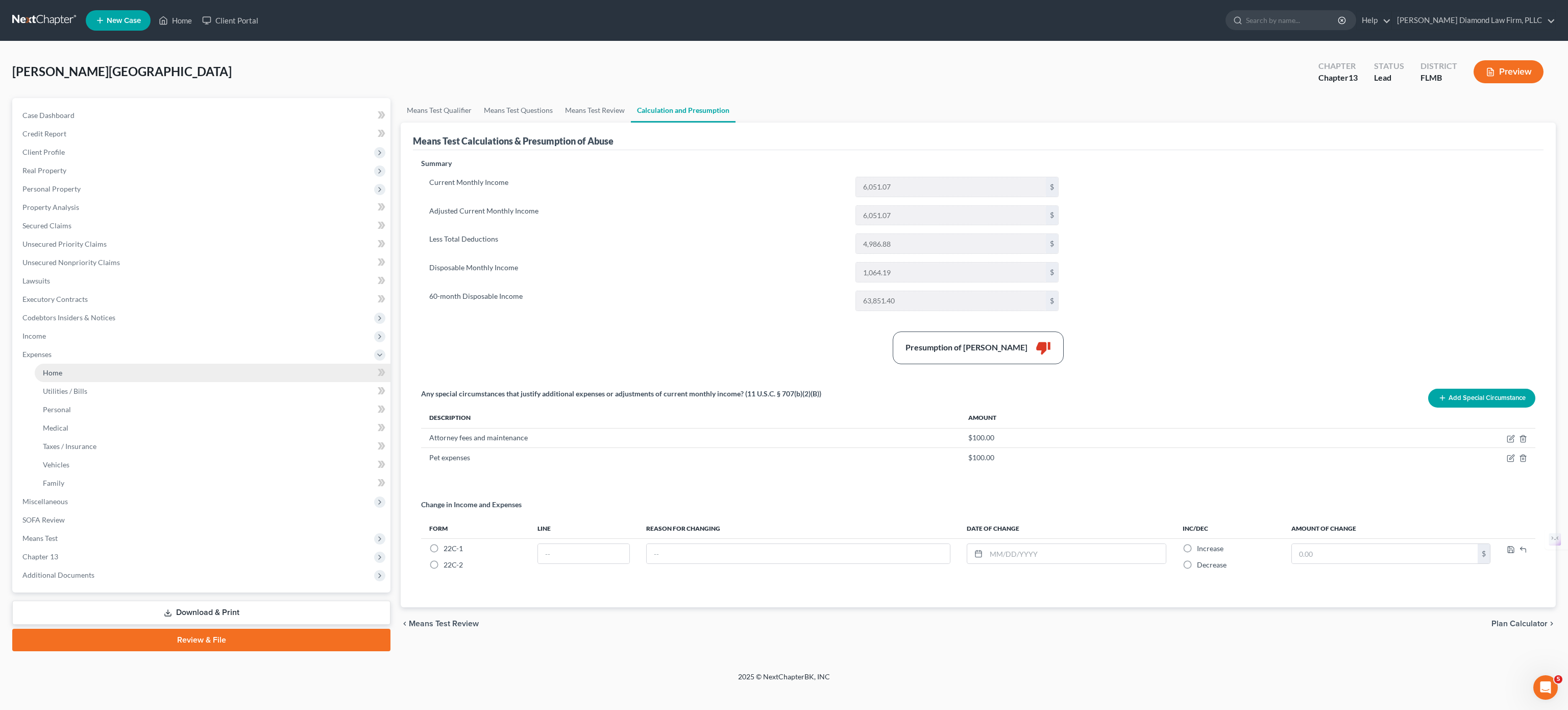
click at [86, 371] on link "Home" at bounding box center [213, 373] width 356 height 18
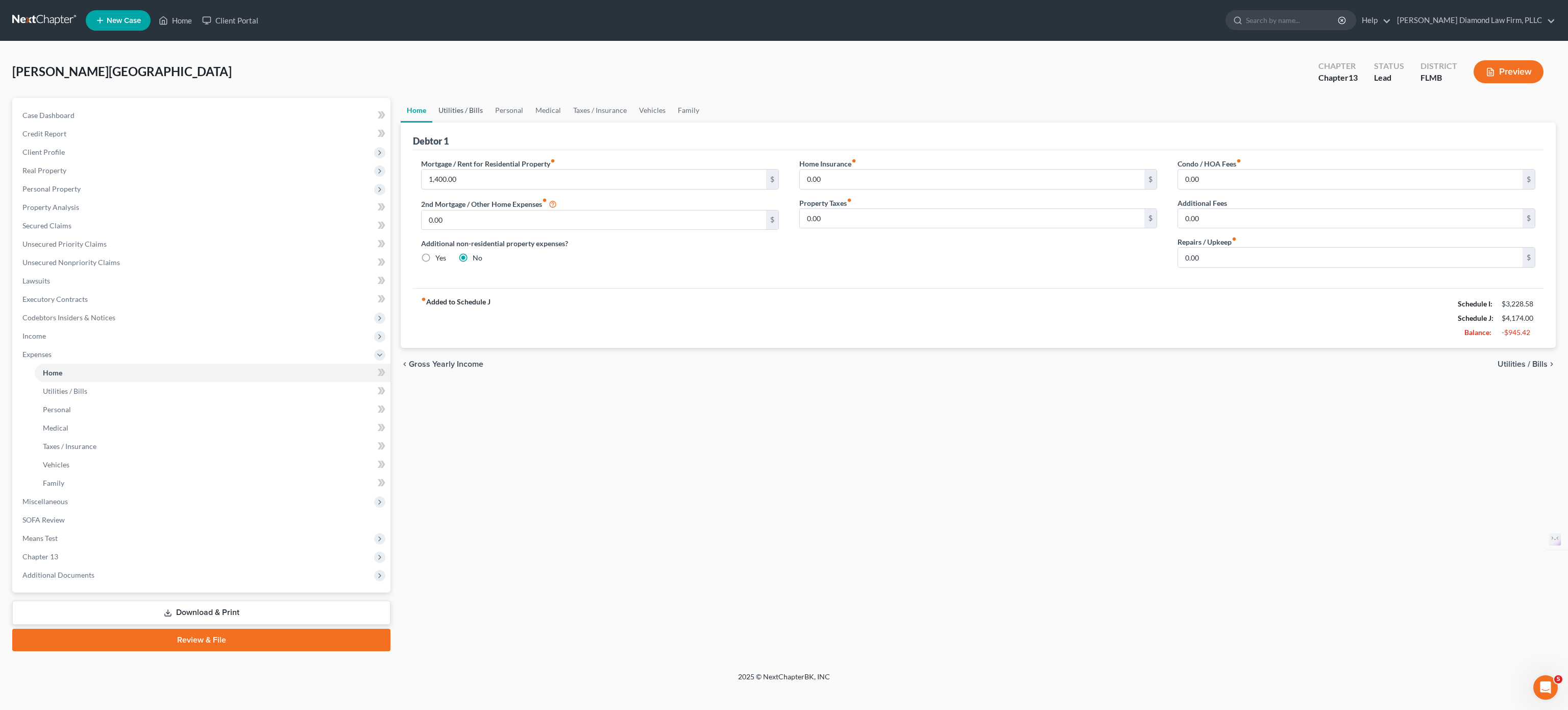
click at [460, 109] on link "Utilities / Bills" at bounding box center [460, 110] width 56 height 25
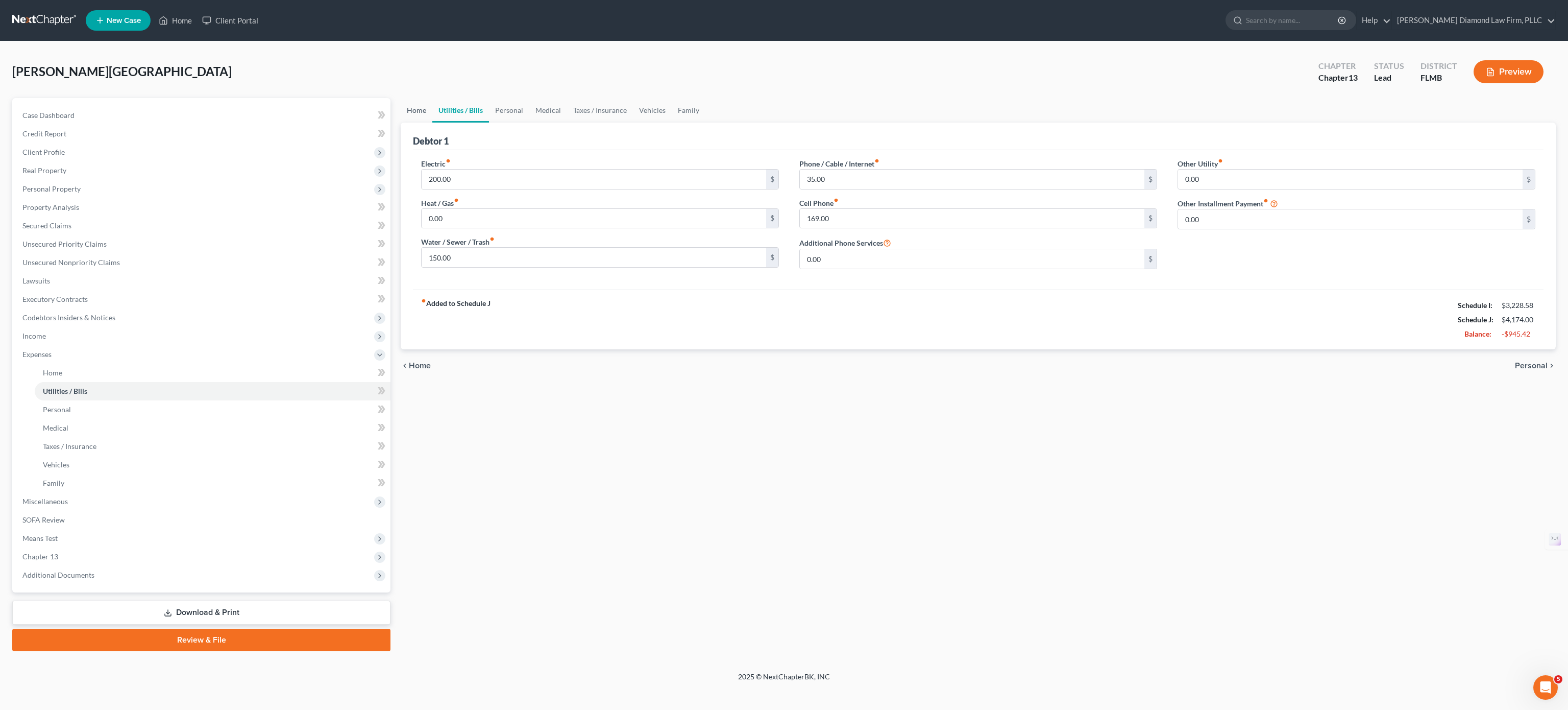
click at [415, 113] on link "Home" at bounding box center [417, 110] width 32 height 25
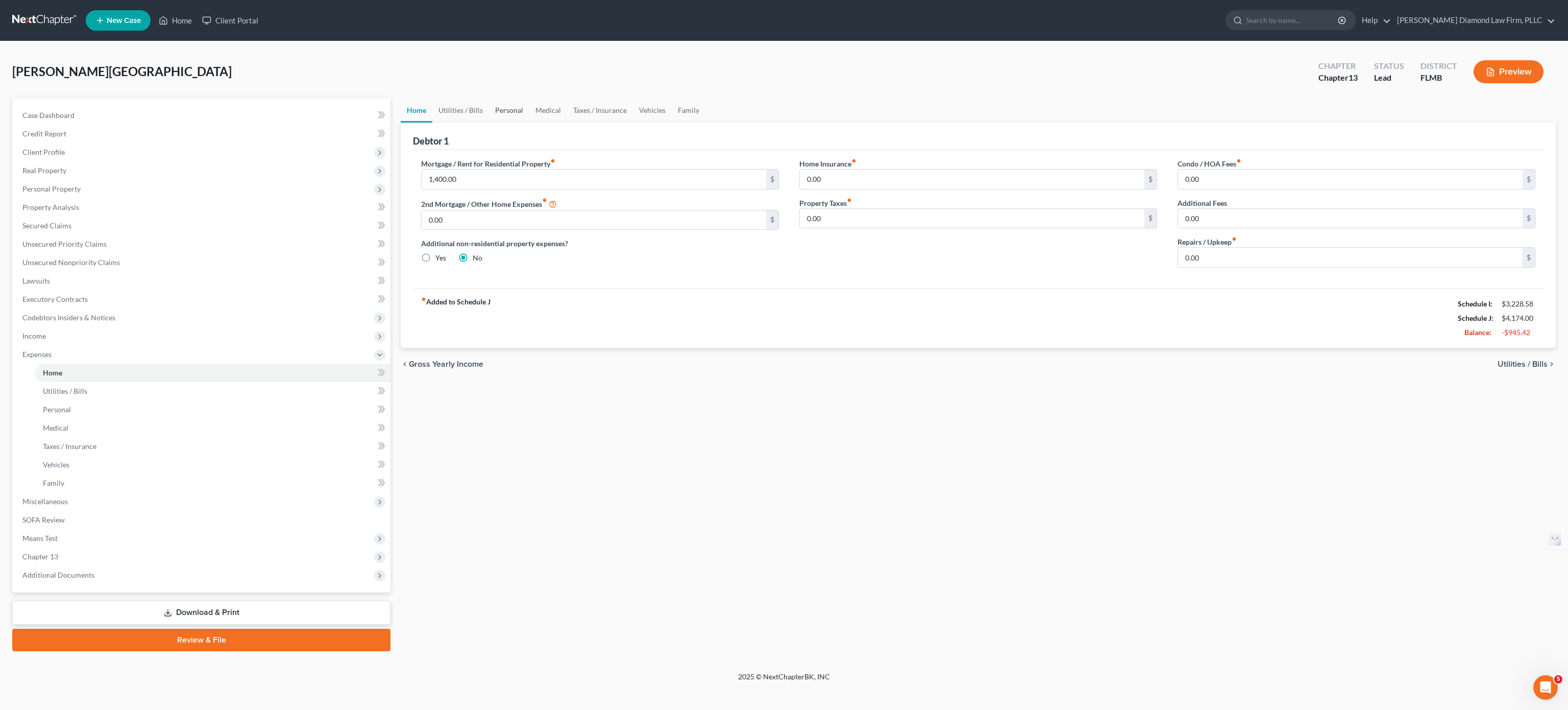
click at [505, 103] on link "Personal" at bounding box center [509, 110] width 41 height 25
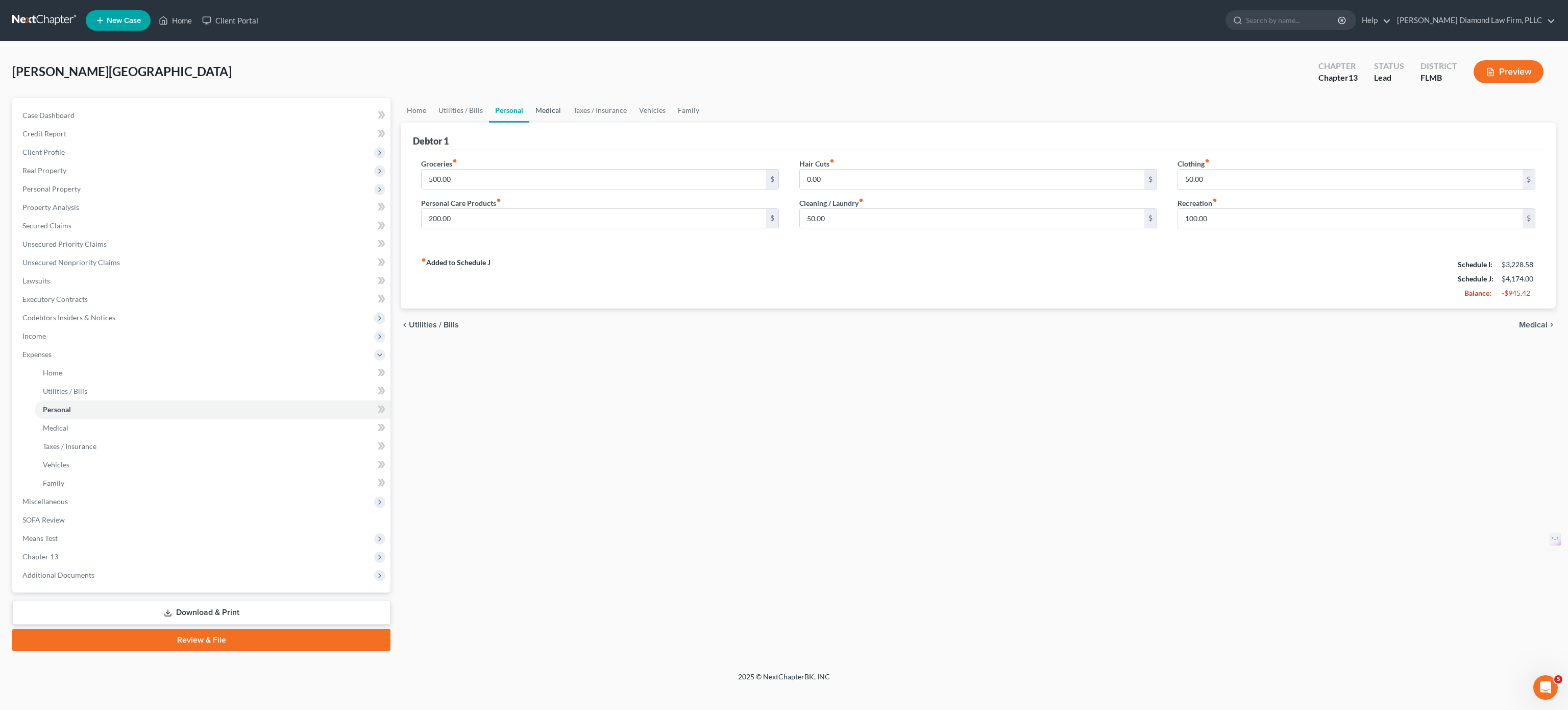
click at [544, 101] on link "Medical" at bounding box center [548, 110] width 38 height 25
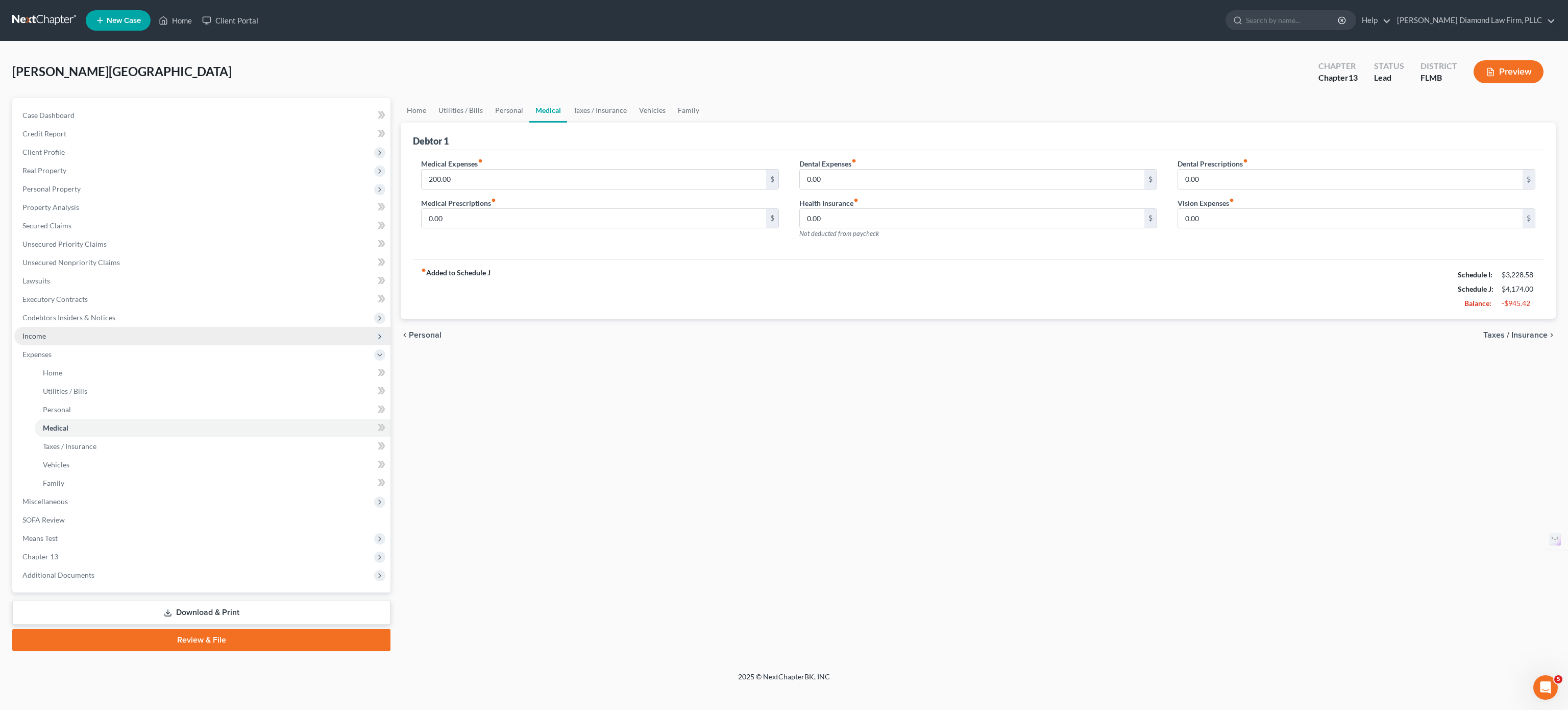
click at [68, 340] on span "Income" at bounding box center [202, 336] width 376 height 18
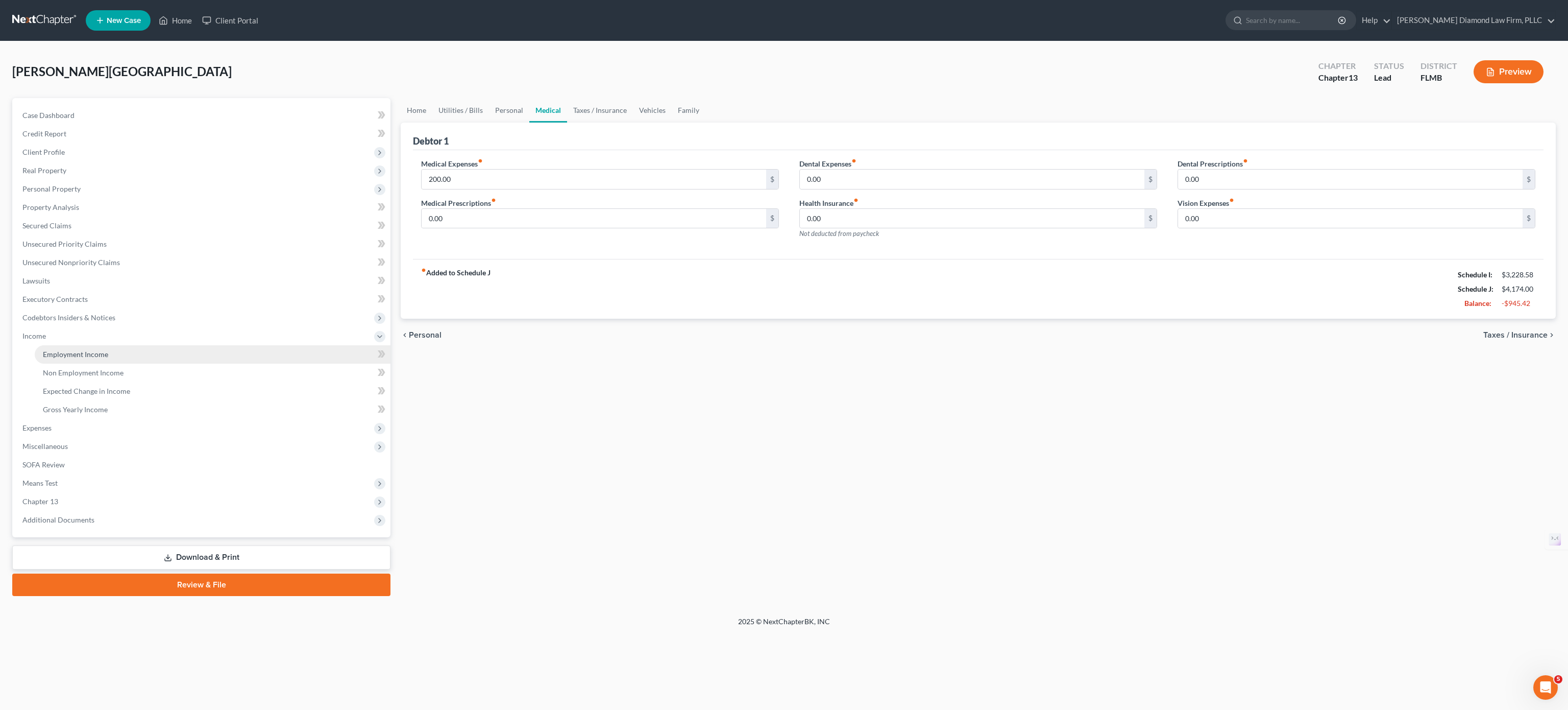
click at [77, 355] on span "Employment Income" at bounding box center [75, 355] width 65 height 9
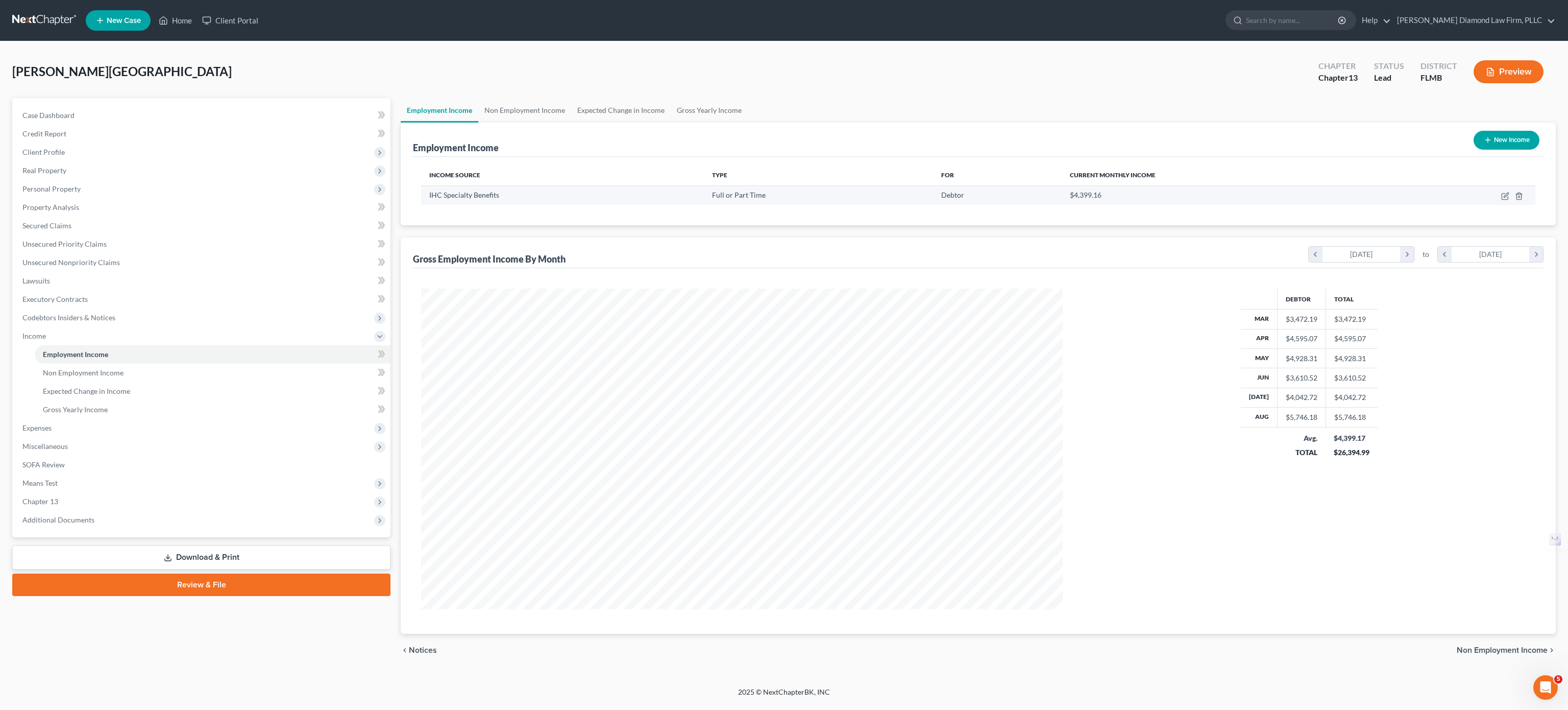
scroll to position [320, 662]
click at [1504, 195] on icon "button" at bounding box center [1505, 196] width 8 height 8
select select "0"
select select "24"
select select "2"
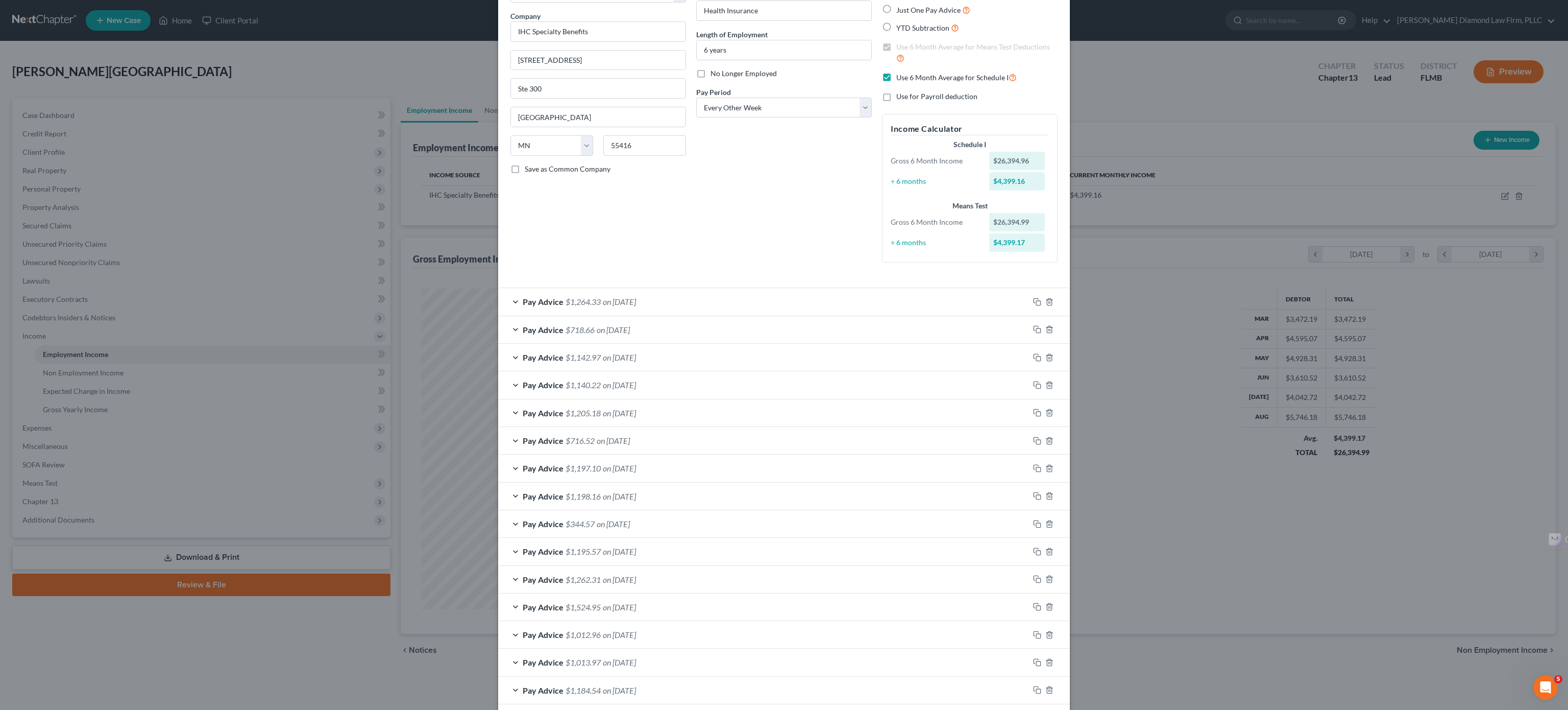
scroll to position [0, 0]
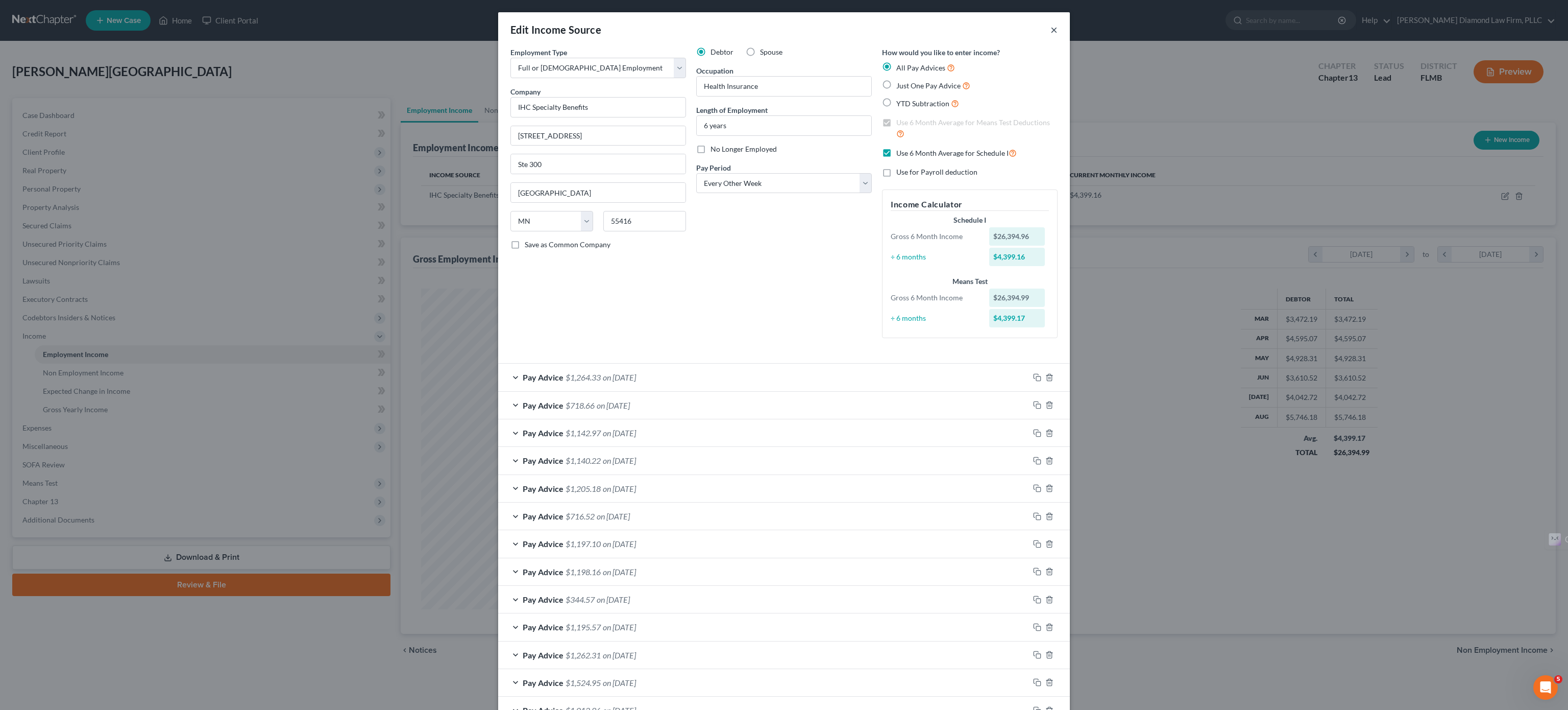
click at [1051, 31] on button "×" at bounding box center [1054, 29] width 8 height 12
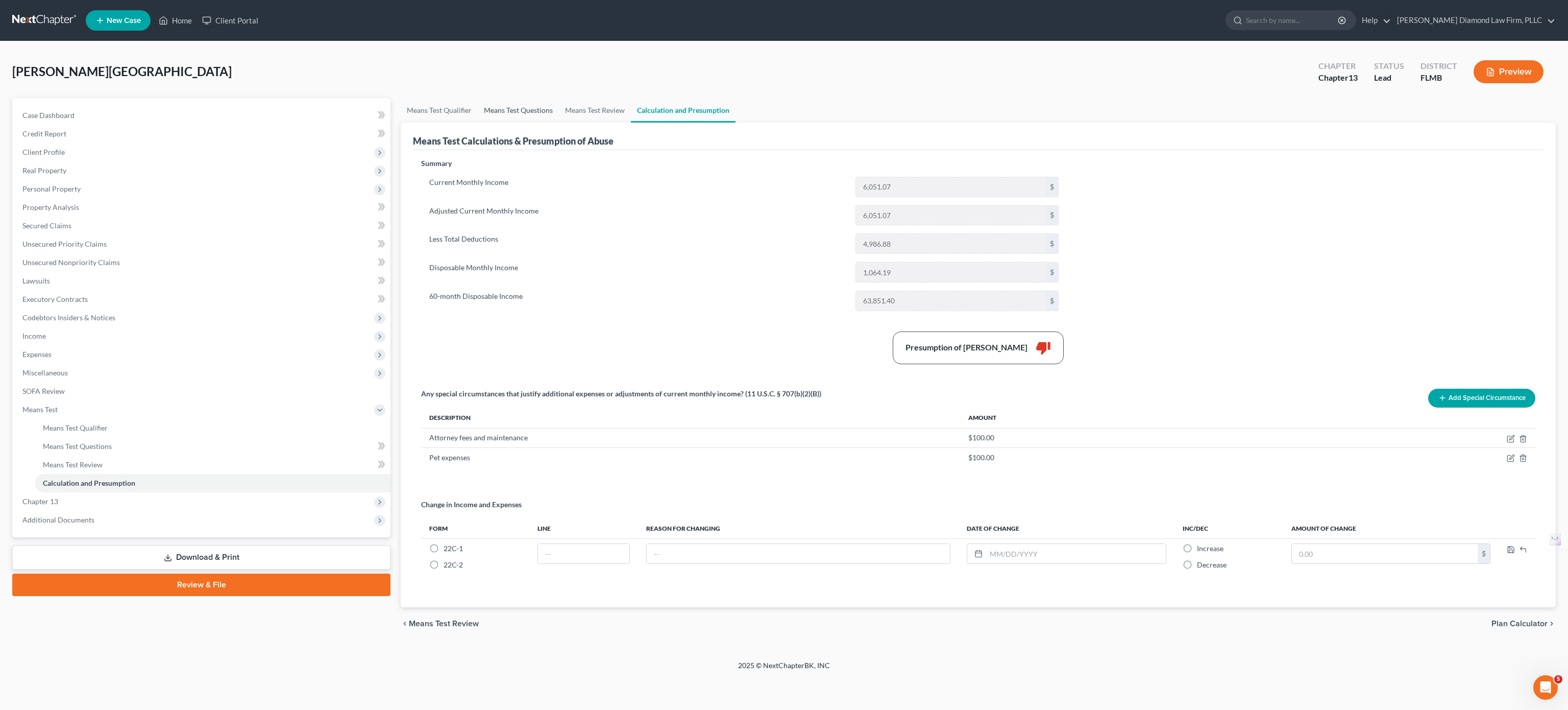
click at [500, 106] on link "Means Test Questions" at bounding box center [518, 110] width 81 height 25
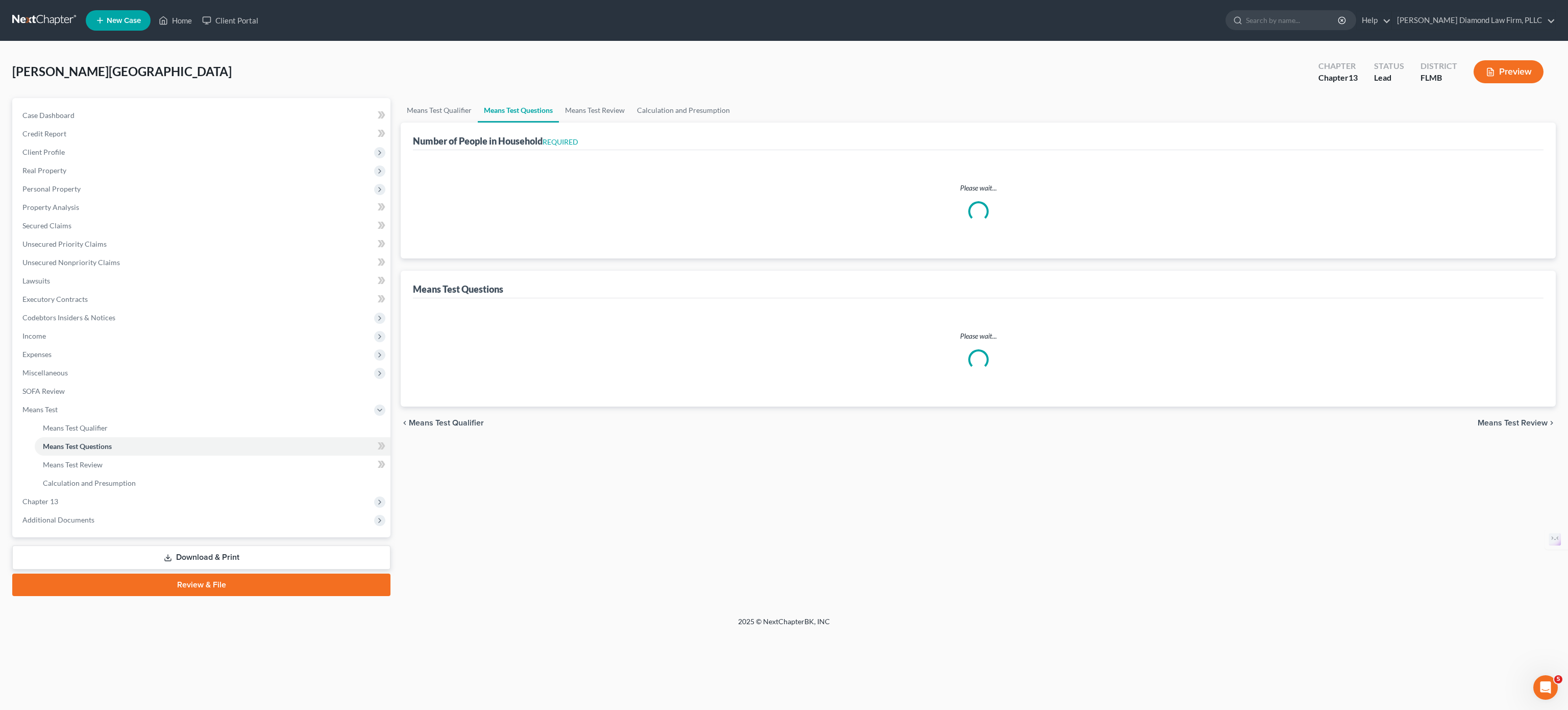
select select "1"
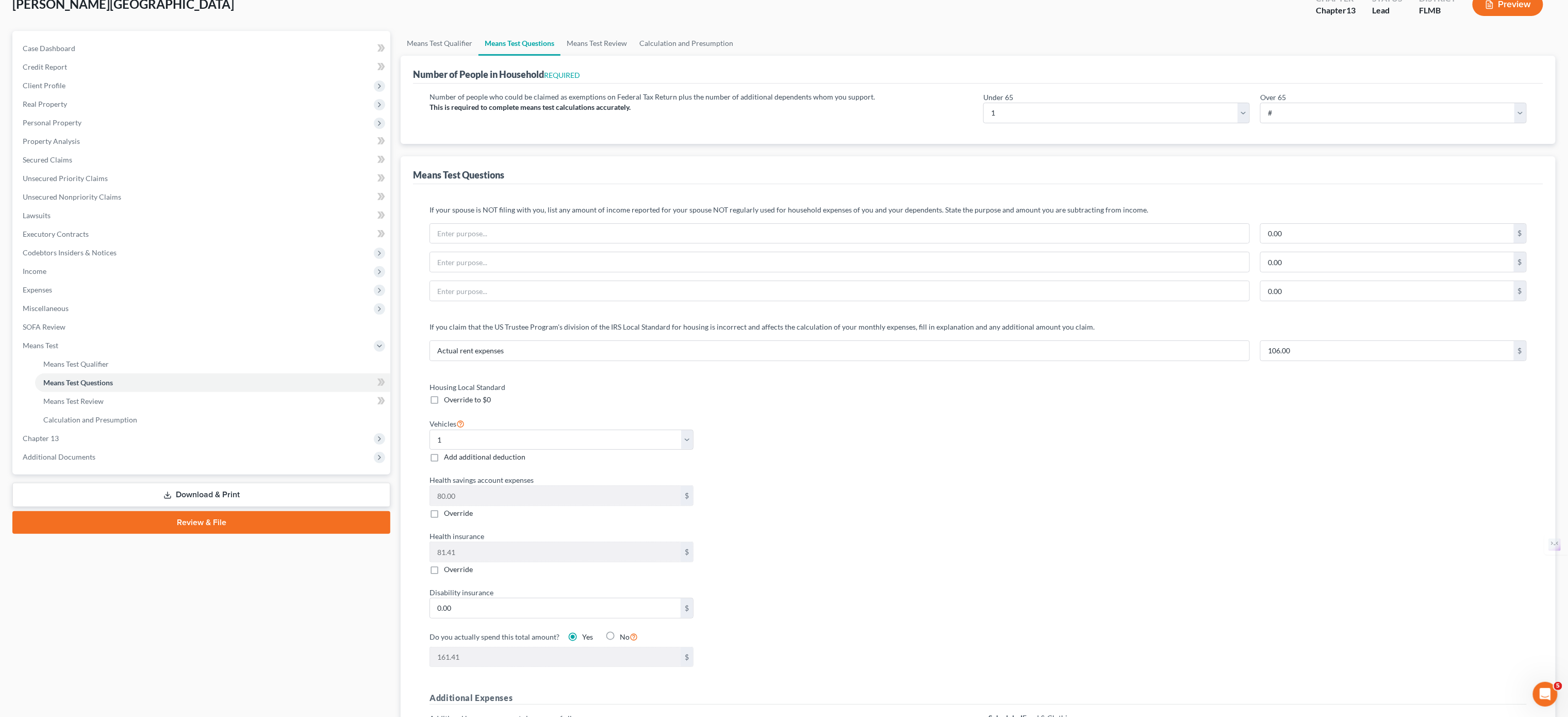
scroll to position [55, 0]
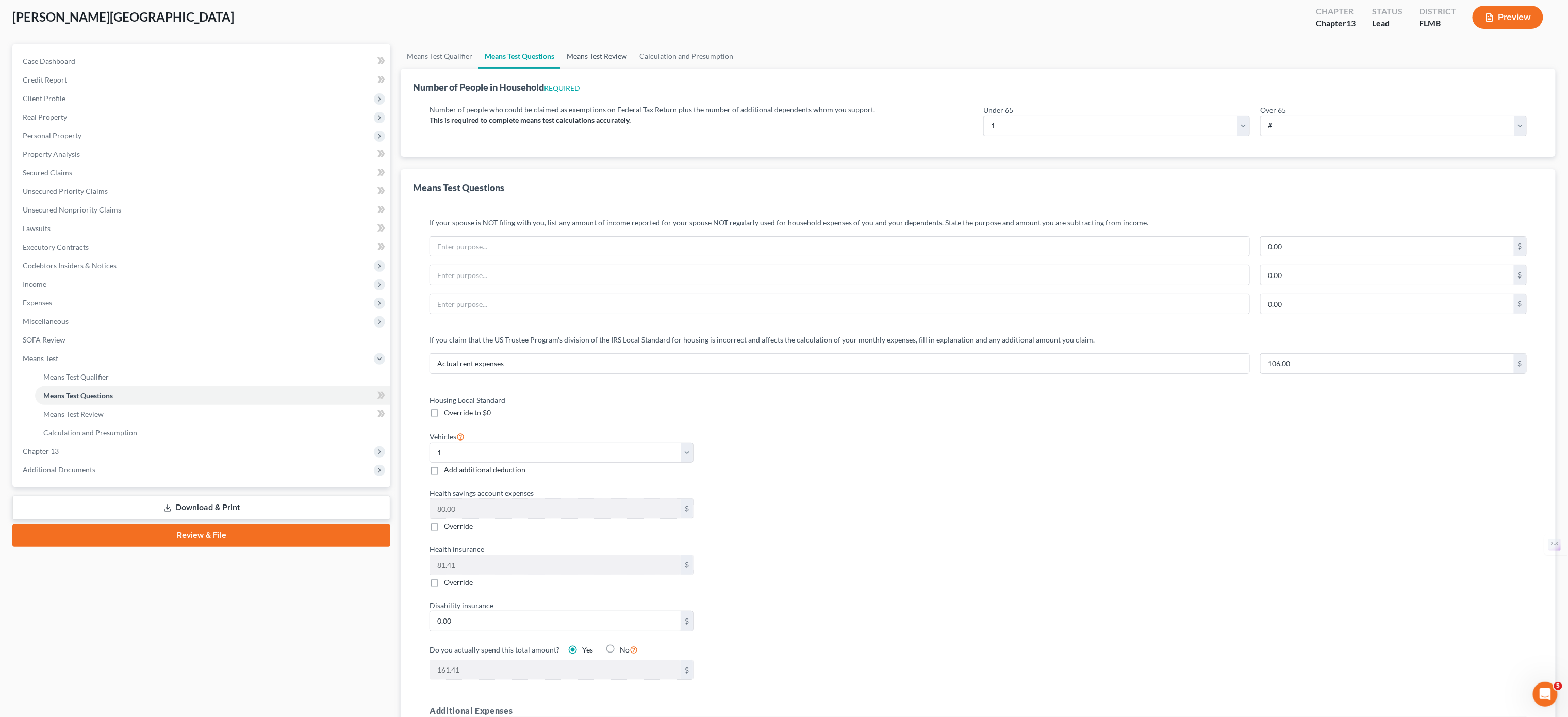
click at [589, 62] on link "Means Test Review" at bounding box center [597, 56] width 73 height 25
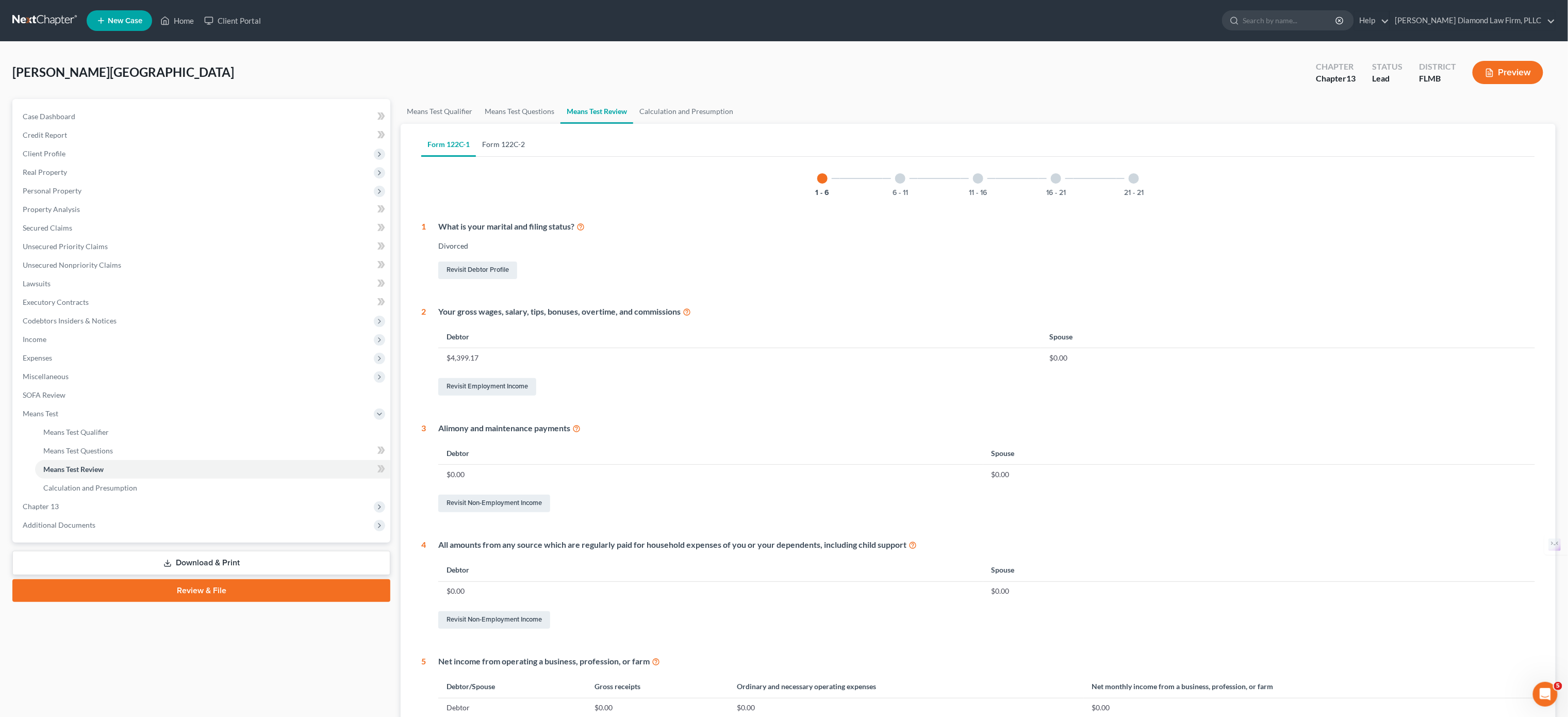
click at [527, 143] on link "Form 122C-2" at bounding box center [503, 144] width 55 height 25
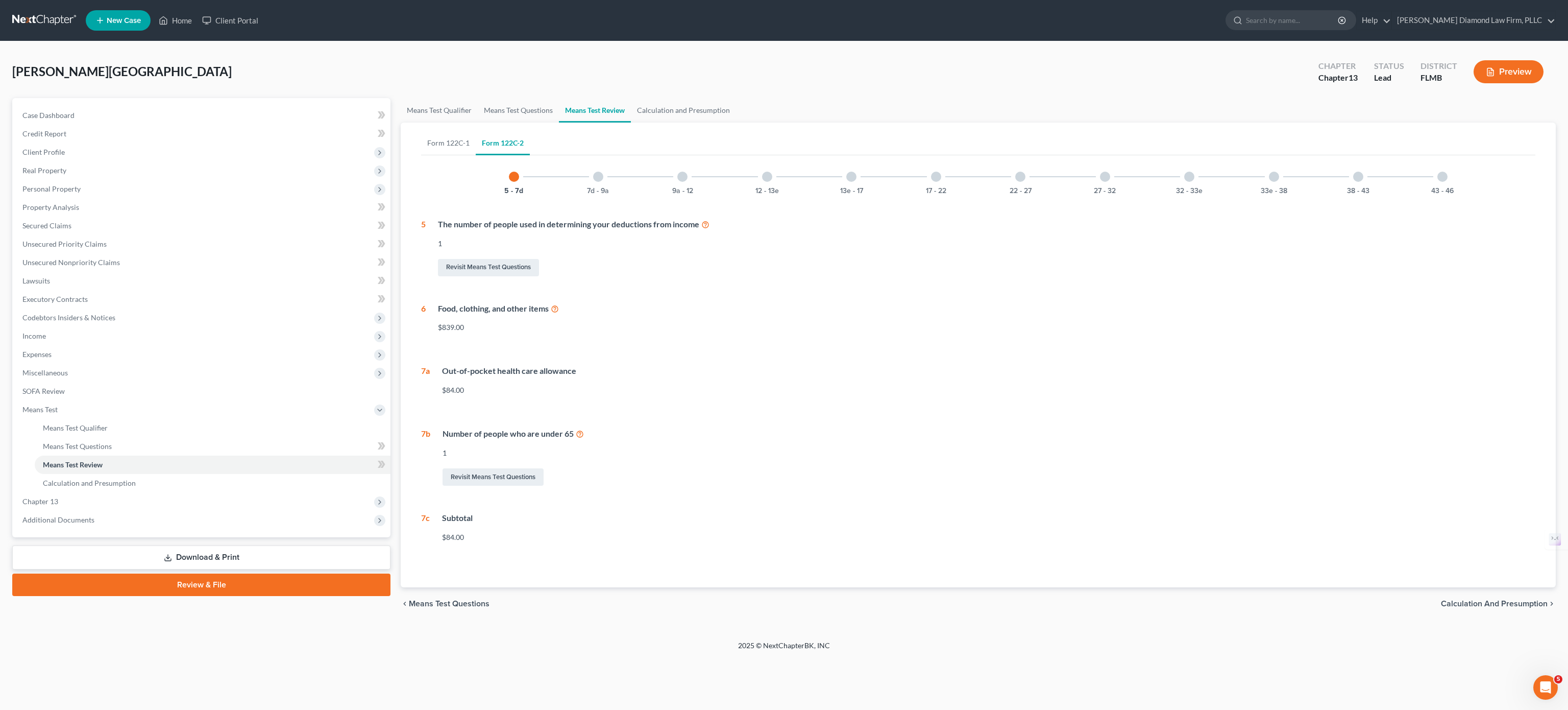
click at [602, 180] on div "7d - 9a" at bounding box center [599, 177] width 35 height 35
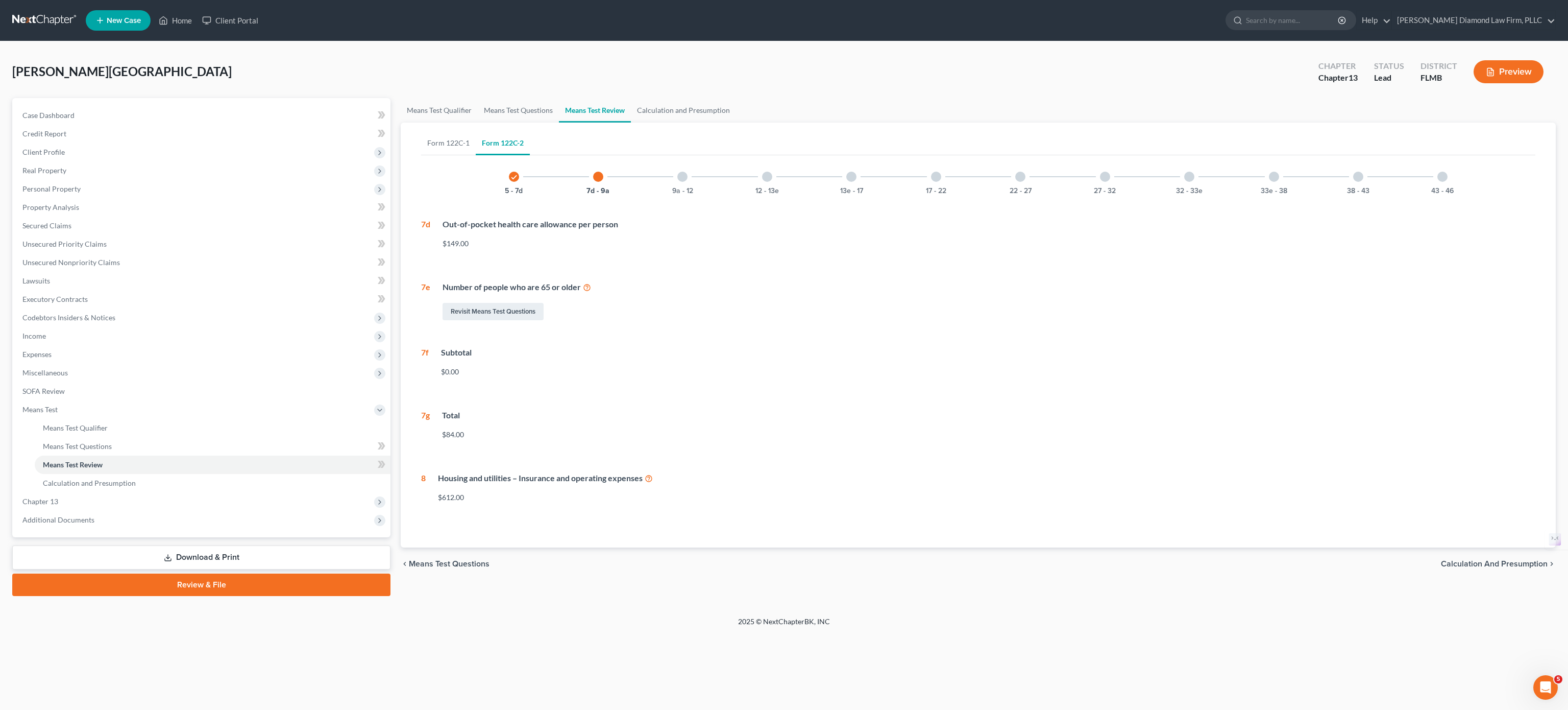
click at [680, 180] on div at bounding box center [683, 177] width 11 height 11
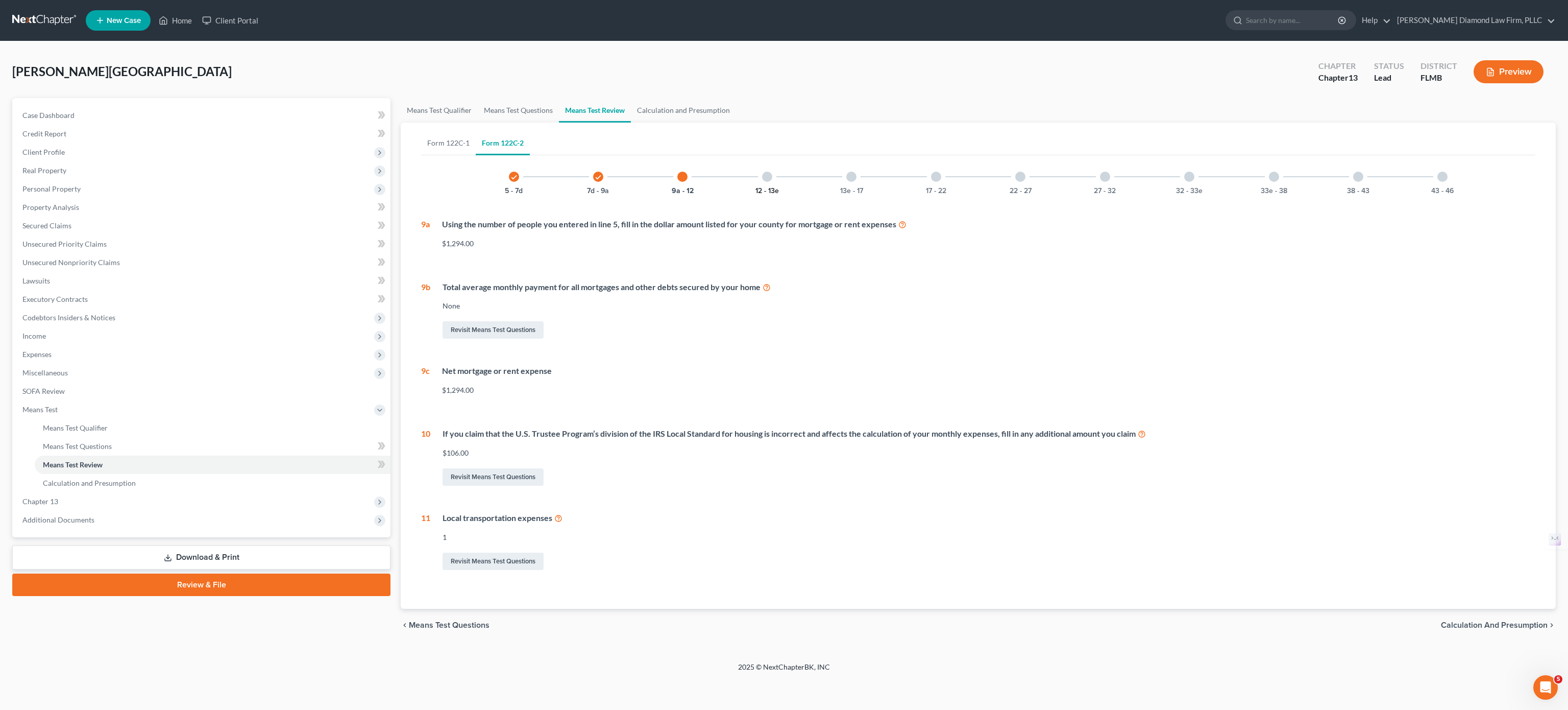
click at [773, 189] on button "12 - 13e" at bounding box center [767, 191] width 23 height 8
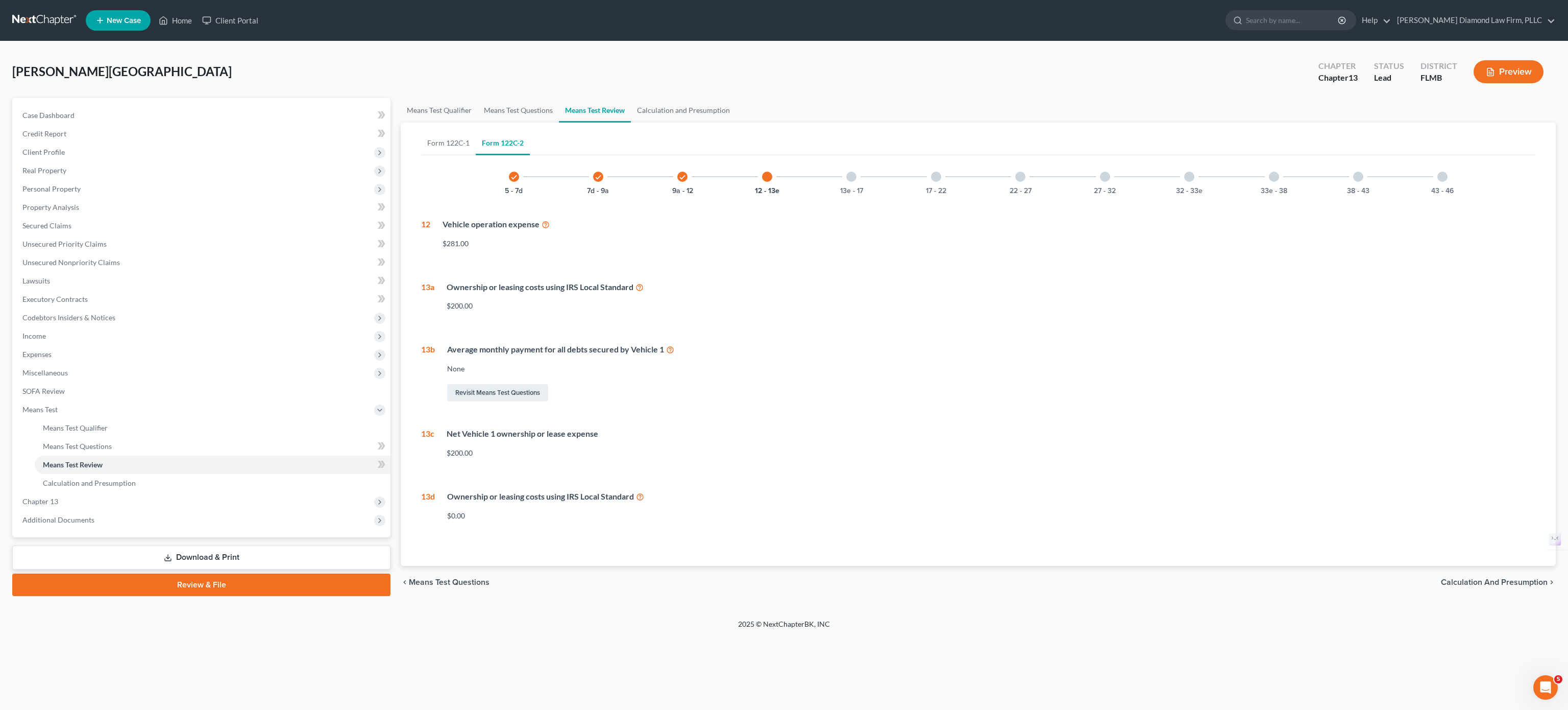
click at [846, 180] on div "13e - 17" at bounding box center [852, 177] width 35 height 35
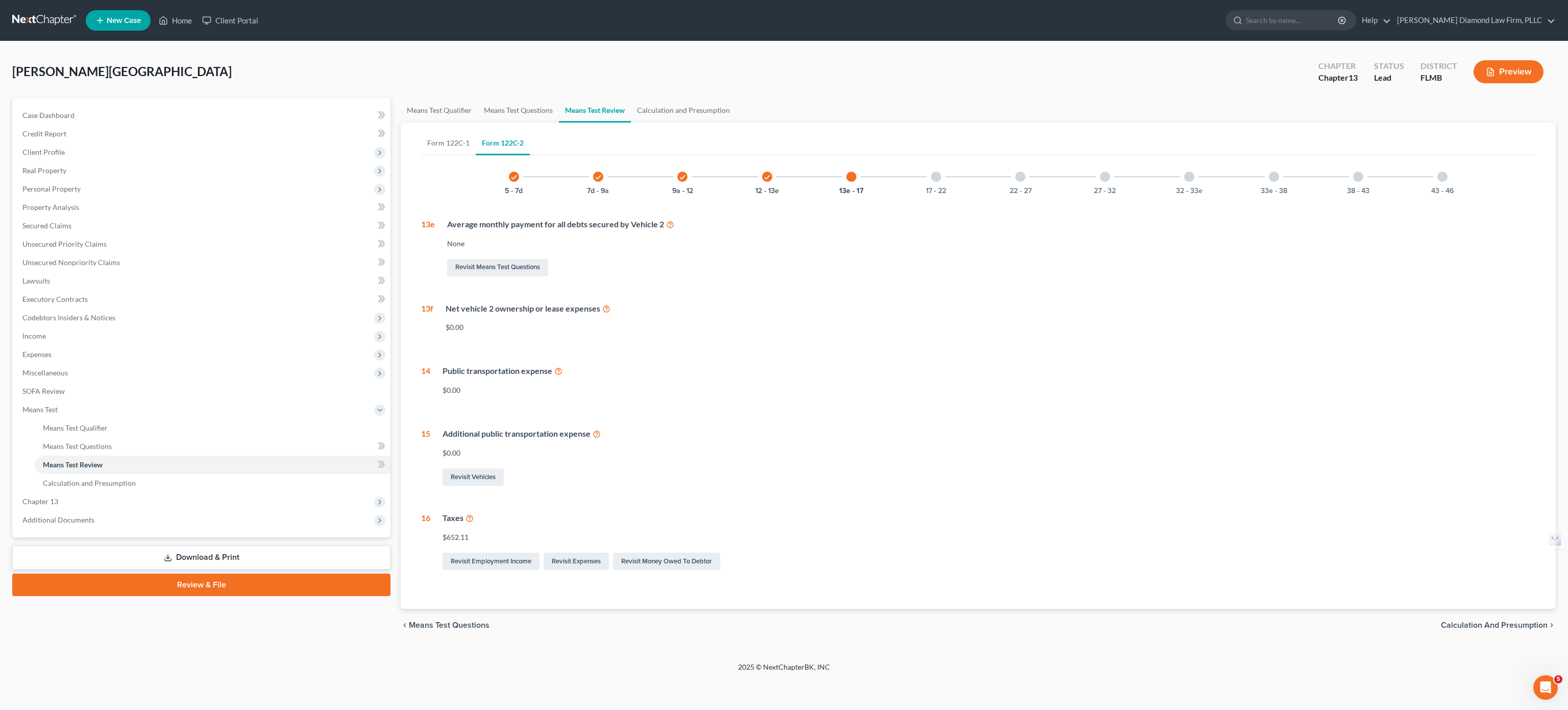
click at [931, 180] on div "17 - 22" at bounding box center [936, 177] width 35 height 35
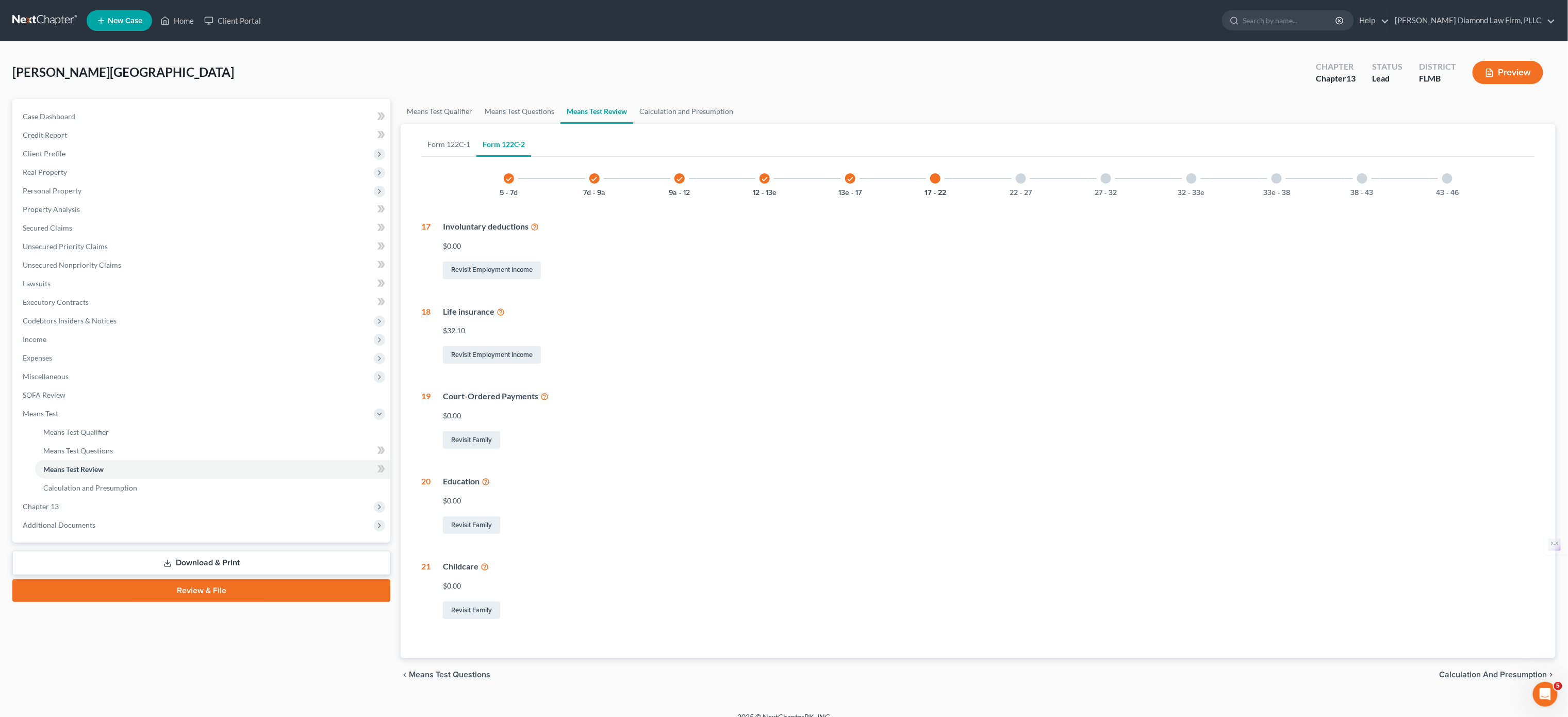
click at [1015, 187] on div "22 - 27" at bounding box center [1021, 178] width 35 height 35
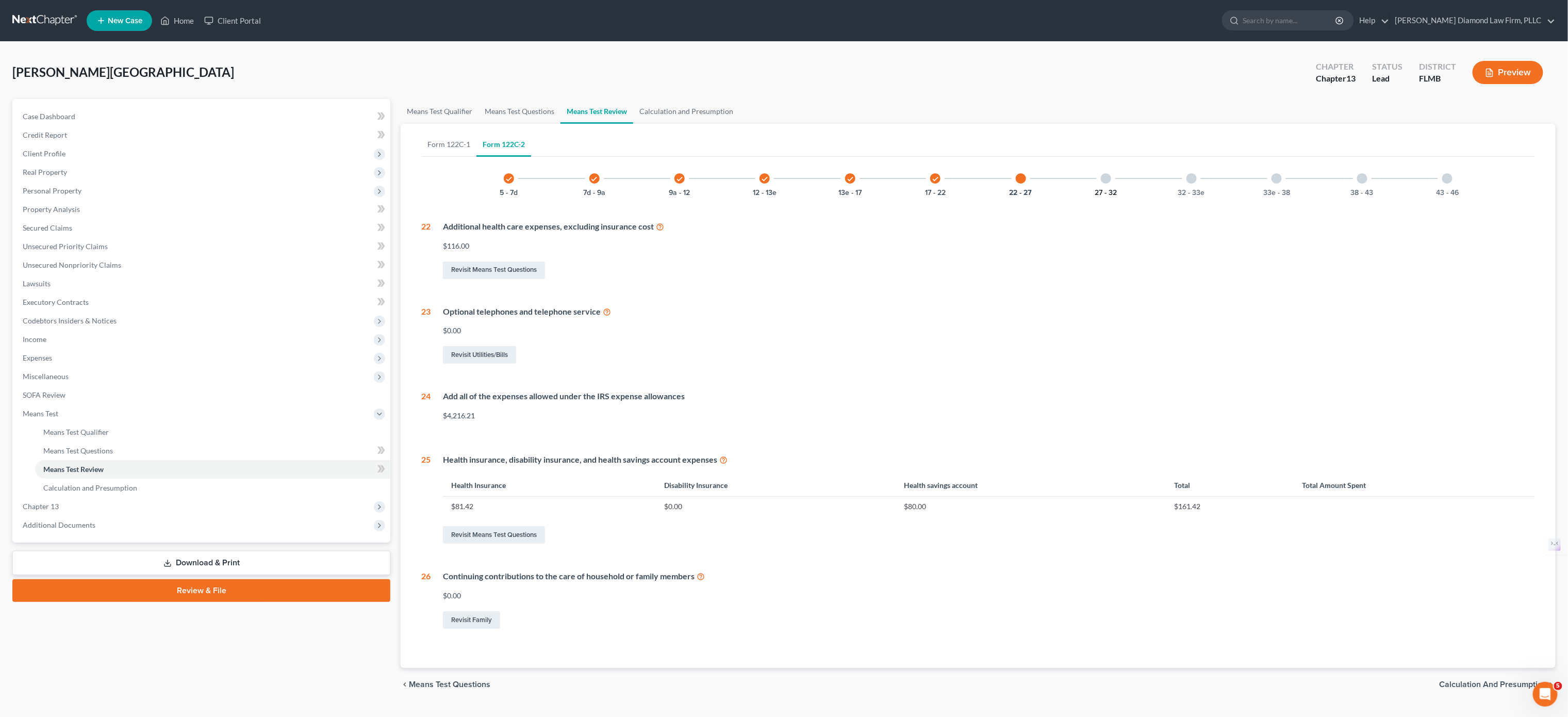
click at [1106, 194] on button "27 - 32" at bounding box center [1106, 193] width 22 height 8
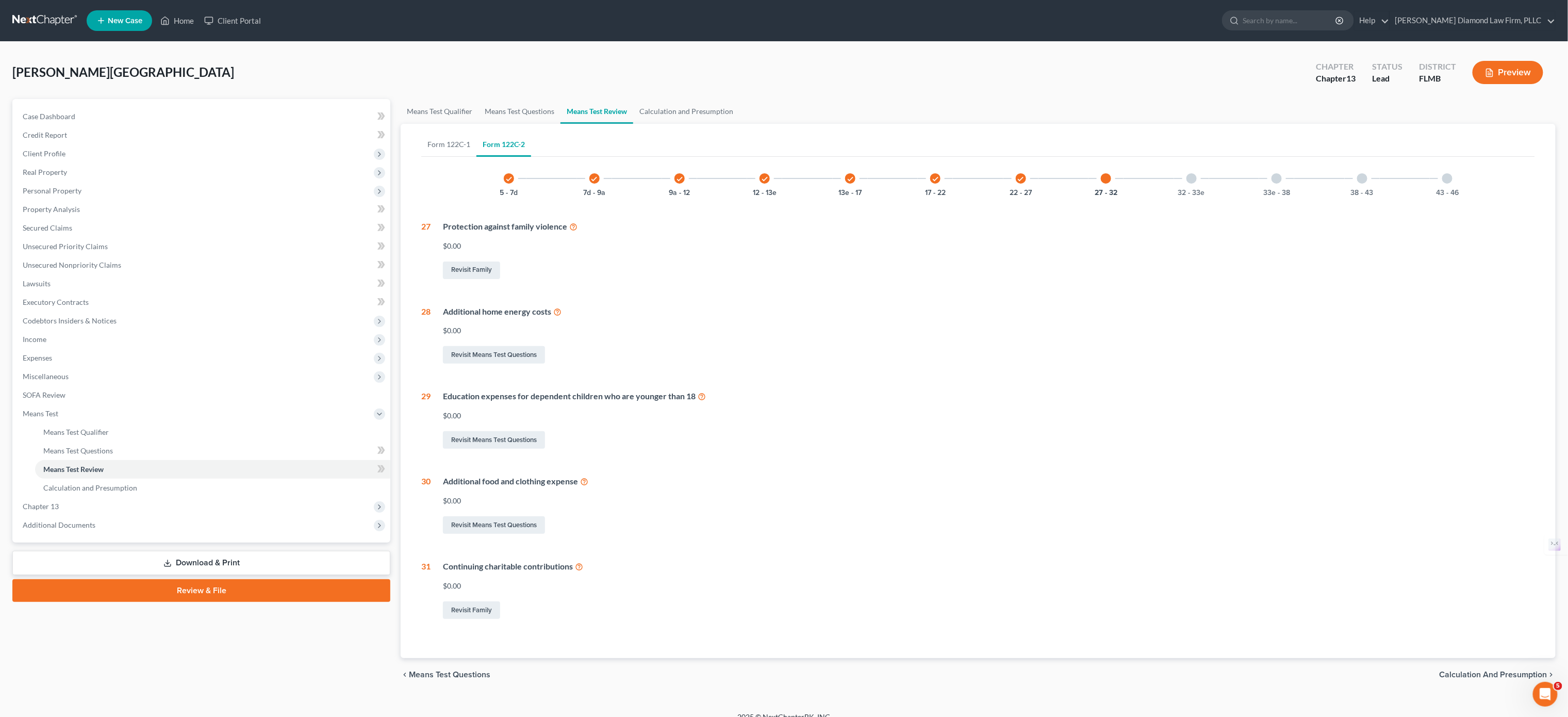
click at [1185, 181] on div "32 - 33e" at bounding box center [1192, 178] width 35 height 35
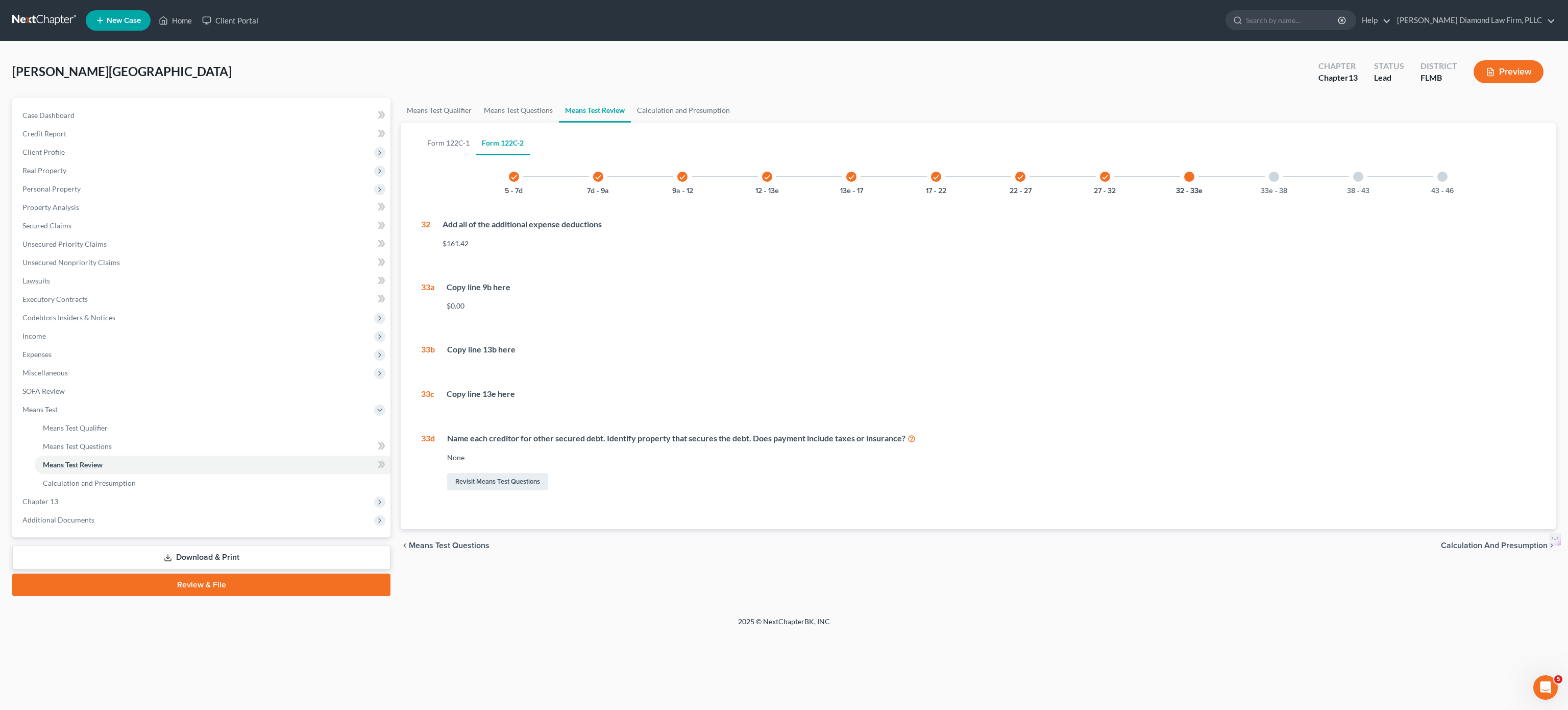
click at [1276, 182] on div "33e - 38" at bounding box center [1274, 177] width 35 height 35
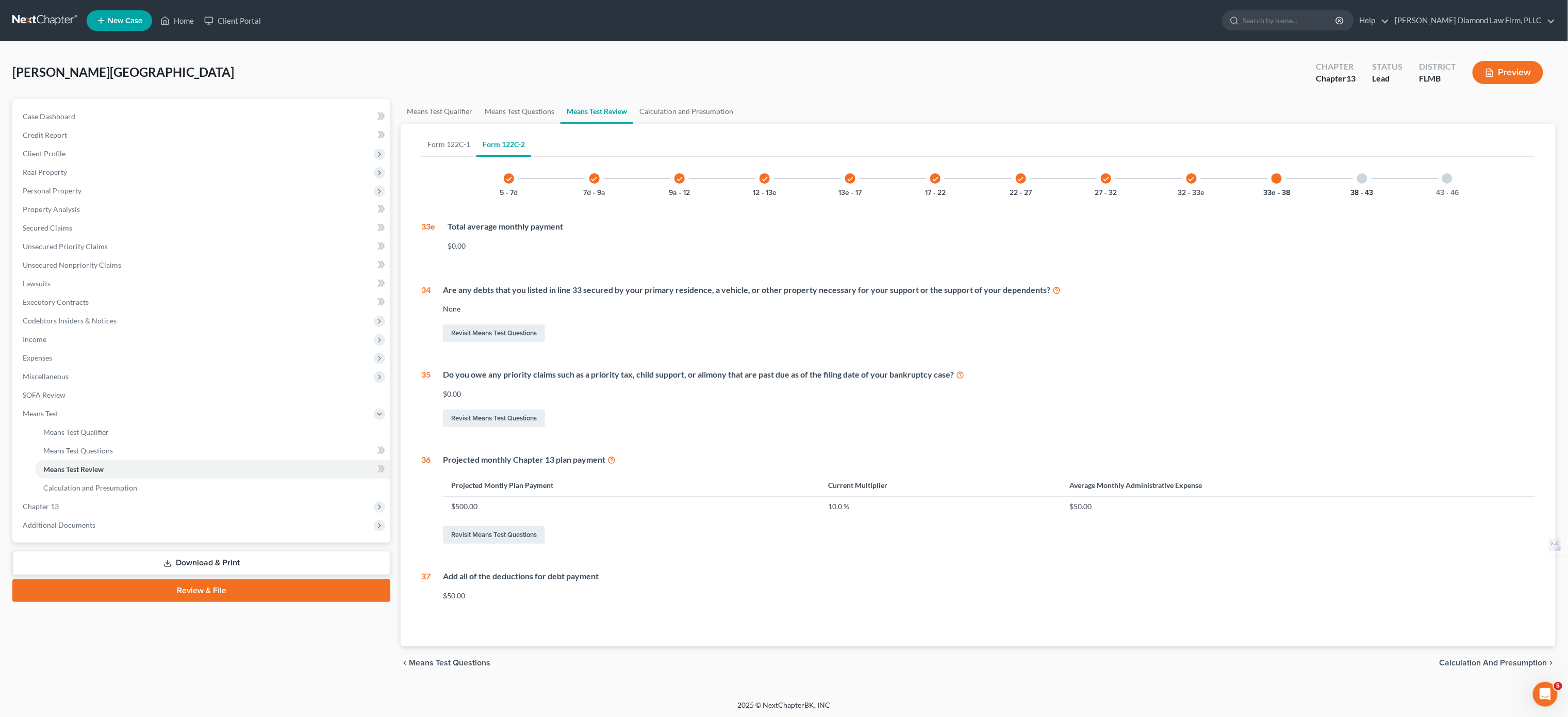
click at [1363, 191] on button "38 - 43" at bounding box center [1362, 193] width 23 height 8
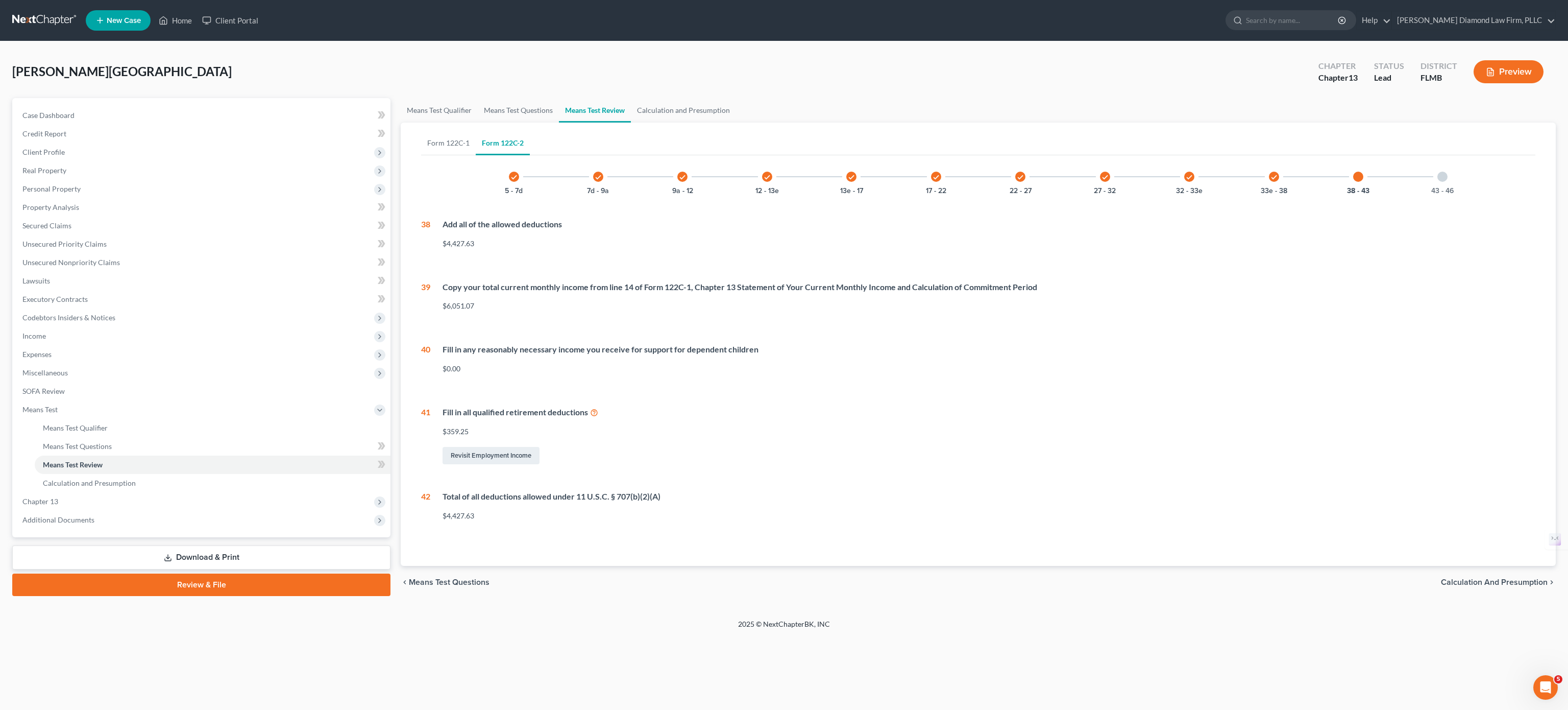
click at [1023, 184] on div "check 22 - 27" at bounding box center [1021, 177] width 35 height 35
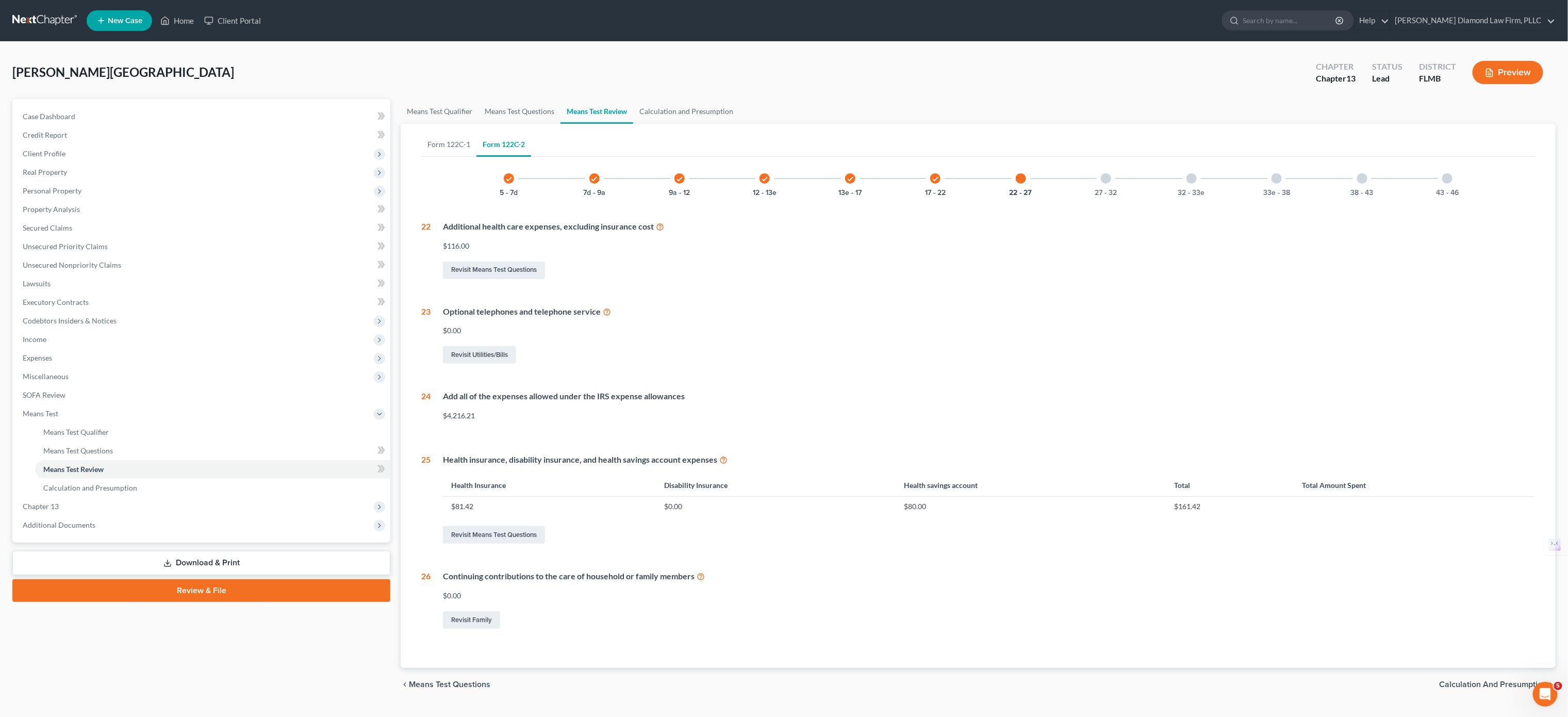
click at [937, 184] on div "check 17 - 22" at bounding box center [935, 178] width 35 height 35
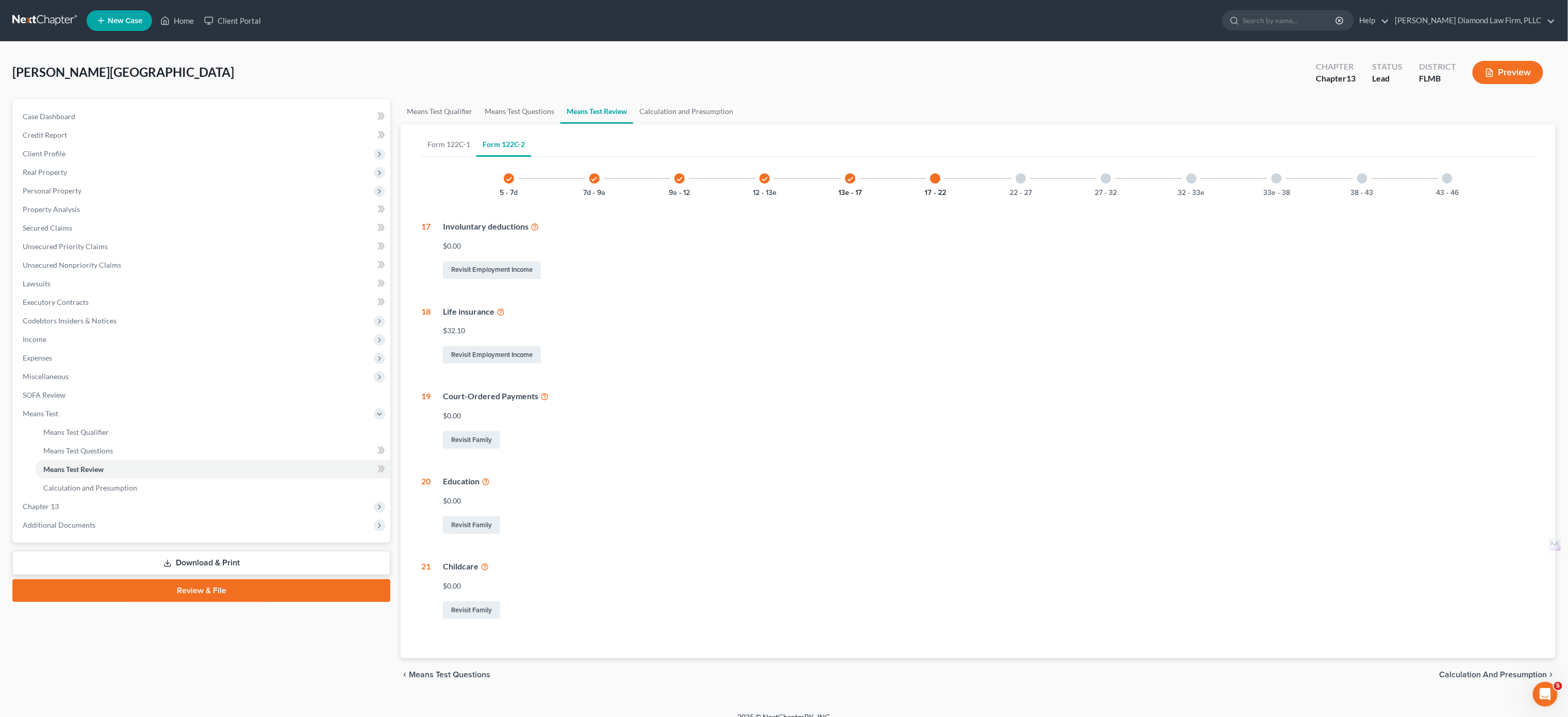
click at [852, 189] on button "13e - 17" at bounding box center [850, 193] width 24 height 8
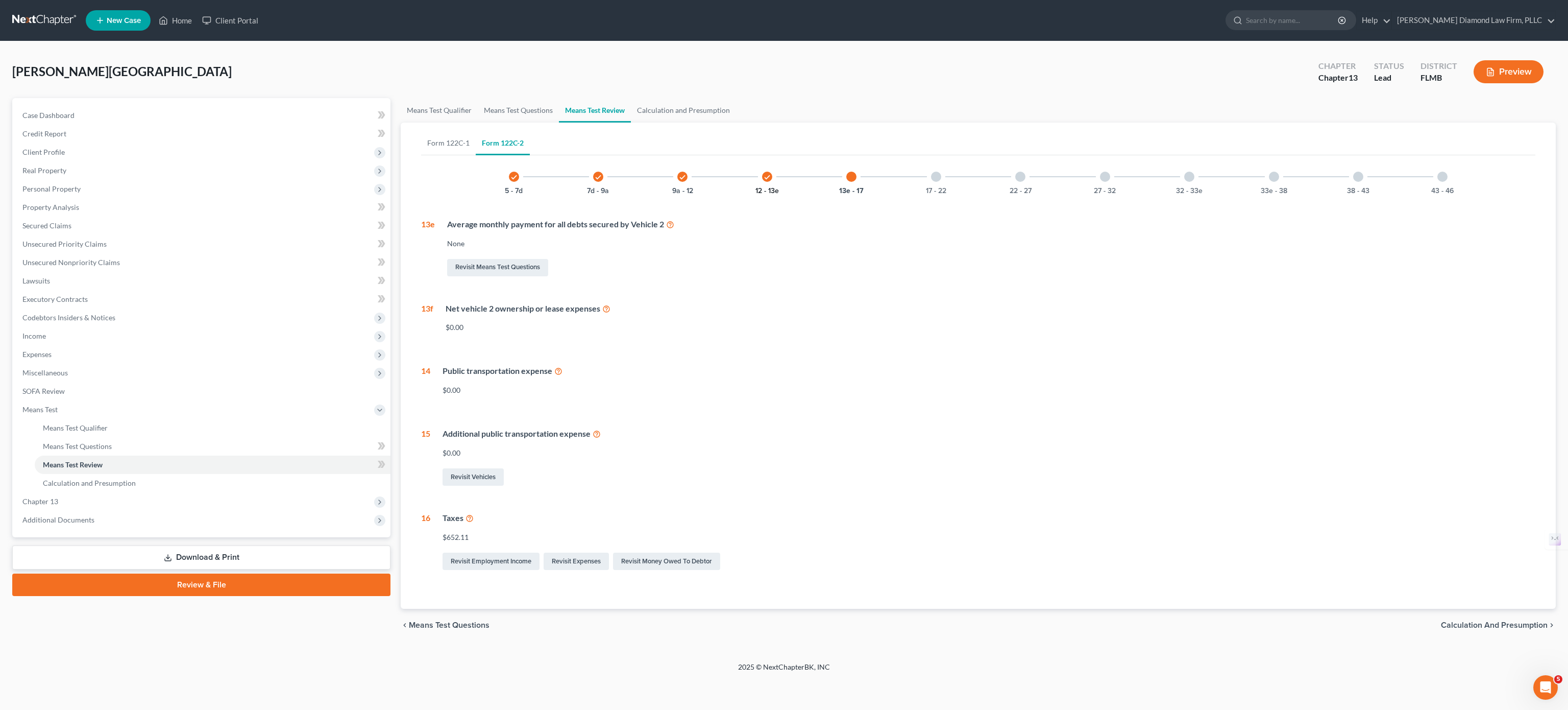
click at [777, 187] on button "12 - 13e" at bounding box center [767, 191] width 23 height 8
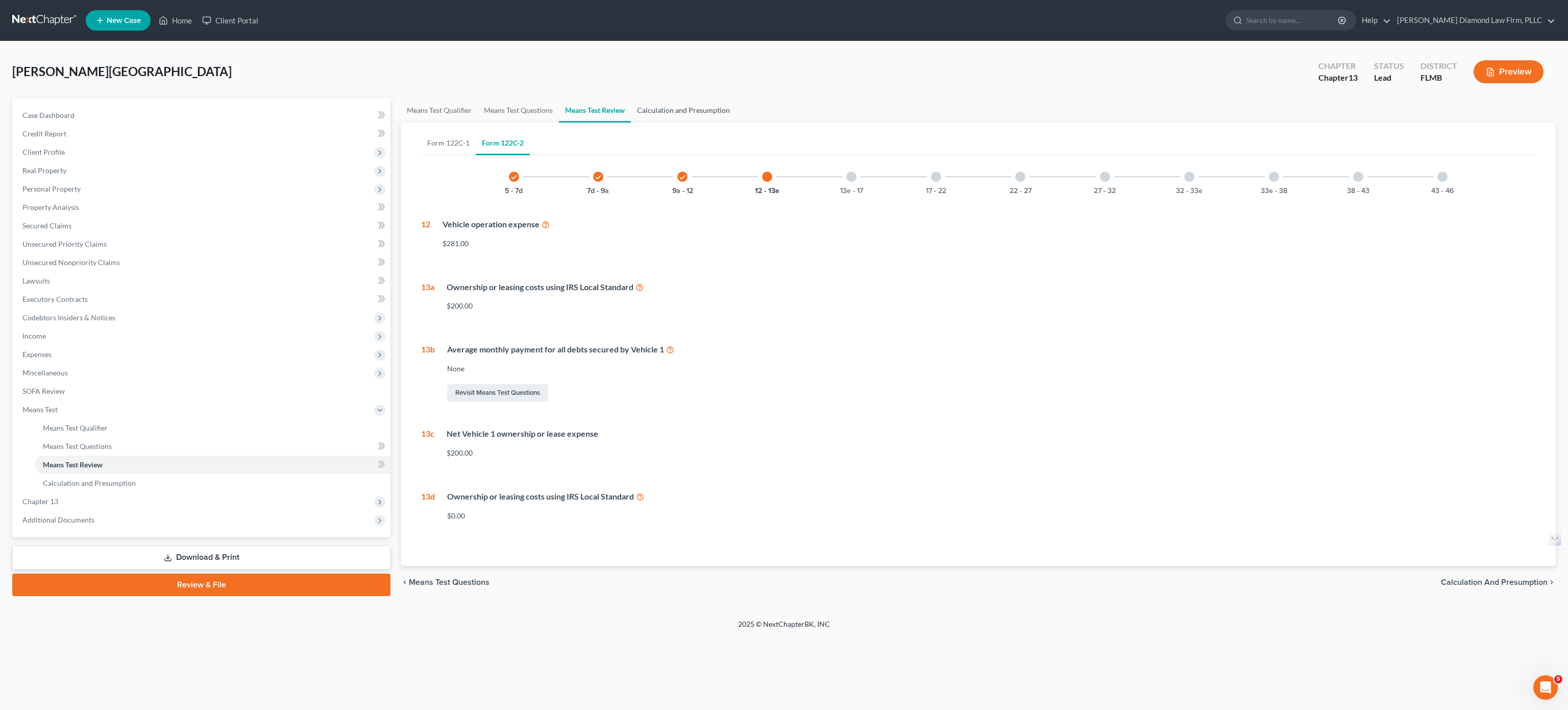
click at [688, 111] on link "Calculation and Presumption" at bounding box center [683, 110] width 105 height 25
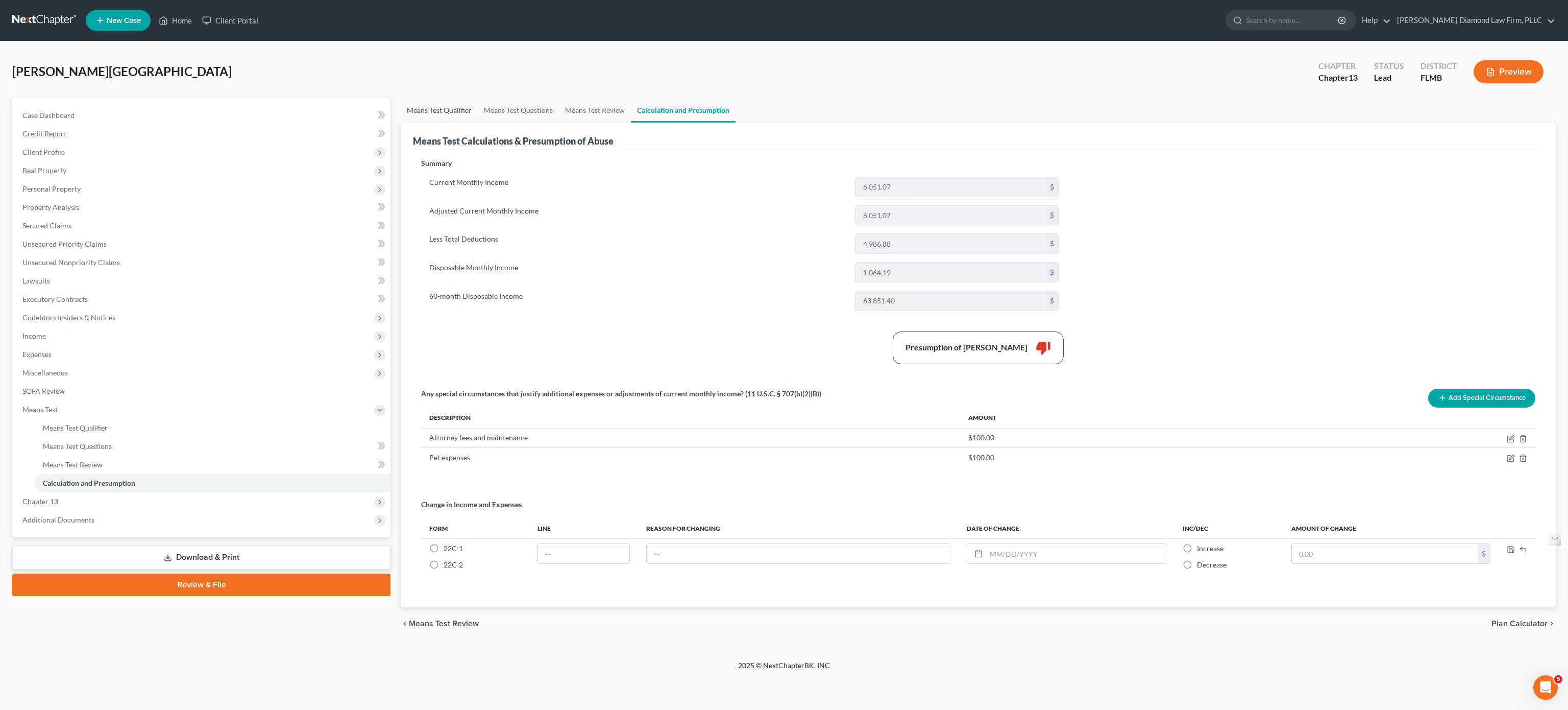
click at [451, 111] on link "Means Test Qualifier" at bounding box center [439, 110] width 77 height 25
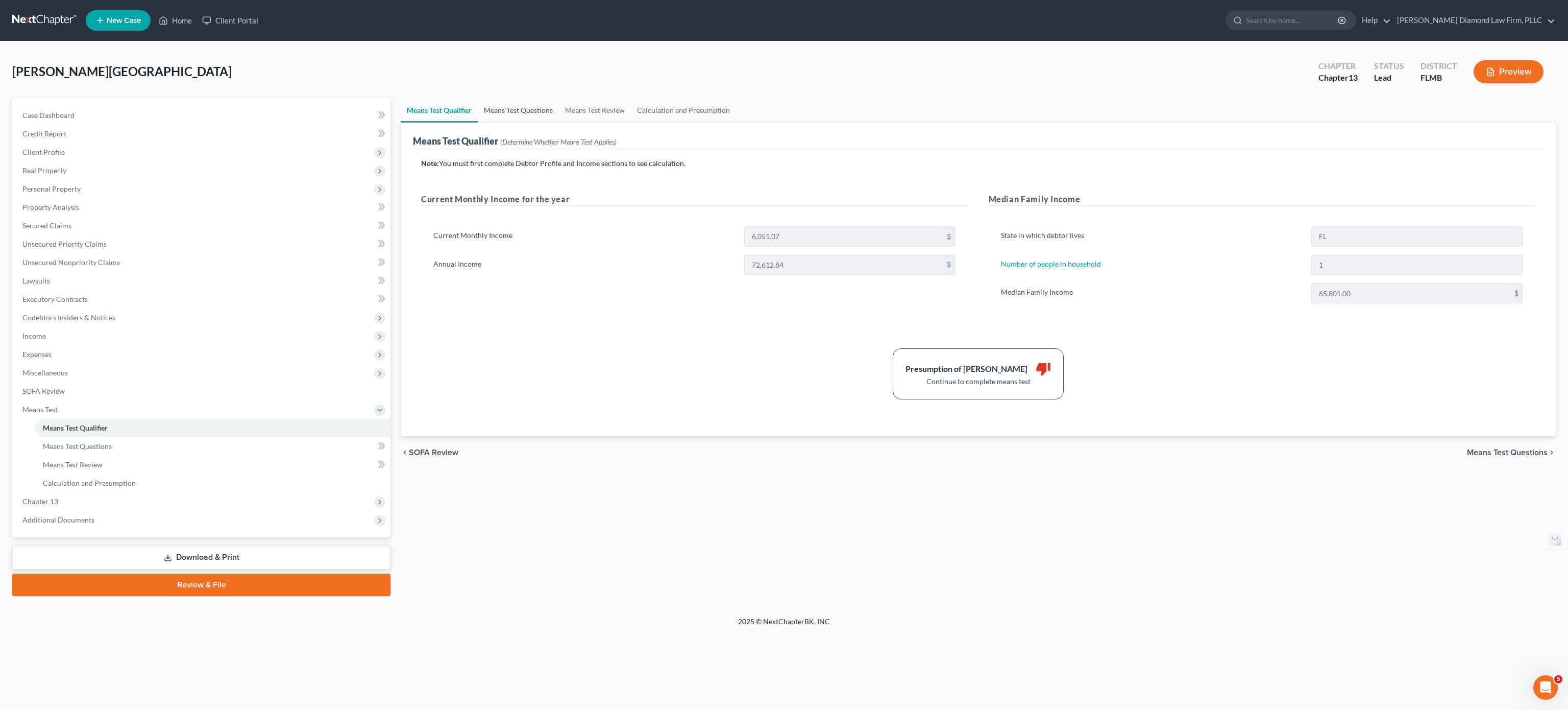
click at [525, 103] on link "Means Test Questions" at bounding box center [518, 110] width 81 height 25
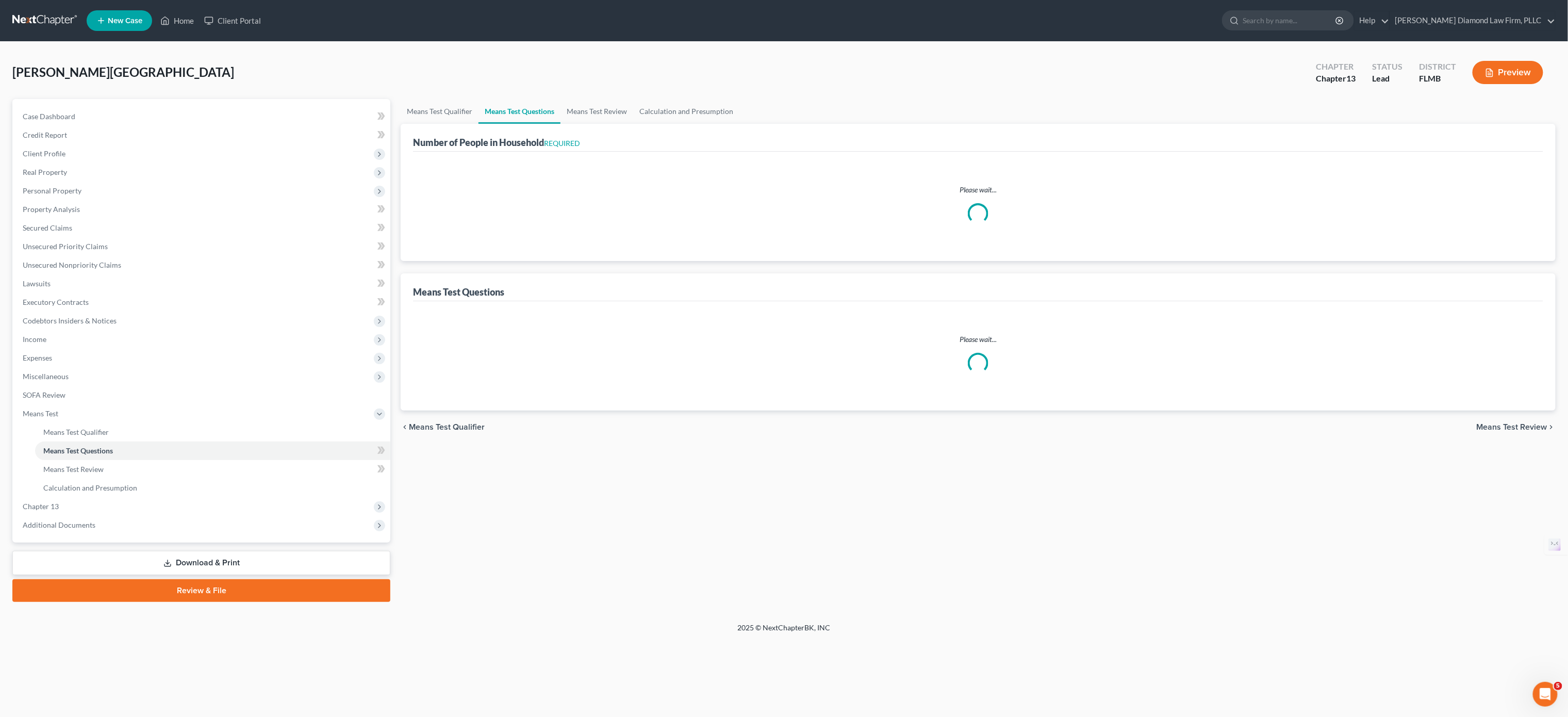
select select "1"
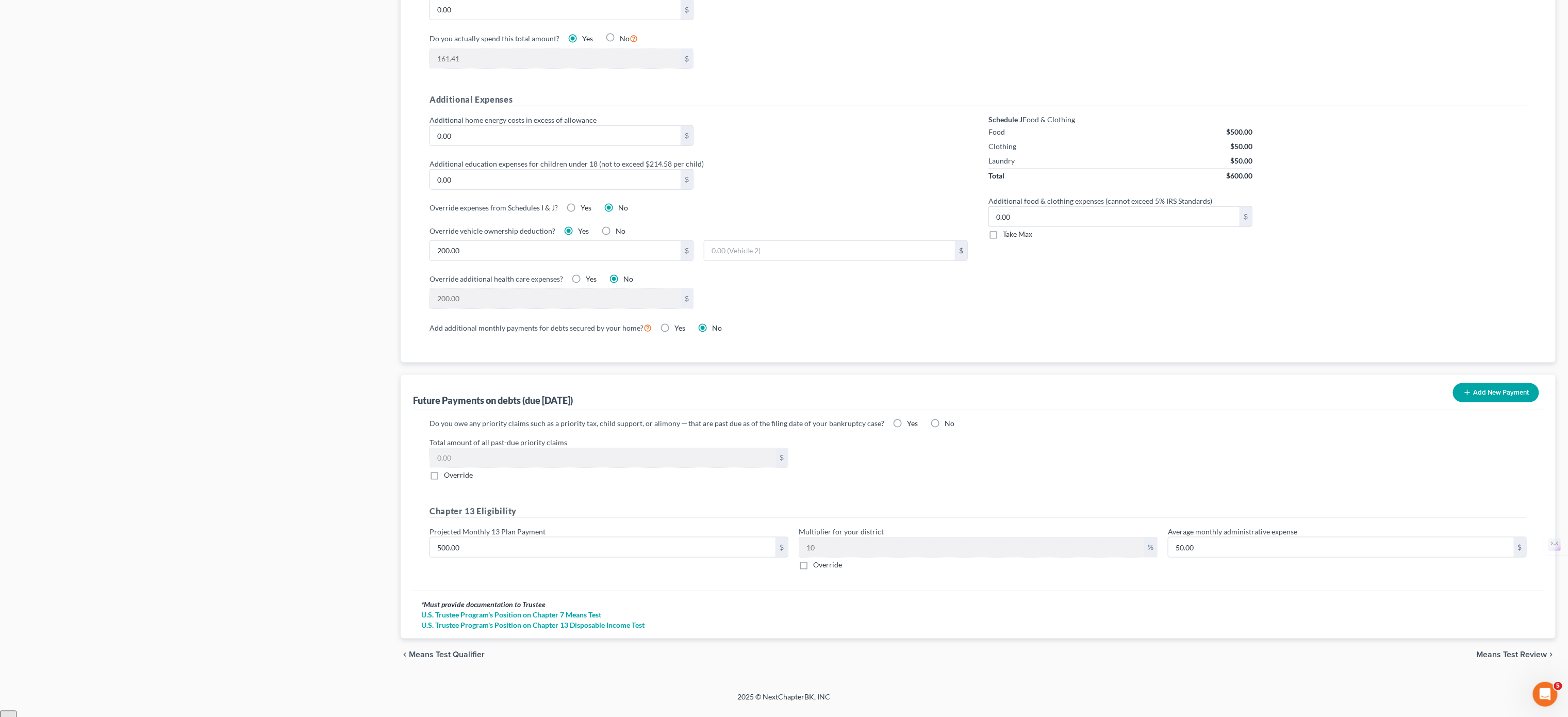
scroll to position [675, 0]
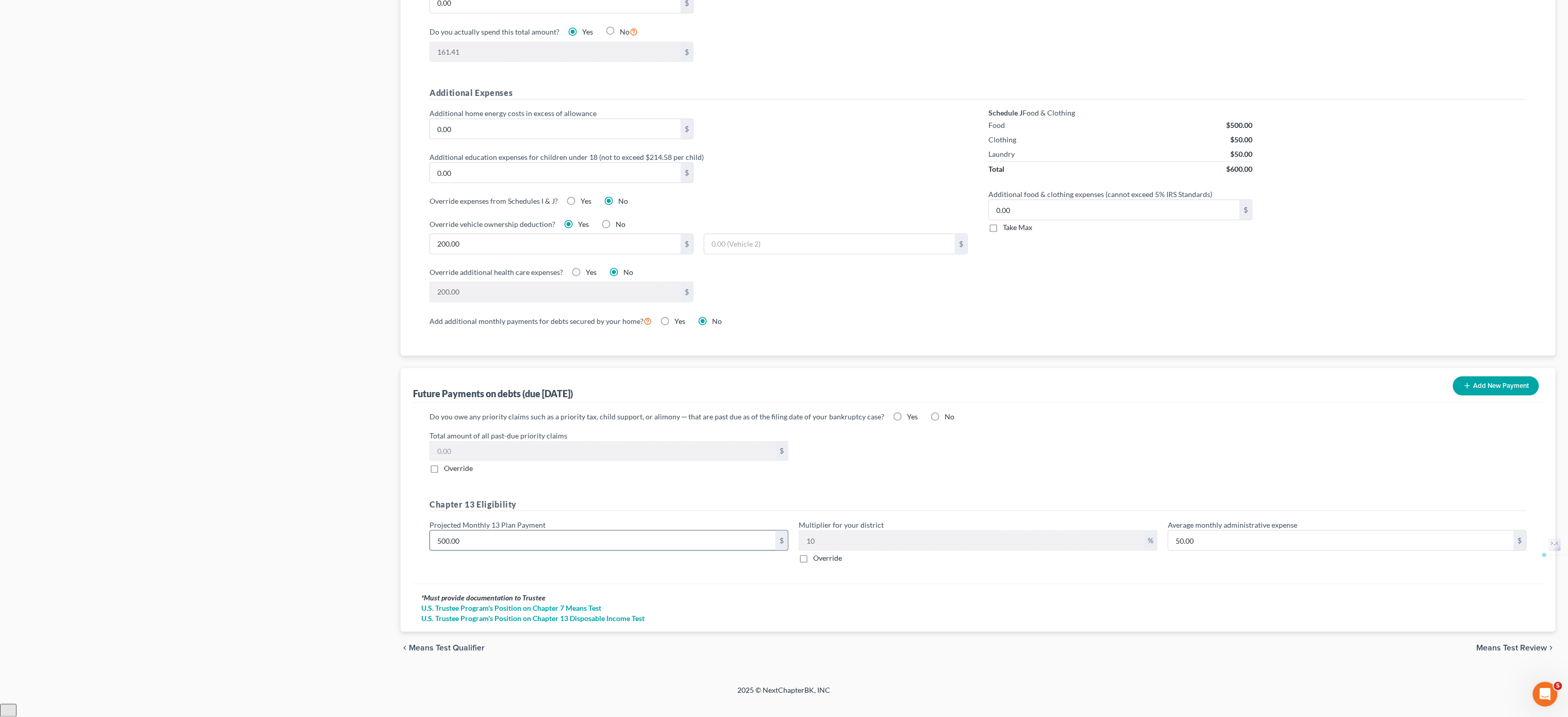
click at [446, 550] on input "500.00" at bounding box center [602, 541] width 345 height 20
type input "50.00"
type input "5.00"
type input "0.00"
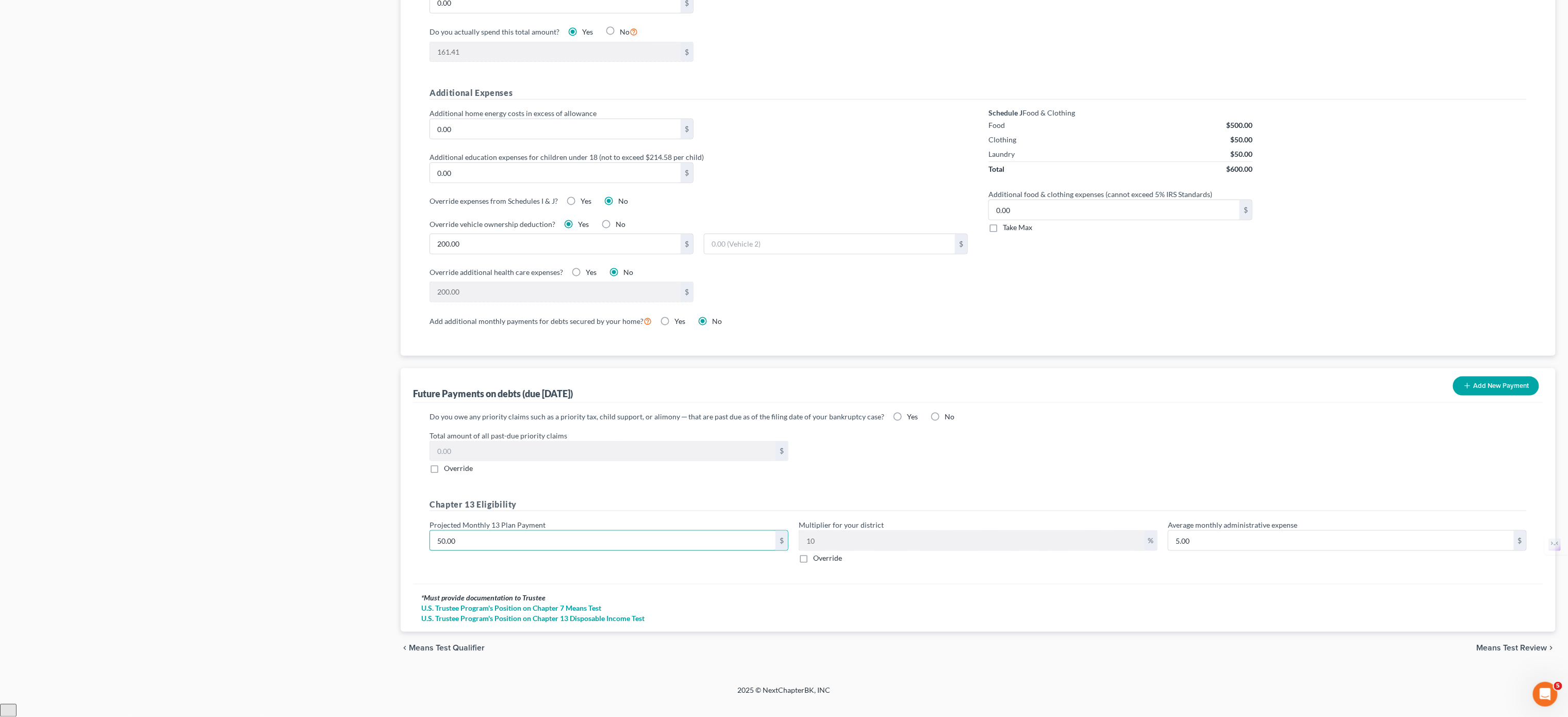
type input "0"
type input "70.00"
type input "7.00"
type input "750.00"
type input "75.00"
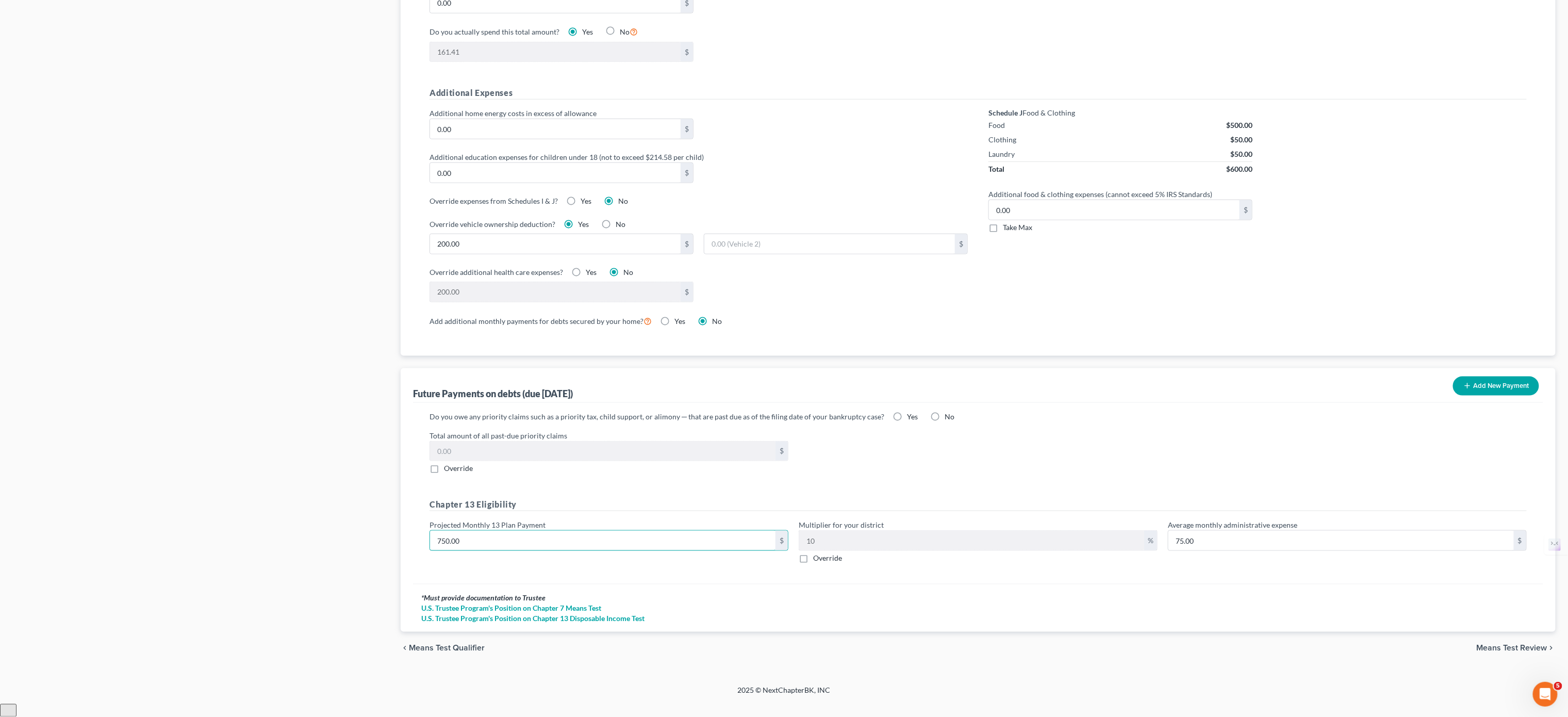
type input "750.00"
click at [990, 467] on div "Total amount of all past-due priority claims $ Override" at bounding box center [978, 452] width 1108 height 44
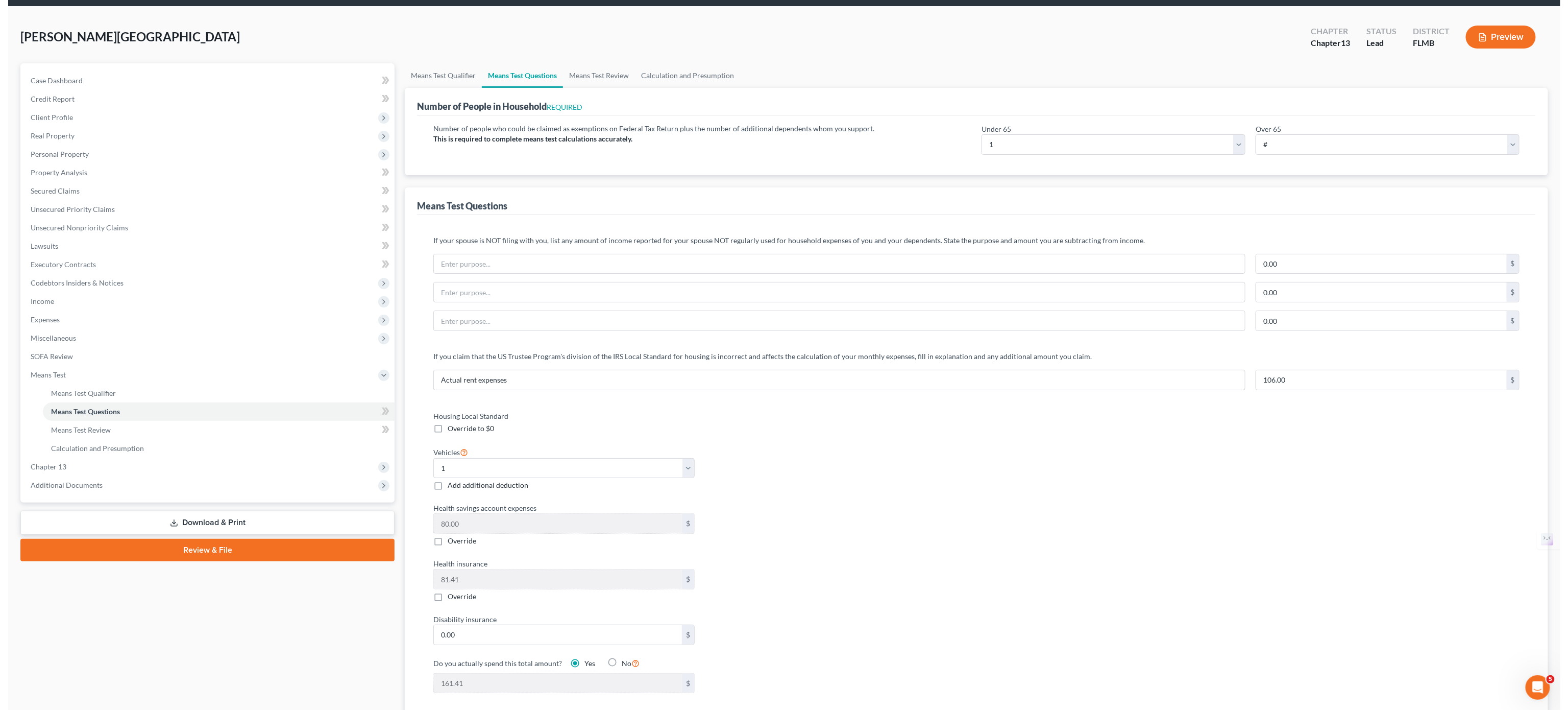
scroll to position [0, 0]
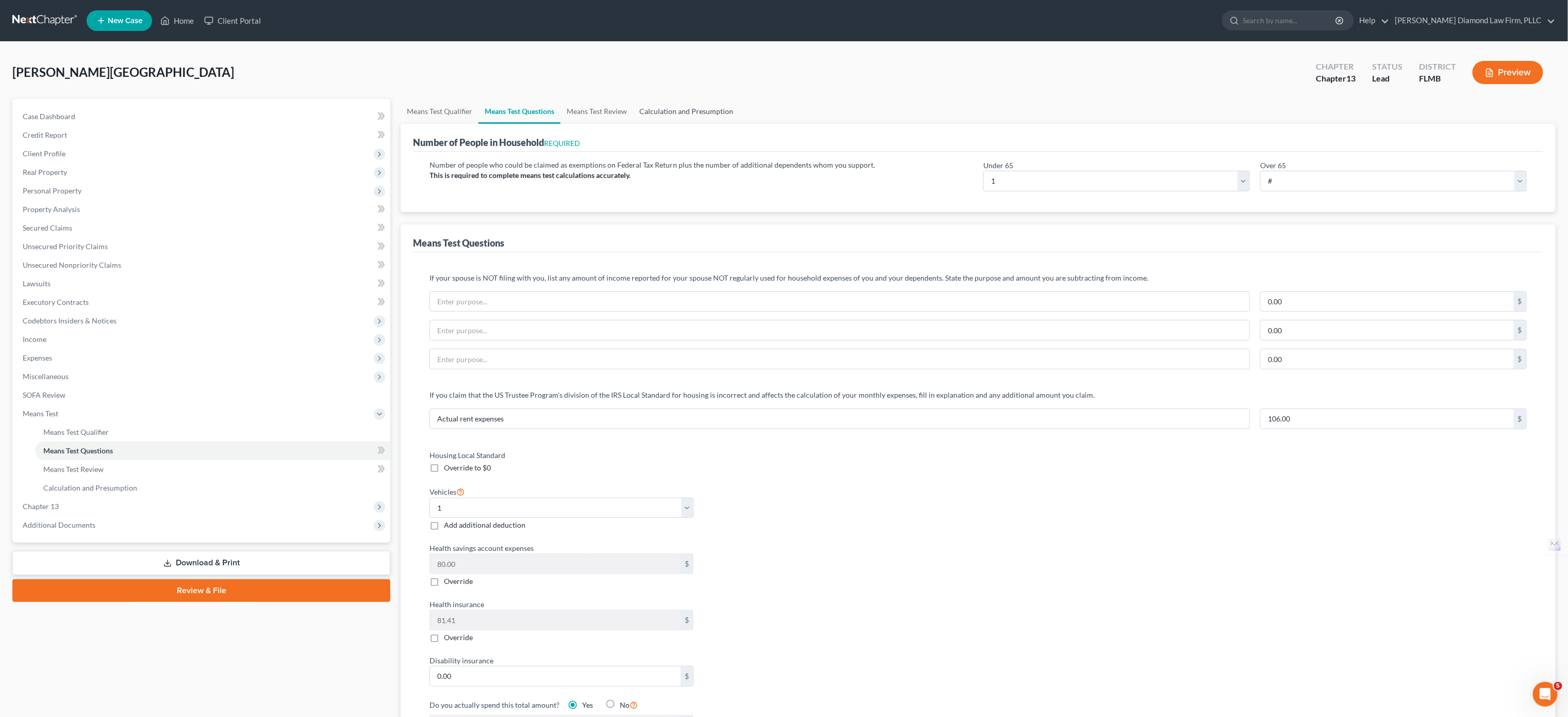
click at [706, 118] on link "Calculation and Presumption" at bounding box center [687, 112] width 106 height 25
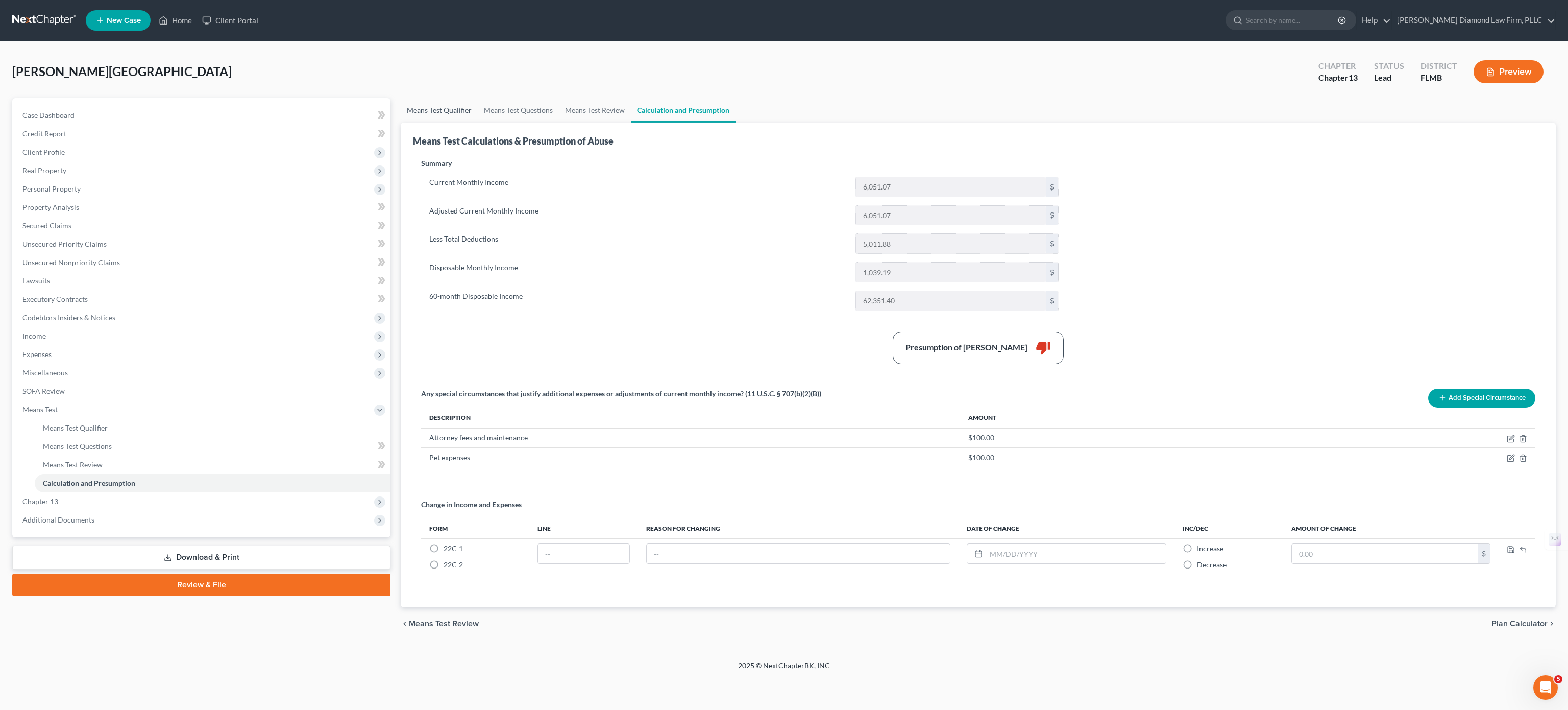
click at [418, 113] on link "Means Test Qualifier" at bounding box center [439, 110] width 77 height 25
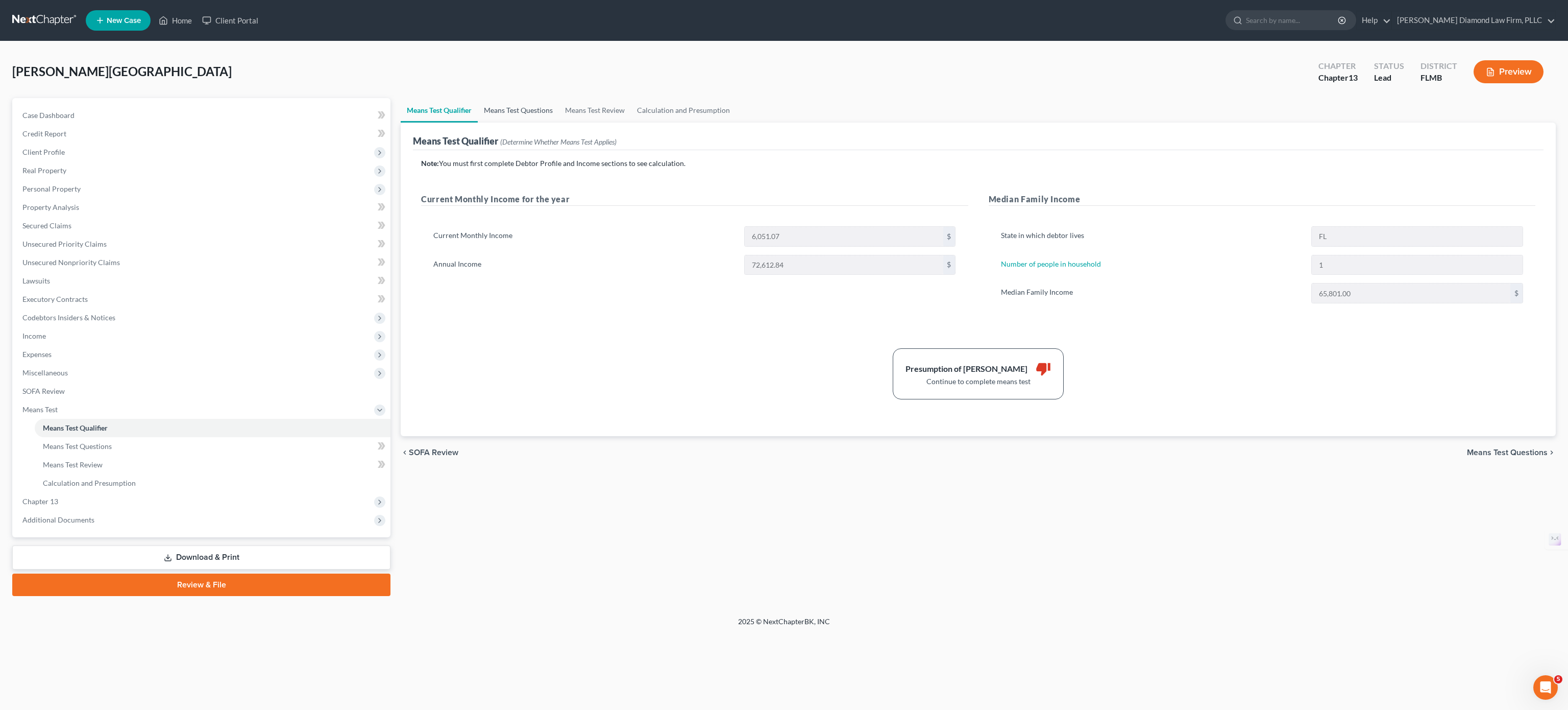
click at [534, 113] on link "Means Test Questions" at bounding box center [518, 110] width 81 height 25
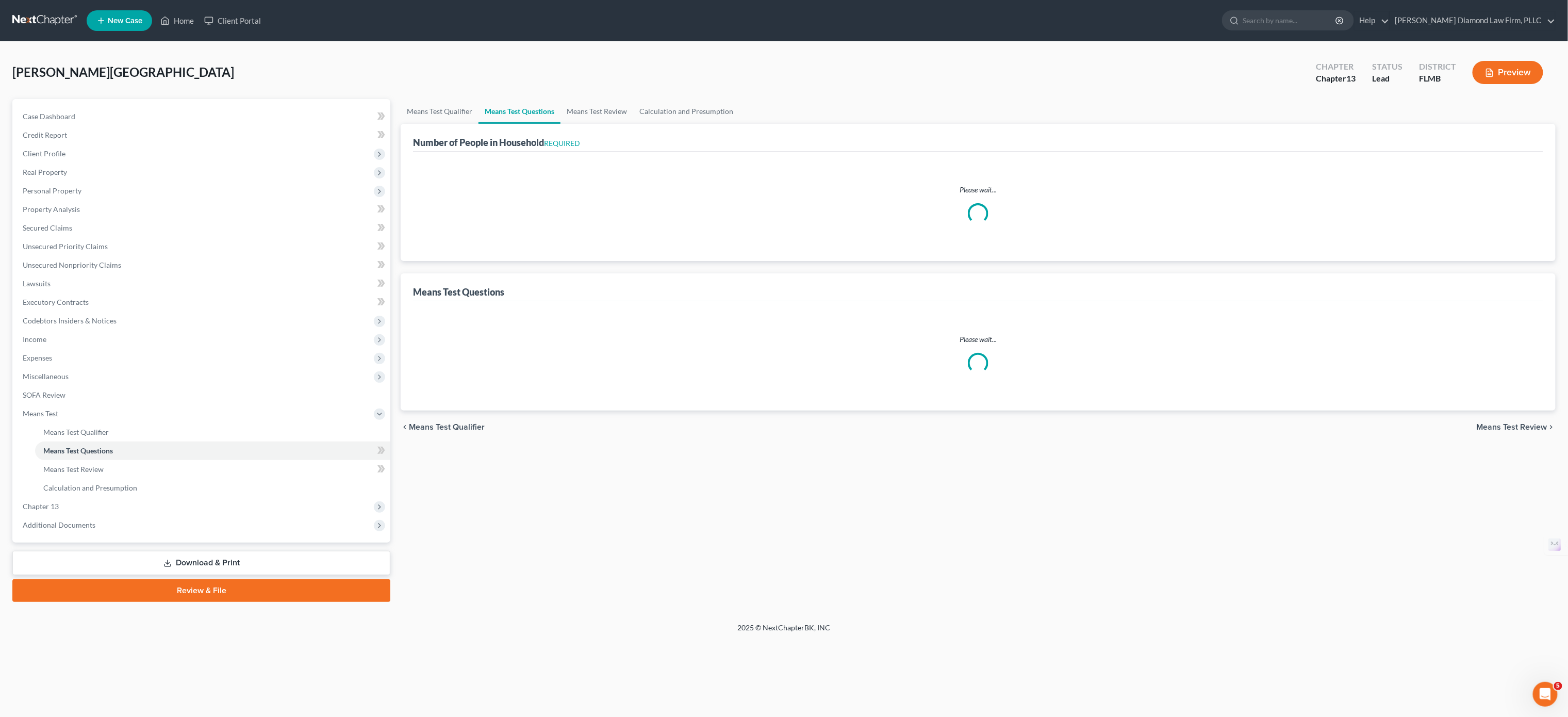
select select "1"
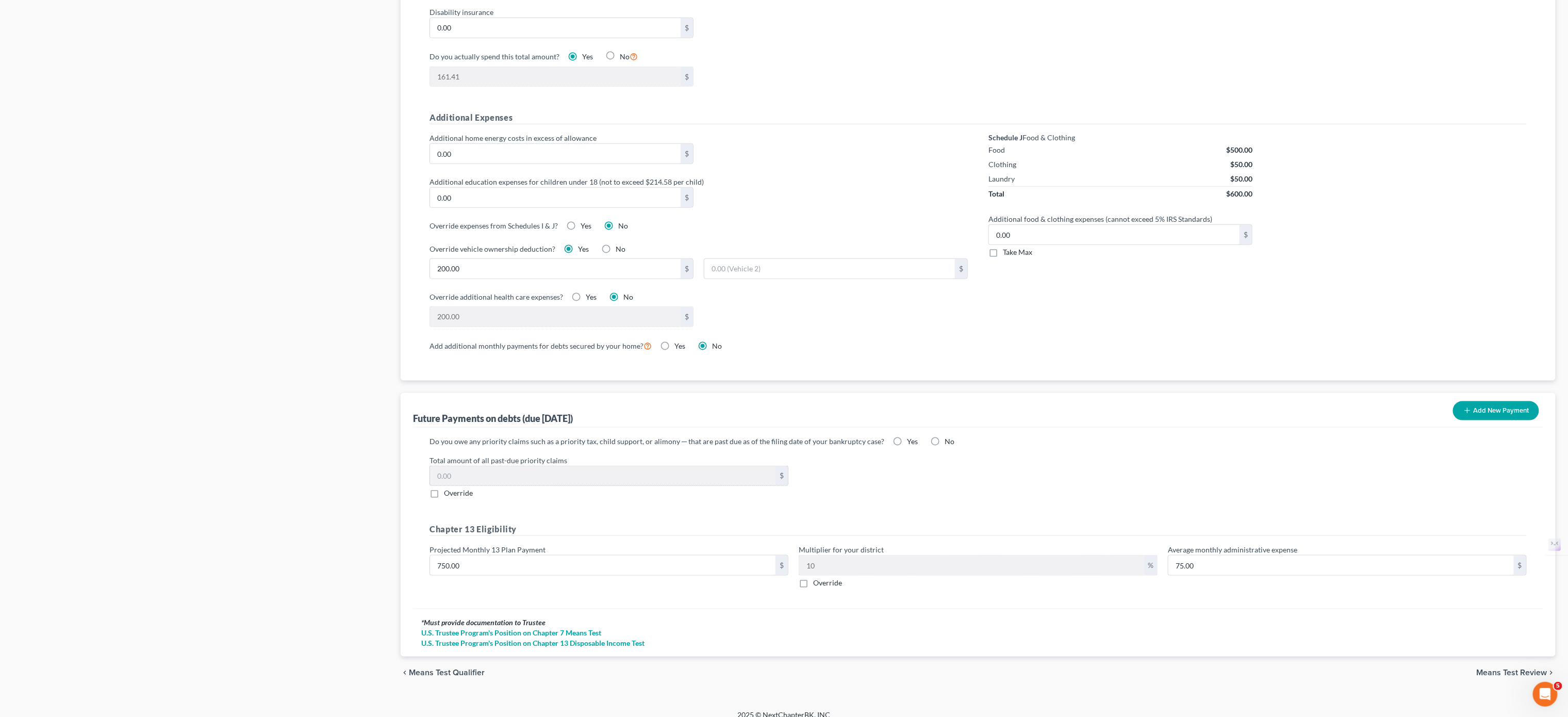
scroll to position [675, 0]
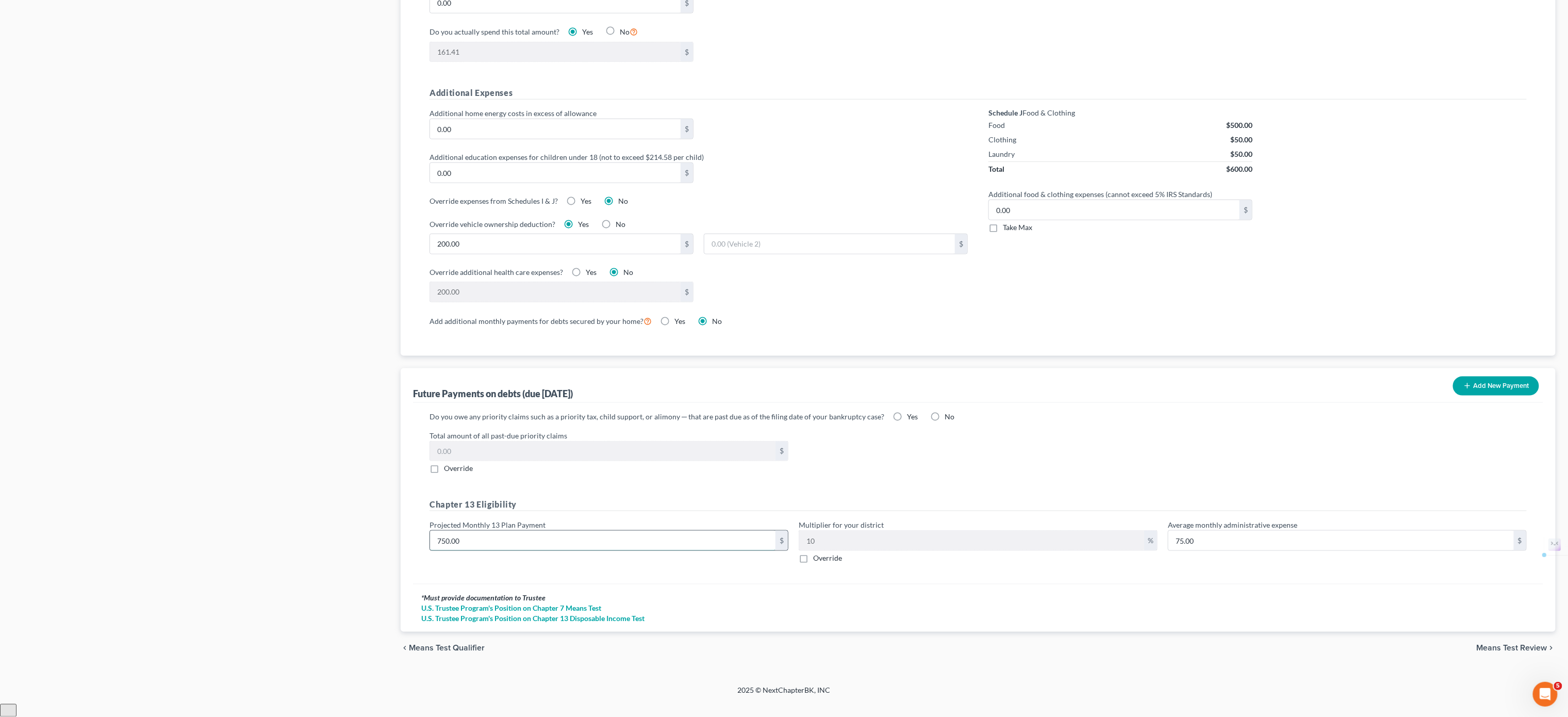
click at [448, 549] on input "750.00" at bounding box center [602, 541] width 345 height 20
click at [448, 550] on input "750.00" at bounding box center [602, 541] width 345 height 20
click at [448, 550] on input "750.00" at bounding box center [602, 541] width 345 height 20
drag, startPoint x: 448, startPoint y: 553, endPoint x: 436, endPoint y: 557, distance: 12.6
click at [436, 550] on input "750.00" at bounding box center [602, 541] width 345 height 20
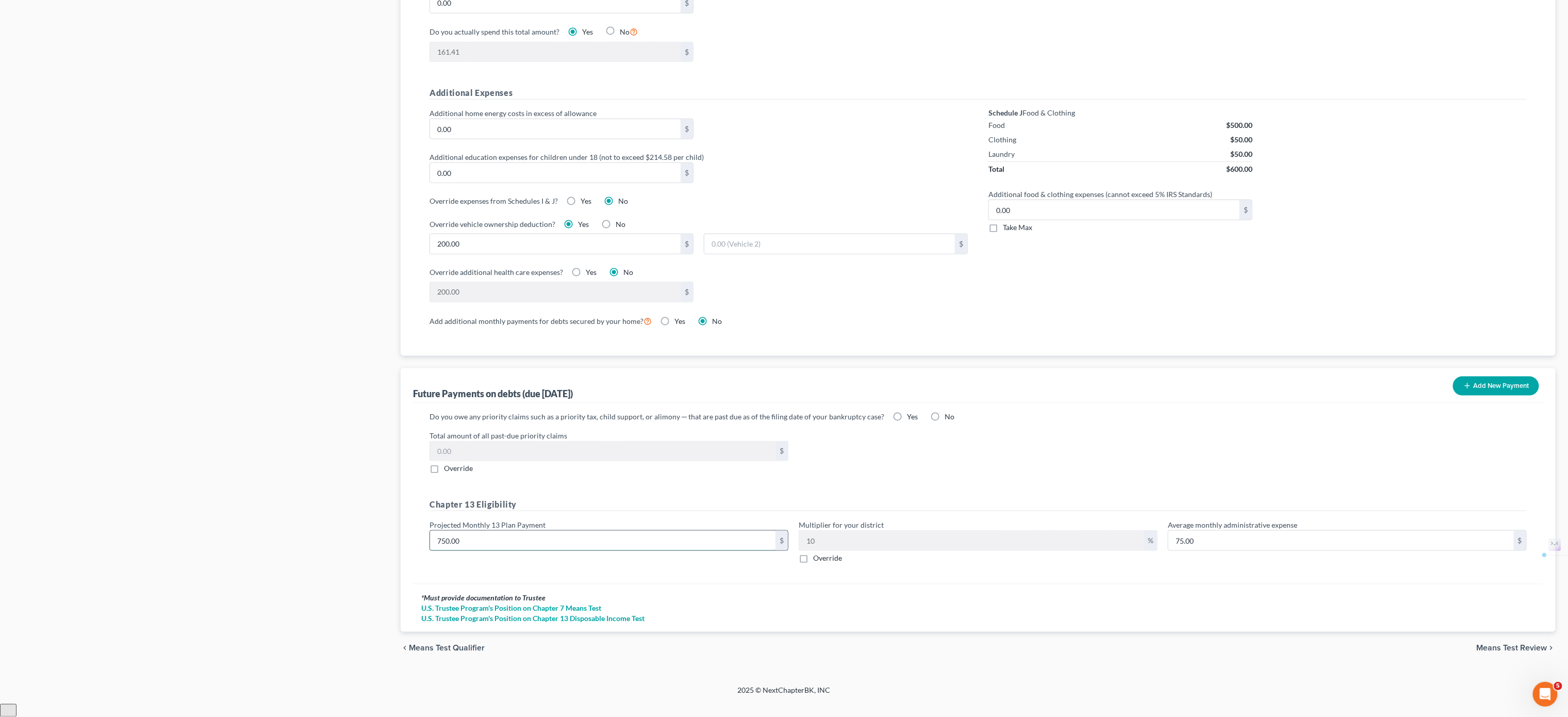
type input "8.00"
type input "0.80"
type input "80.00"
type input "8.00"
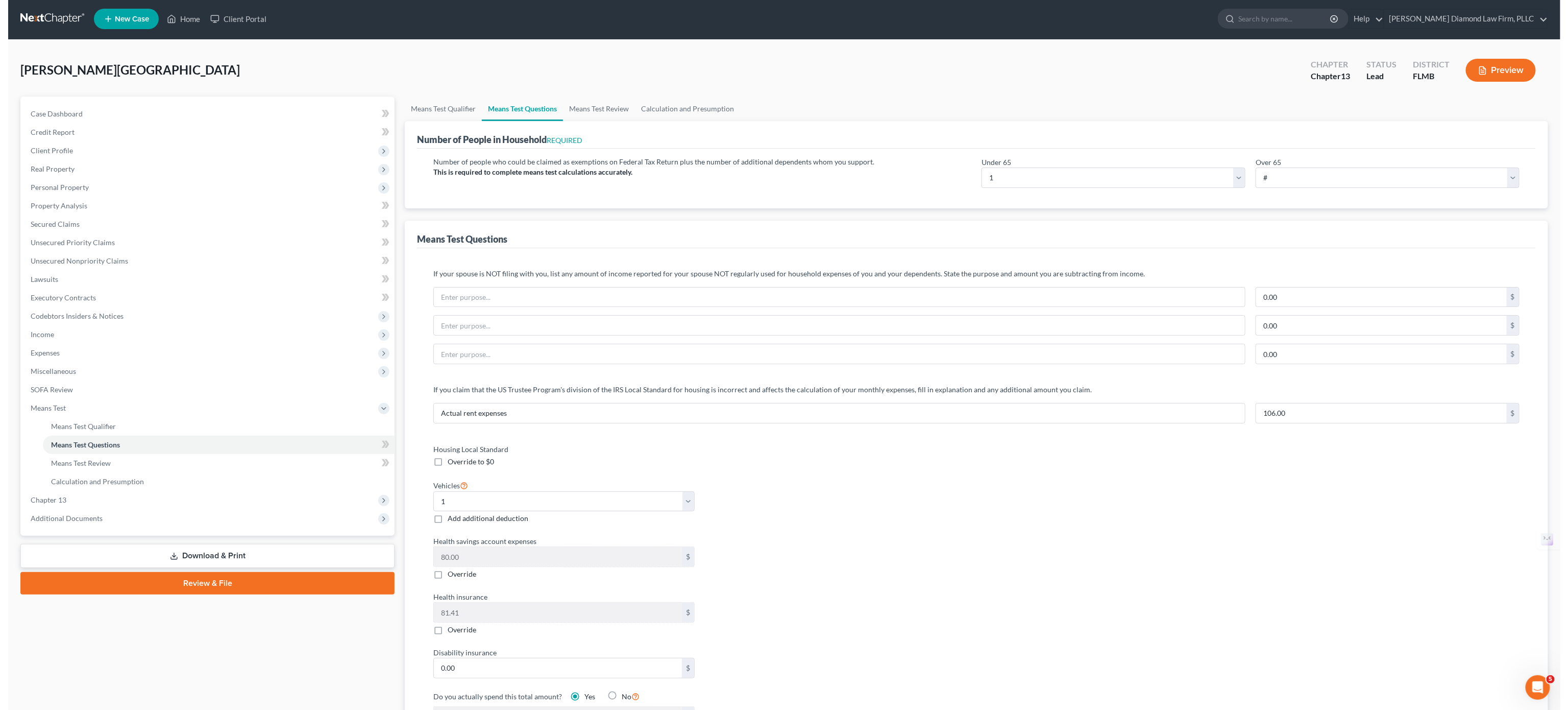
scroll to position [0, 0]
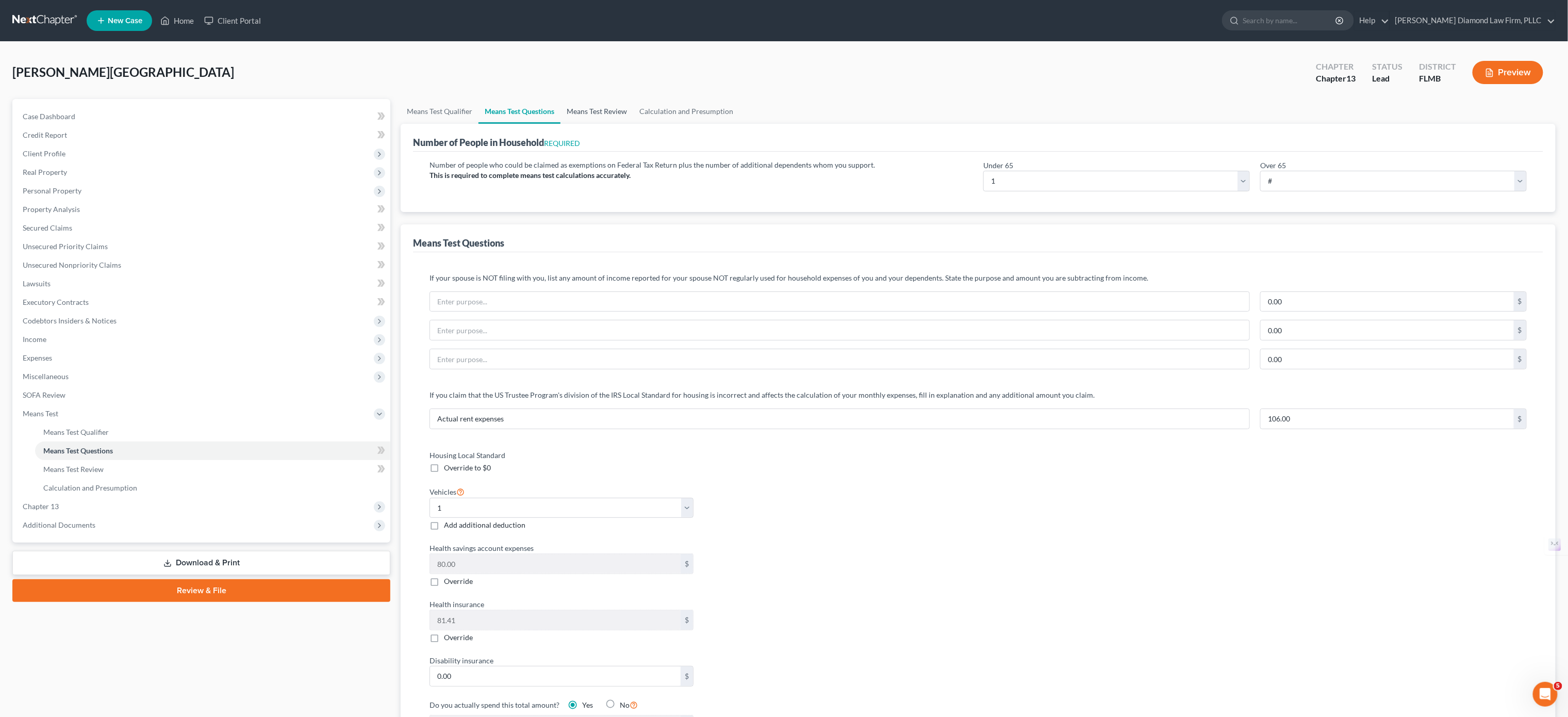
type input "80.00"
click at [614, 118] on link "Means Test Review" at bounding box center [597, 112] width 73 height 25
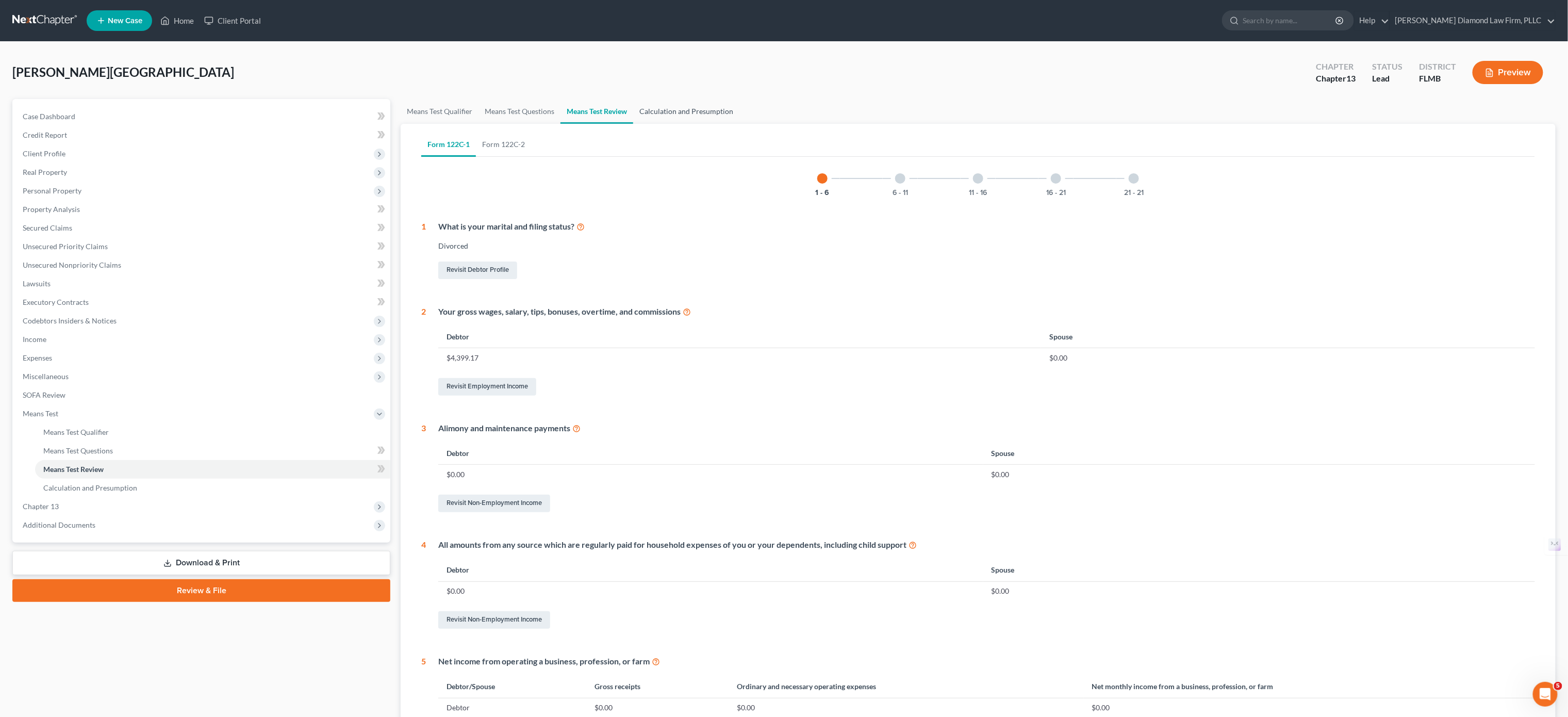
click at [681, 120] on link "Calculation and Presumption" at bounding box center [687, 112] width 106 height 25
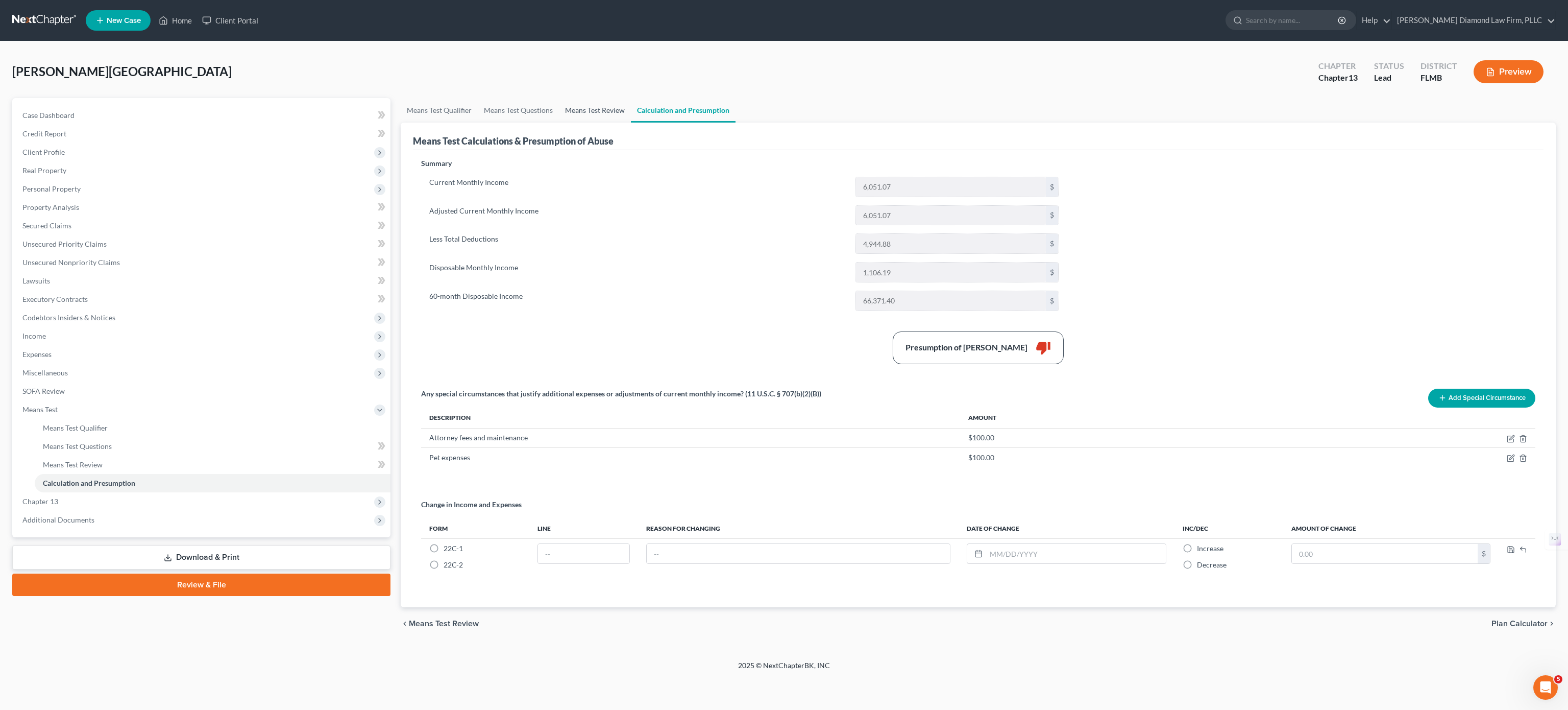
click at [581, 116] on link "Means Test Review" at bounding box center [595, 110] width 72 height 25
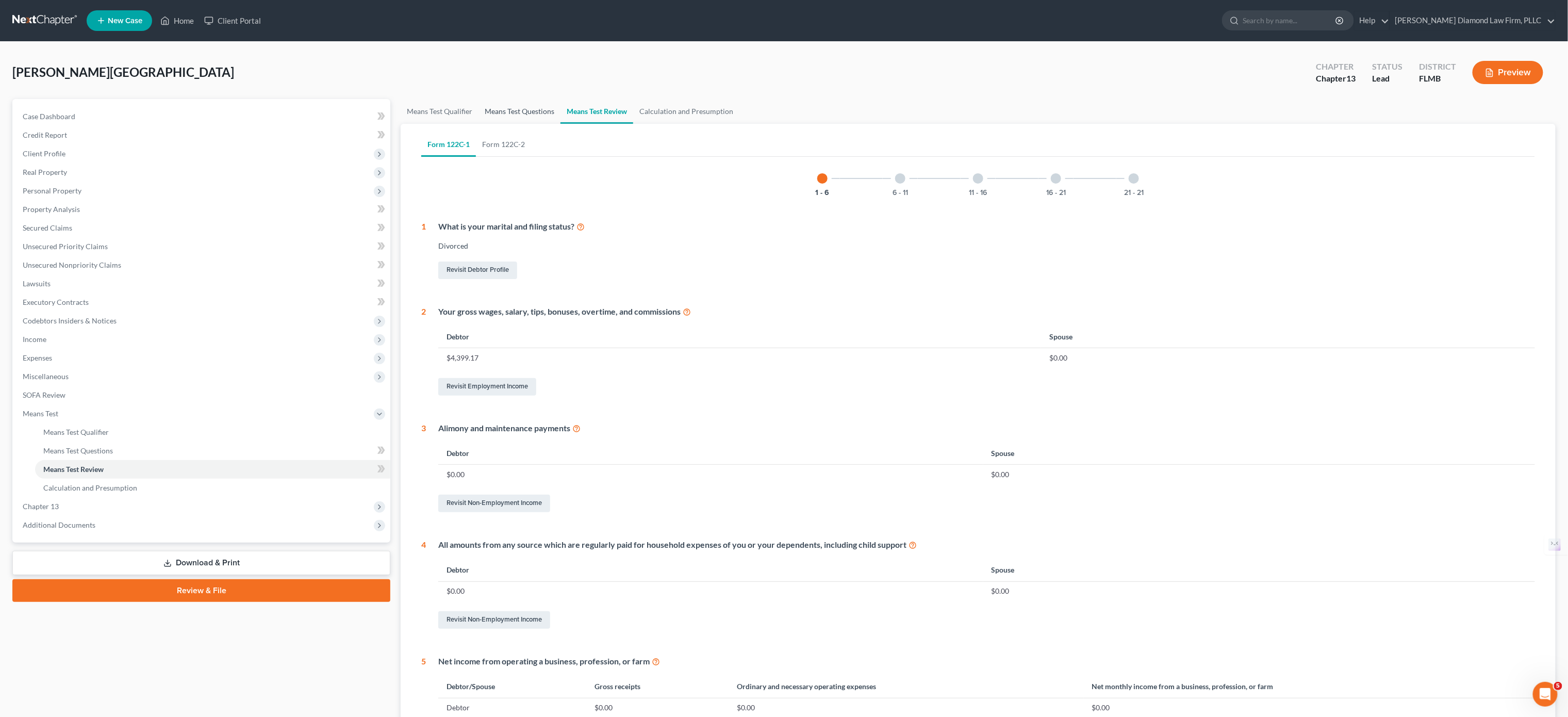
click at [553, 110] on link "Means Test Questions" at bounding box center [520, 112] width 82 height 25
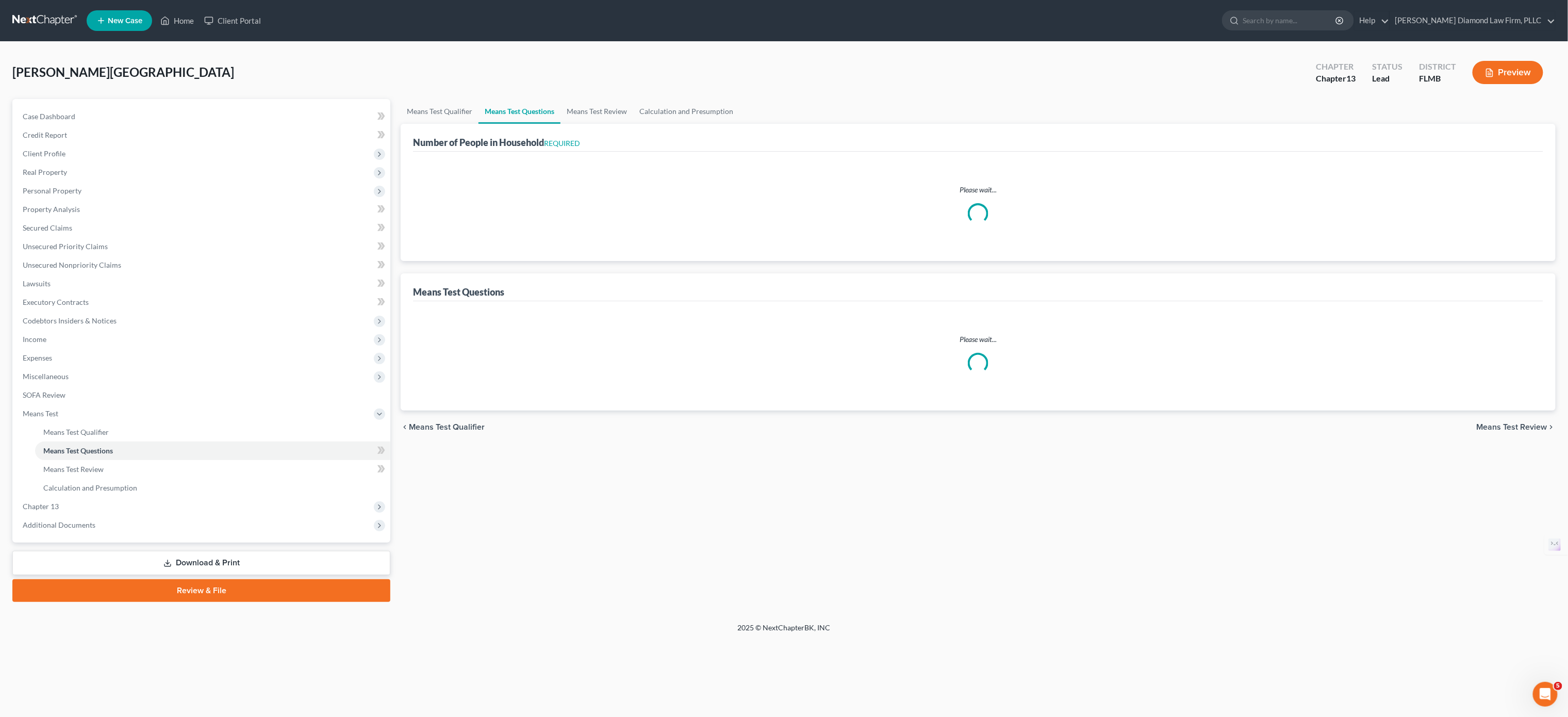
select select "1"
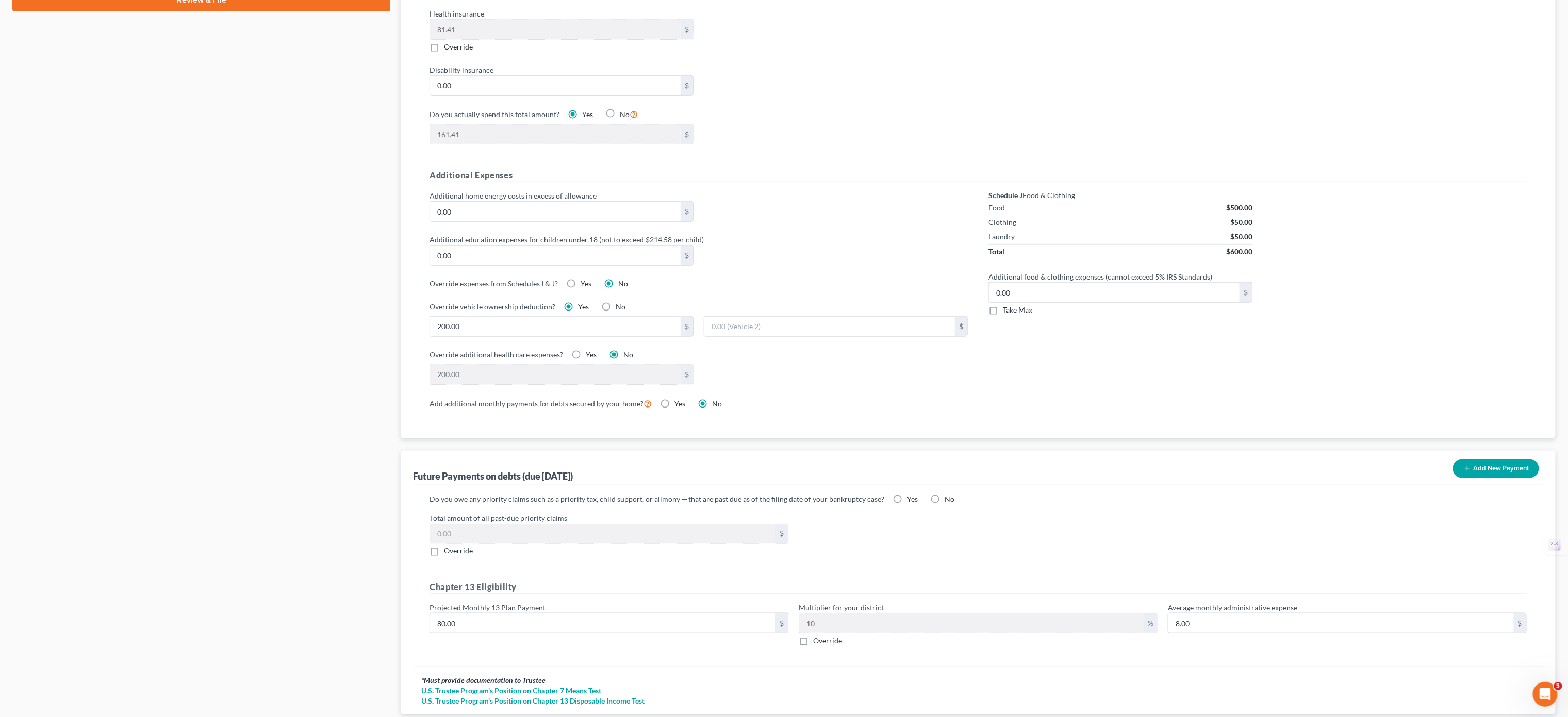
scroll to position [675, 0]
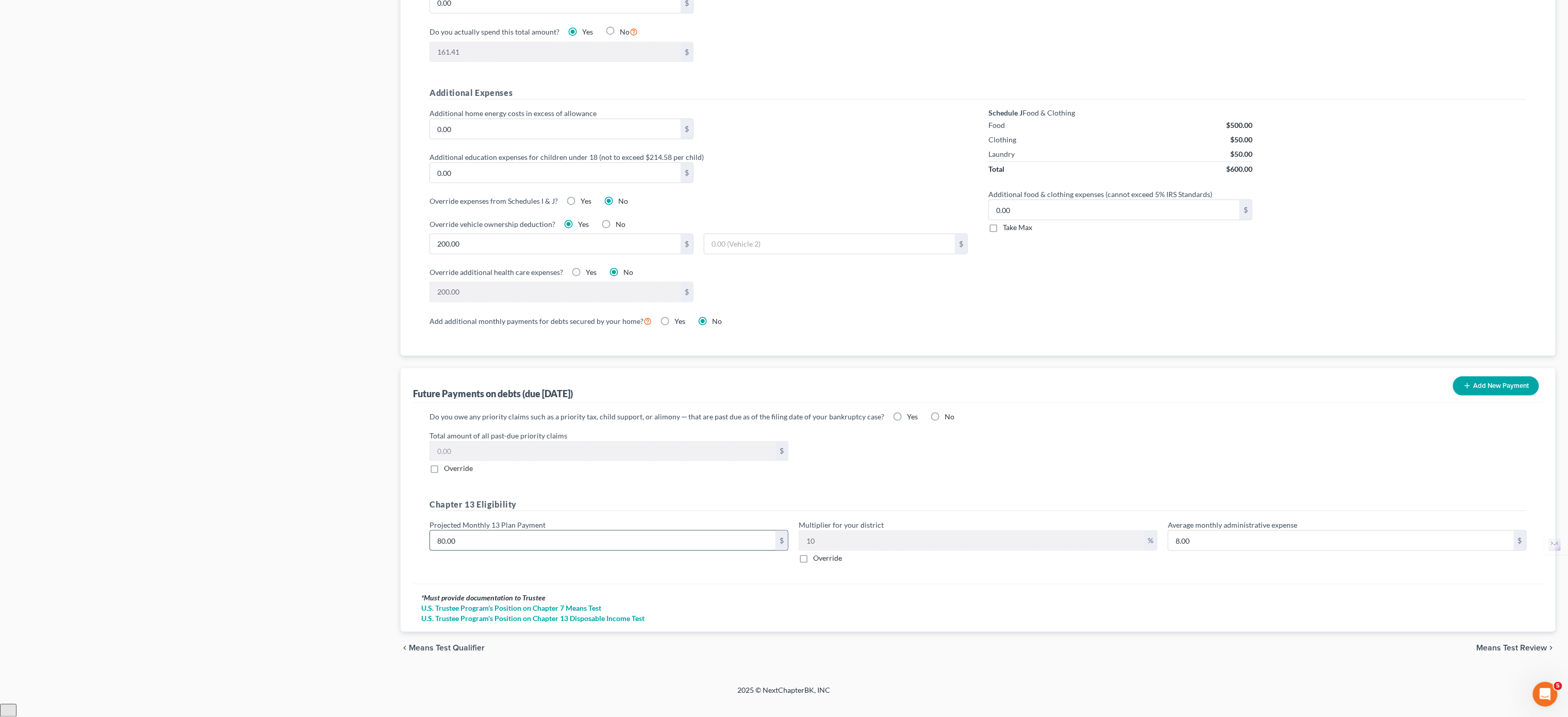
click at [445, 550] on input "80.00" at bounding box center [602, 541] width 345 height 20
type input "800.00"
type input "80.00"
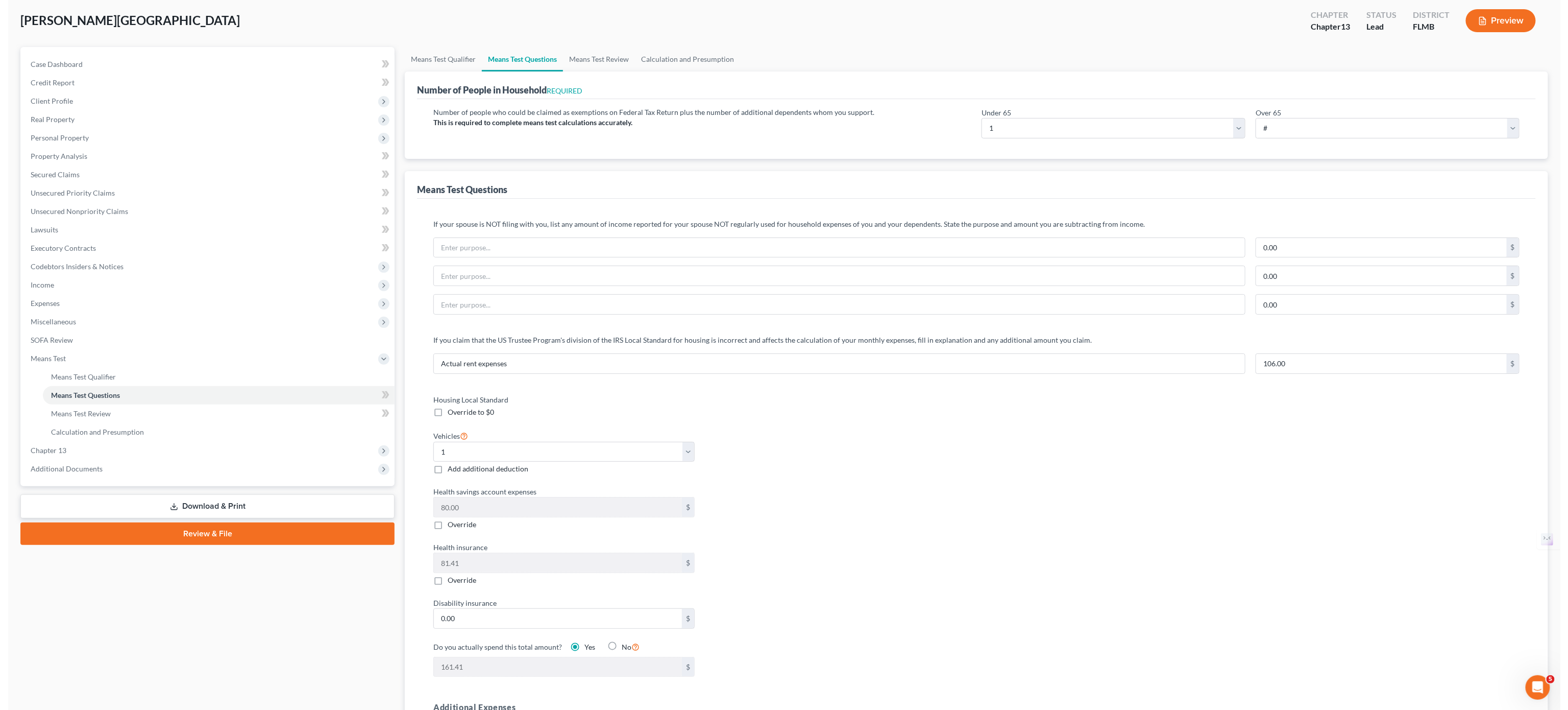
scroll to position [0, 0]
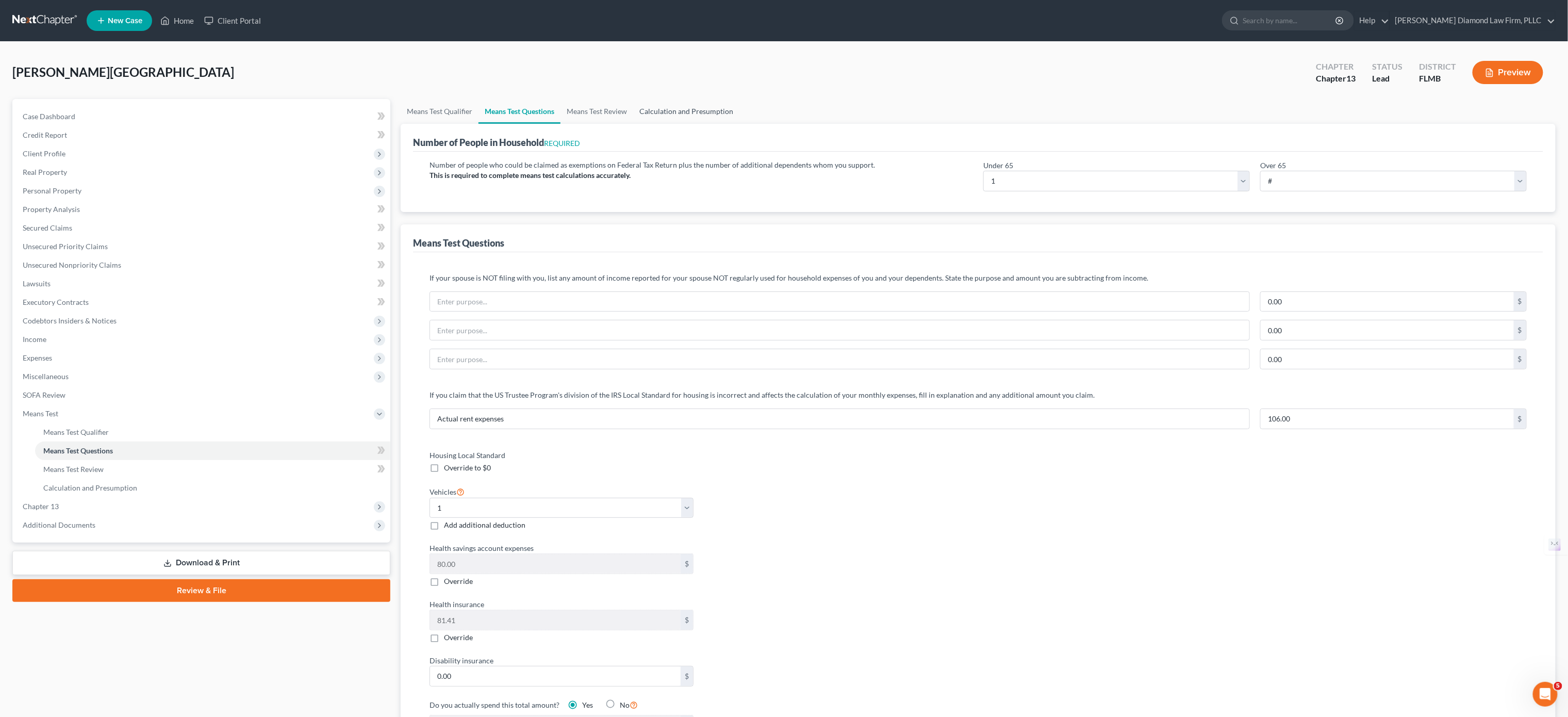
type input "800.00"
click at [708, 112] on link "Calculation and Presumption" at bounding box center [687, 112] width 106 height 25
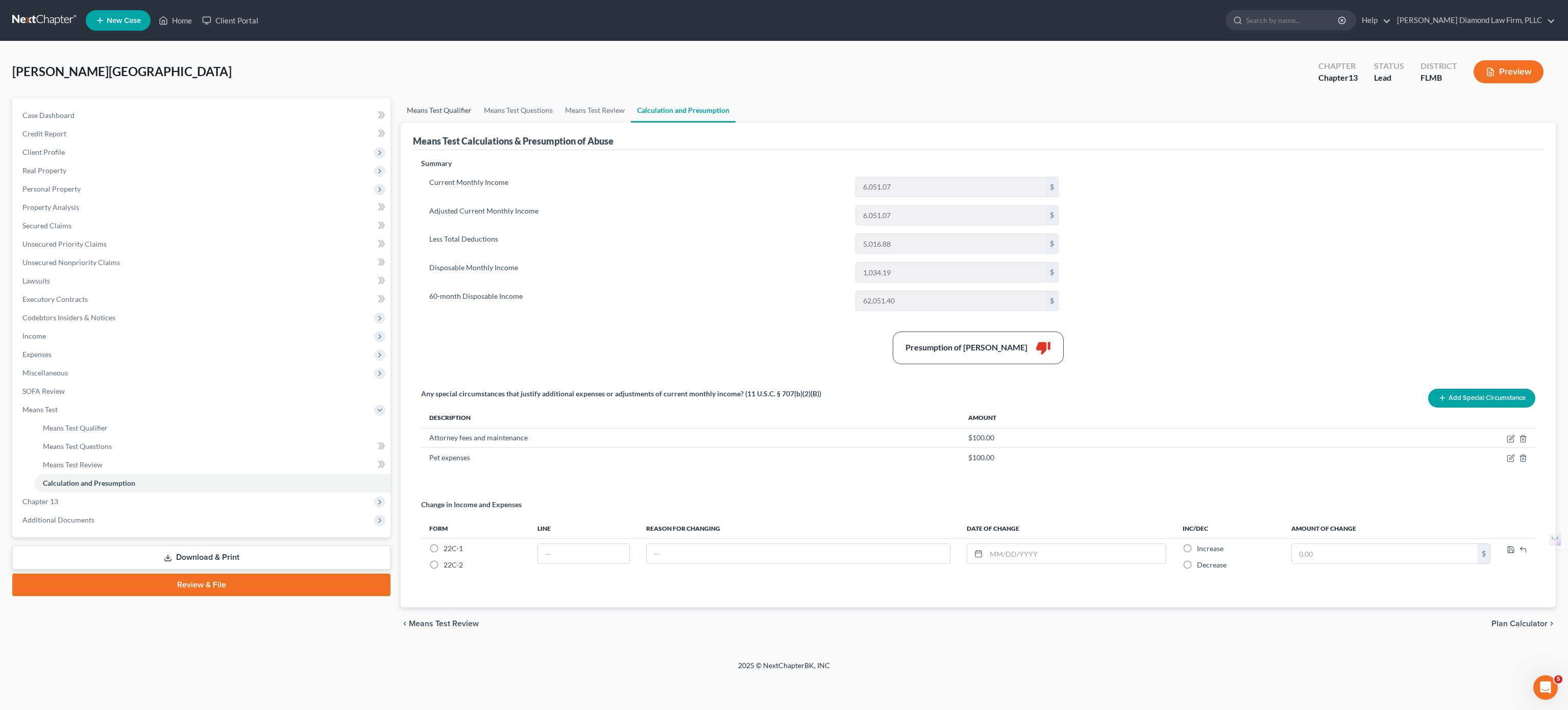
click at [441, 107] on link "Means Test Qualifier" at bounding box center [439, 110] width 77 height 25
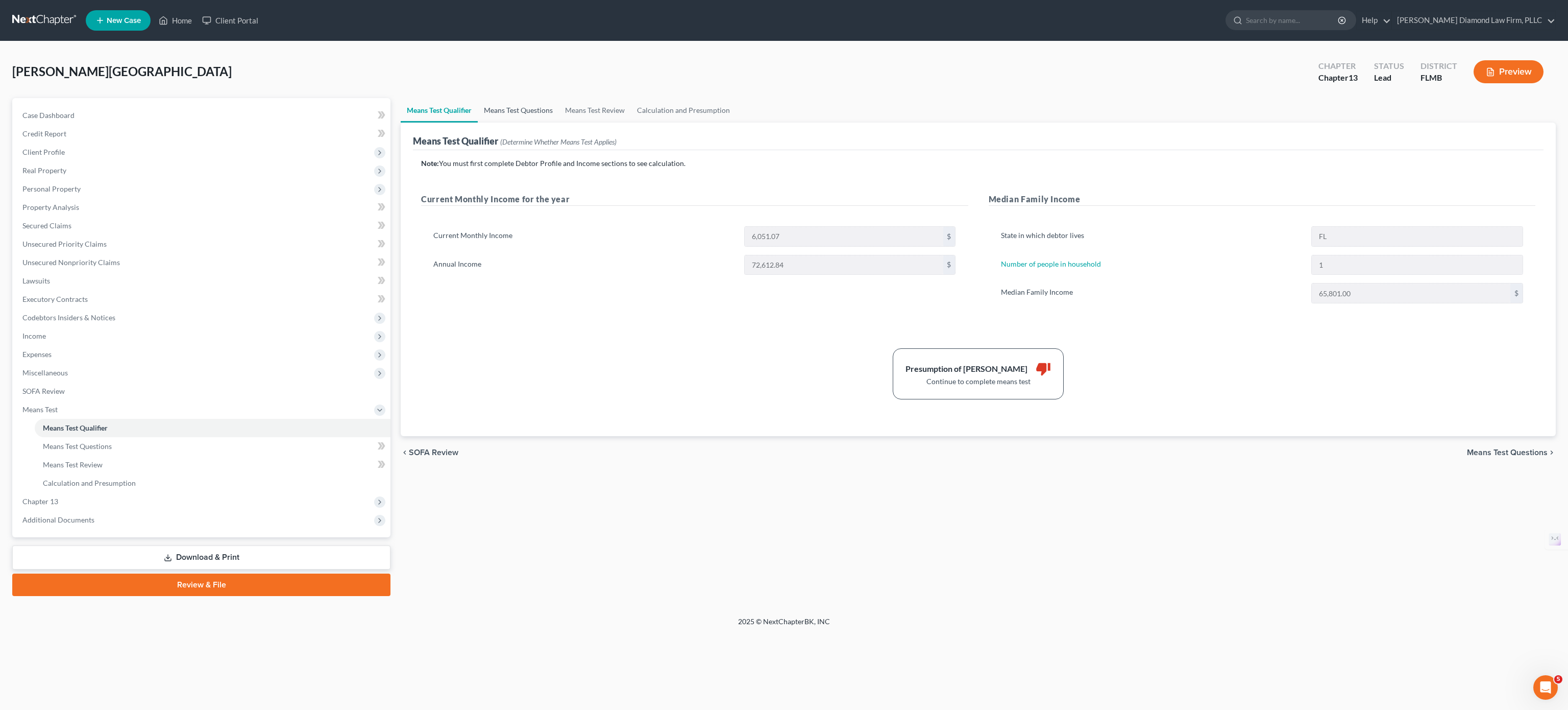
click at [514, 108] on link "Means Test Questions" at bounding box center [518, 110] width 81 height 25
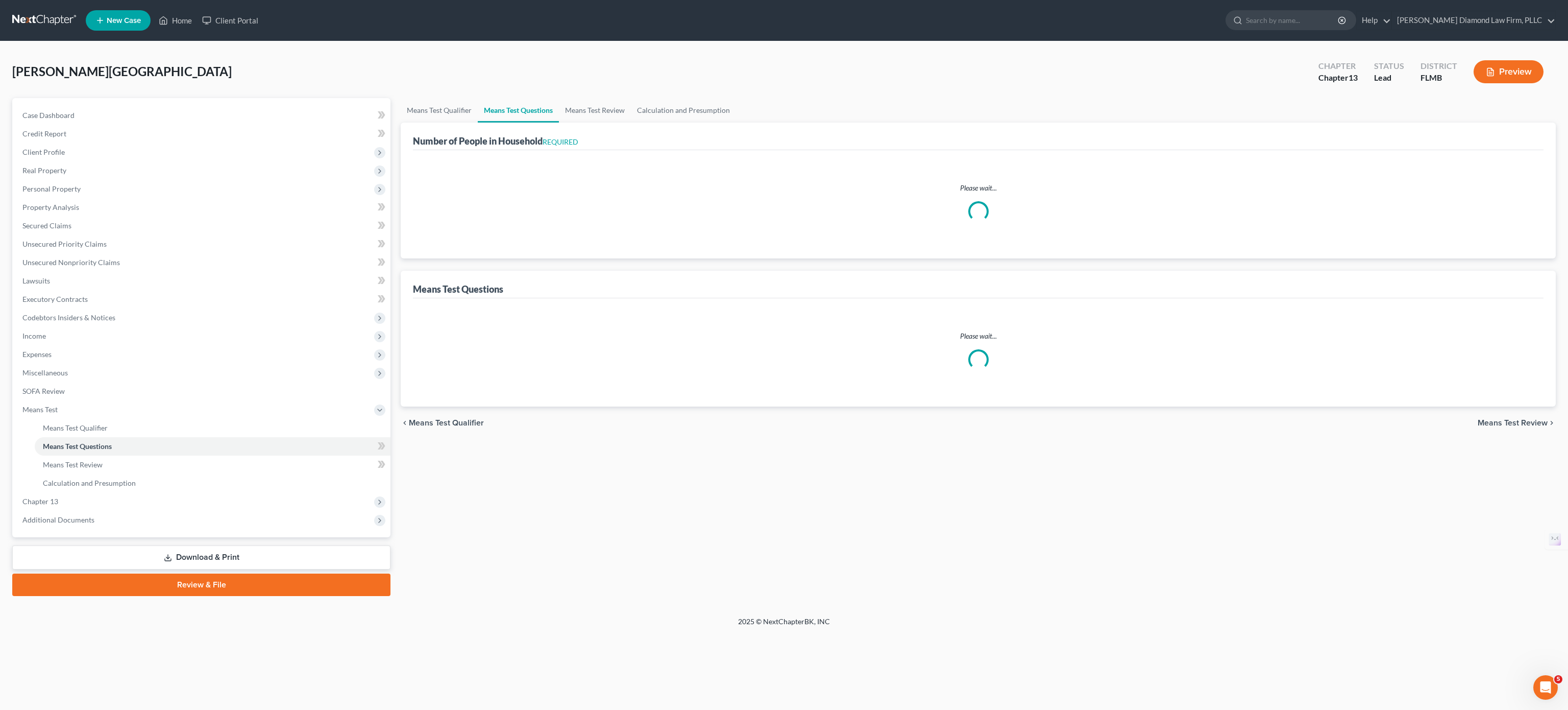
select select "1"
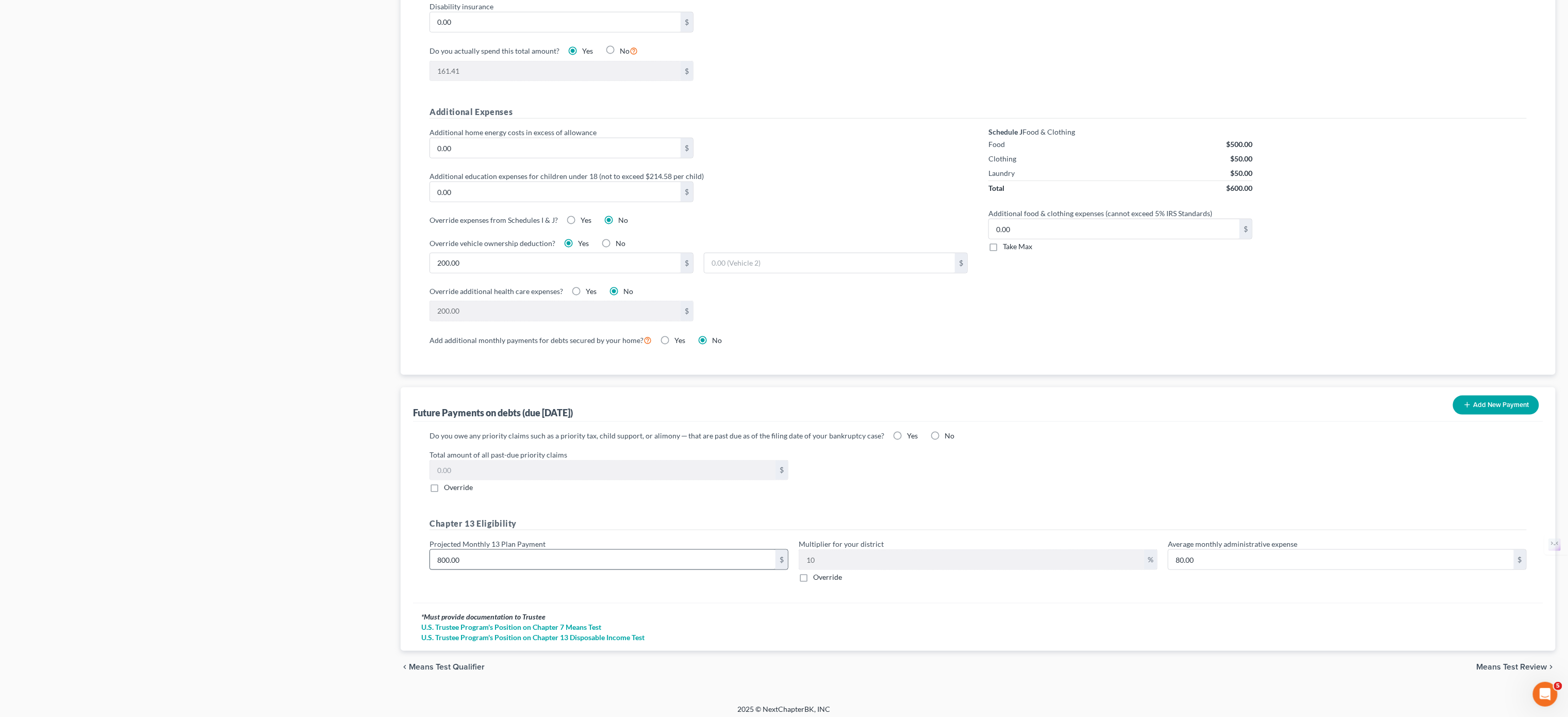
scroll to position [675, 0]
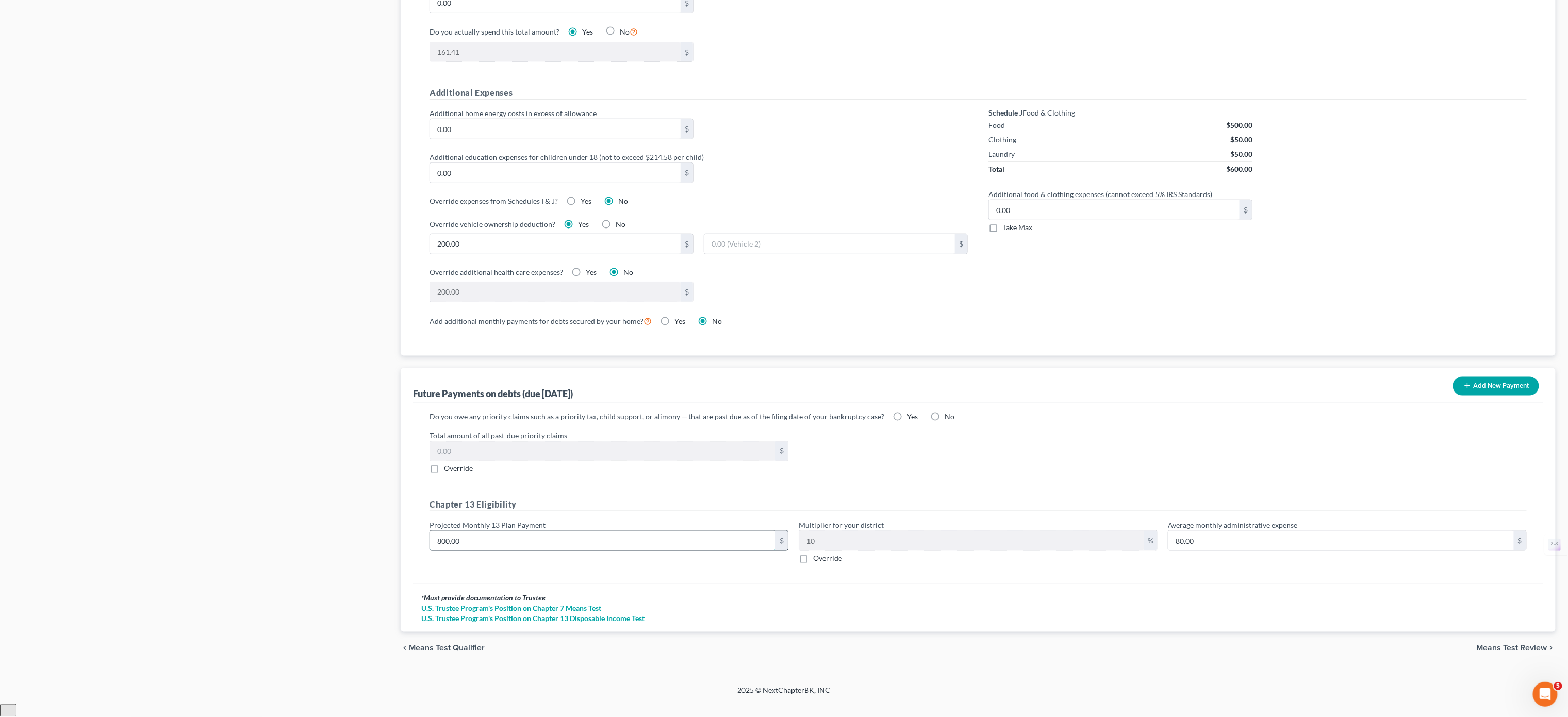
click at [451, 550] on input "800.00" at bounding box center [602, 541] width 345 height 20
click at [450, 550] on input "800.00" at bounding box center [602, 541] width 345 height 20
type input "80.00"
type input "8.00"
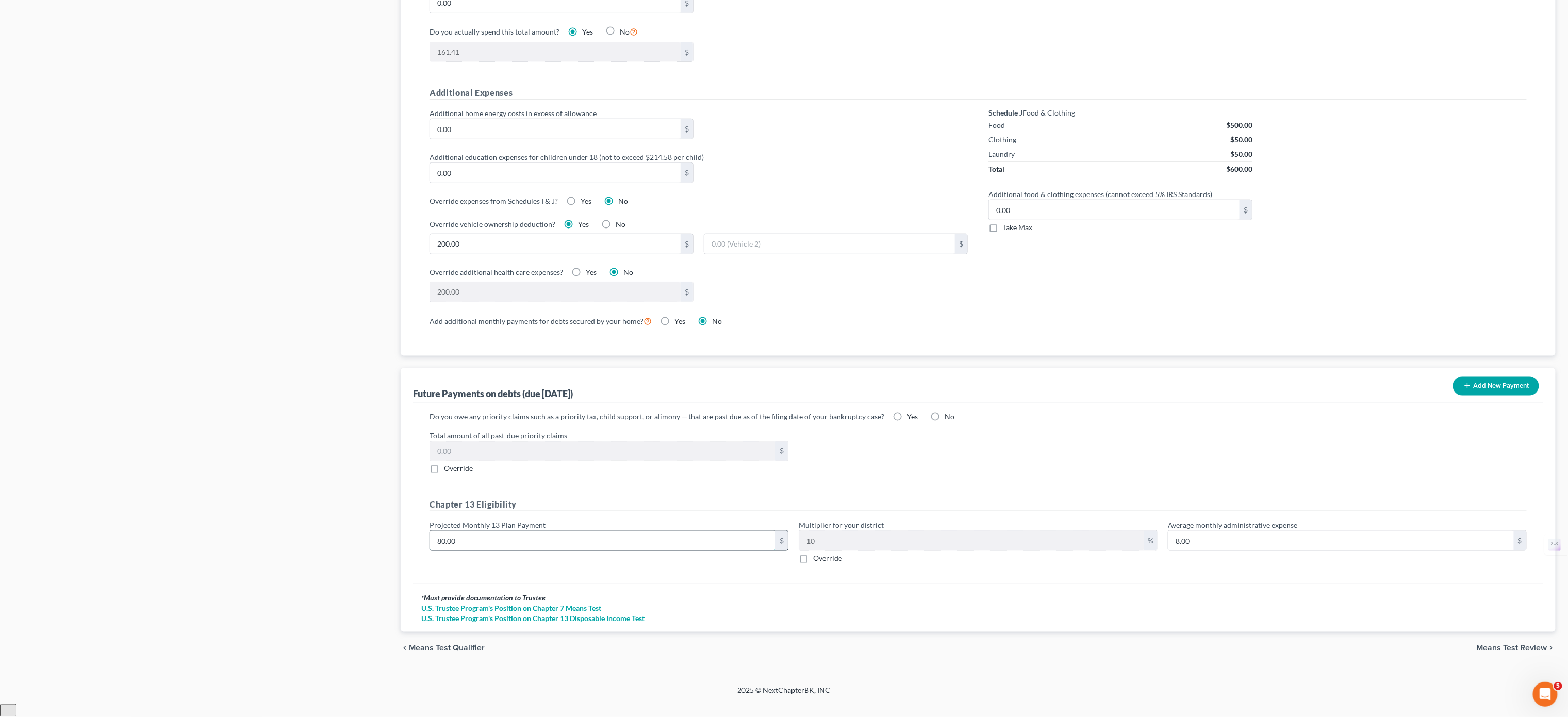
type input "0.80"
type input "82.00"
type input "8.20"
type input "825.00"
type input "82.50"
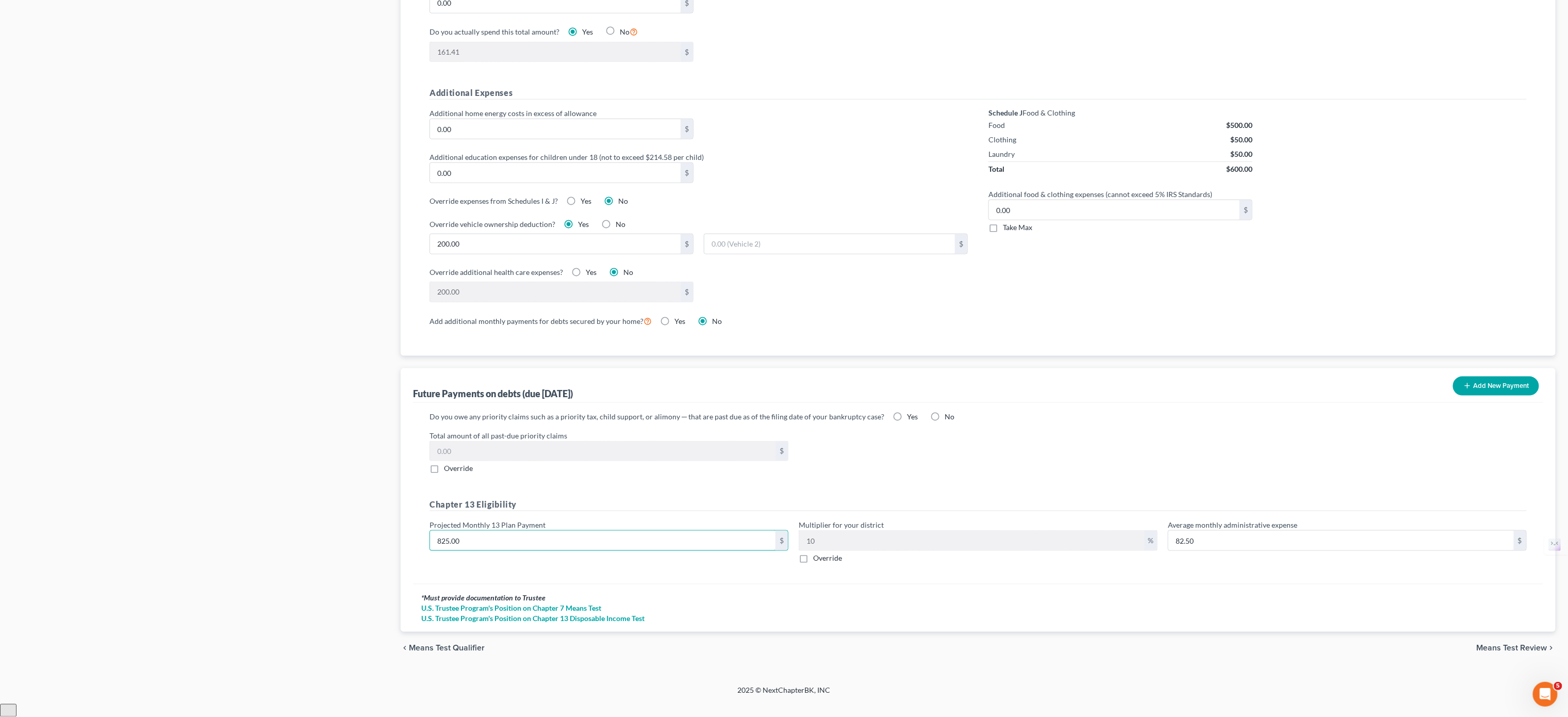
type input "825.00"
click at [1252, 494] on div "Do you owe any priority claims such as a priority tax, child support, or alimon…" at bounding box center [978, 492] width 1114 height 161
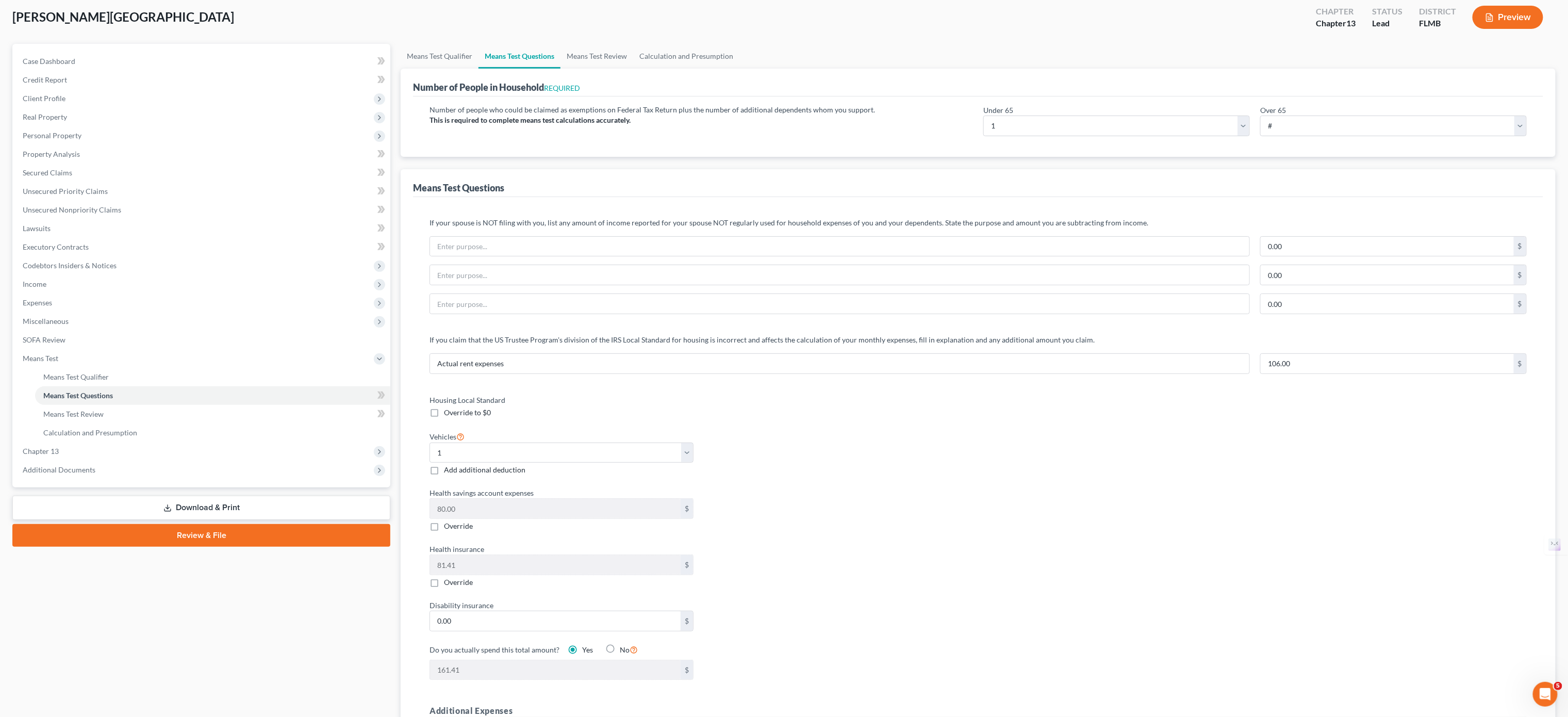
scroll to position [0, 0]
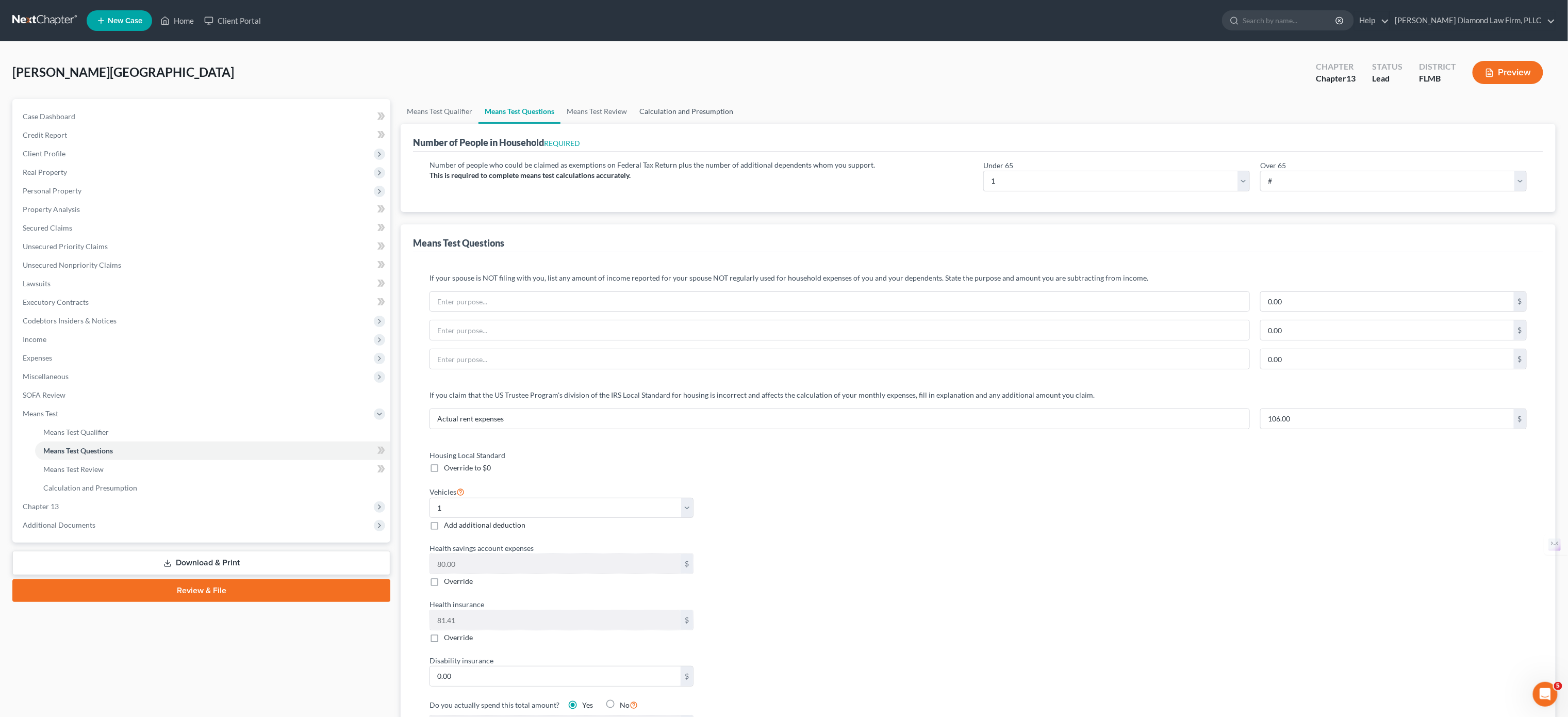
click at [682, 109] on link "Calculation and Presumption" at bounding box center [687, 112] width 106 height 25
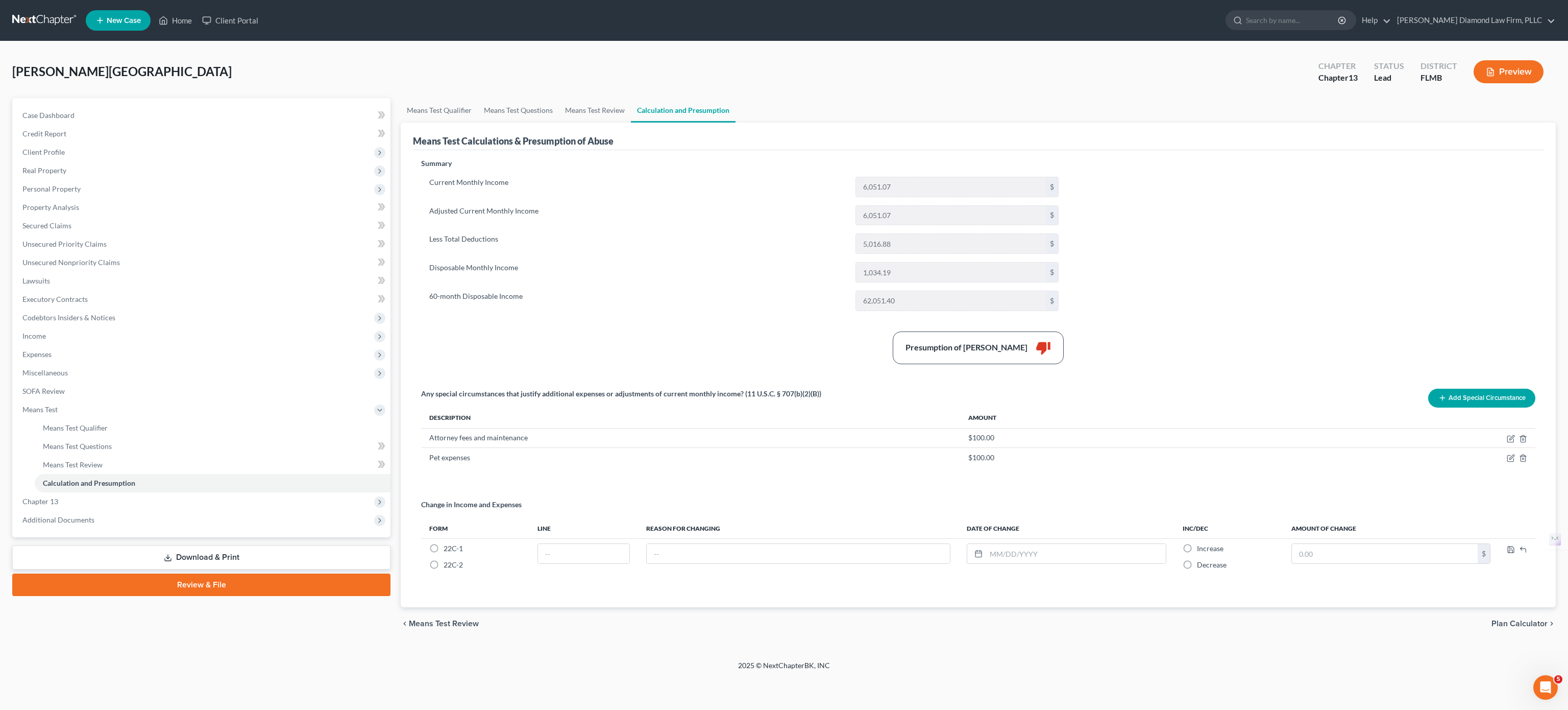
click at [707, 219] on label "Adjusted Current Monthly Income" at bounding box center [638, 215] width 427 height 20
click at [584, 117] on link "Means Test Review" at bounding box center [595, 110] width 72 height 25
